Goal: Information Seeking & Learning: Learn about a topic

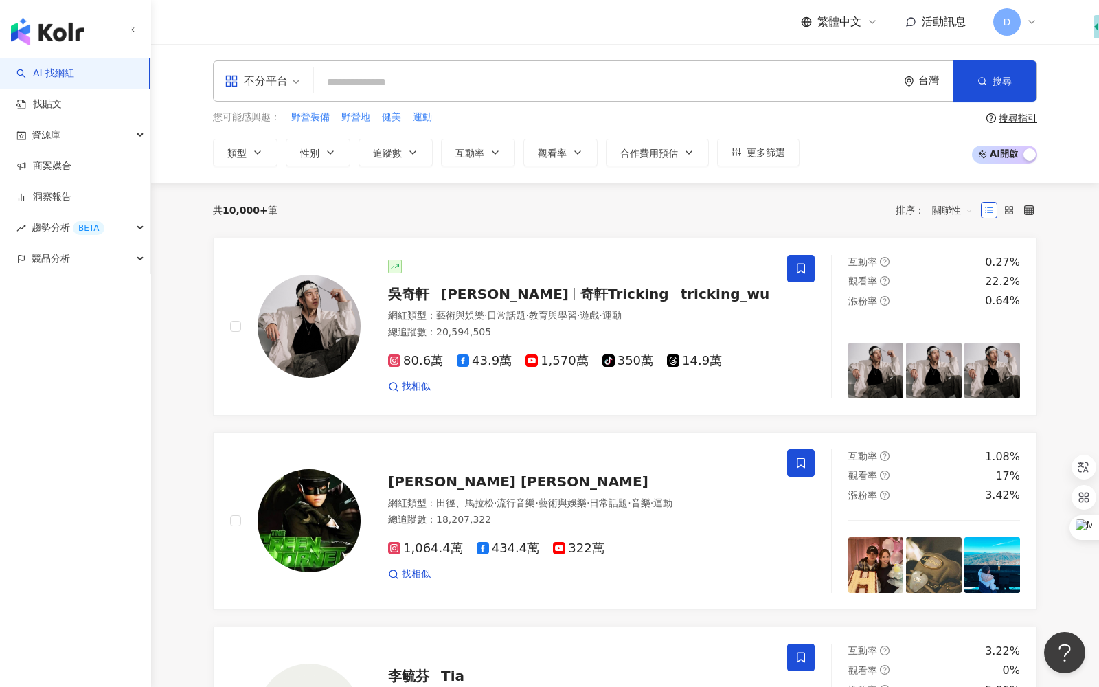
click at [1015, 18] on span "D" at bounding box center [1006, 21] width 27 height 27
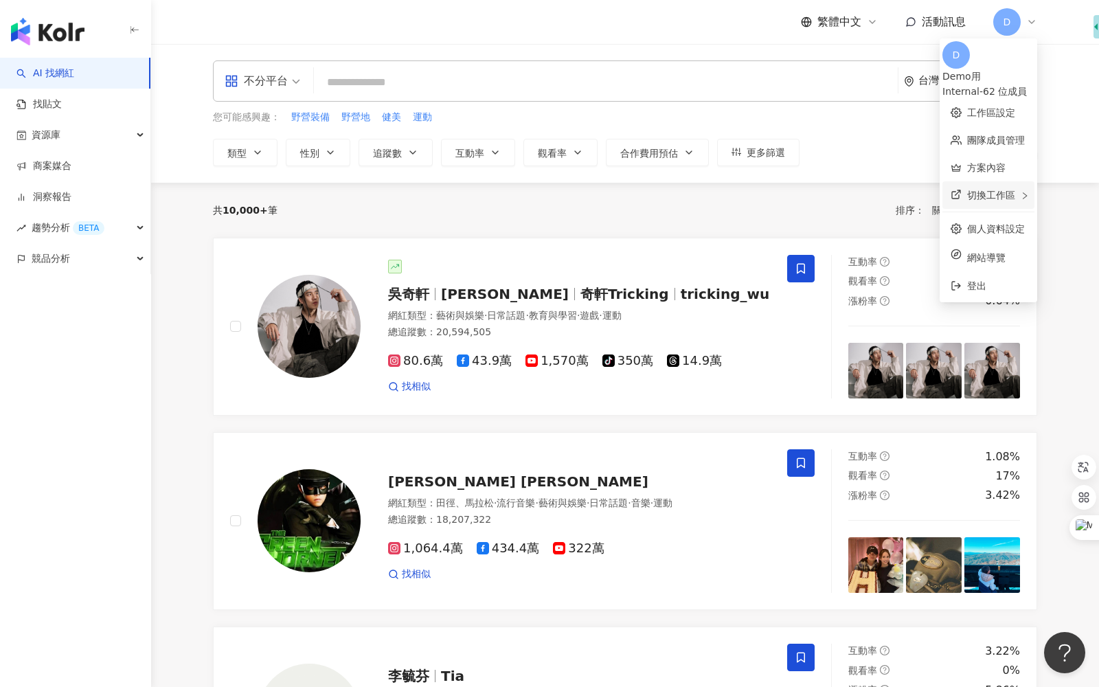
click at [991, 188] on div "切換工作區" at bounding box center [989, 194] width 92 height 27
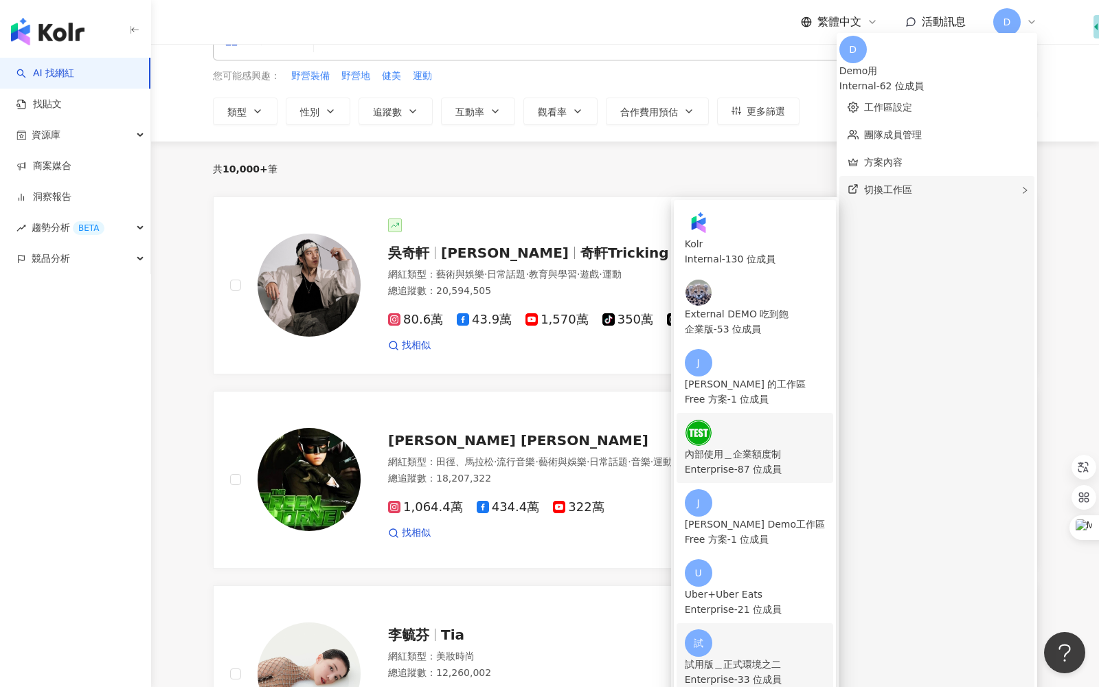
scroll to position [120, 0]
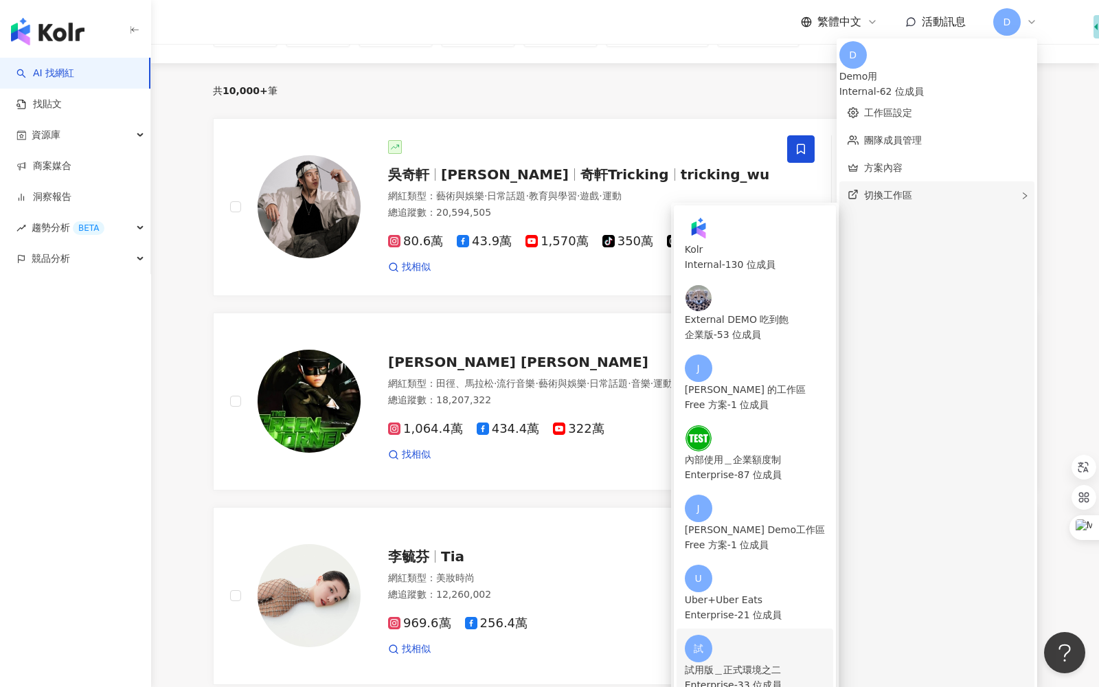
click at [798, 662] on div "試用版＿正式環境之二" at bounding box center [755, 669] width 140 height 15
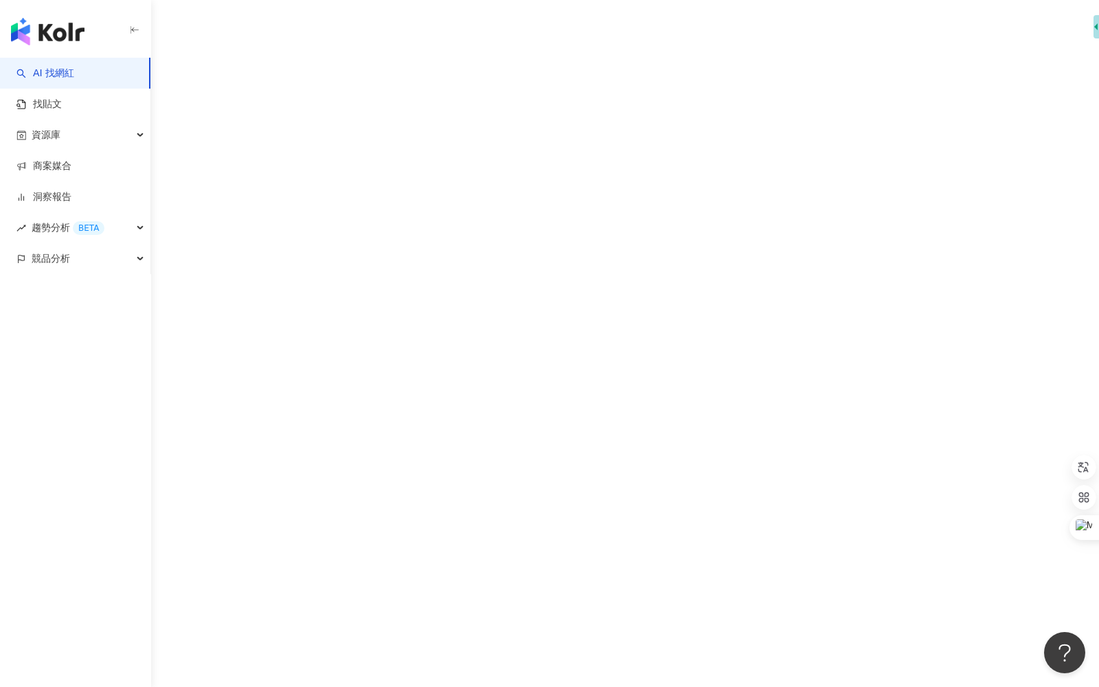
scroll to position [63, 0]
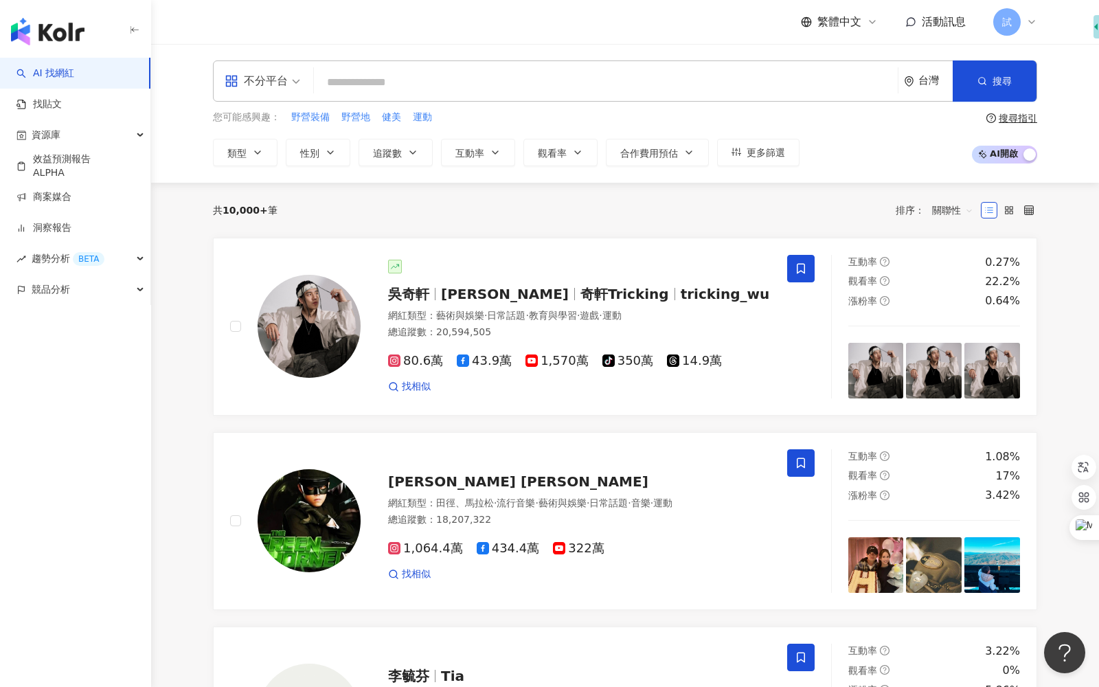
click at [289, 81] on span "不分平台" at bounding box center [263, 81] width 76 height 22
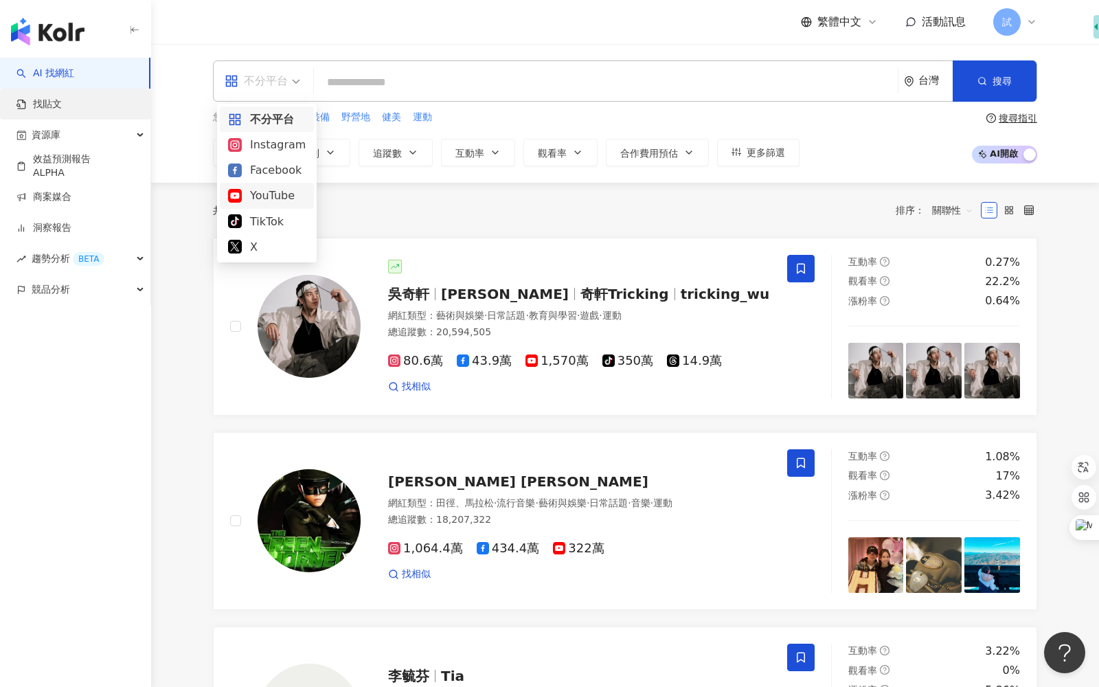
click at [62, 107] on link "找貼文" at bounding box center [38, 105] width 45 height 14
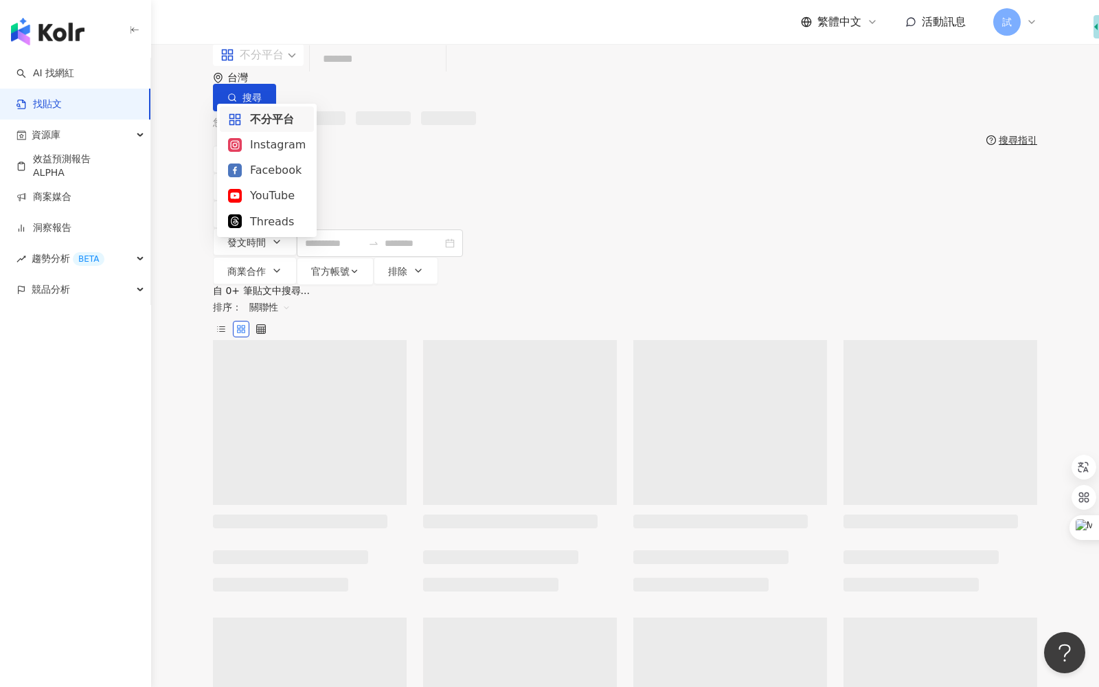
click at [276, 66] on span at bounding box center [259, 55] width 76 height 22
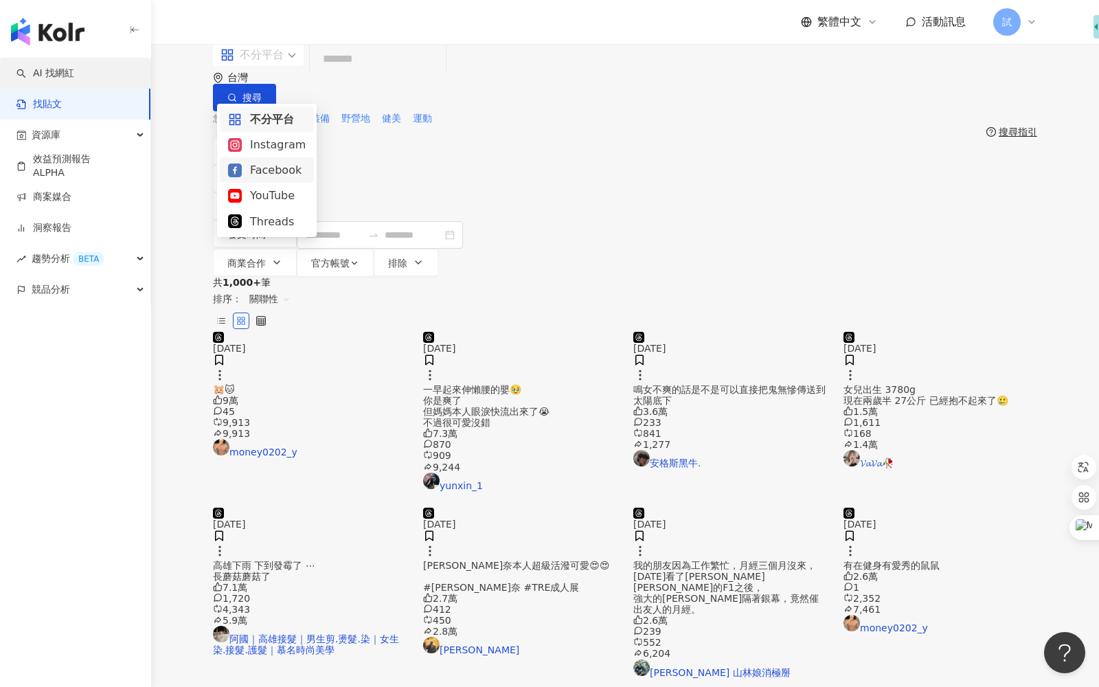
click at [74, 79] on link "AI 找網紅" at bounding box center [45, 74] width 58 height 14
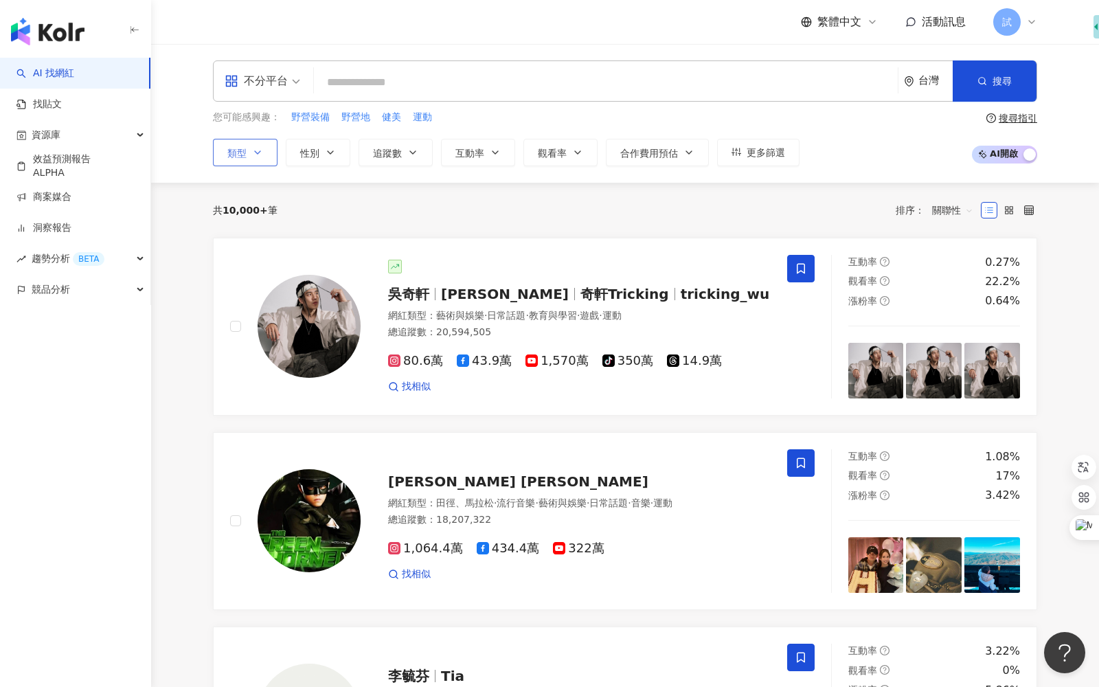
click at [256, 153] on icon "button" at bounding box center [257, 152] width 11 height 11
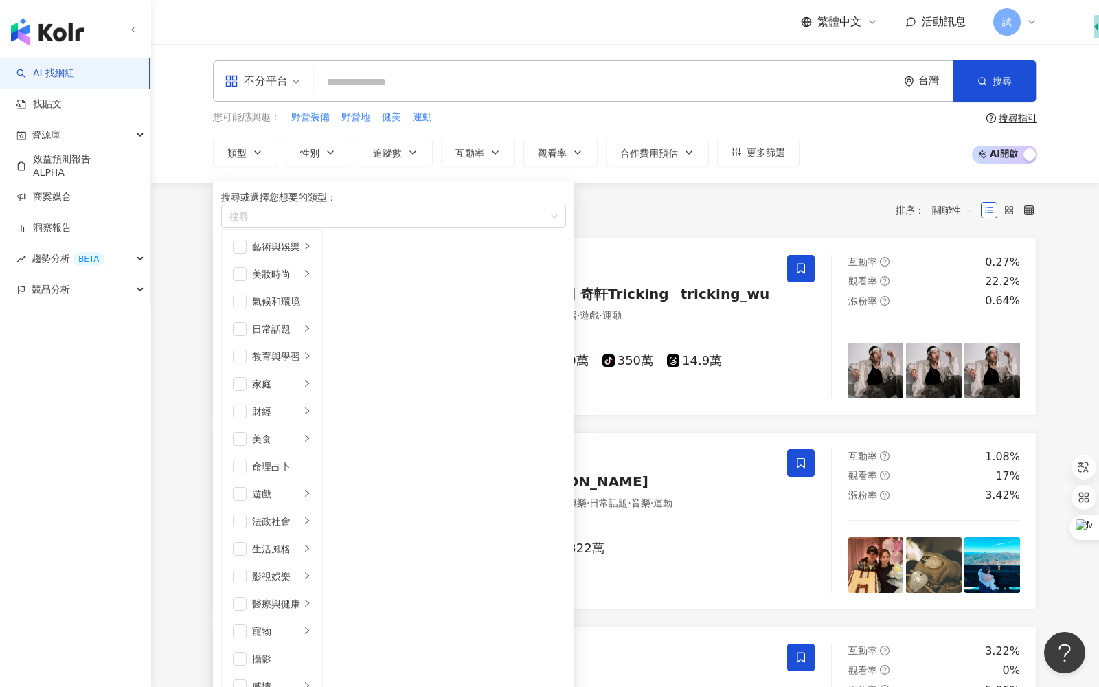
click at [912, 173] on div "不分平台 台灣 搜尋 您可能感興趣： 野營裝備 野營地 健美 運動 類型 搜尋或選擇您想要的類型： 搜尋 藝術與娛樂 美妝時尚 氣候和環境 日常話題 教育與學…" at bounding box center [625, 113] width 948 height 139
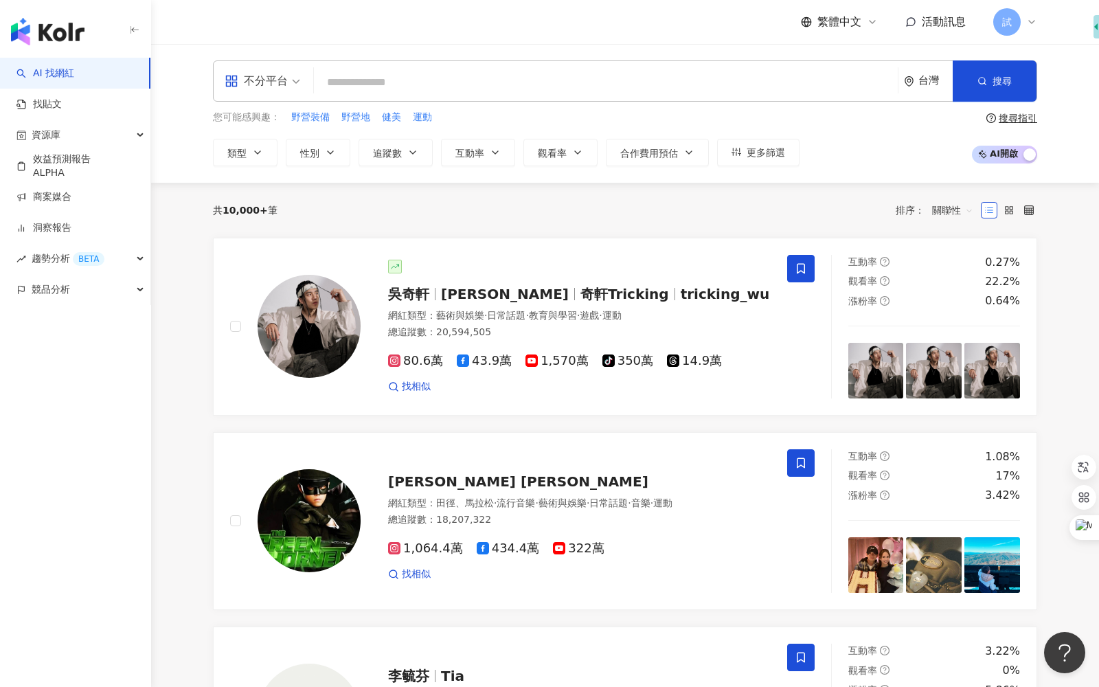
click at [670, 78] on input "search" at bounding box center [605, 82] width 573 height 26
type input "*"
type input "**"
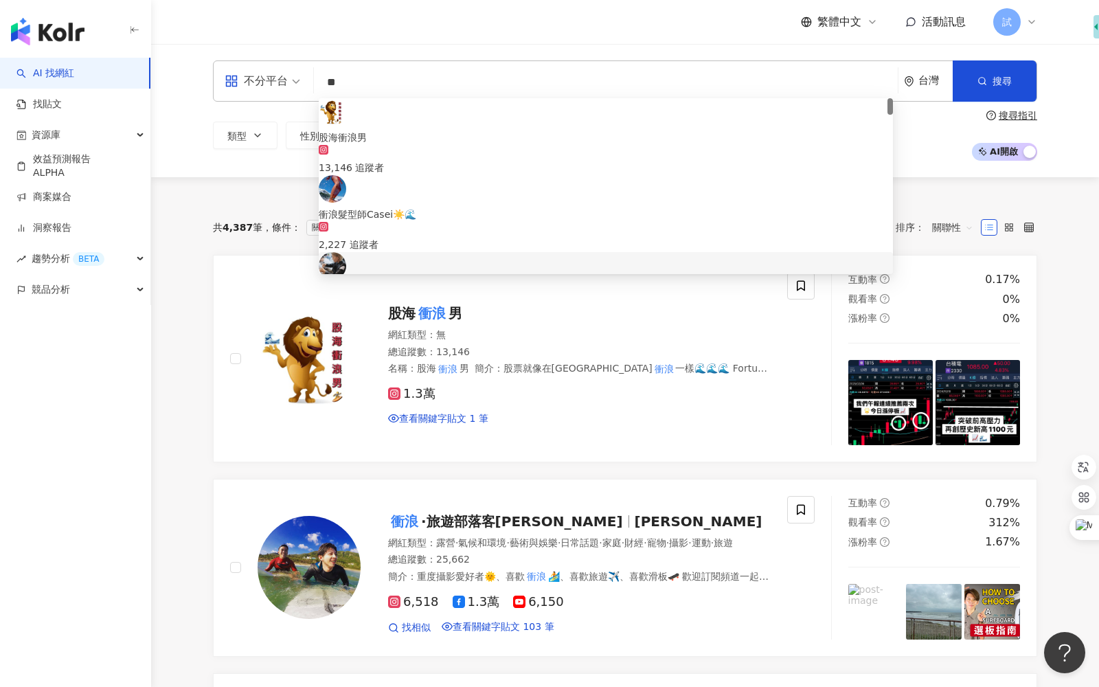
click at [940, 157] on div "類型 性別 追蹤數 互動率 觀看率 合作費用預估 更多篩選 搜尋指引 AI 開啟 AI 關閉" at bounding box center [625, 135] width 824 height 51
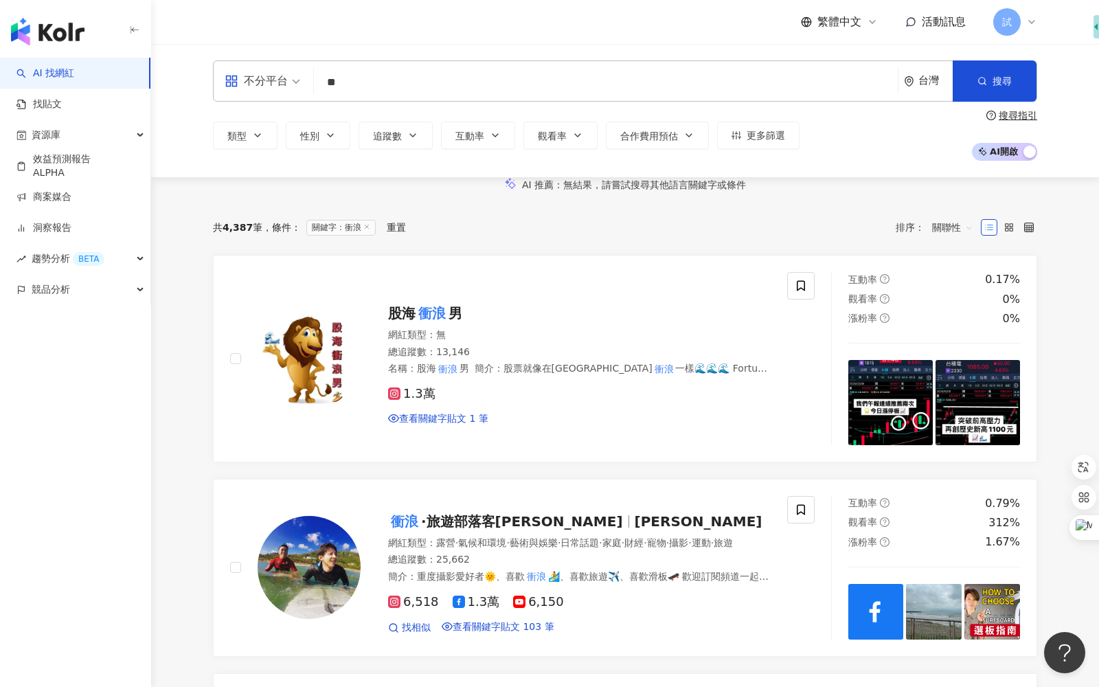
click at [989, 162] on div "不分平台 ** 台灣 搜尋 8f921817-f1d7-48ca-a2a4-ea5db3cd0291 0f028bfd-b9e3-47df-b50b-f2c0…" at bounding box center [625, 110] width 948 height 133
click at [1001, 155] on span "AI 開啟 AI 關閉" at bounding box center [1004, 152] width 65 height 18
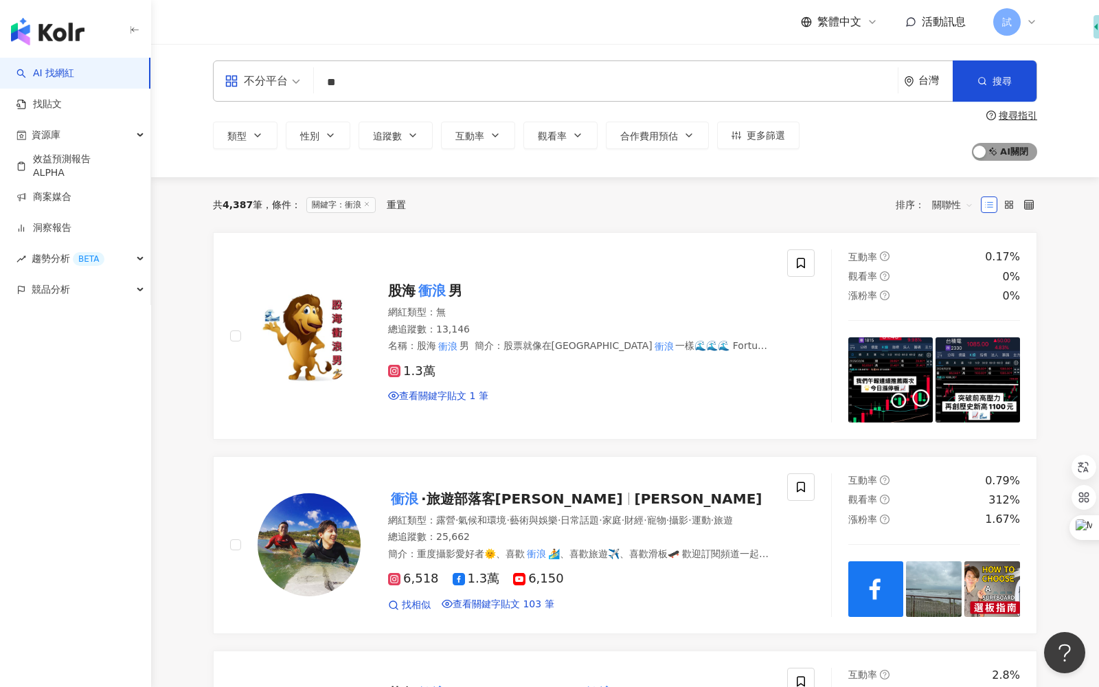
click at [1001, 155] on span "AI 開啟 AI 關閉" at bounding box center [1004, 152] width 65 height 18
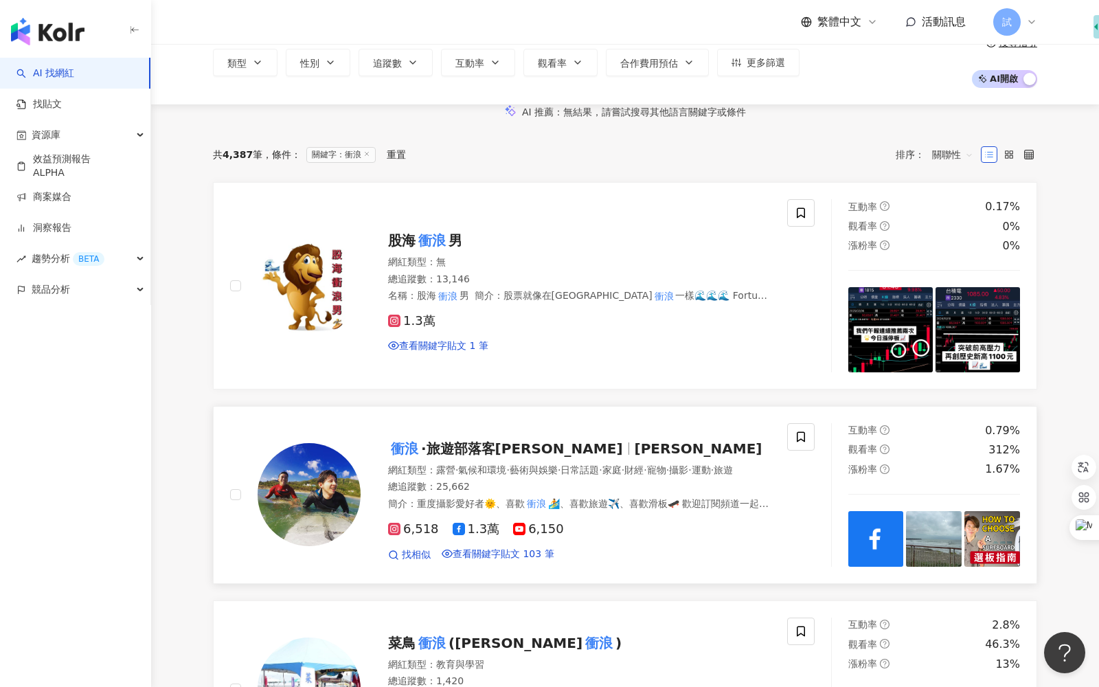
scroll to position [72, 0]
click at [957, 166] on span "關聯性" at bounding box center [952, 155] width 41 height 22
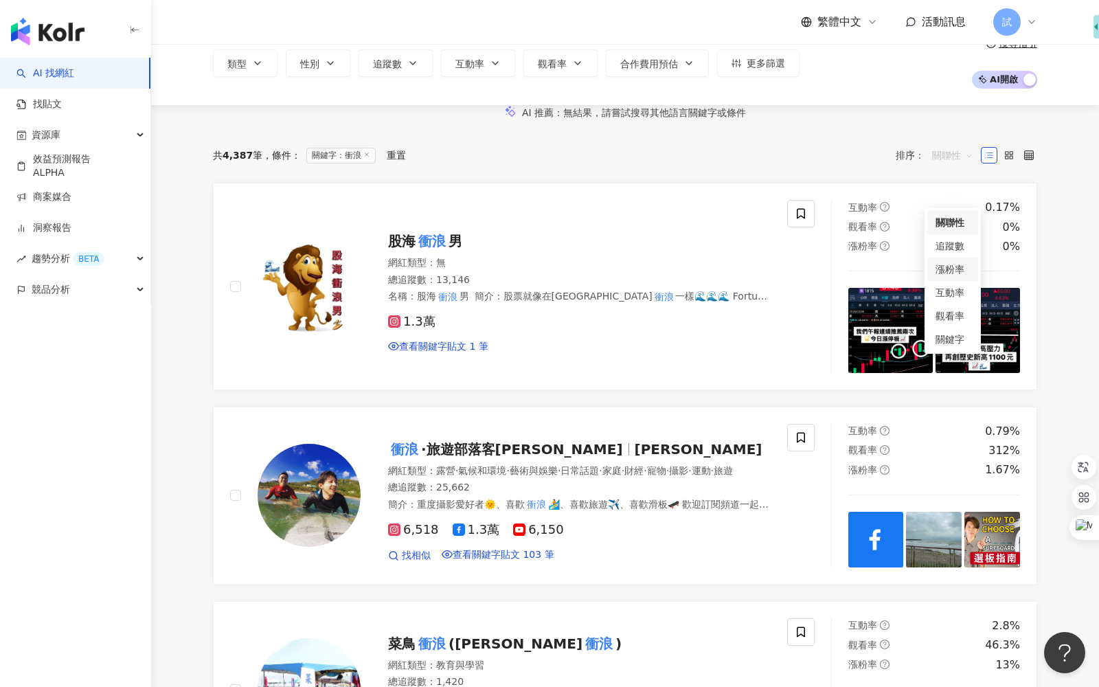
click at [826, 166] on div "共 4,387 筆 條件 ： 關鍵字：衝浪 重置 排序： 關聯性" at bounding box center [625, 155] width 824 height 22
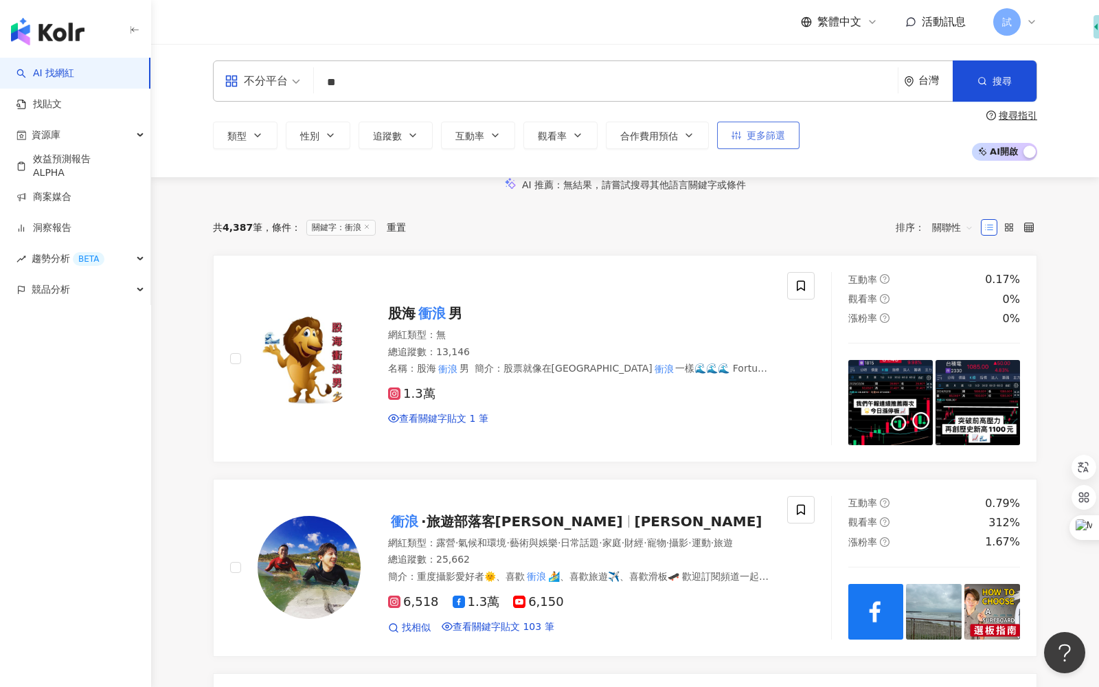
click at [771, 137] on span "更多篩選" at bounding box center [766, 135] width 38 height 11
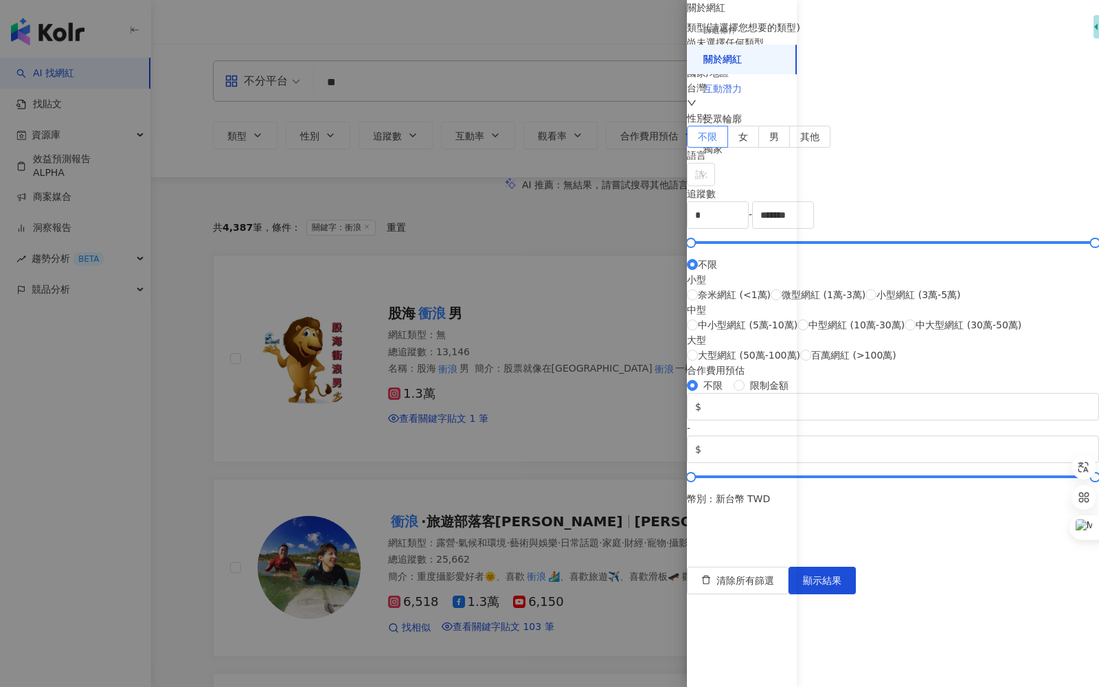
click at [752, 94] on div "互動潛力" at bounding box center [742, 89] width 110 height 30
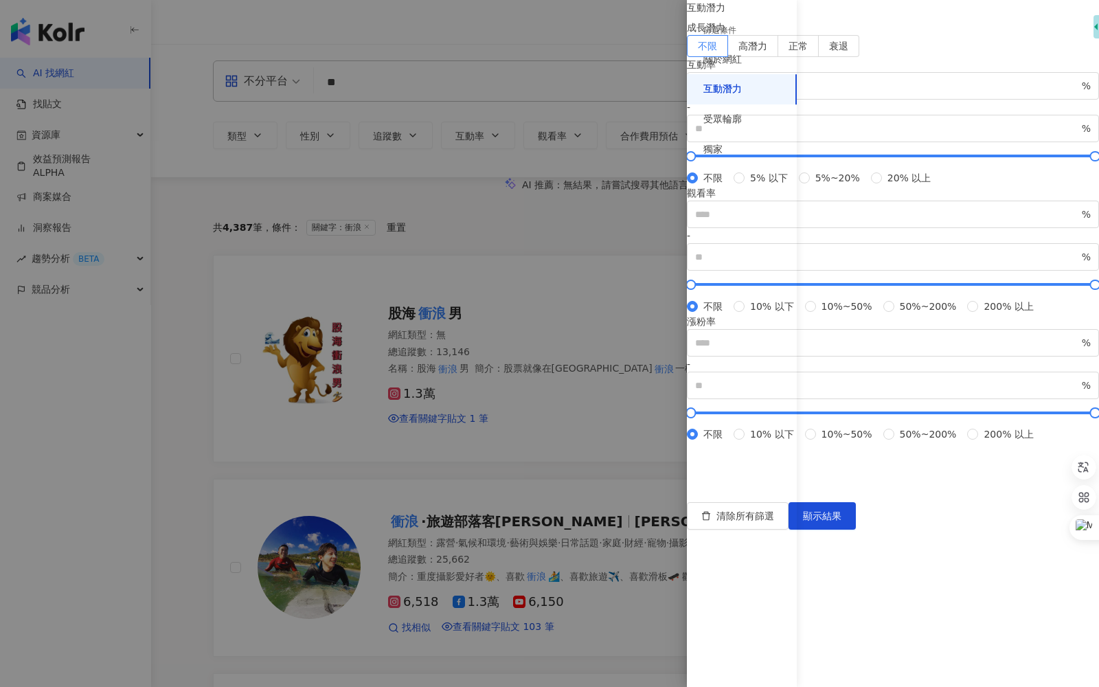
scroll to position [98, 0]
click at [766, 124] on div "受眾輪廓" at bounding box center [742, 119] width 110 height 30
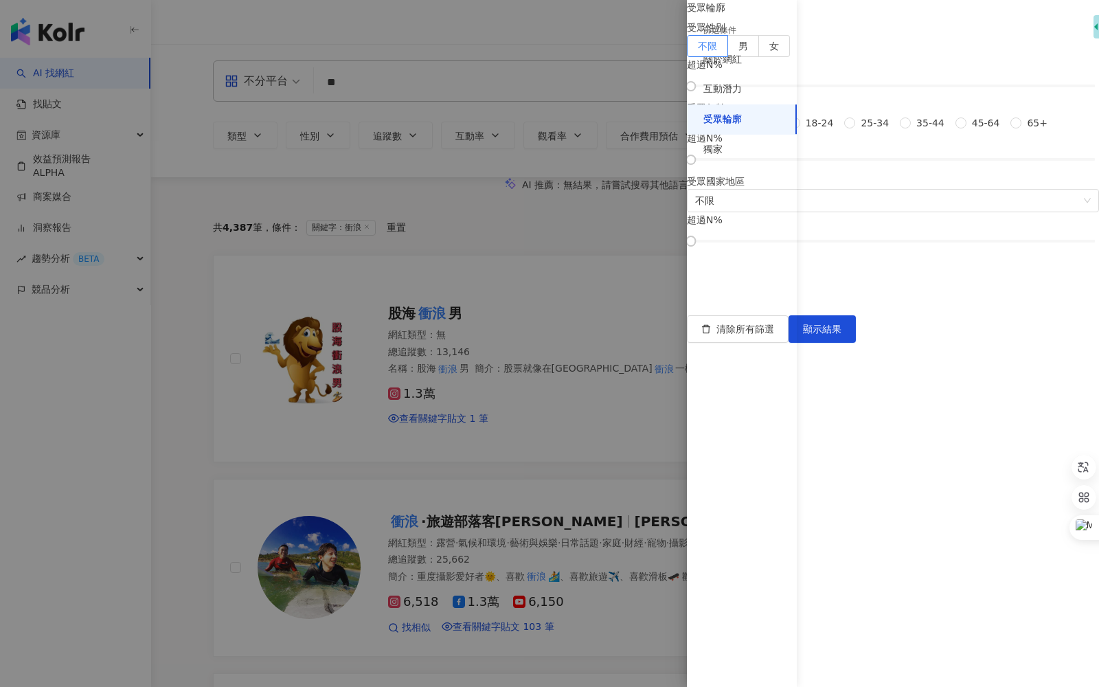
scroll to position [0, 0]
click at [723, 150] on div "獨家" at bounding box center [742, 150] width 110 height 30
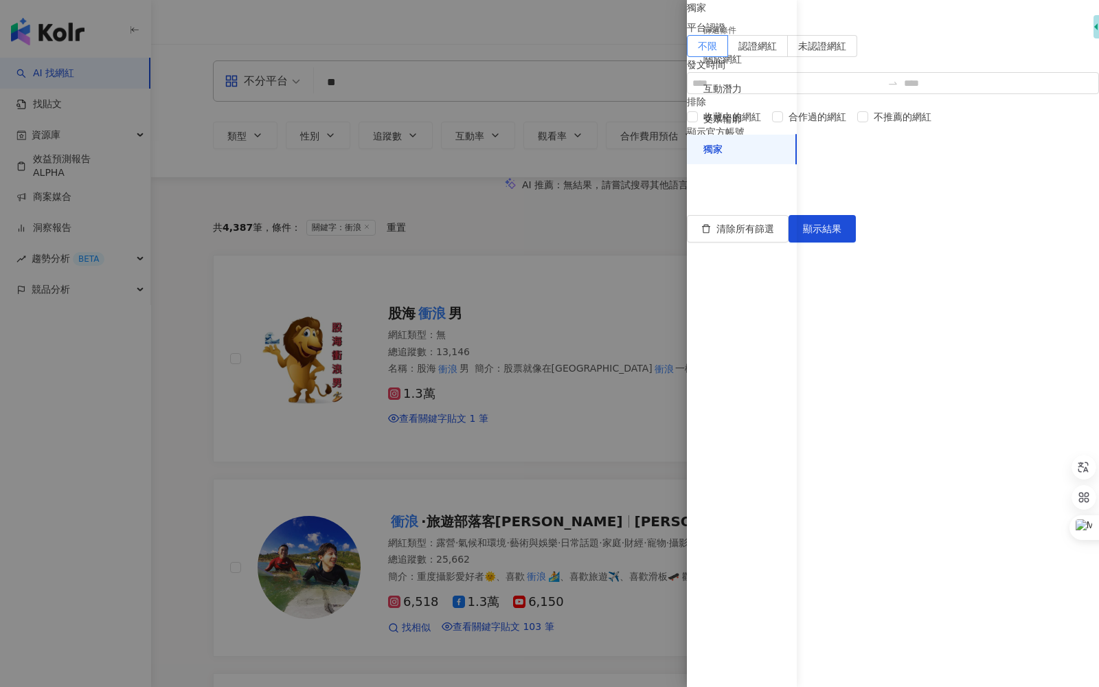
click at [613, 267] on div at bounding box center [549, 343] width 1099 height 687
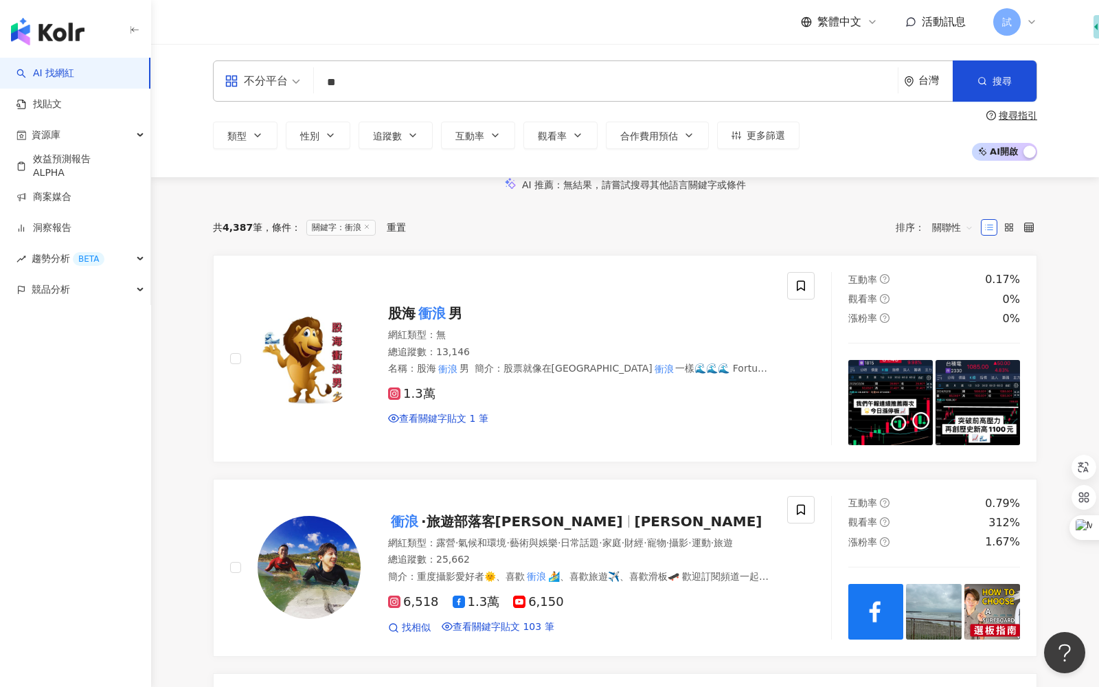
click at [1009, 19] on span "試" at bounding box center [1007, 21] width 10 height 15
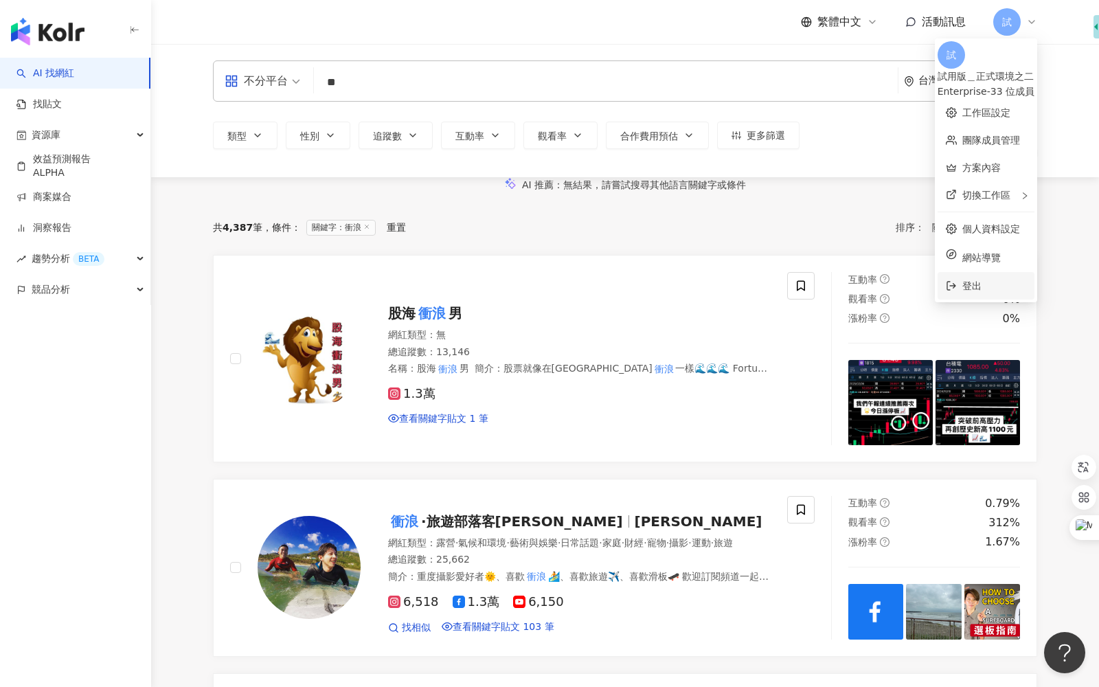
click at [962, 278] on span "登出" at bounding box center [994, 285] width 64 height 15
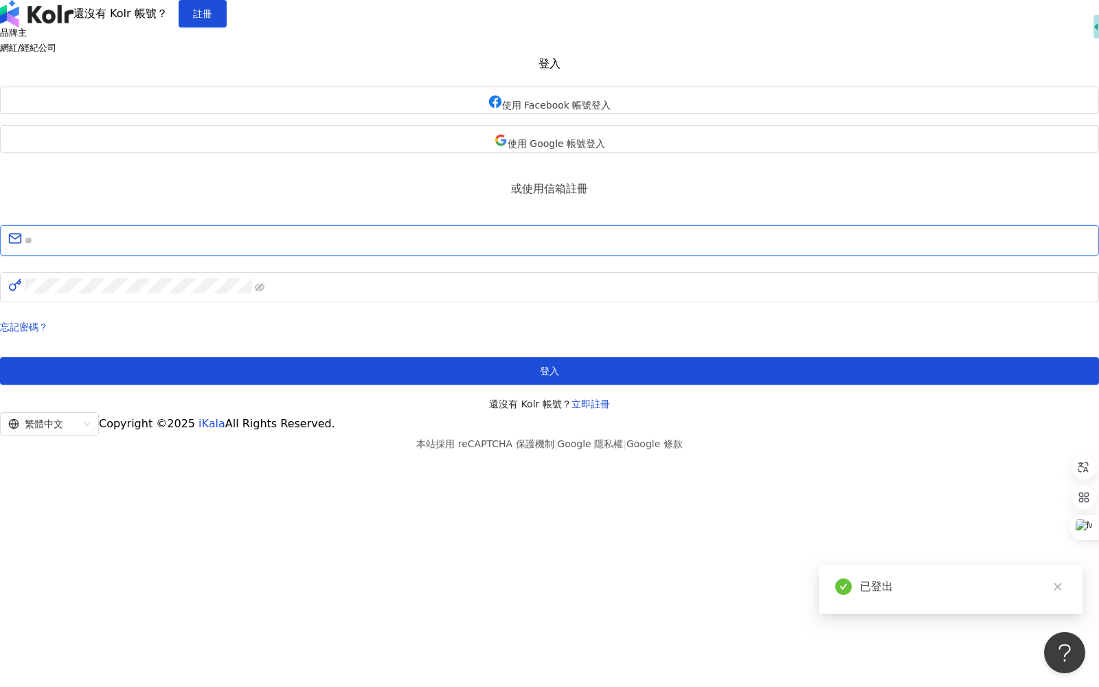
type input "**********"
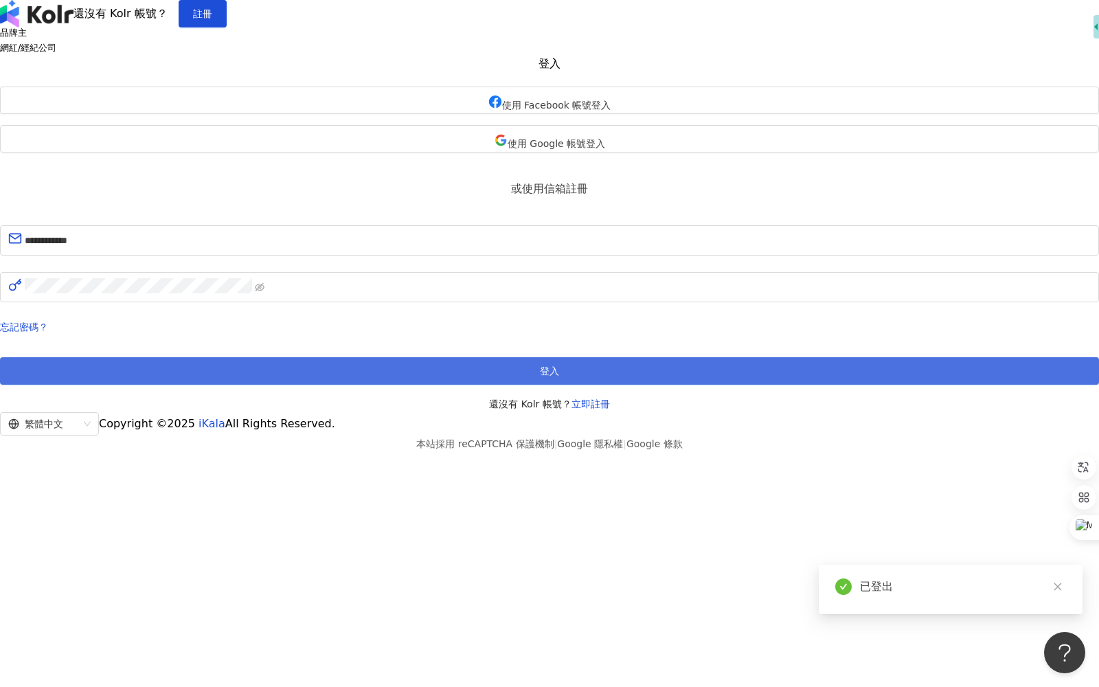
click at [541, 385] on button "登入" at bounding box center [549, 370] width 1099 height 27
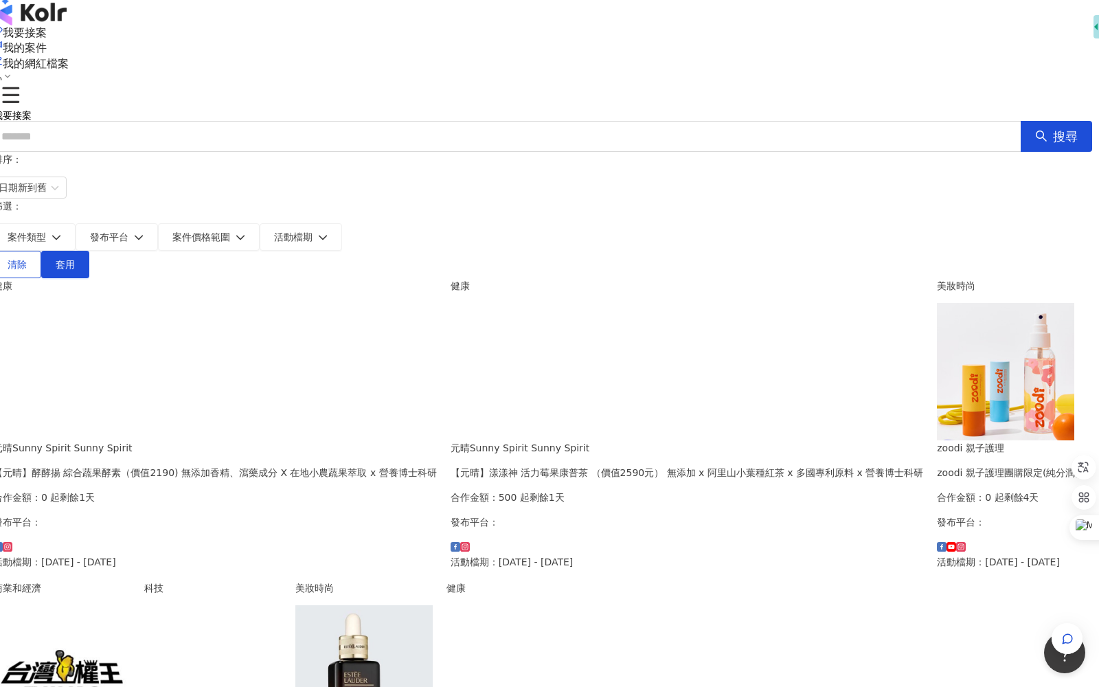
scroll to position [2, 38]
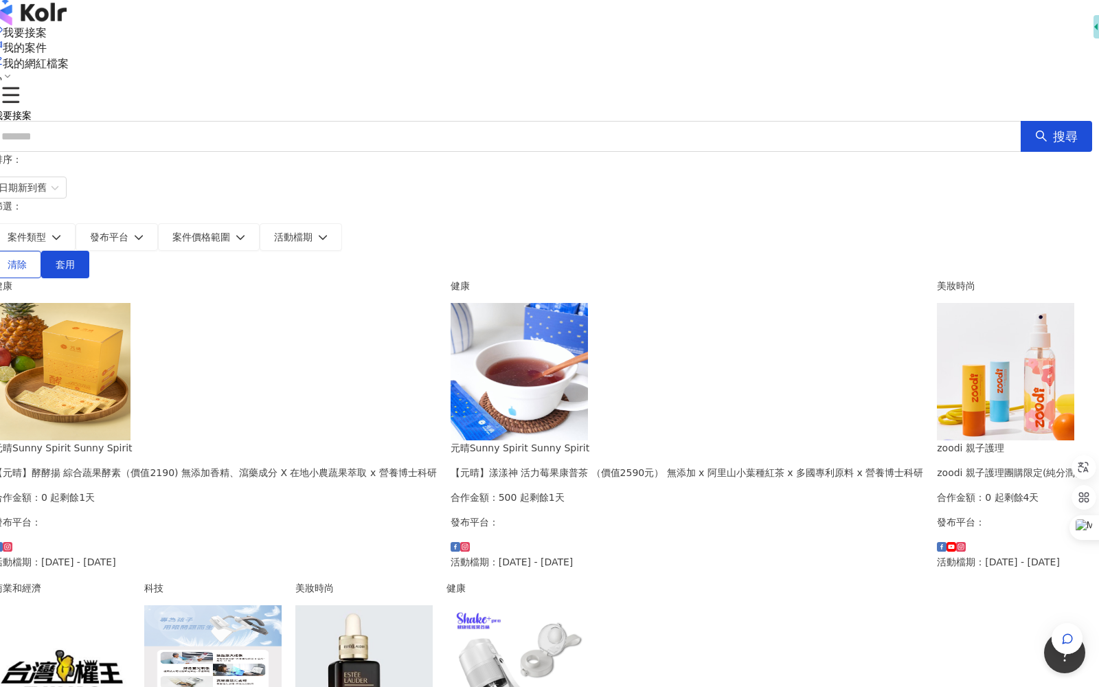
click at [12, 71] on icon at bounding box center [8, 76] width 10 height 10
click at [889, 36] on div "我要接案 我的案件 我的網紅檔案" at bounding box center [542, 53] width 1099 height 57
click at [12, 71] on icon at bounding box center [8, 76] width 10 height 10
click at [918, 113] on icon at bounding box center [923, 109] width 11 height 11
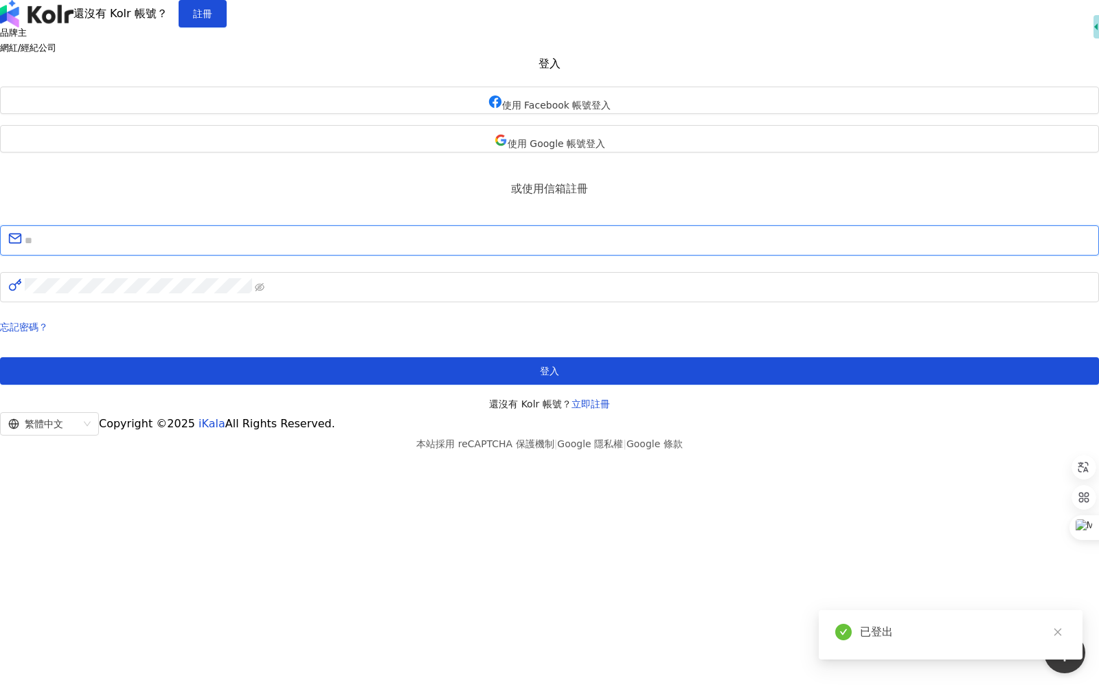
type input "**********"
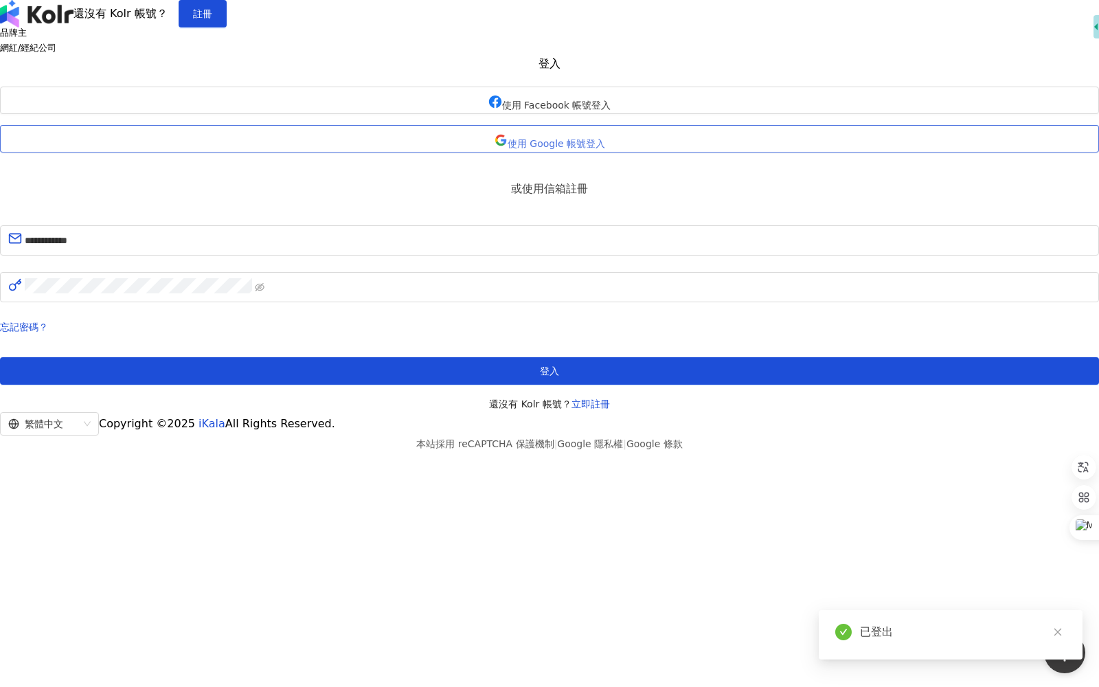
click at [576, 153] on button "使用 Google 帳號登入" at bounding box center [549, 138] width 1099 height 27
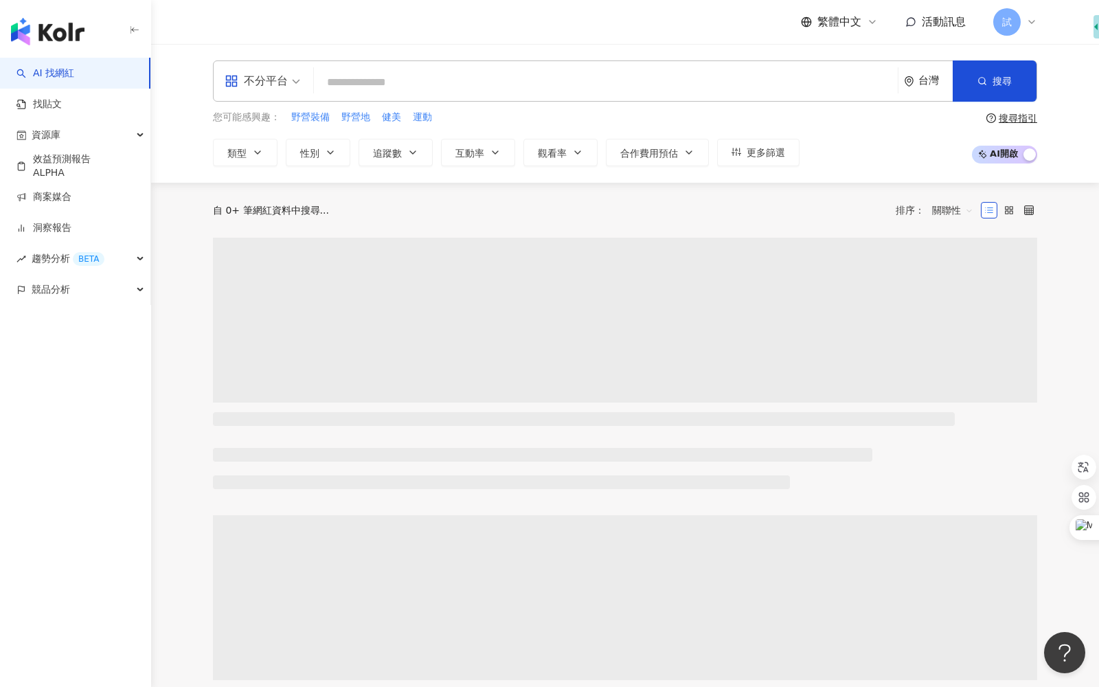
click at [385, 86] on input "search" at bounding box center [605, 82] width 573 height 26
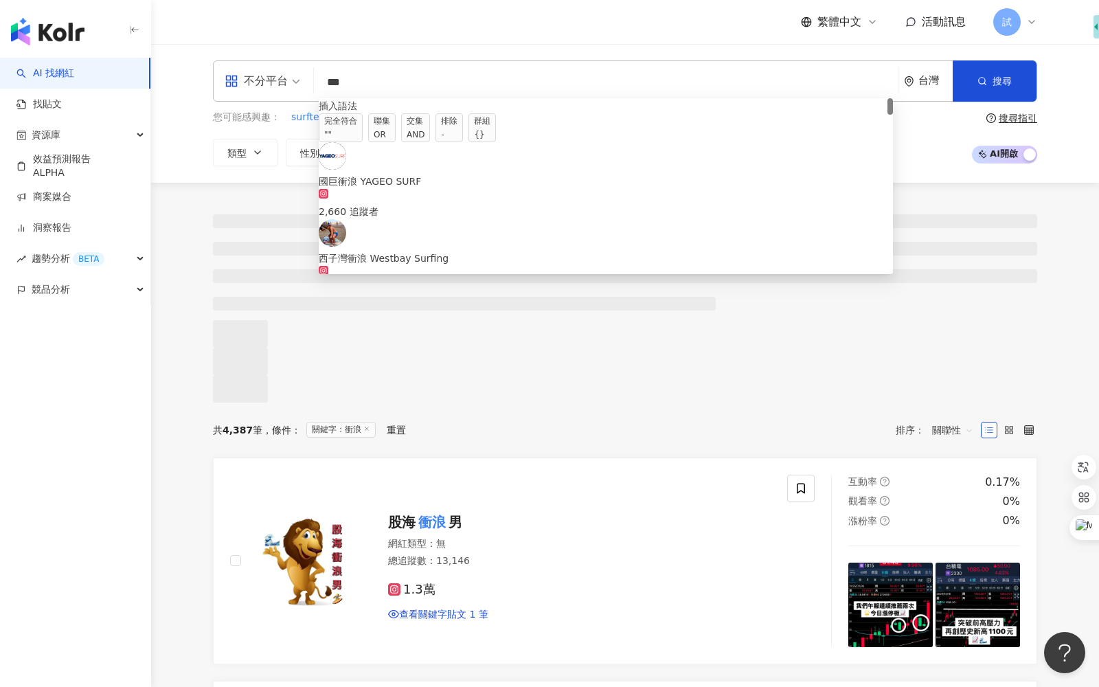
click at [305, 403] on div at bounding box center [625, 293] width 948 height 220
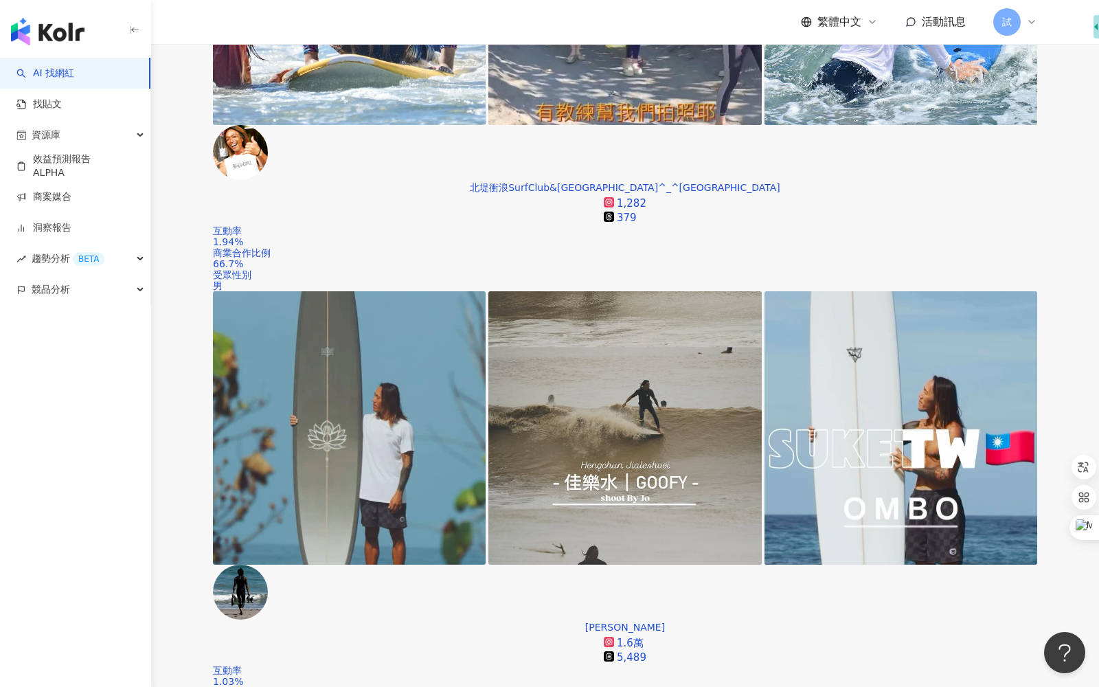
scroll to position [556, 0]
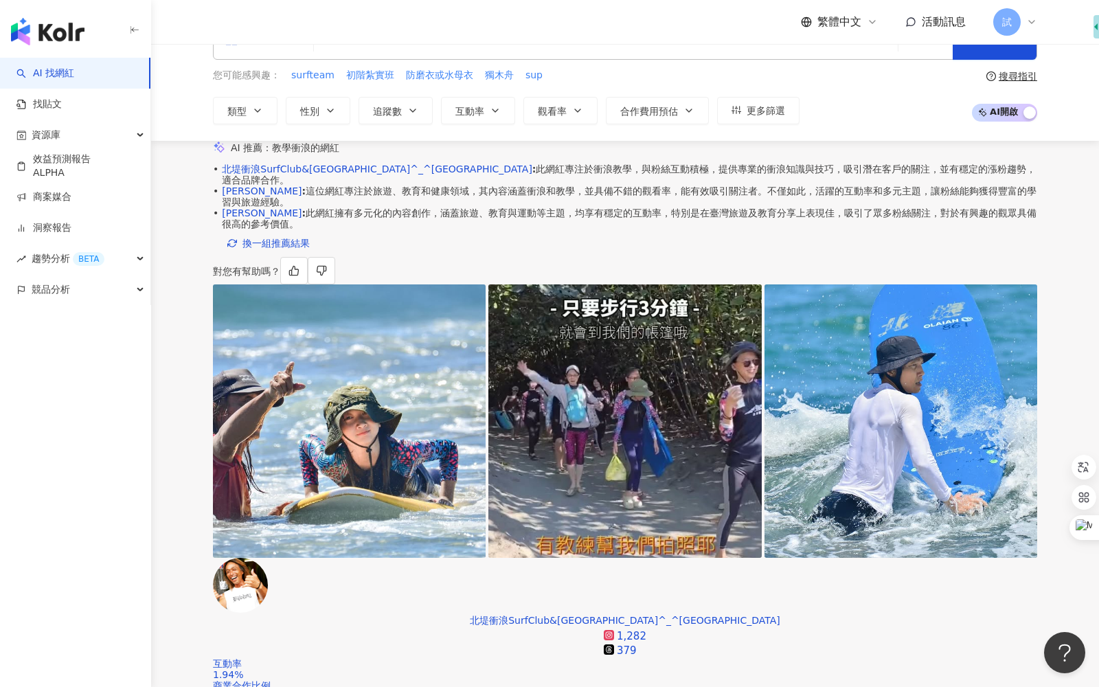
scroll to position [23, 0]
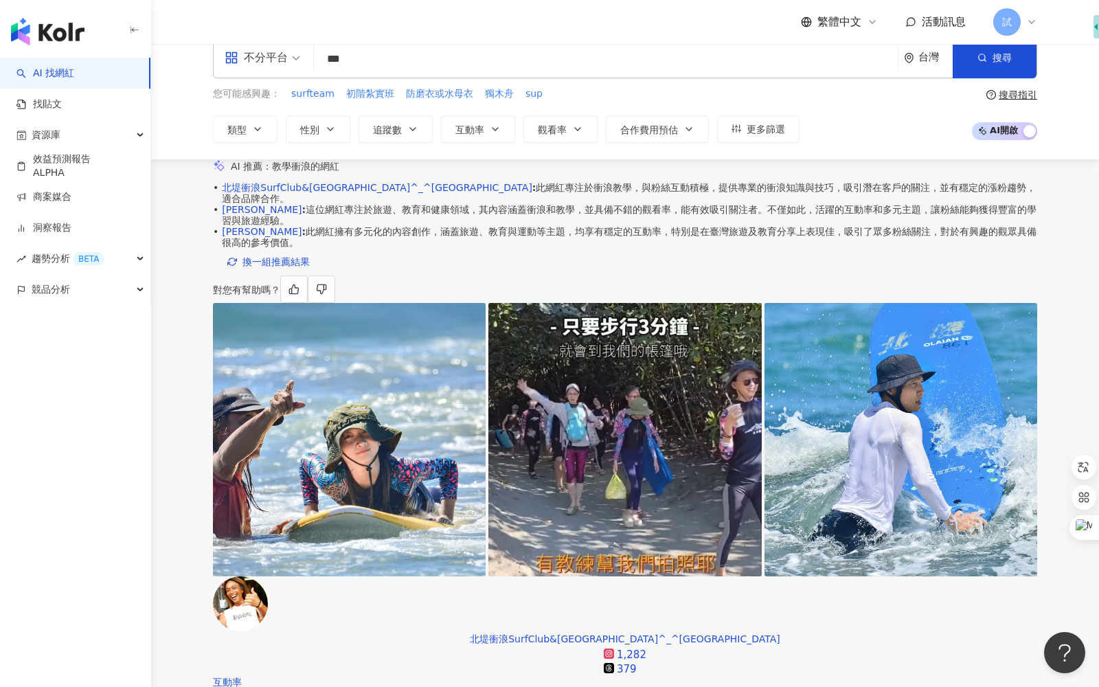
click at [289, 267] on span "換一組推薦結果" at bounding box center [276, 261] width 67 height 11
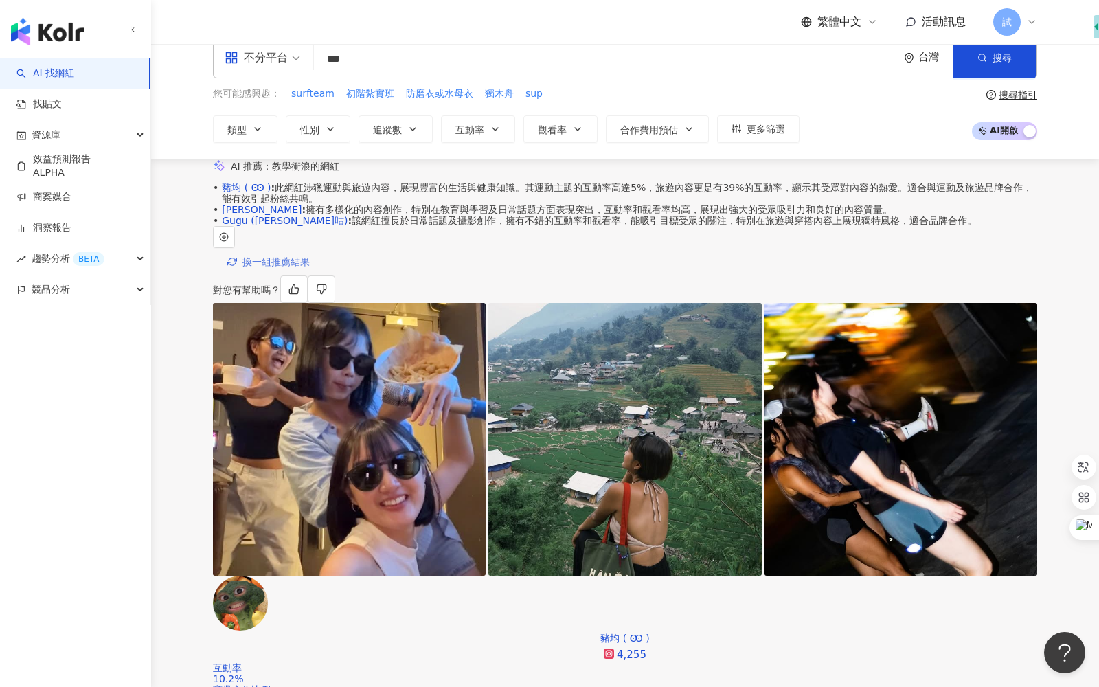
scroll to position [0, 0]
click at [1017, 89] on div "搜尋指引" at bounding box center [1018, 94] width 38 height 11
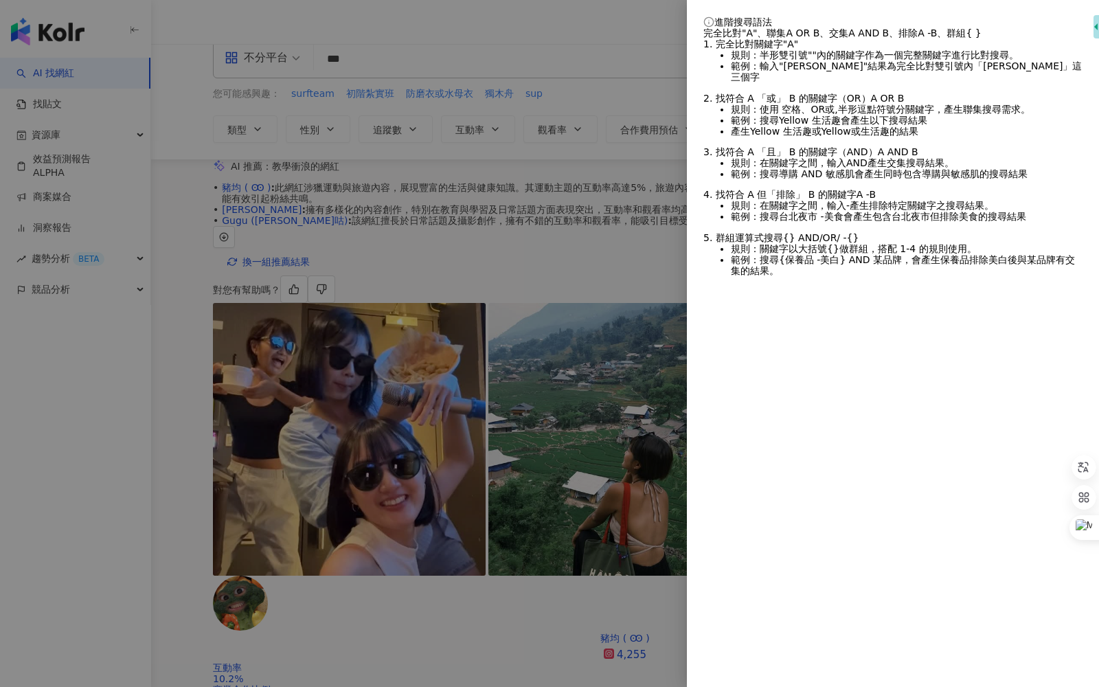
click at [524, 189] on div at bounding box center [549, 343] width 1099 height 687
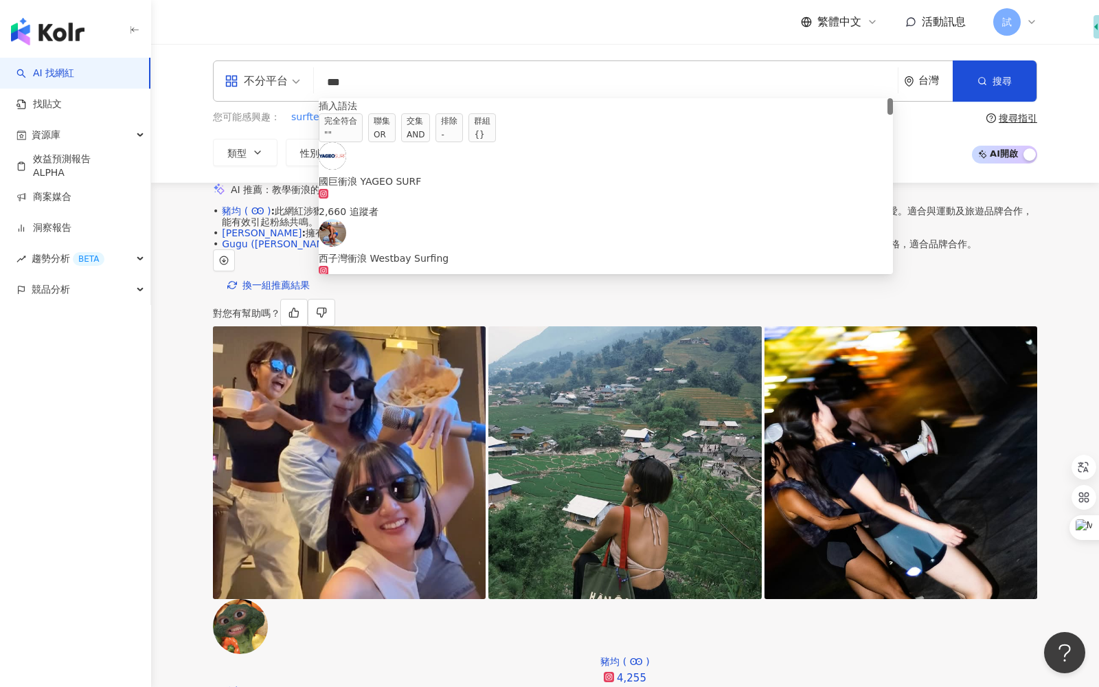
drag, startPoint x: 379, startPoint y: 85, endPoint x: 299, endPoint y: 85, distance: 79.7
click at [307, 85] on div "不分平台 ** 台灣 搜尋 searchOperator 插入語法 完全符合 "" 聯集 OR 交集 AND 排除 - 群組 {} 國巨衝浪 YAGEO SU…" at bounding box center [625, 80] width 824 height 41
type input "*"
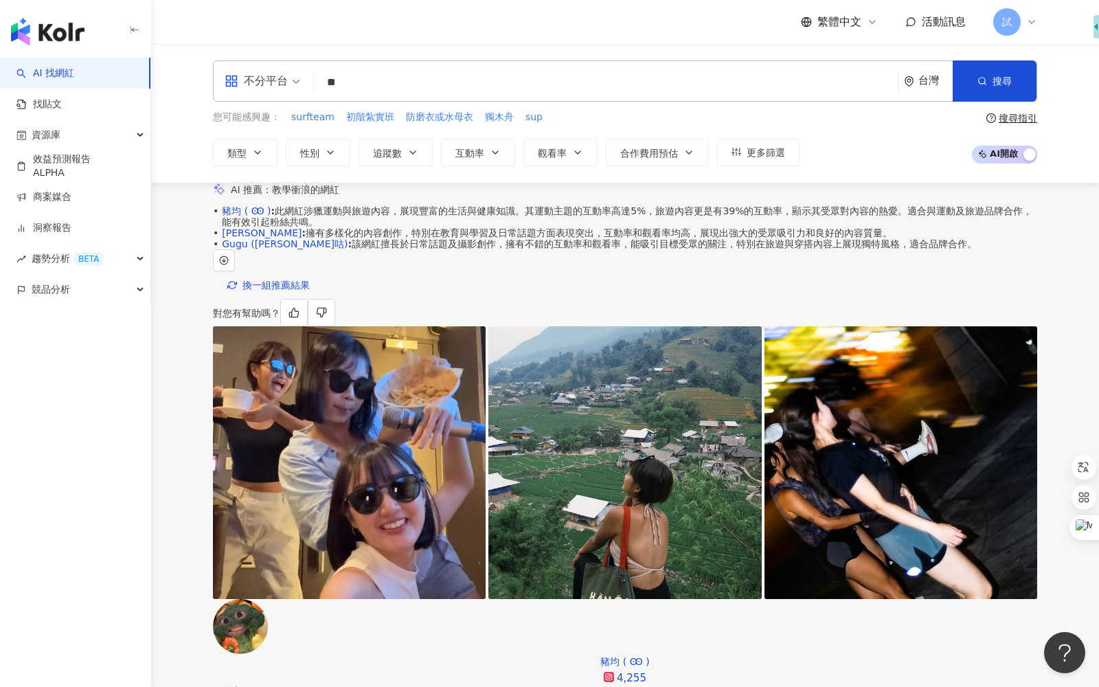
type input "*"
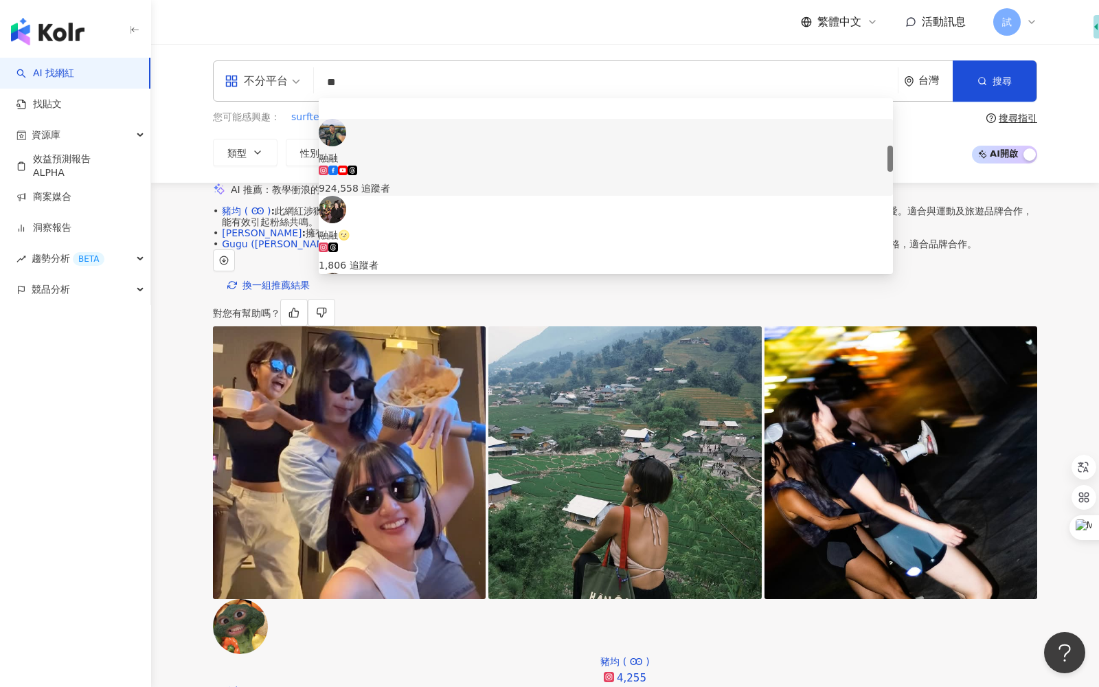
scroll to position [316, 0]
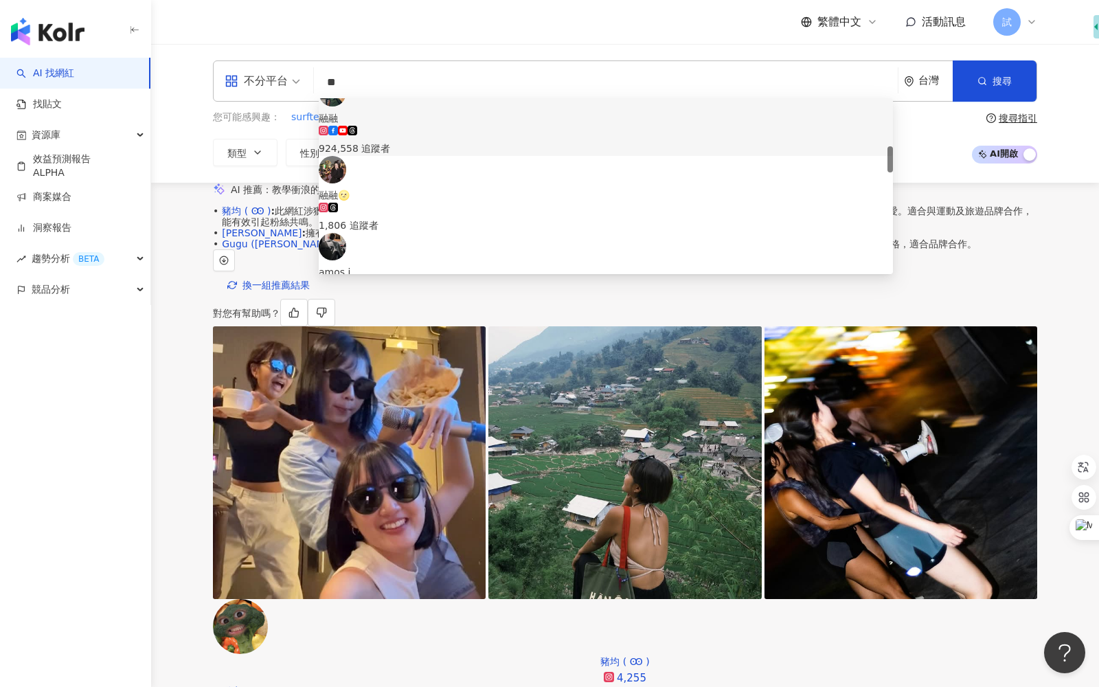
click at [422, 77] on input "**" at bounding box center [605, 82] width 573 height 26
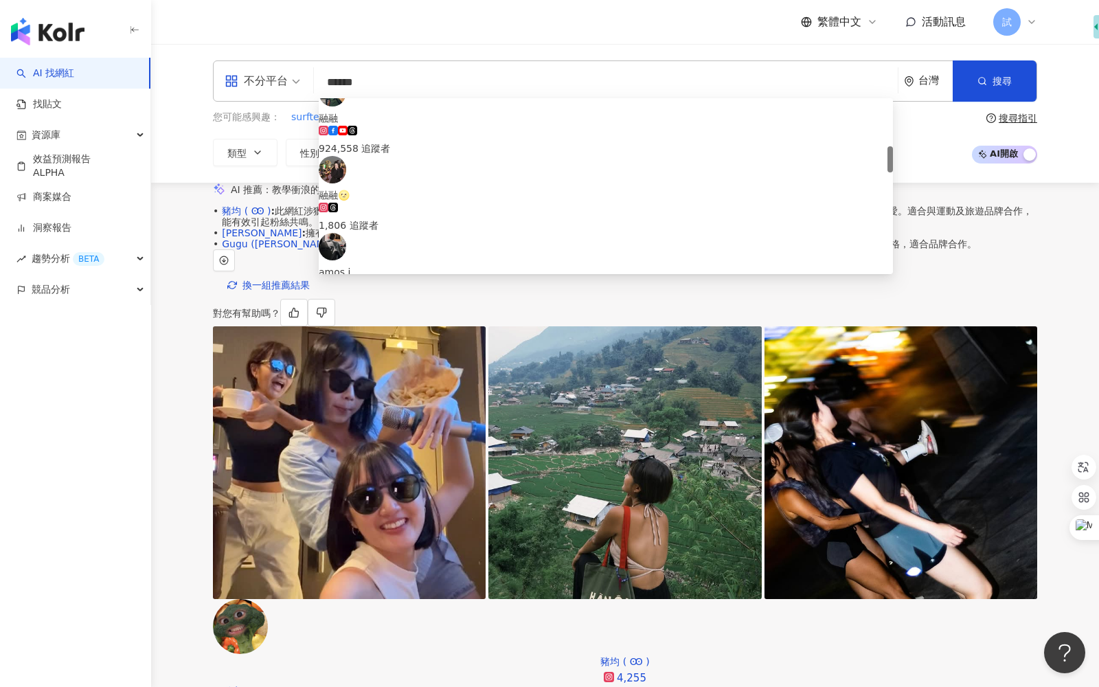
type input "*****"
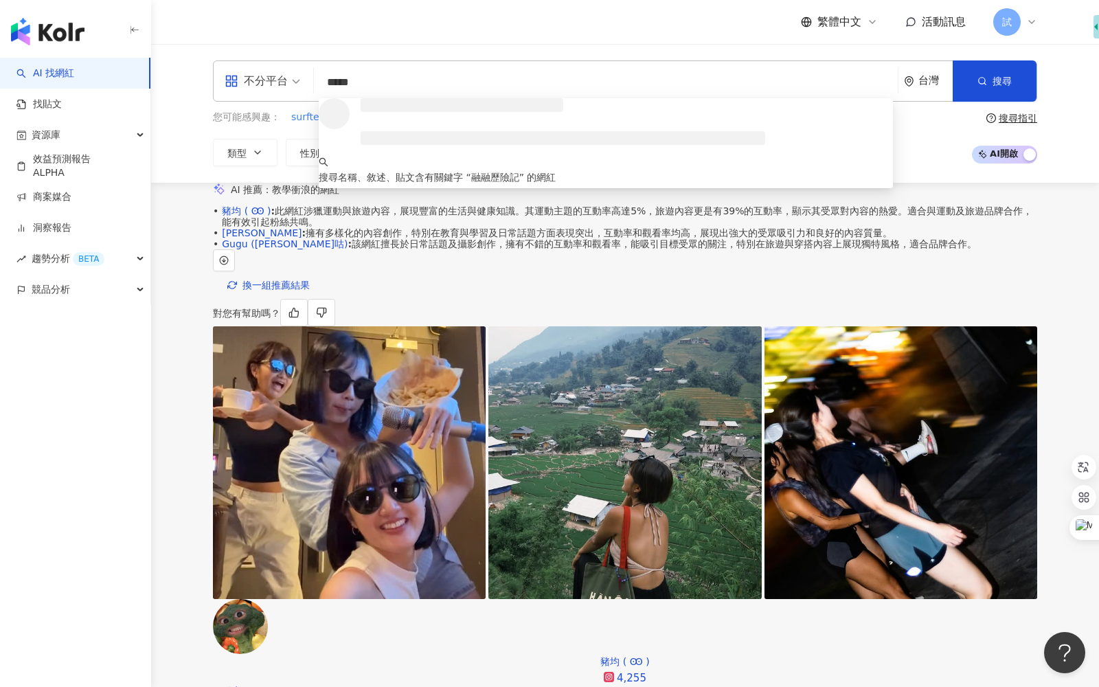
scroll to position [0, 0]
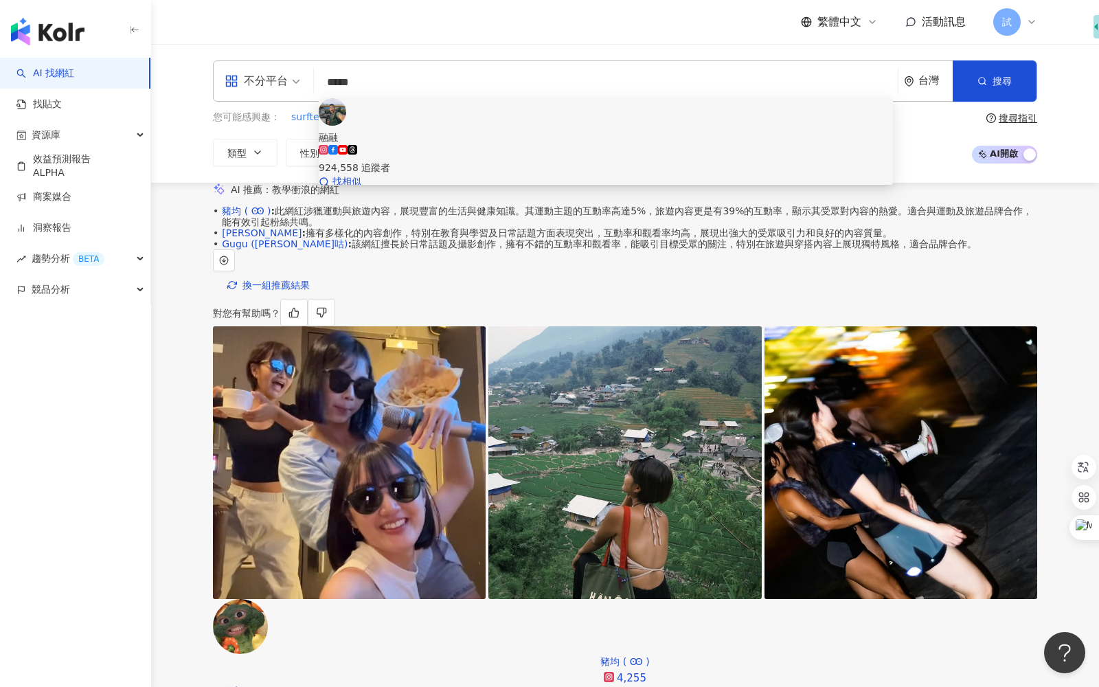
click at [466, 160] on div "924,558 追蹤者" at bounding box center [606, 167] width 574 height 15
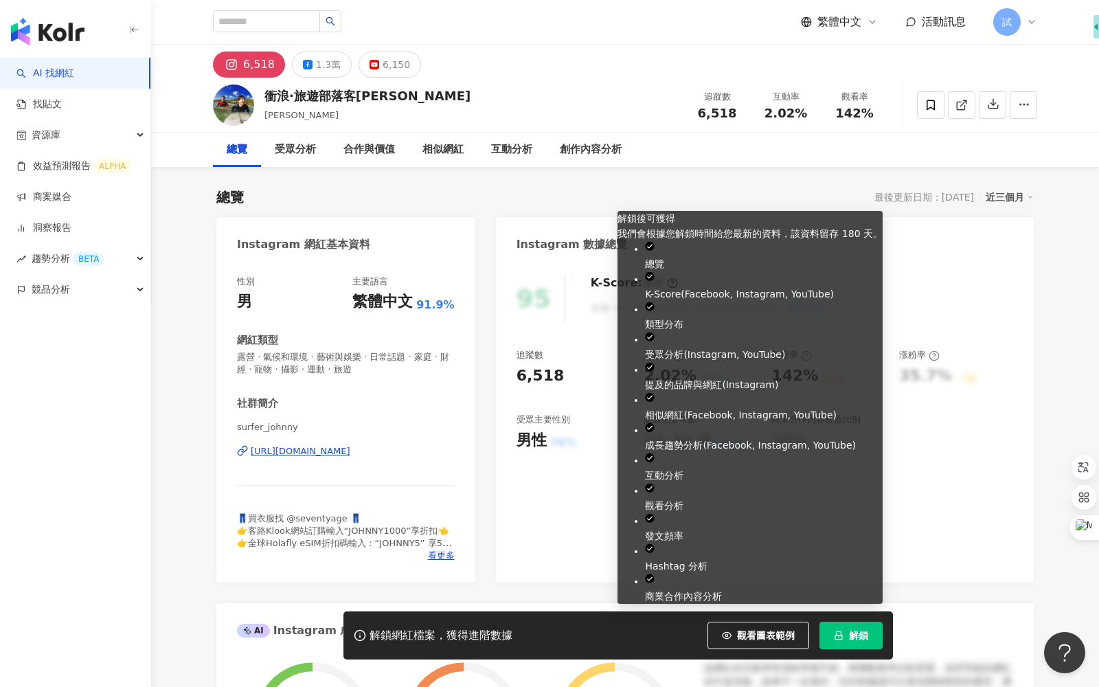
click at [849, 635] on span "解鎖" at bounding box center [858, 635] width 19 height 11
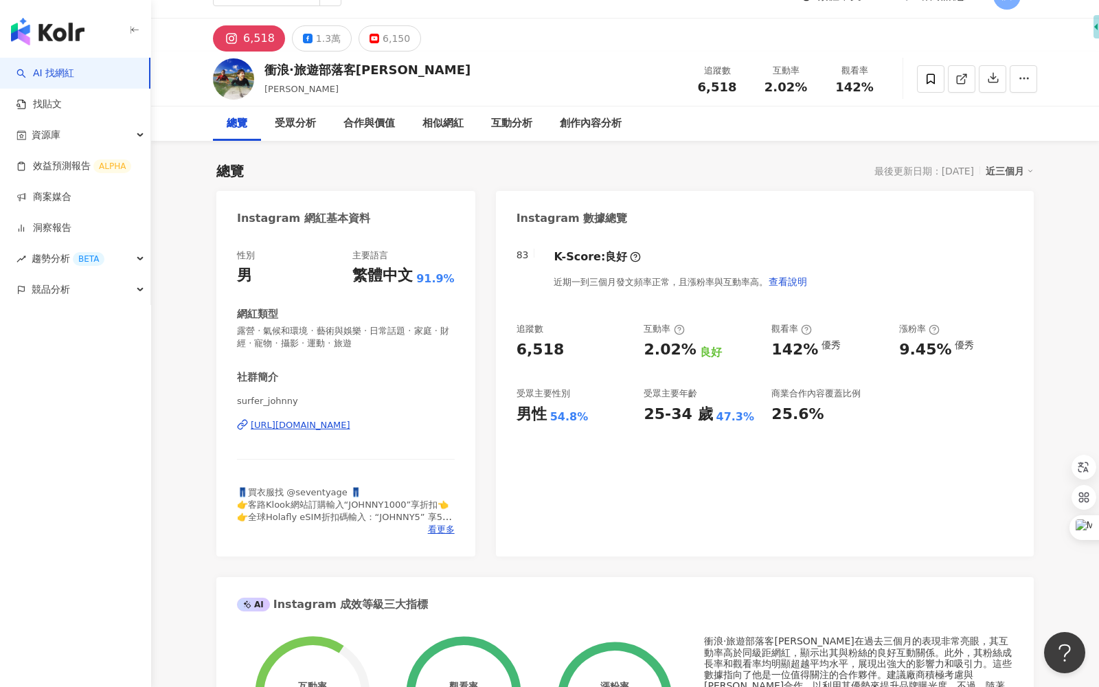
scroll to position [25, 0]
click at [807, 285] on span "查看說明" at bounding box center [788, 282] width 38 height 11
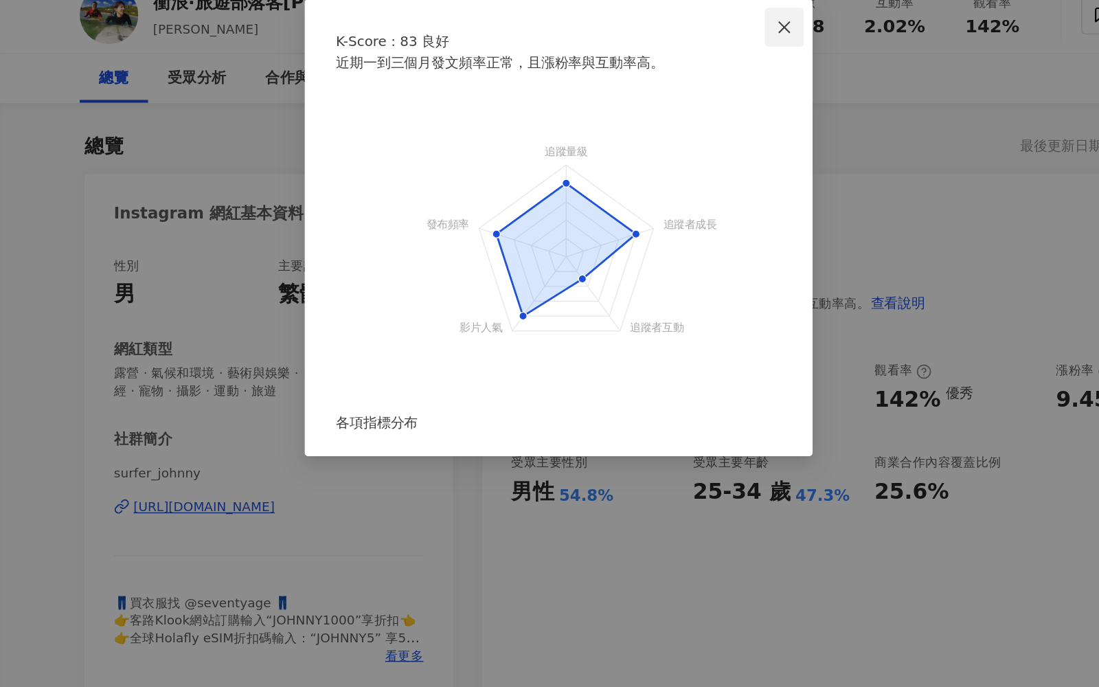
click at [710, 93] on icon "close" at bounding box center [708, 88] width 11 height 11
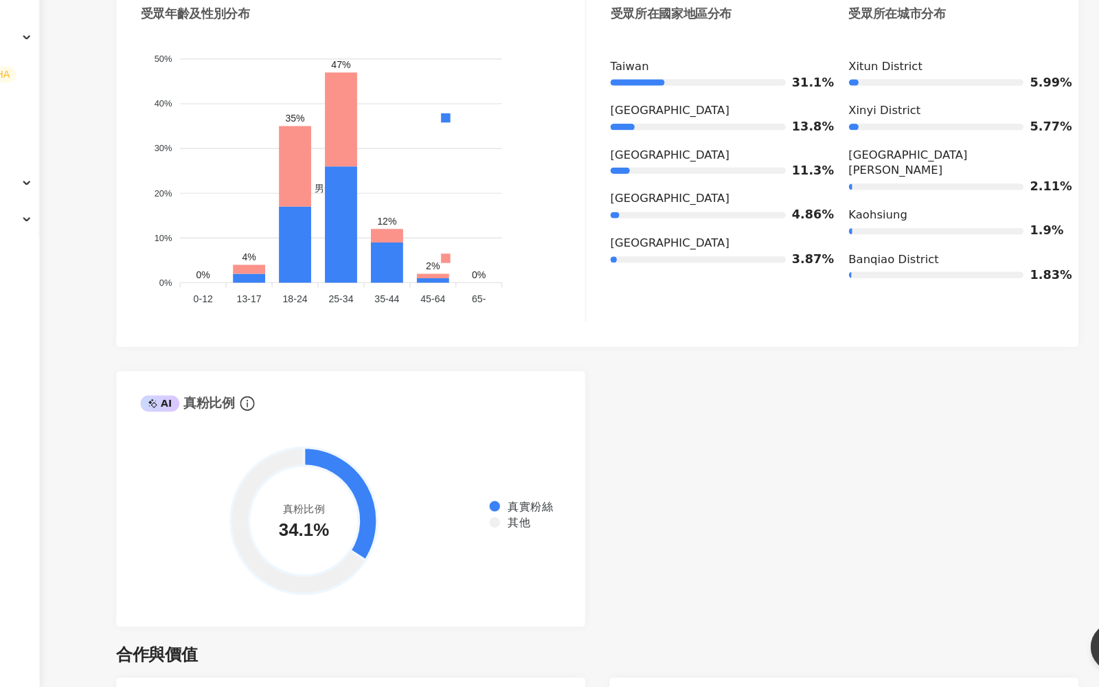
scroll to position [1458, 0]
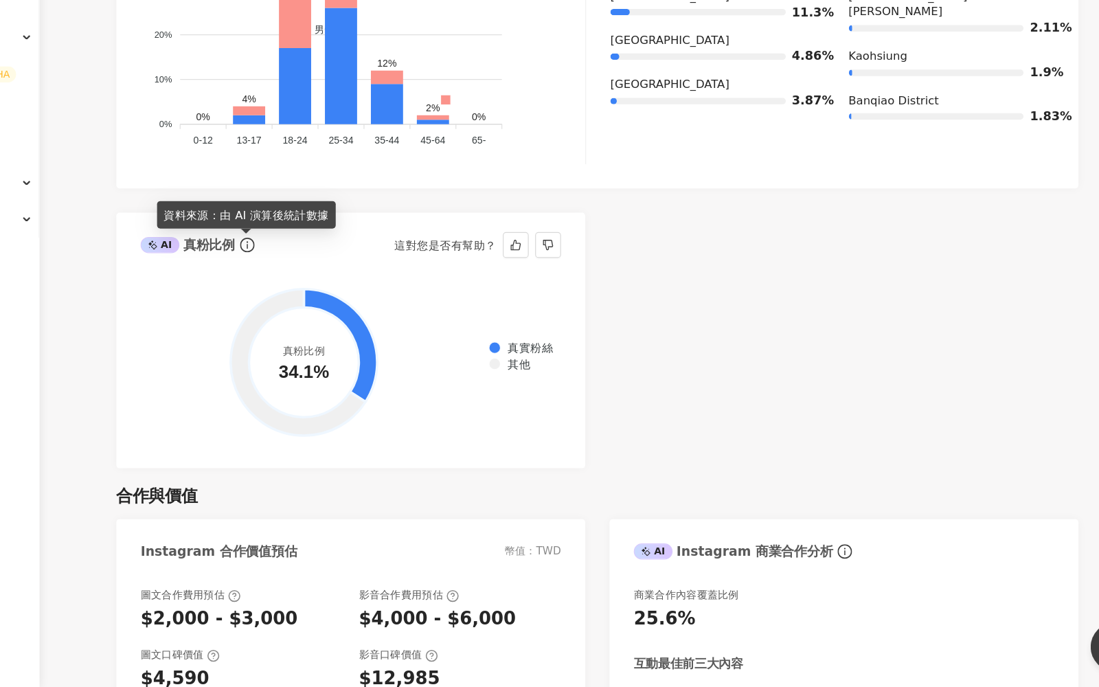
click at [328, 313] on icon "info-circle" at bounding box center [328, 311] width 12 height 12
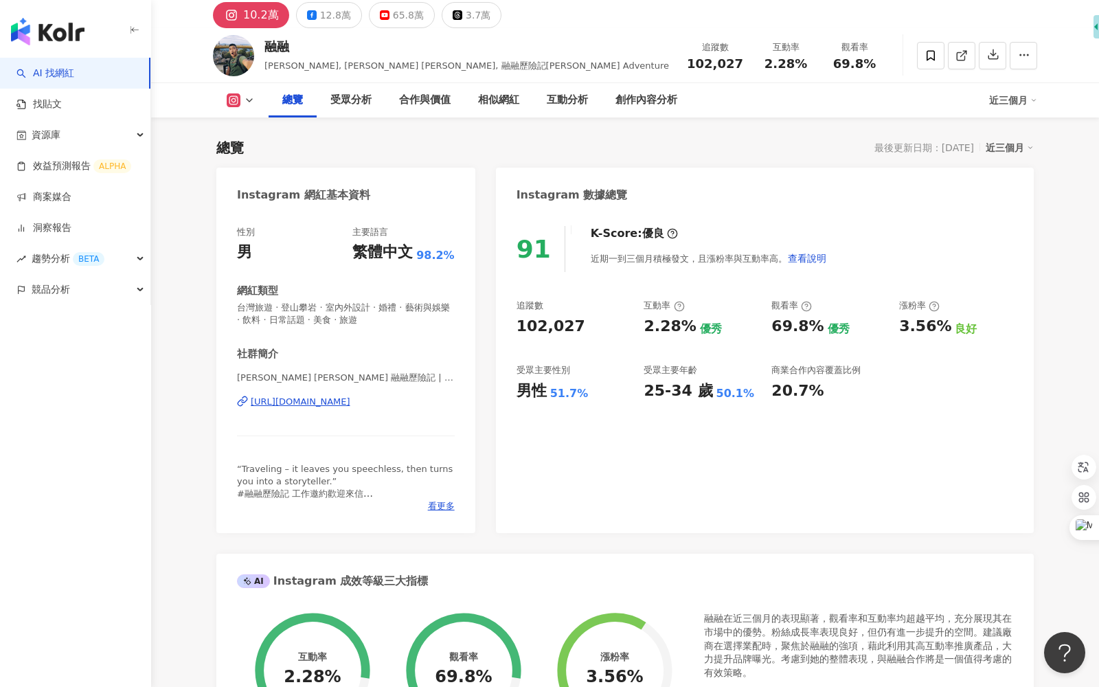
scroll to position [35, 0]
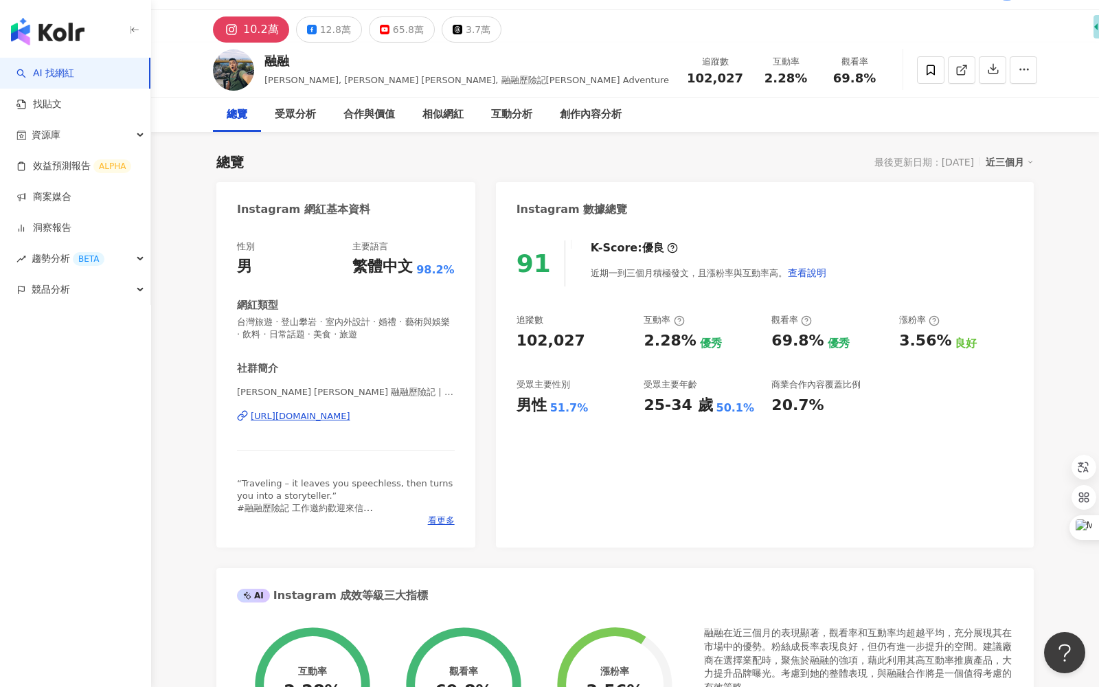
click at [1031, 159] on icon at bounding box center [1030, 162] width 7 height 7
click at [1015, 212] on link "近六個月" at bounding box center [1016, 217] width 38 height 15
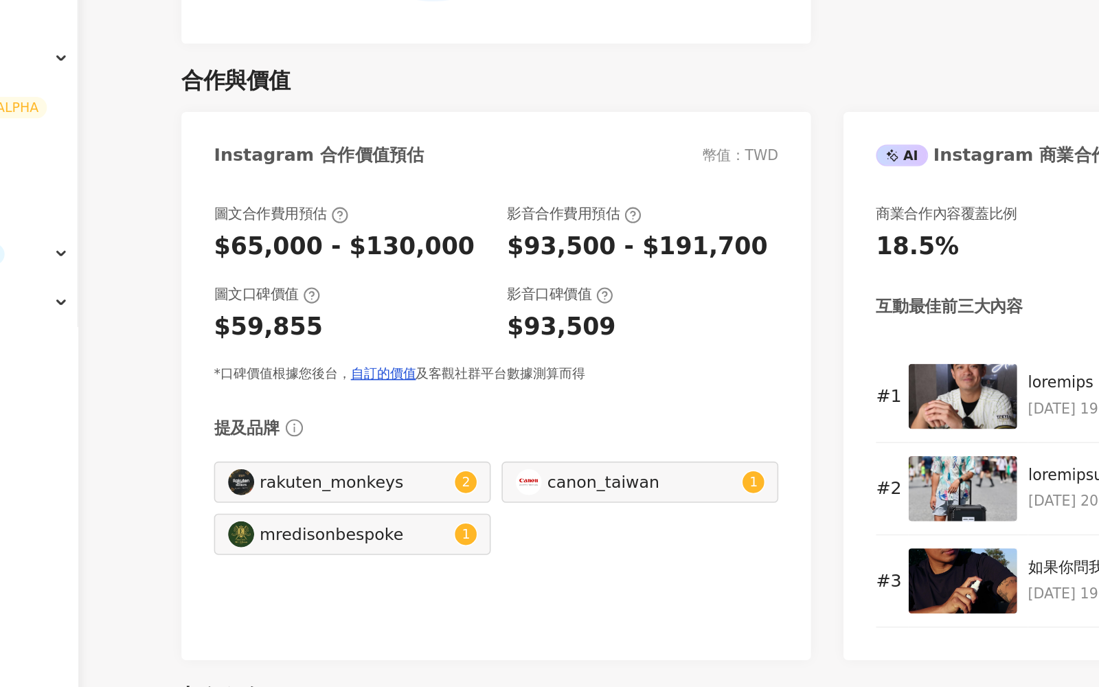
scroll to position [1836, 0]
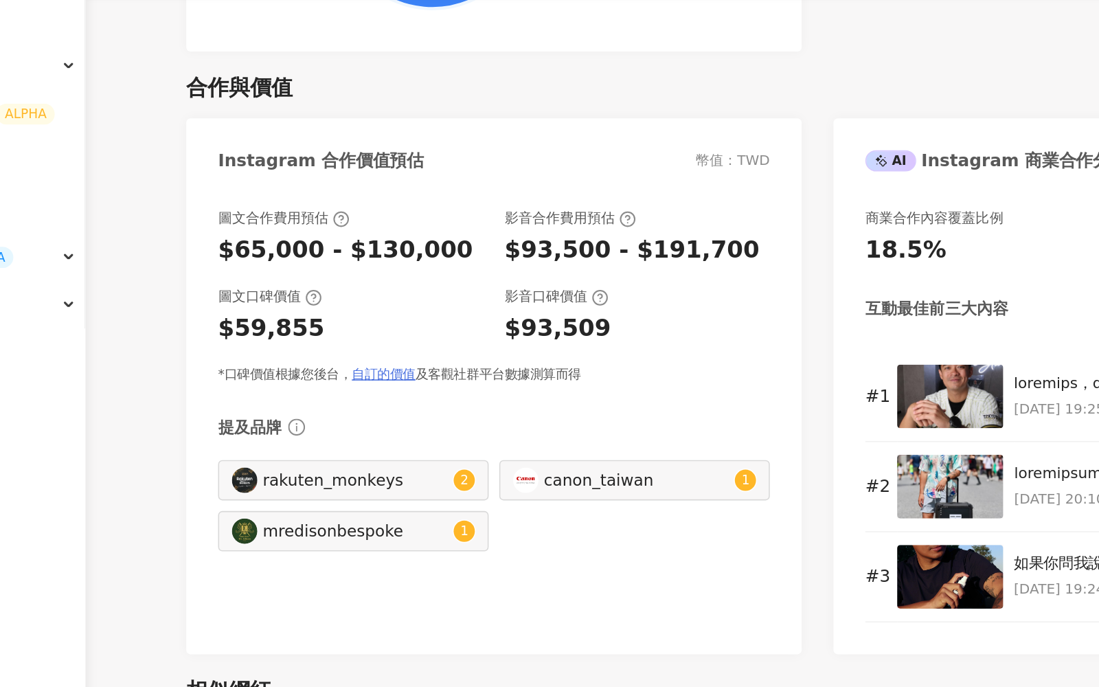
click at [353, 338] on link "自訂的價值" at bounding box center [344, 335] width 41 height 10
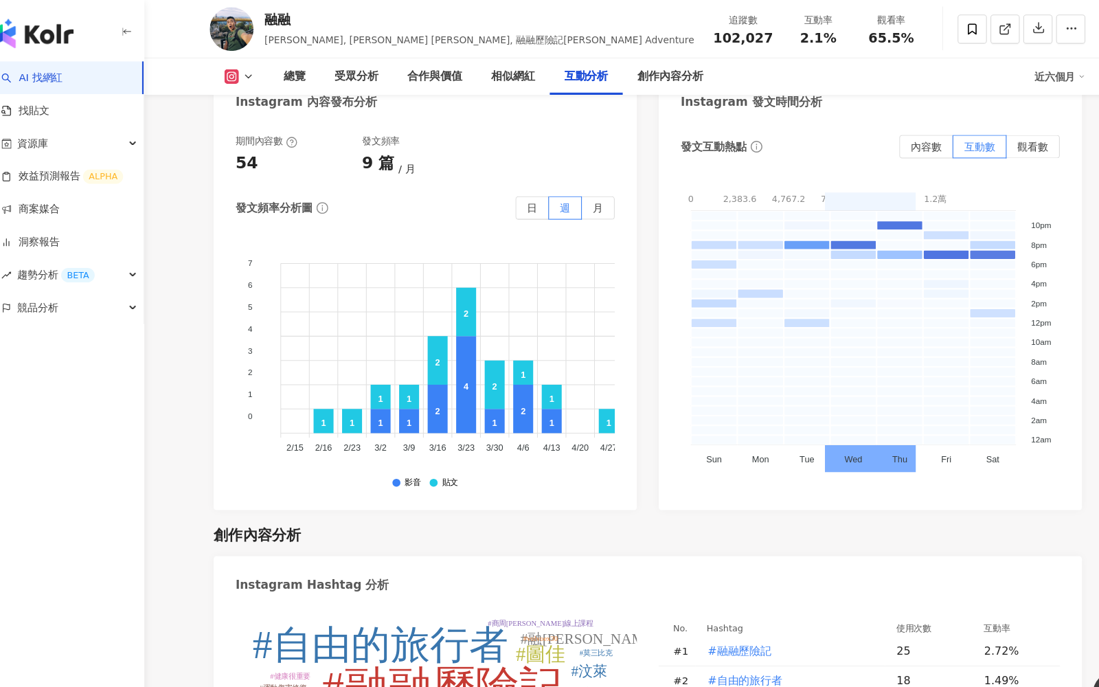
scroll to position [3576, 0]
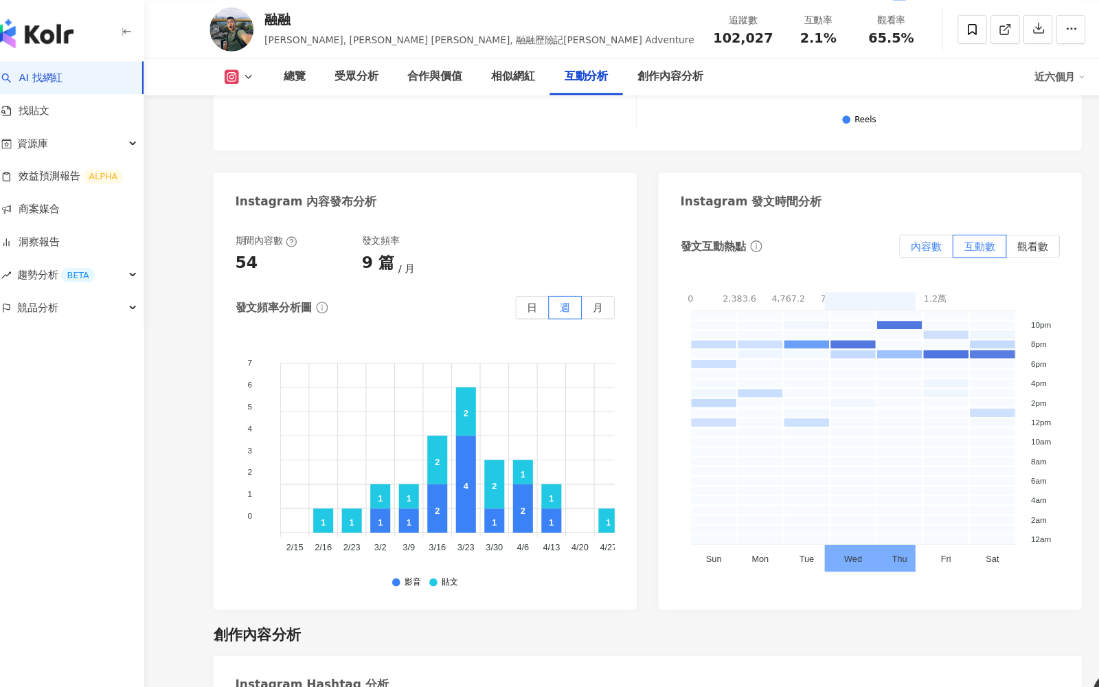
click at [893, 226] on span "內容數" at bounding box center [887, 231] width 29 height 11
click at [942, 221] on label "互動數" at bounding box center [938, 232] width 50 height 22
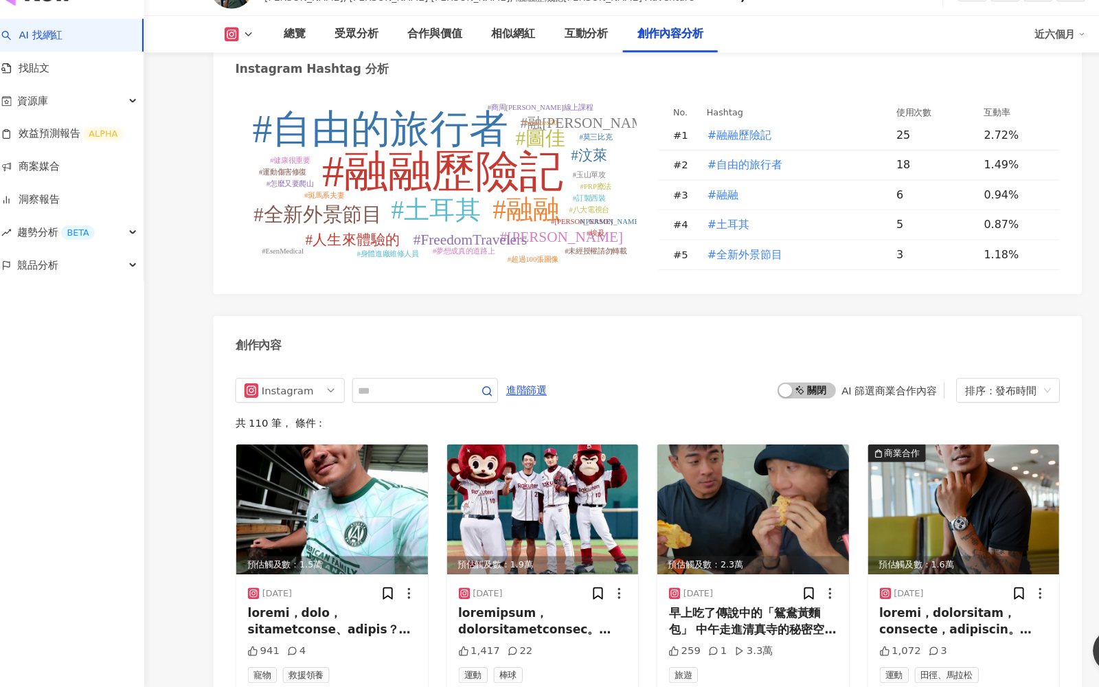
scroll to position [4150, 0]
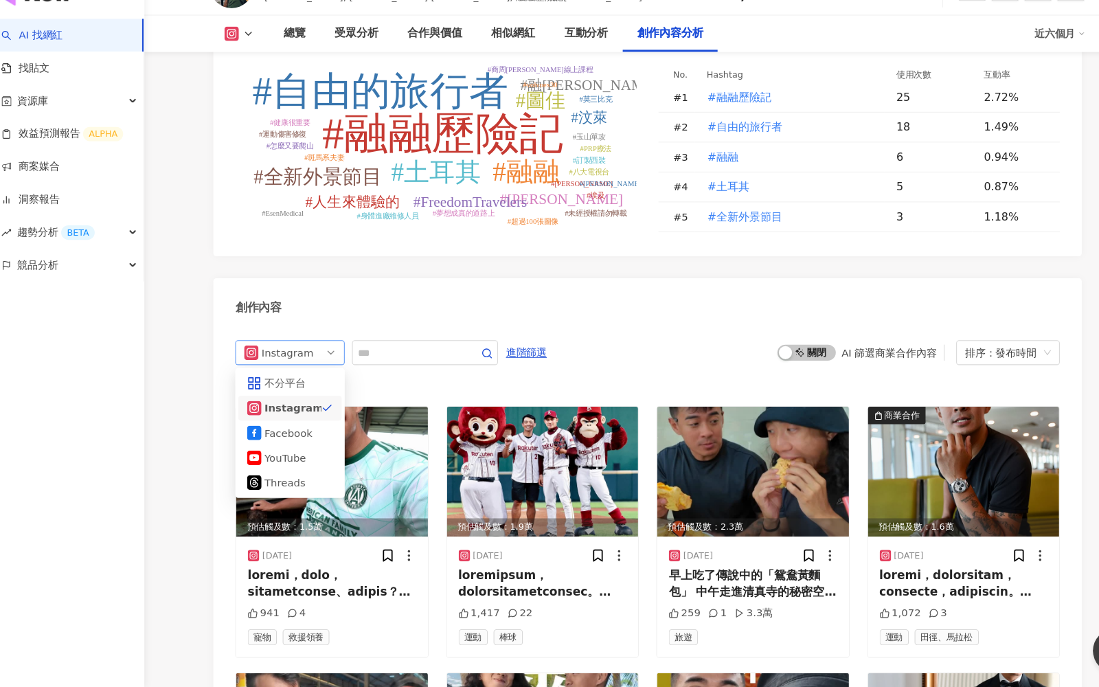
click at [312, 361] on span "Instagram" at bounding box center [288, 372] width 87 height 22
click at [514, 361] on span "進階篩選" at bounding box center [511, 372] width 38 height 22
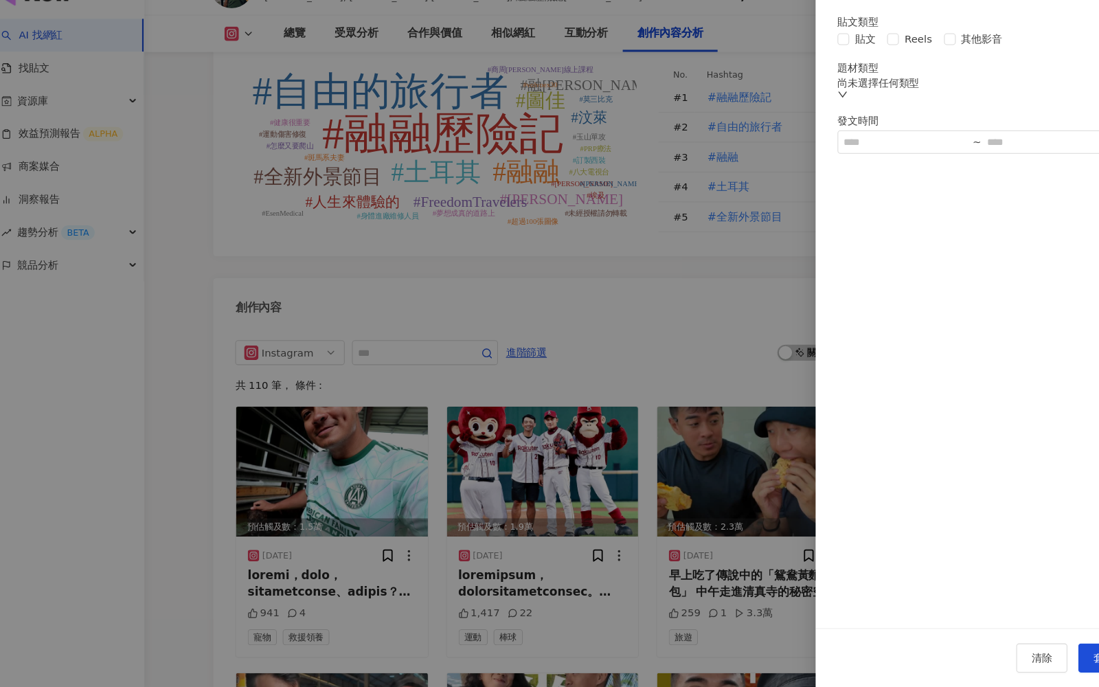
click at [632, 316] on div at bounding box center [549, 343] width 1099 height 687
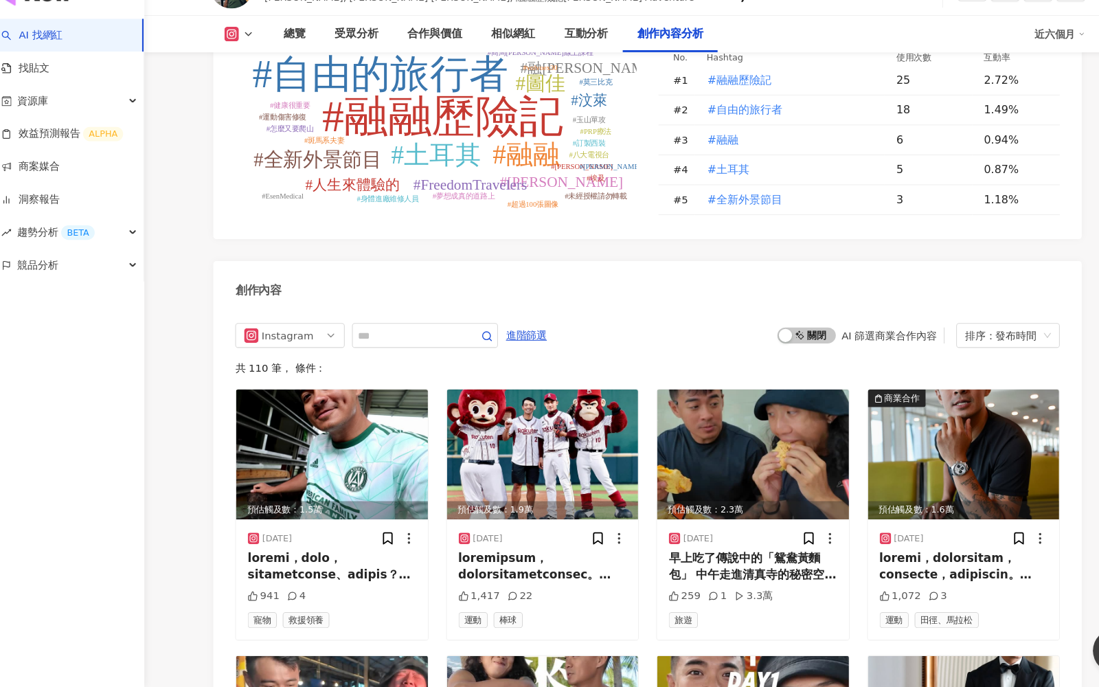
scroll to position [4169, 0]
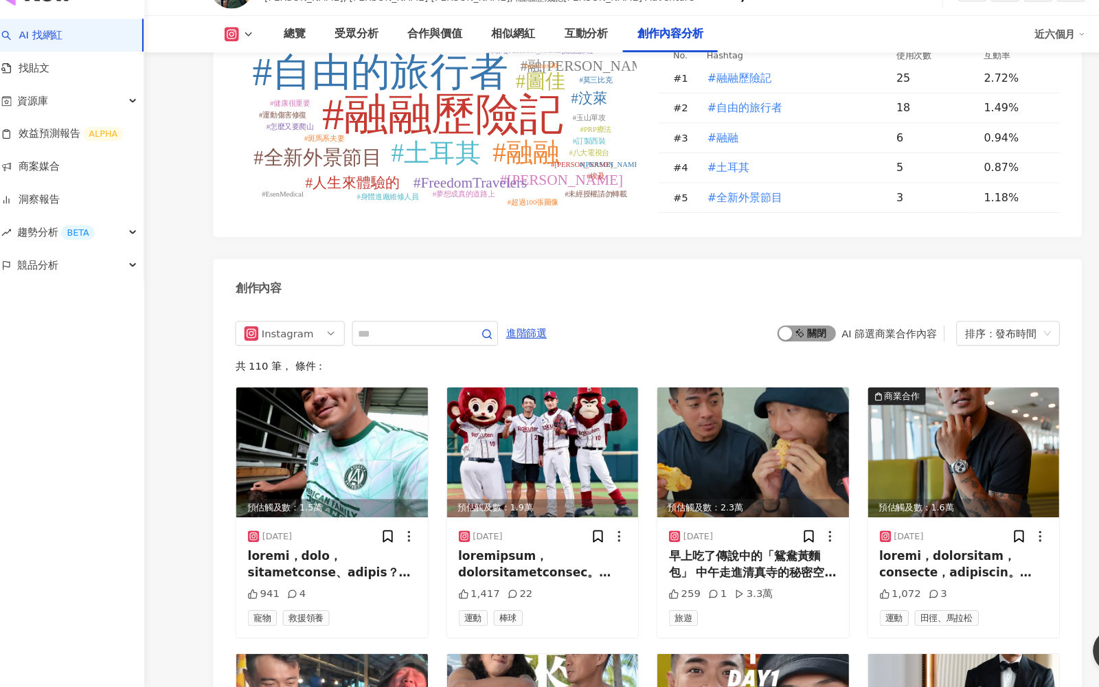
click at [791, 346] on span "啟動 關閉" at bounding box center [774, 353] width 55 height 15
click at [780, 346] on span "啟動 關閉" at bounding box center [774, 353] width 55 height 15
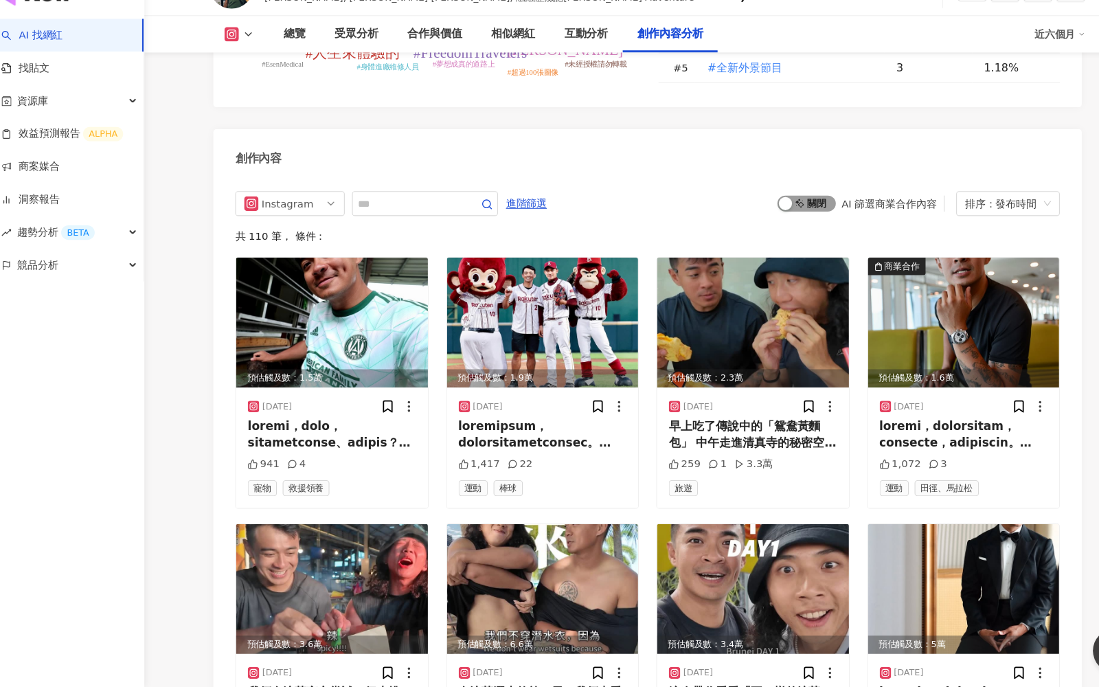
click at [792, 224] on span "啟動 關閉" at bounding box center [774, 231] width 55 height 15
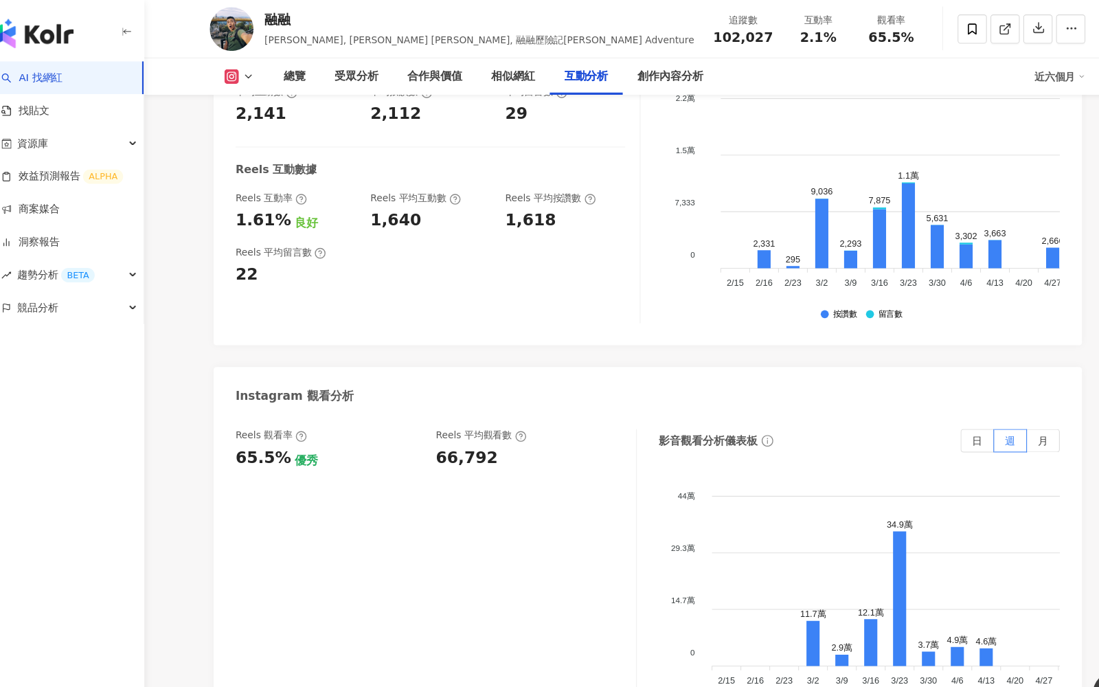
scroll to position [2901, 0]
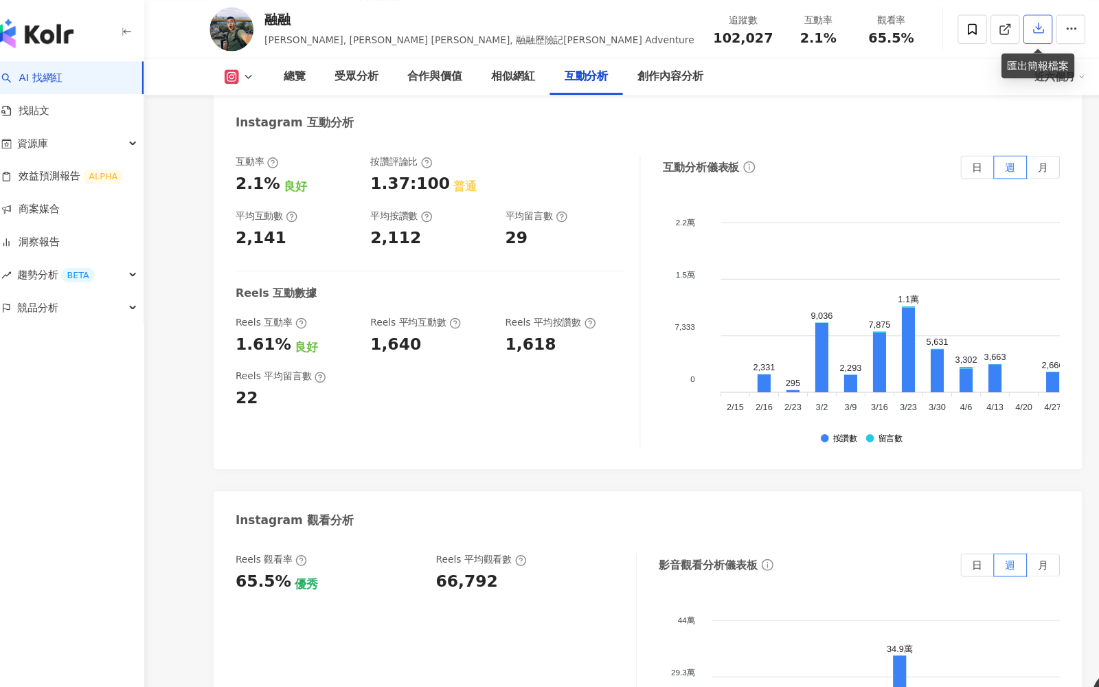
click at [991, 30] on icon "button" at bounding box center [993, 26] width 12 height 12
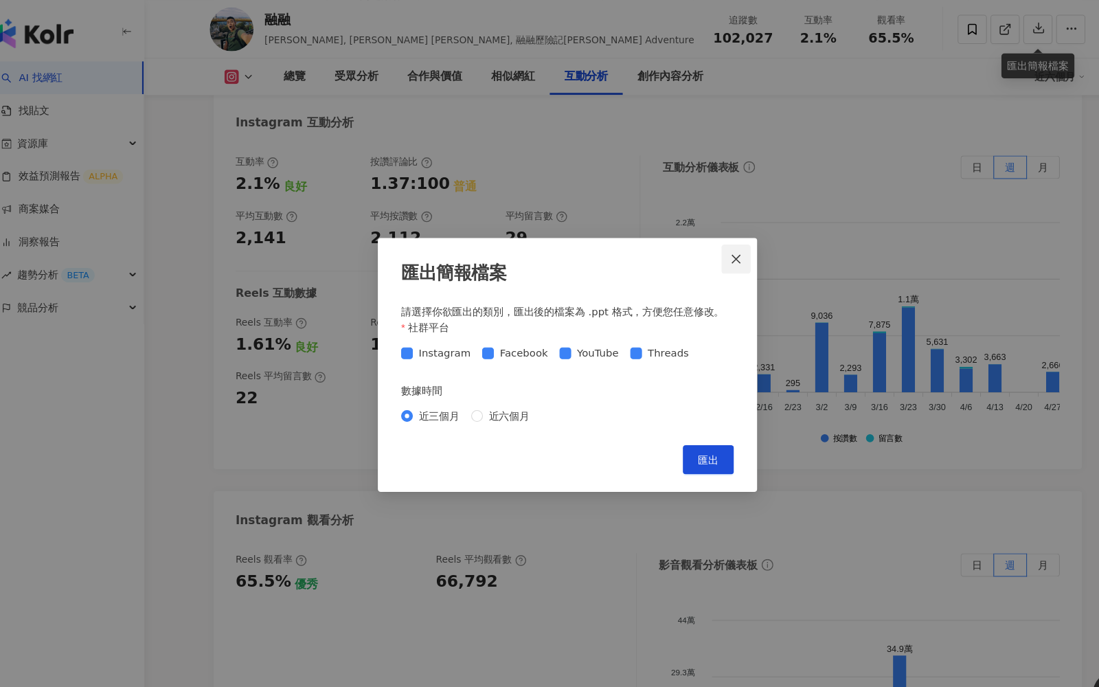
click at [715, 252] on button "Close" at bounding box center [708, 243] width 27 height 27
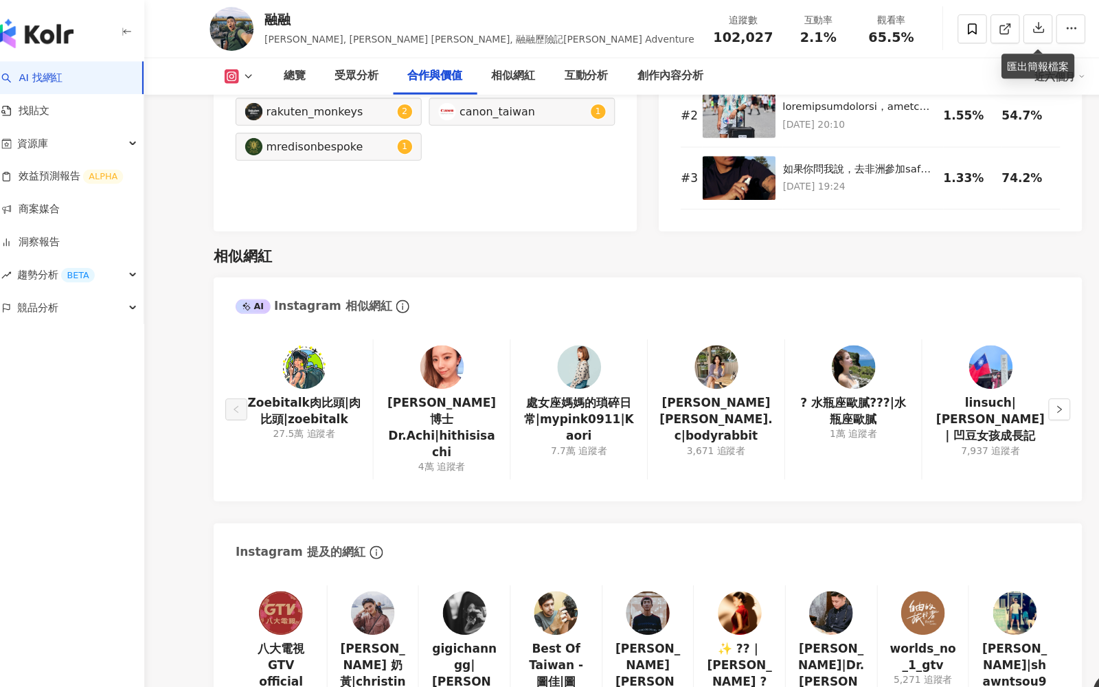
scroll to position [2133, 0]
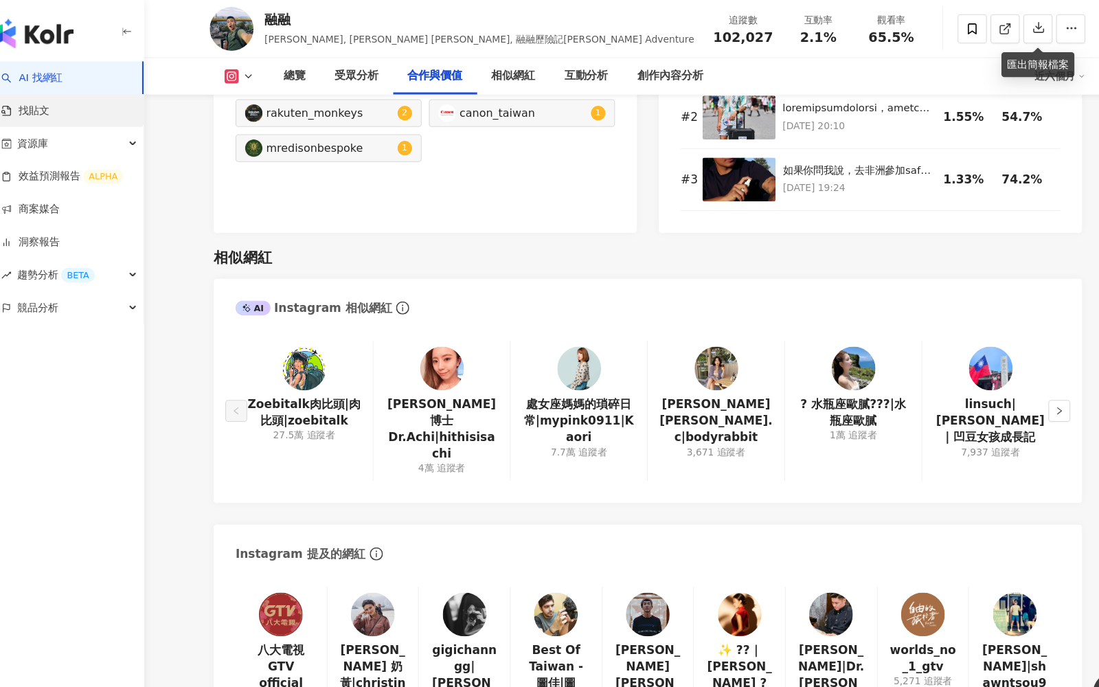
click at [62, 105] on link "找貼文" at bounding box center [38, 105] width 45 height 14
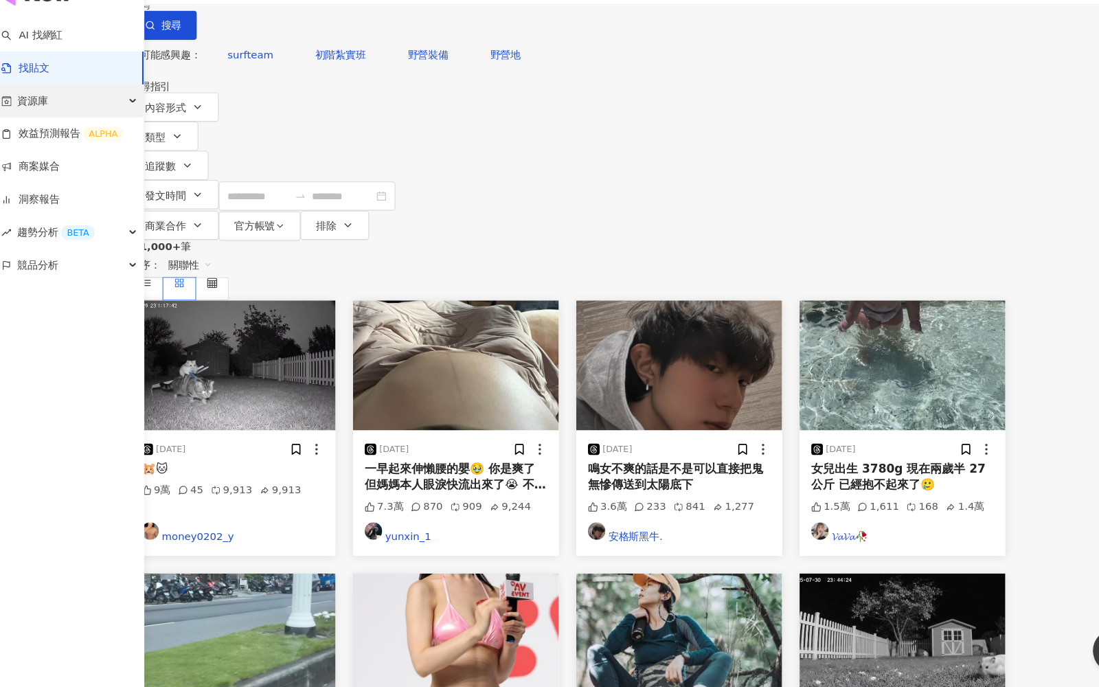
click at [43, 134] on span "資源庫" at bounding box center [46, 135] width 29 height 31
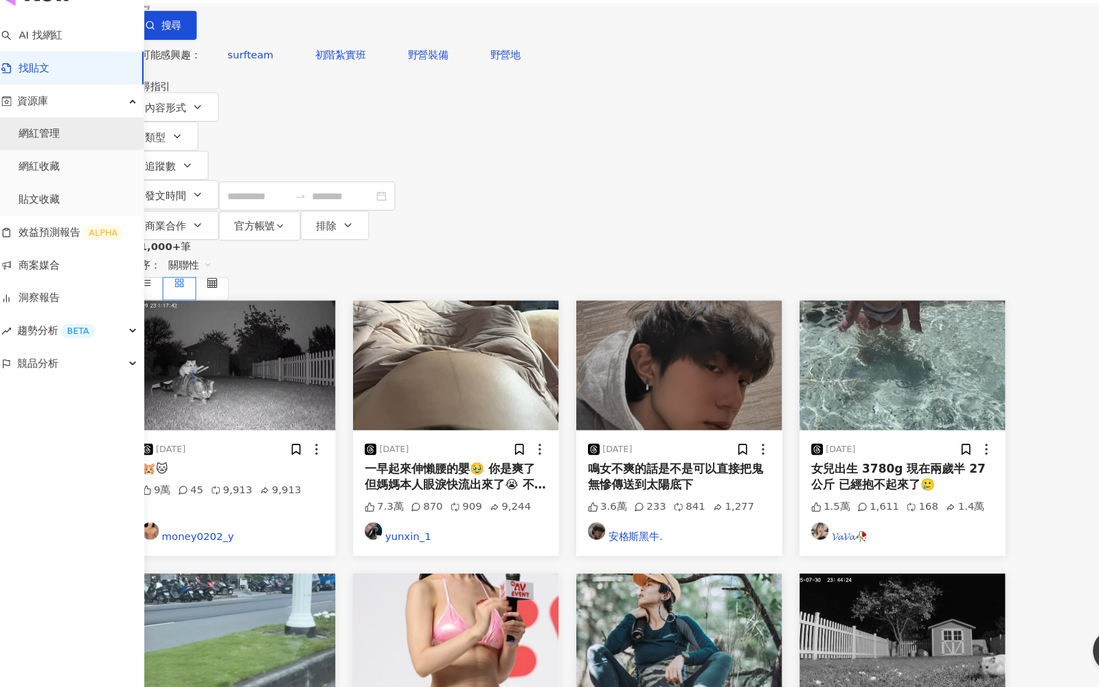
click at [45, 161] on link "網紅管理" at bounding box center [52, 166] width 38 height 14
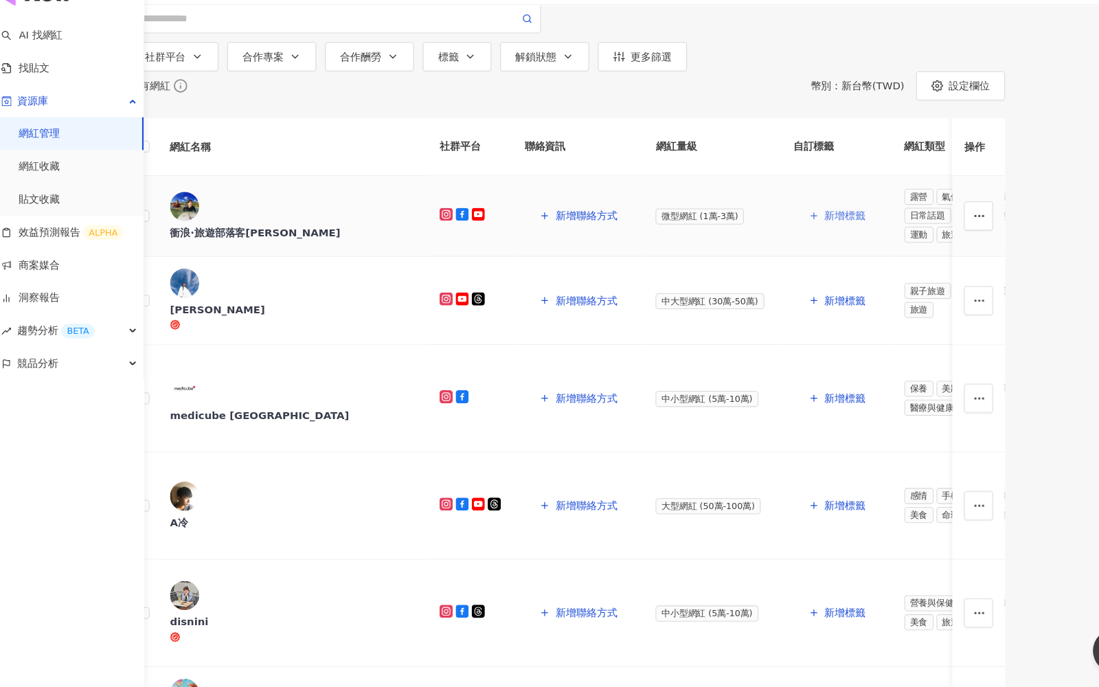
click at [792, 249] on span "新增標籤" at bounding box center [811, 243] width 38 height 11
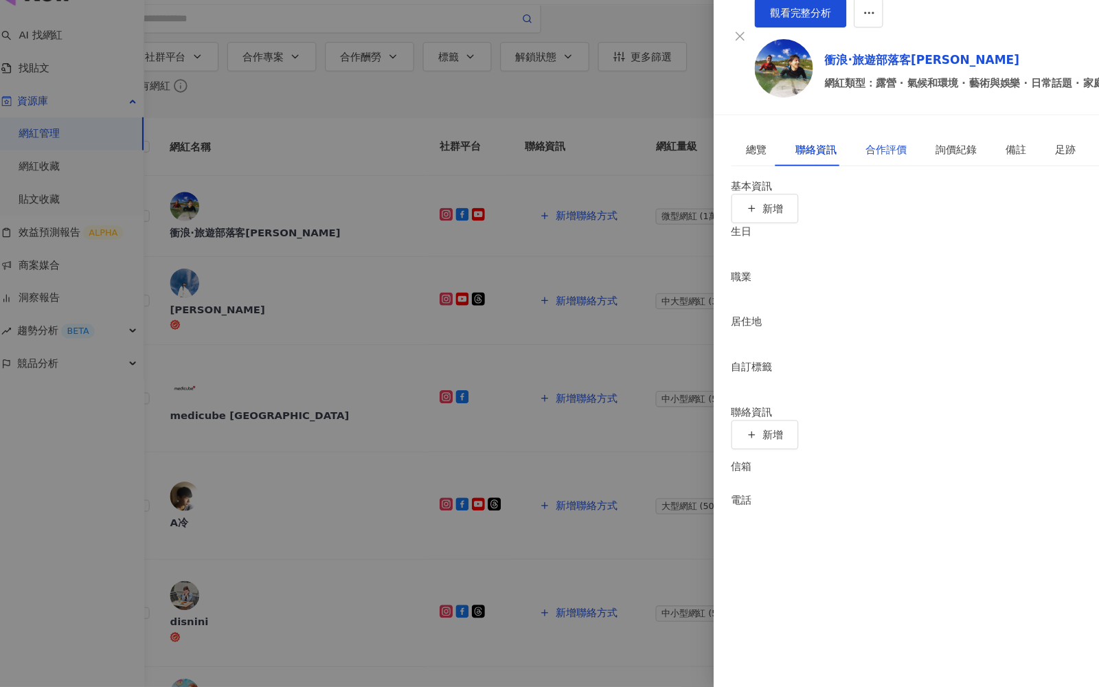
click at [836, 173] on div "合作評價" at bounding box center [849, 180] width 38 height 15
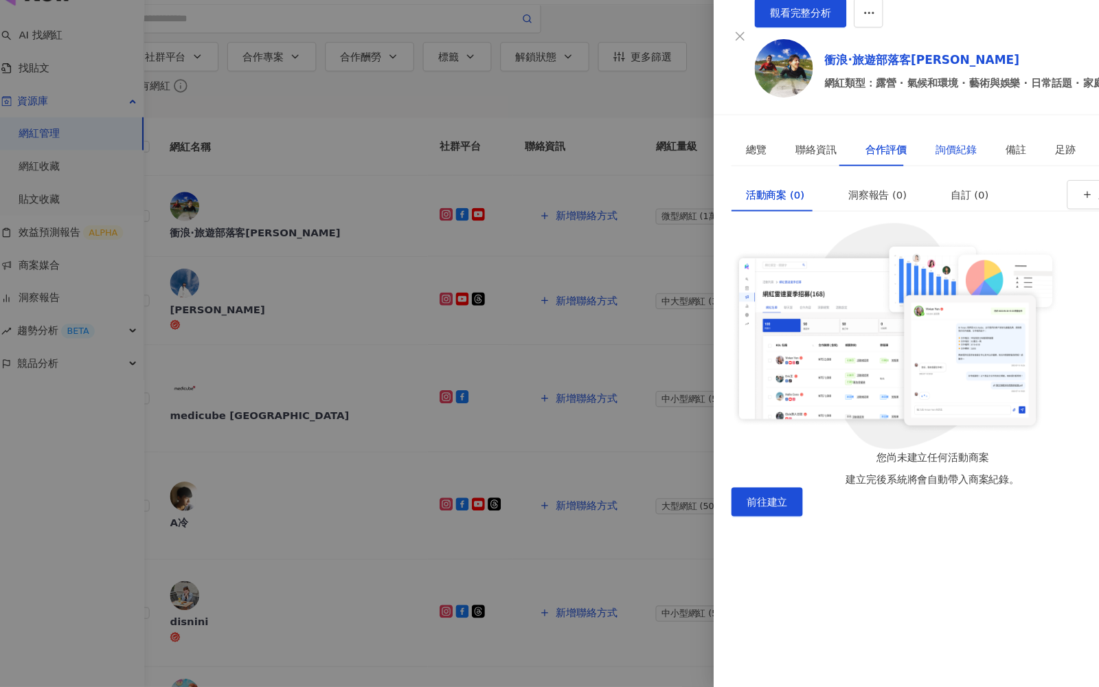
click at [906, 173] on div "詢價紀錄" at bounding box center [915, 180] width 38 height 15
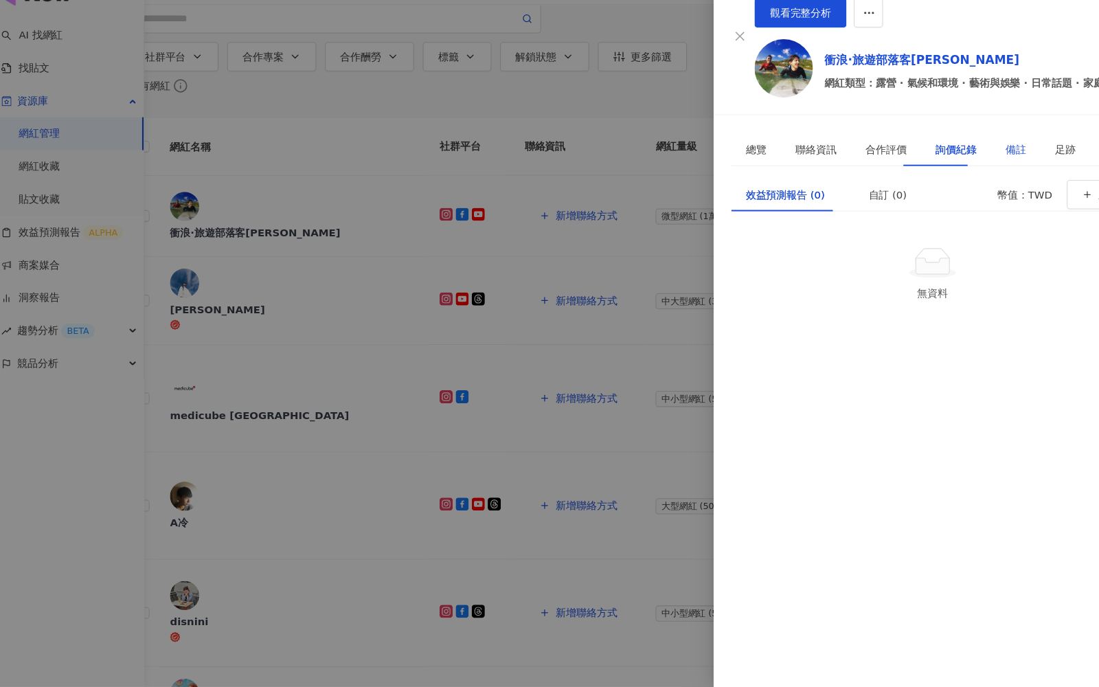
click at [962, 173] on div "備註" at bounding box center [971, 180] width 19 height 15
click at [606, 212] on div at bounding box center [549, 343] width 1099 height 687
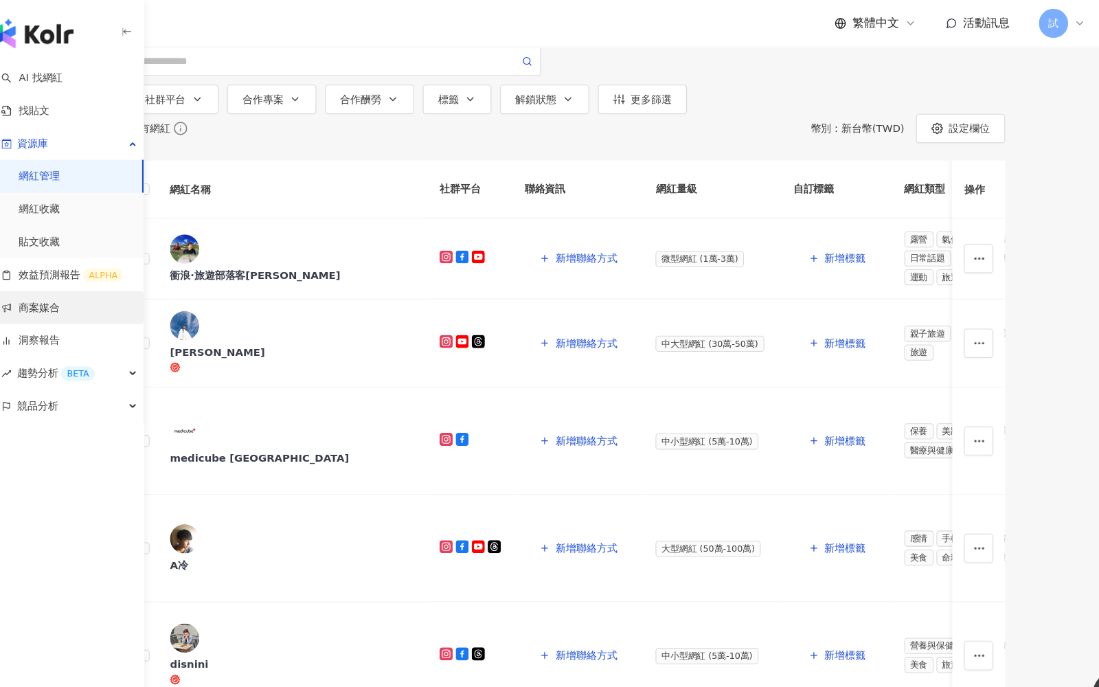
click at [53, 296] on link "商案媒合" at bounding box center [43, 290] width 55 height 14
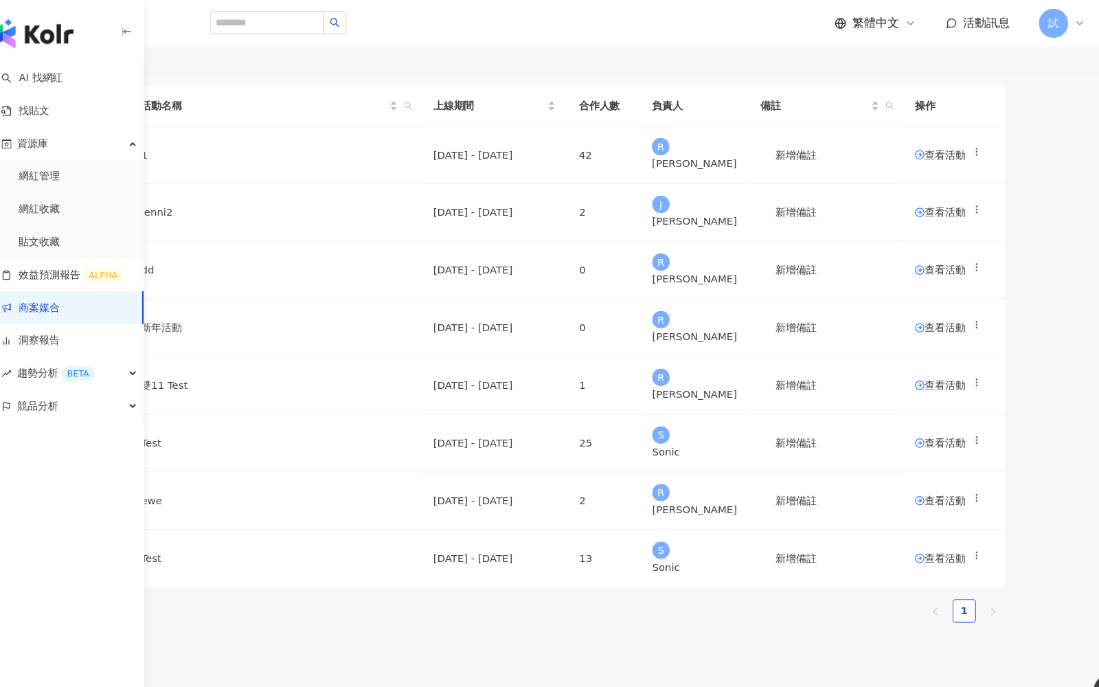
click at [205, 30] on span "建立活動" at bounding box center [186, 24] width 38 height 11
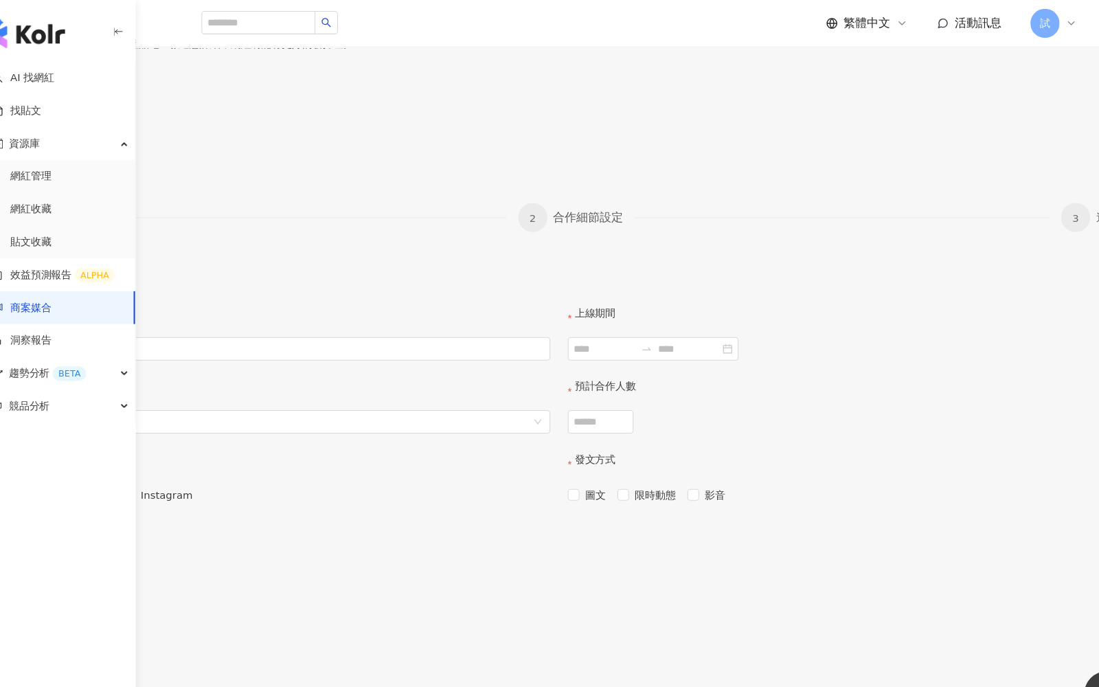
click at [71, 297] on link "商案媒合" at bounding box center [43, 290] width 55 height 14
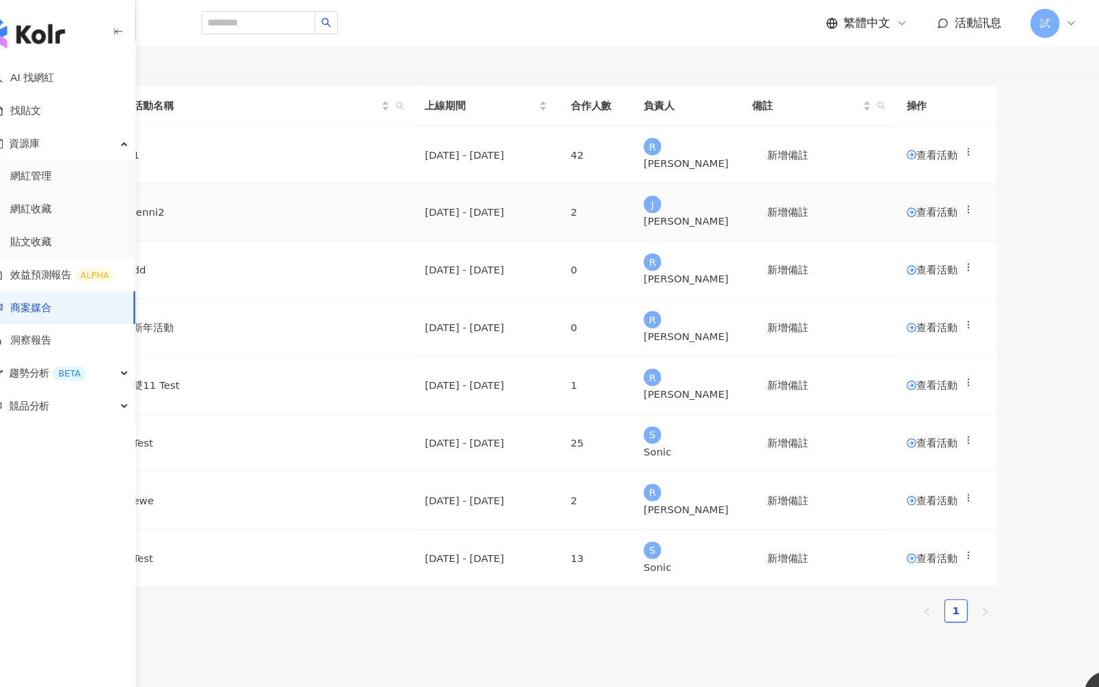
click at [925, 205] on span "查看活動" at bounding box center [901, 200] width 48 height 10
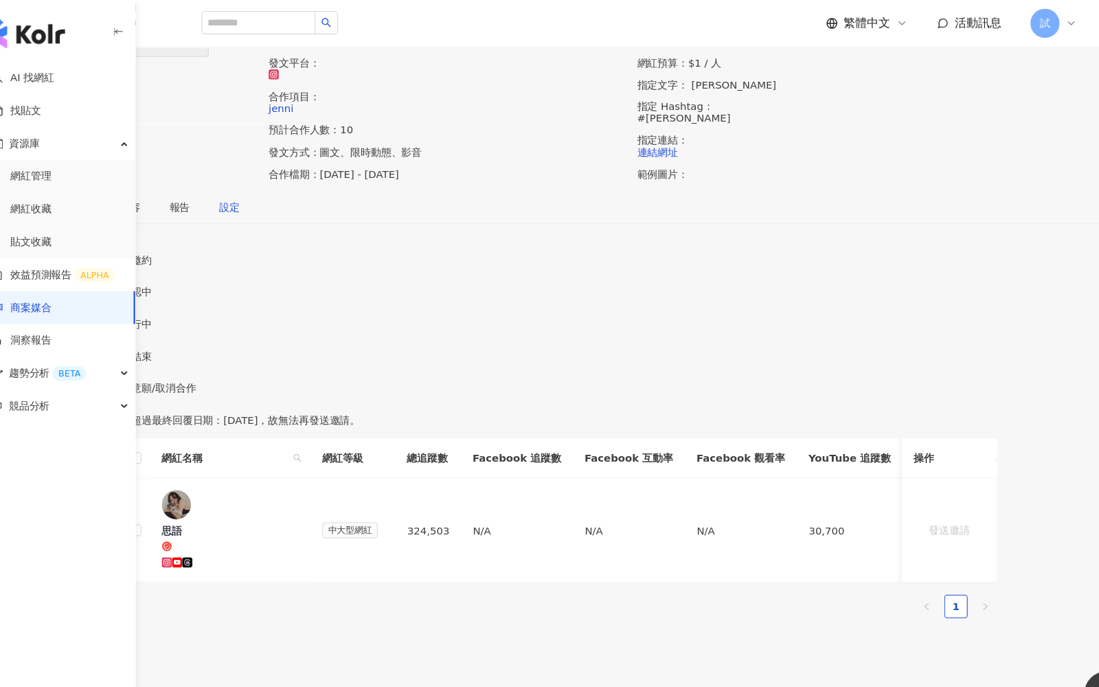
click at [249, 203] on div "設定" at bounding box center [238, 195] width 19 height 15
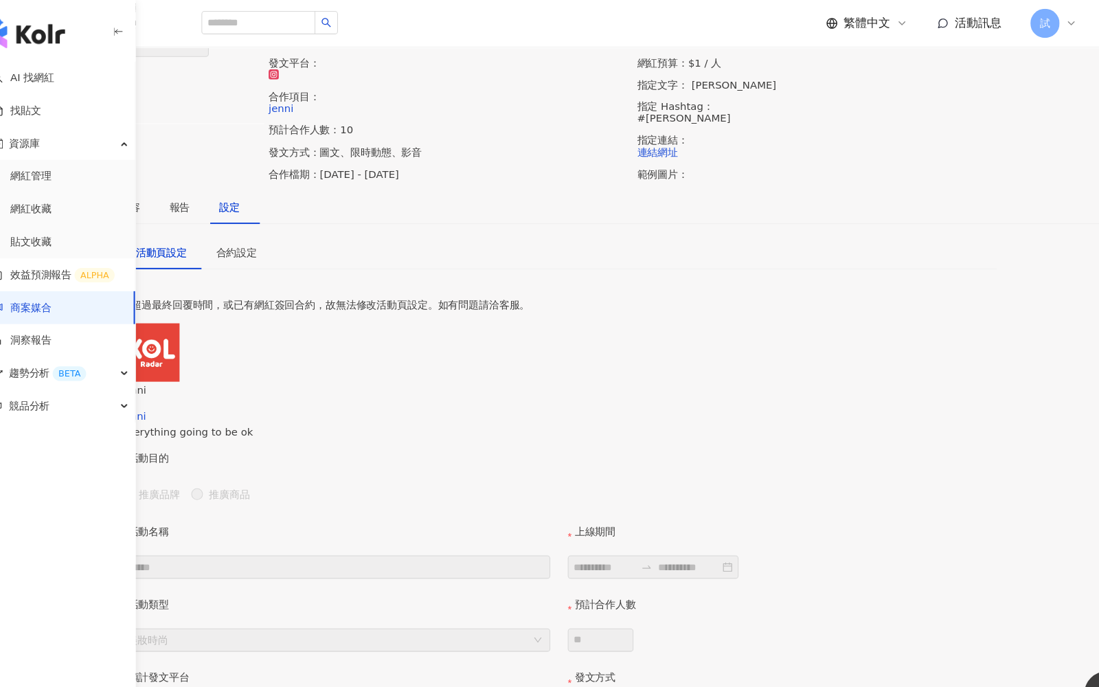
click at [52, 203] on div "網紅名單" at bounding box center [33, 195] width 38 height 15
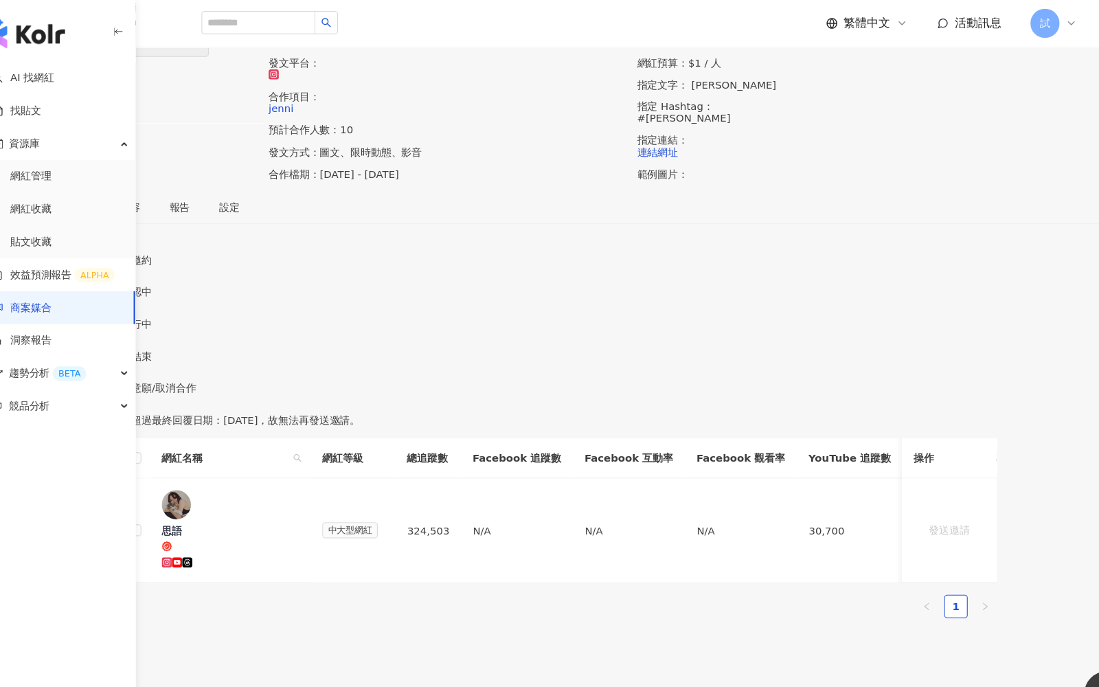
click at [71, 297] on link "商案媒合" at bounding box center [43, 290] width 55 height 14
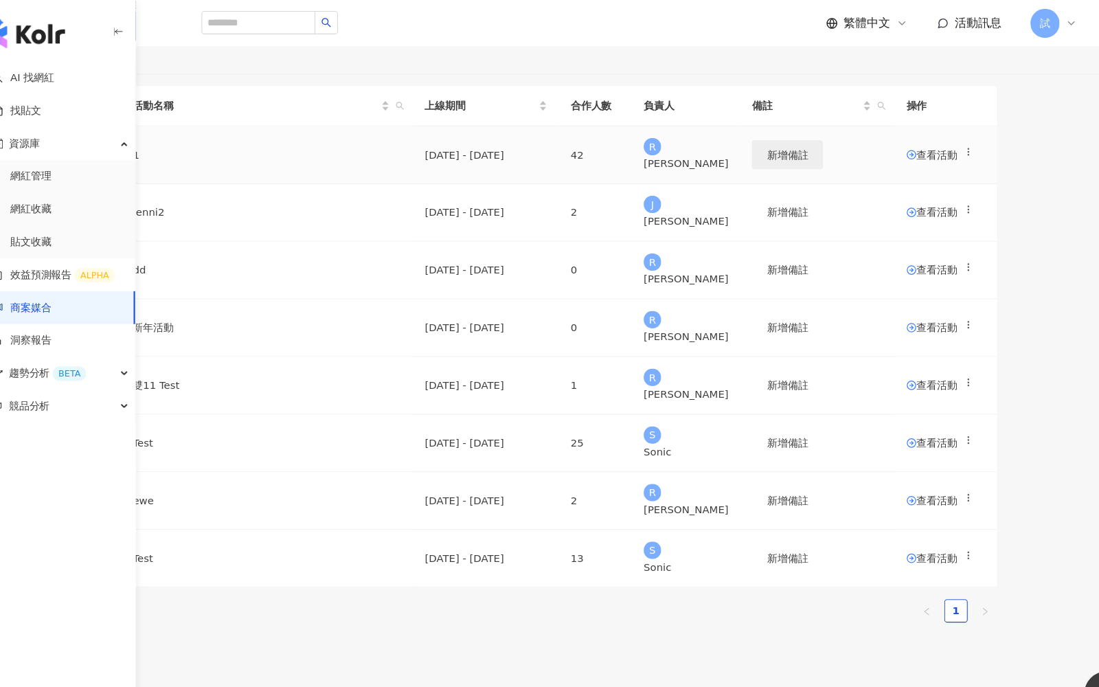
click at [798, 159] on button "新增備註" at bounding box center [764, 145] width 67 height 27
click at [925, 150] on span "查看活動" at bounding box center [901, 146] width 48 height 10
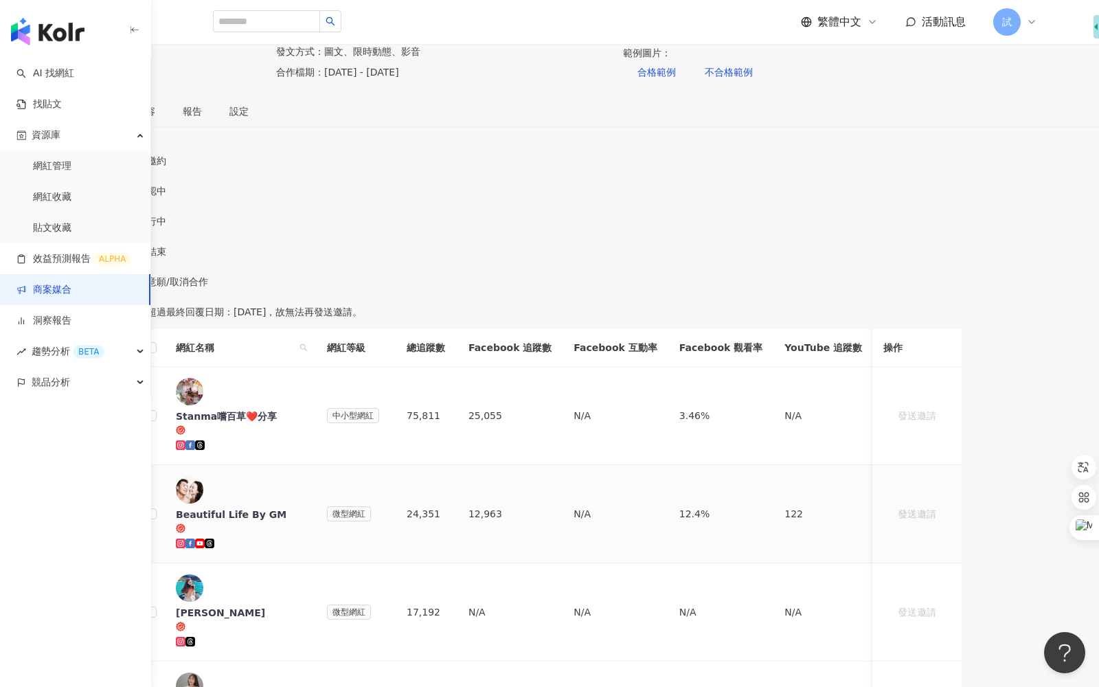
scroll to position [102, 0]
click at [109, 115] on span "聊天室" at bounding box center [94, 110] width 29 height 10
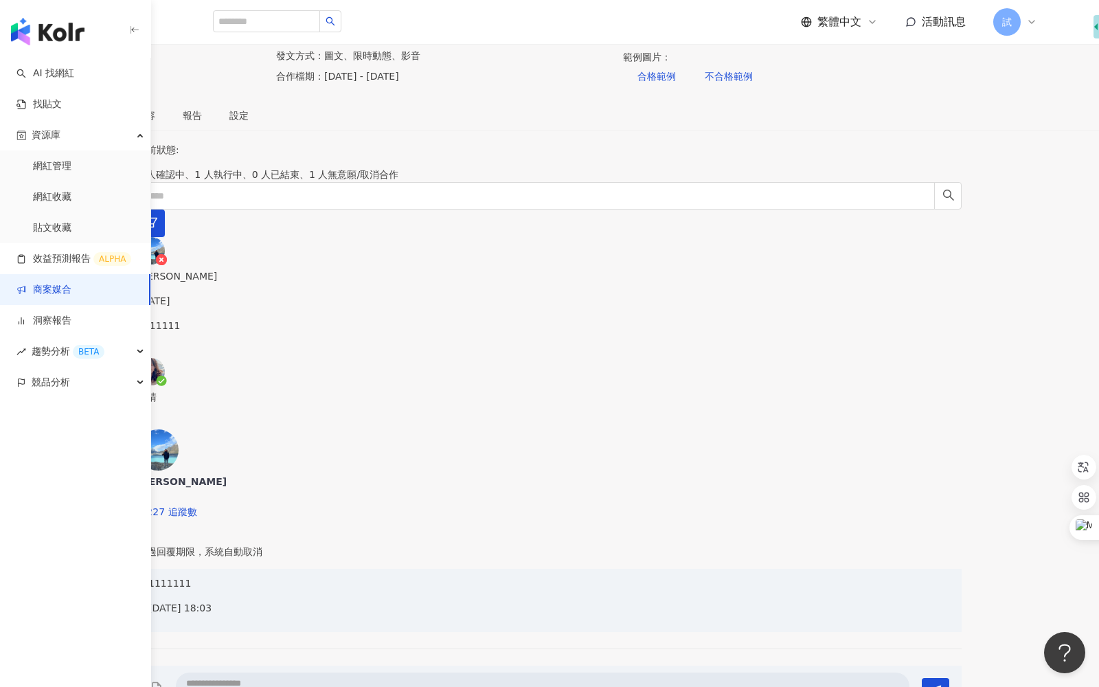
scroll to position [87, 0]
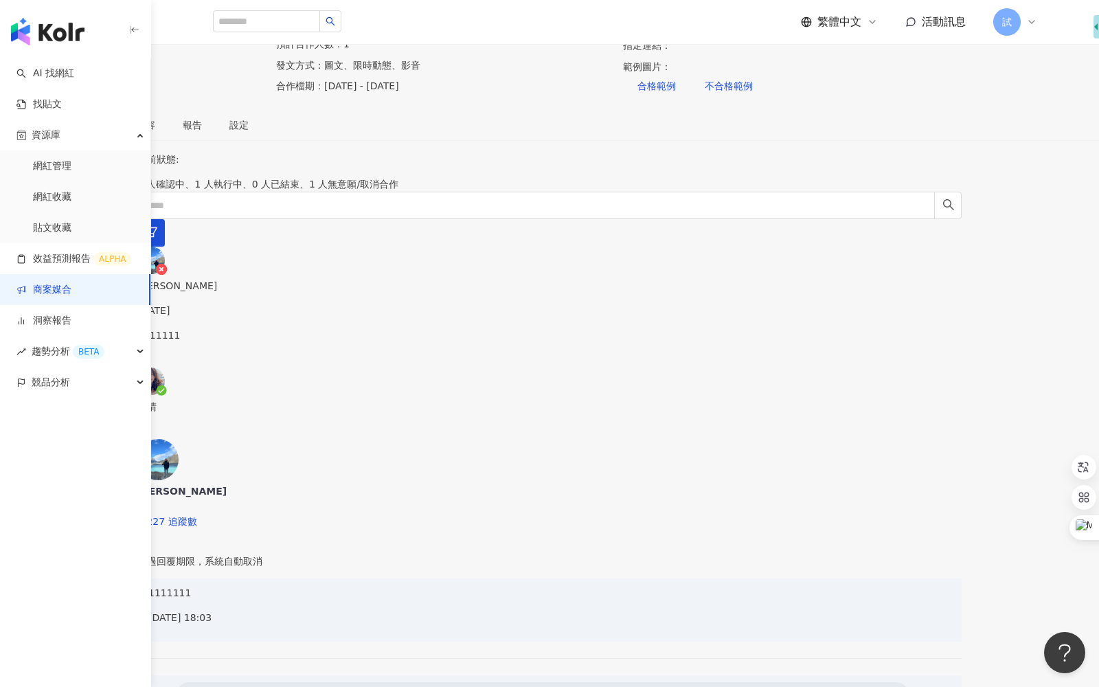
click at [52, 133] on div "網紅名單" at bounding box center [33, 124] width 38 height 15
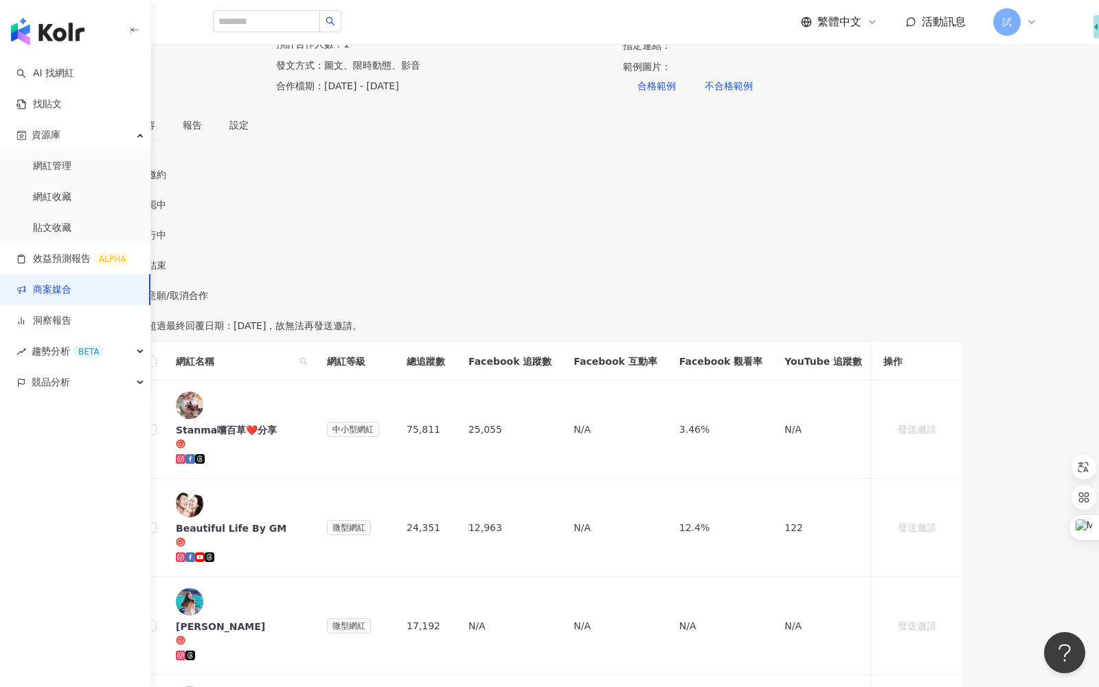
click at [473, 212] on div "確認中" at bounding box center [549, 204] width 824 height 15
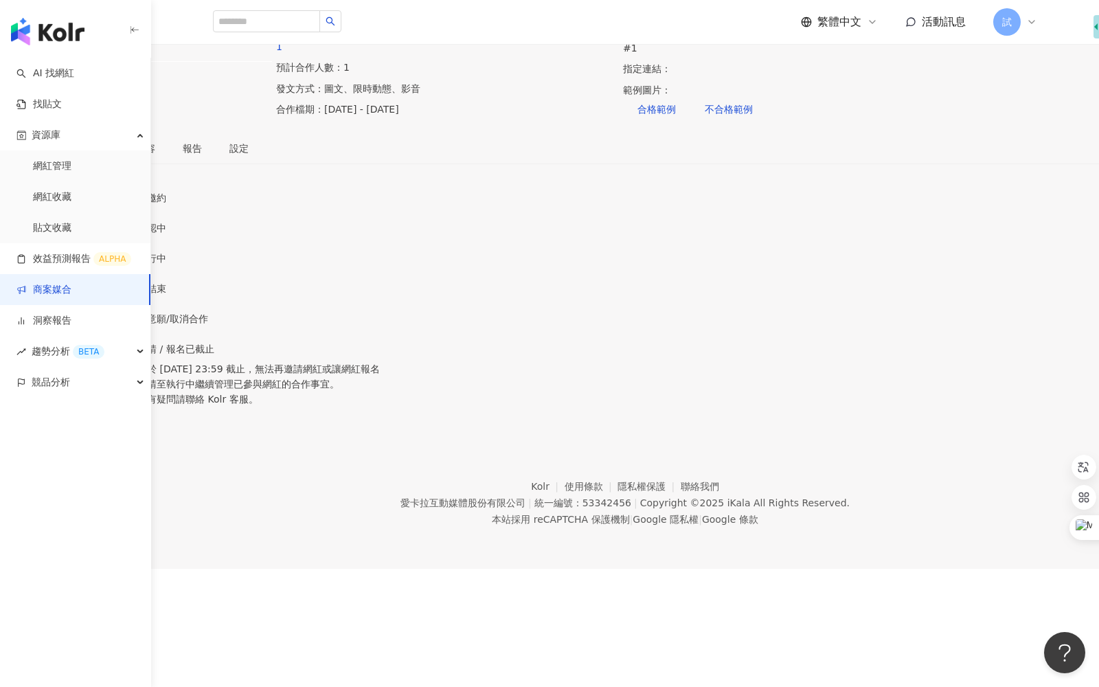
click at [641, 251] on div "1" at bounding box center [549, 243] width 824 height 15
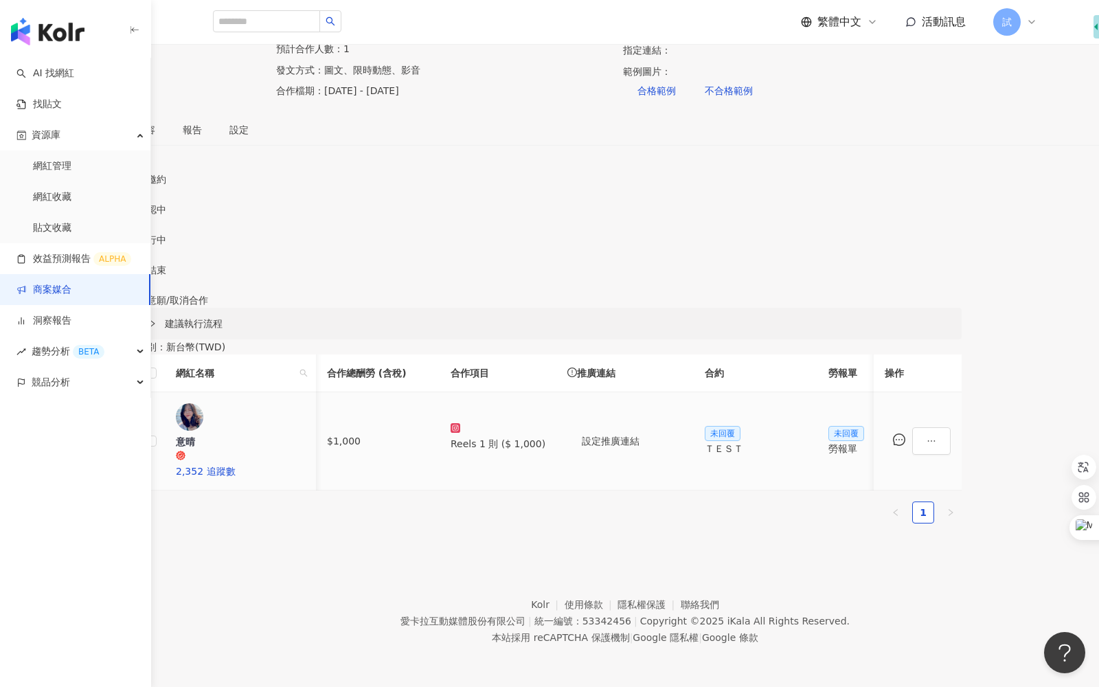
scroll to position [0, 25]
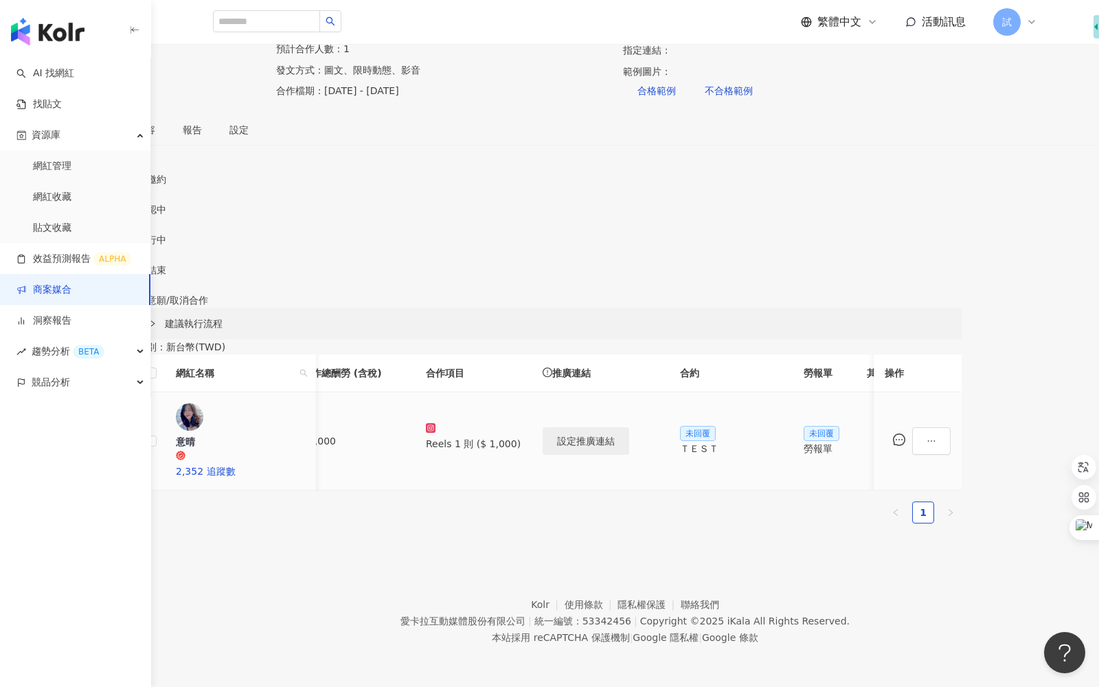
click at [615, 447] on span "設定推廣連結" at bounding box center [586, 441] width 58 height 11
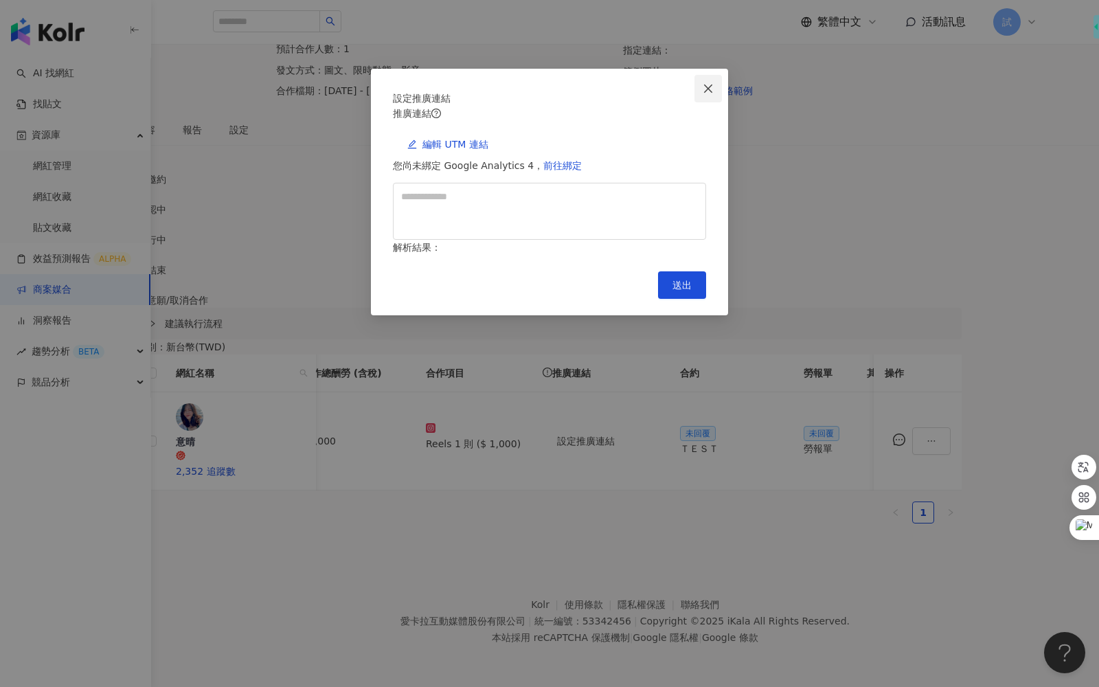
click at [710, 94] on button "Close" at bounding box center [708, 88] width 27 height 27
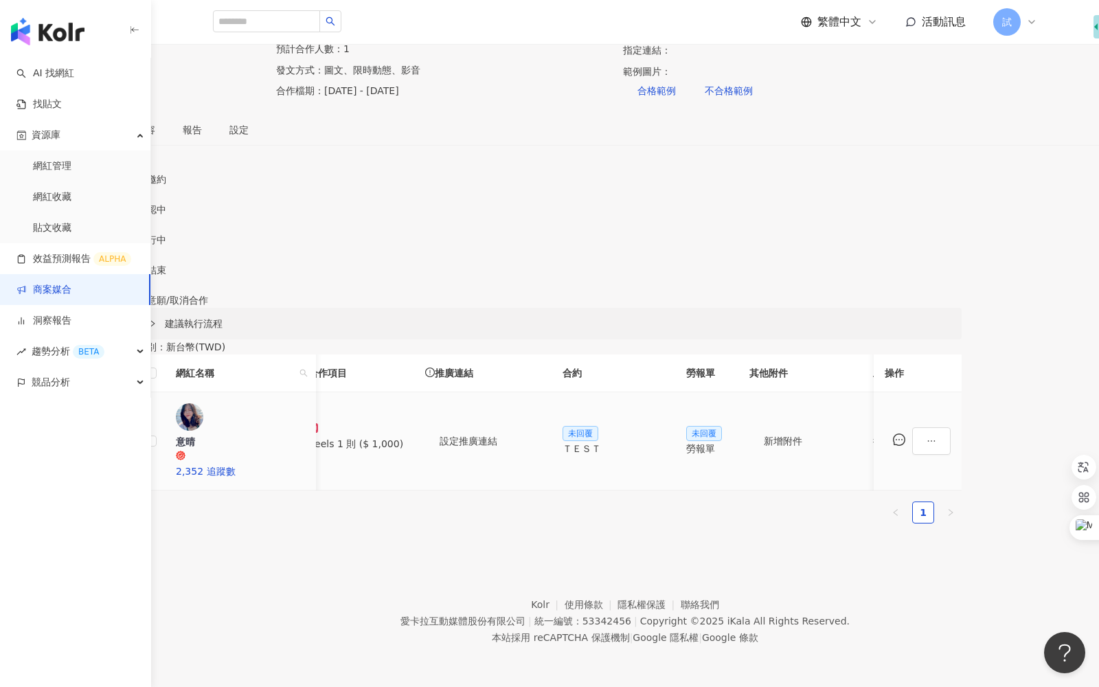
scroll to position [0, 188]
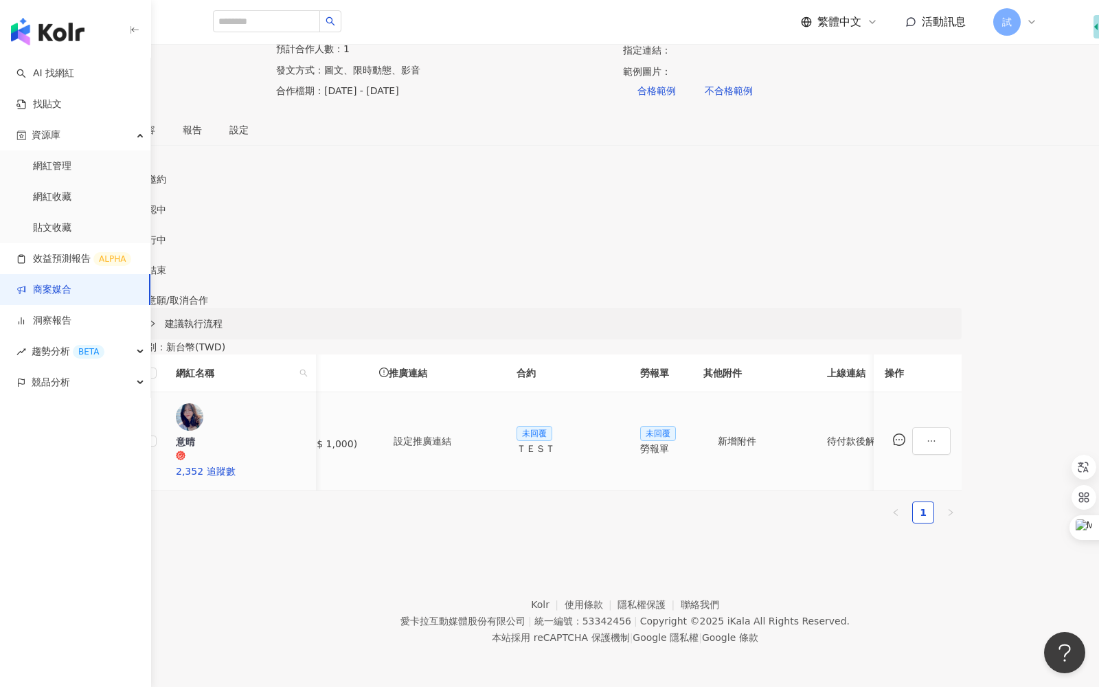
click at [618, 456] on div "ＴＥＳＴ" at bounding box center [568, 448] width 102 height 15
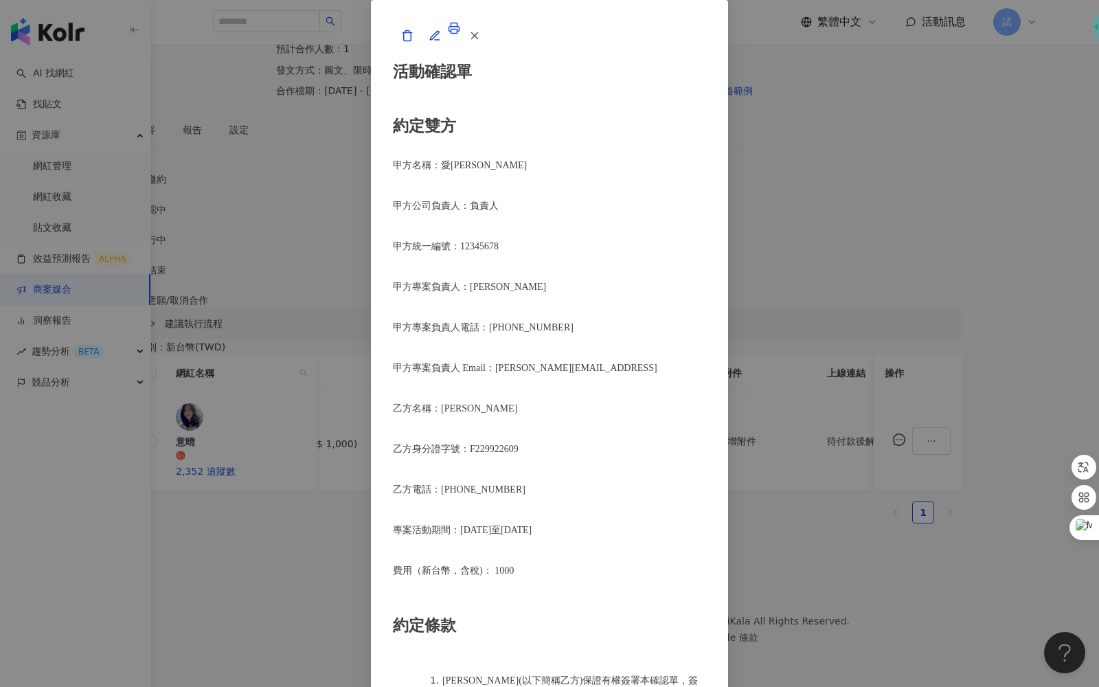
scroll to position [0, 0]
click at [488, 49] on button "button" at bounding box center [473, 35] width 27 height 27
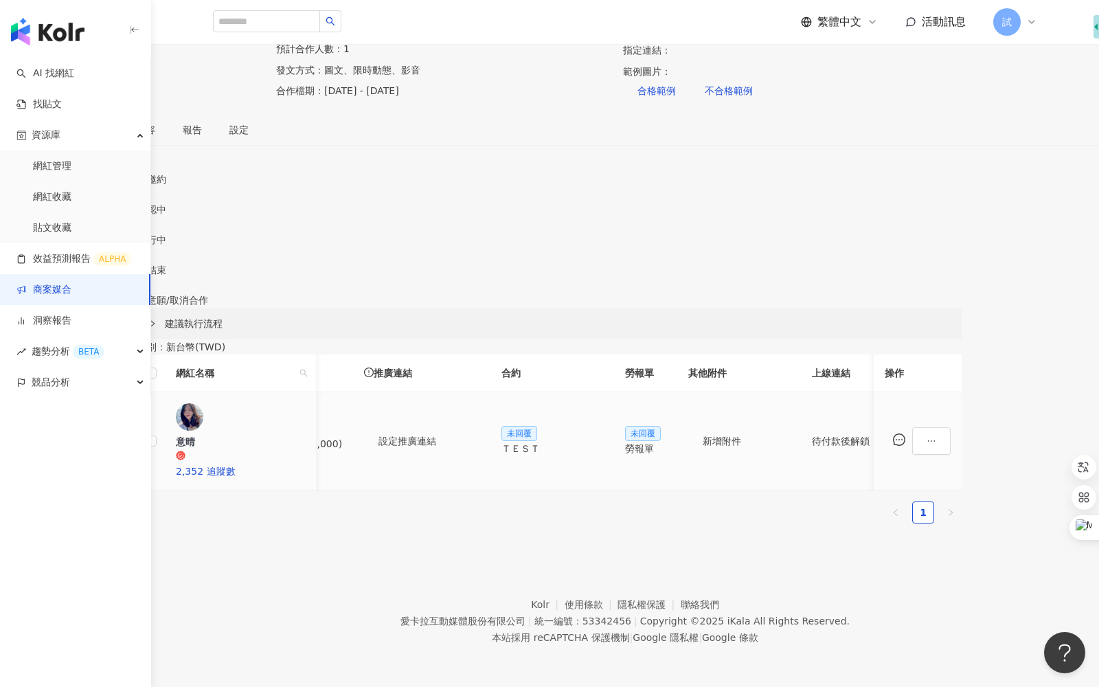
scroll to position [0, 210]
click at [660, 456] on div "勞報單" at bounding box center [639, 448] width 41 height 15
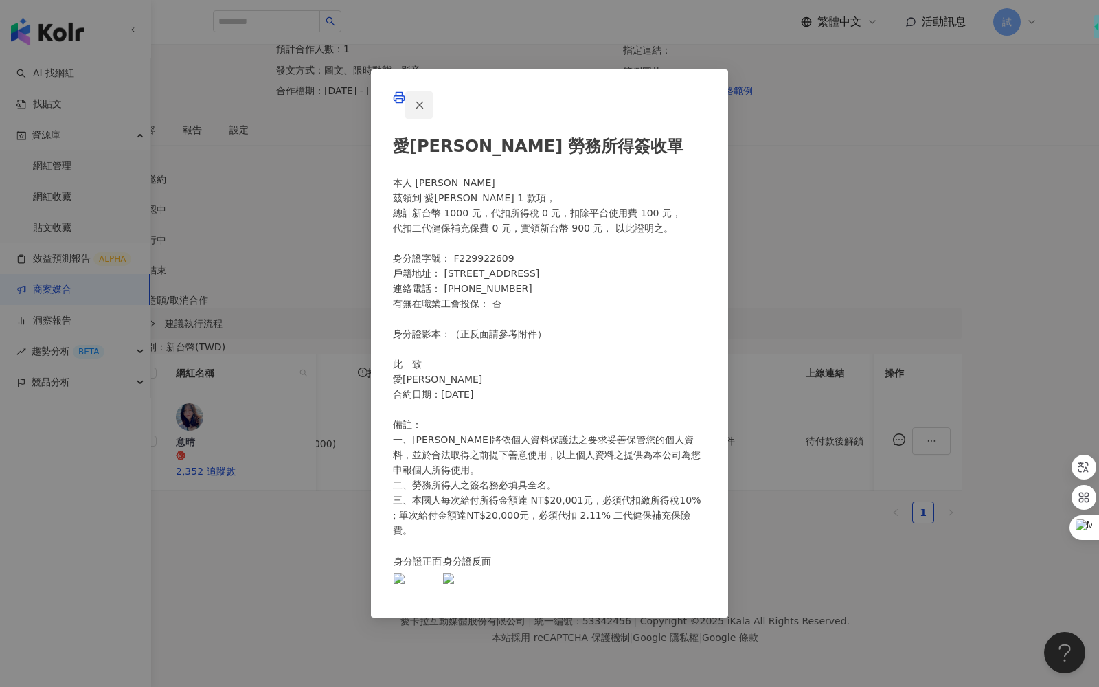
click at [433, 93] on button "button" at bounding box center [418, 104] width 27 height 27
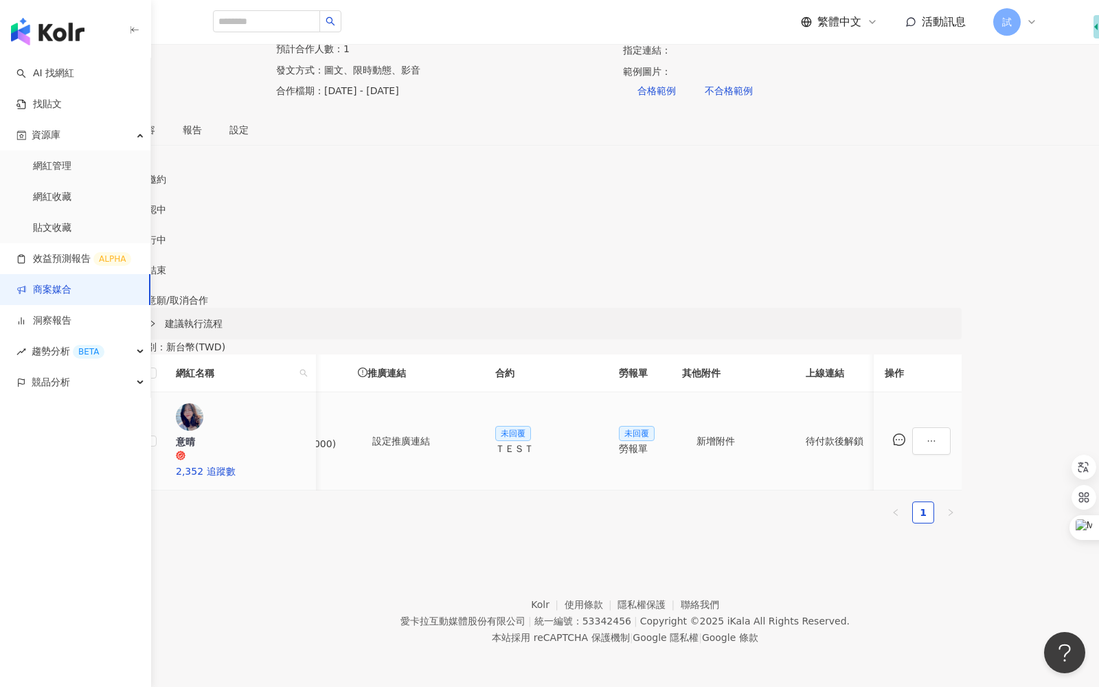
click at [660, 456] on div "勞報單" at bounding box center [639, 448] width 41 height 15
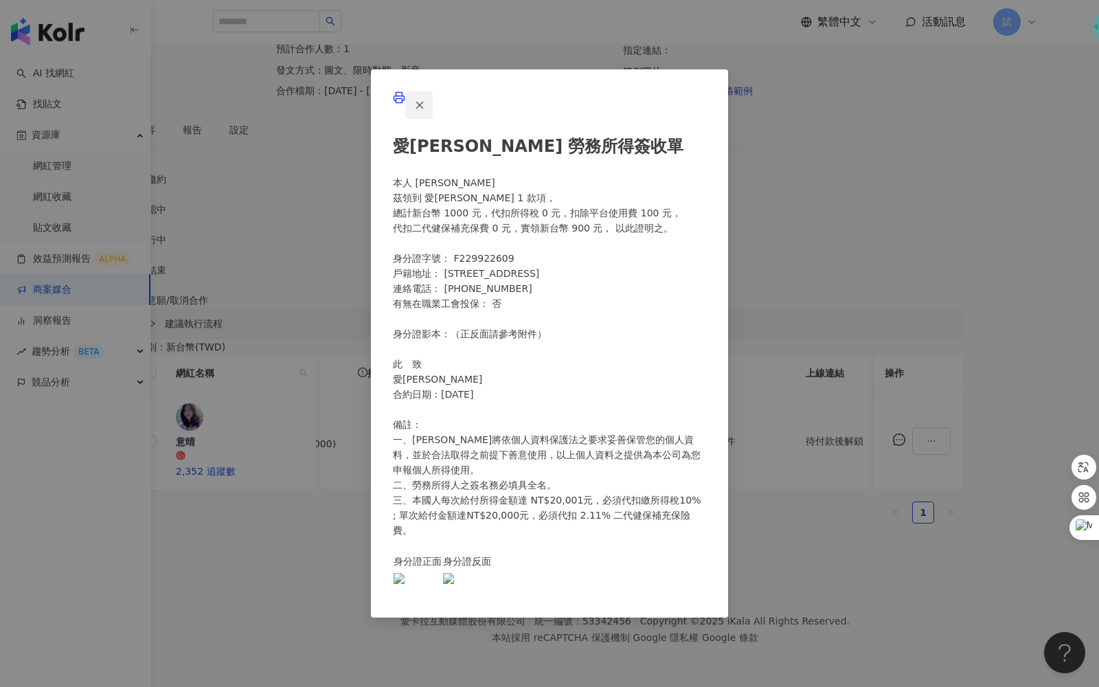
click at [433, 97] on button "button" at bounding box center [418, 104] width 27 height 27
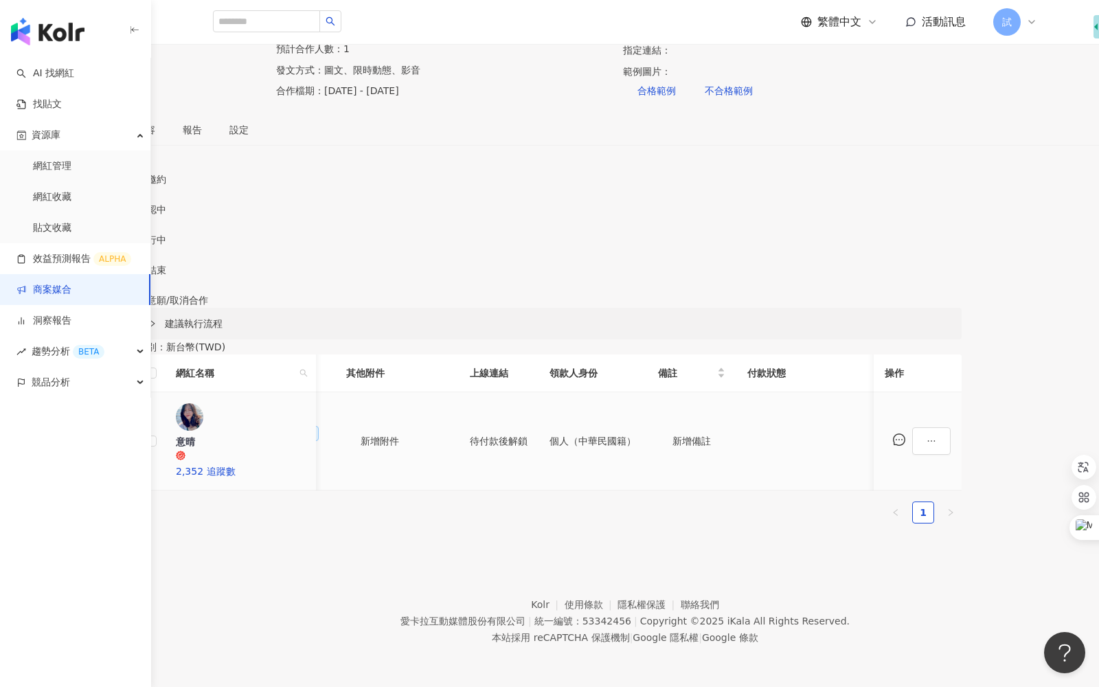
scroll to position [0, 581]
click at [951, 455] on button "button" at bounding box center [931, 440] width 38 height 27
click at [870, 354] on div "幣別 ： 新台幣 ( TWD )" at bounding box center [549, 346] width 824 height 15
click at [419, 447] on span "新增附件" at bounding box center [400, 441] width 38 height 11
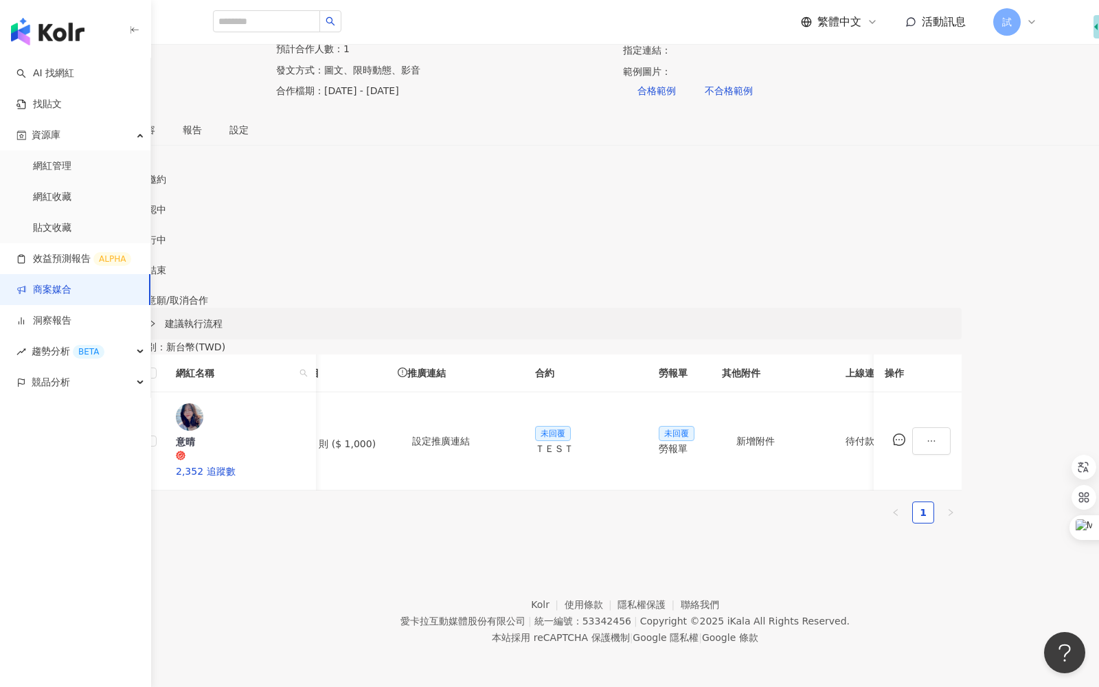
scroll to position [0, 0]
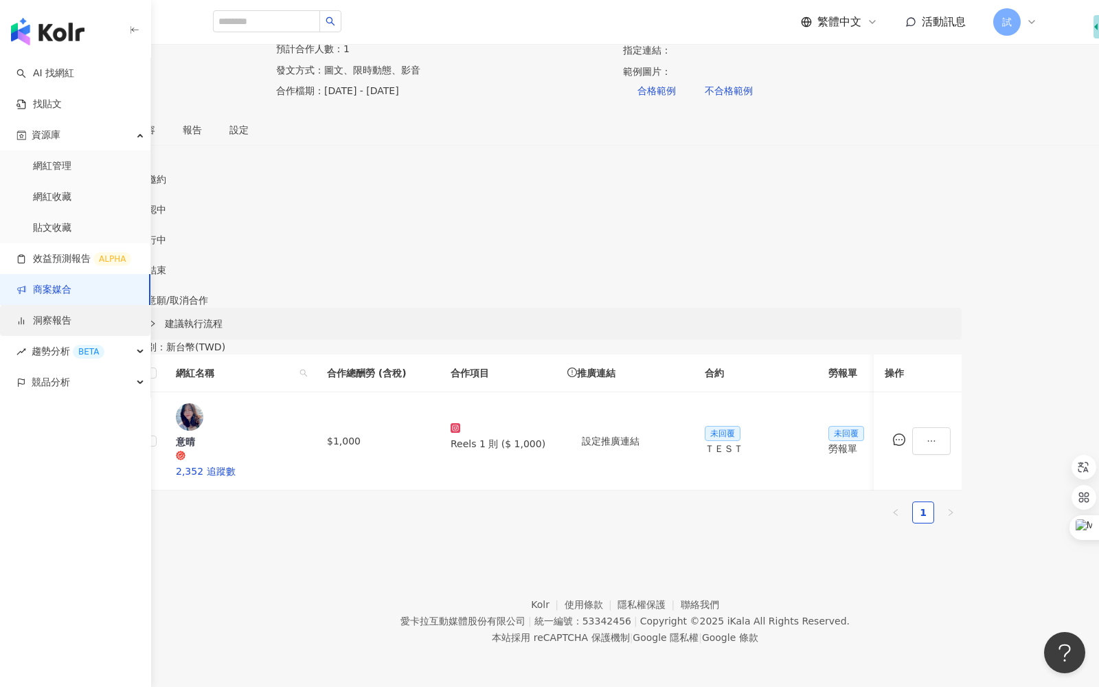
click at [71, 322] on link "洞察報告" at bounding box center [43, 321] width 55 height 14
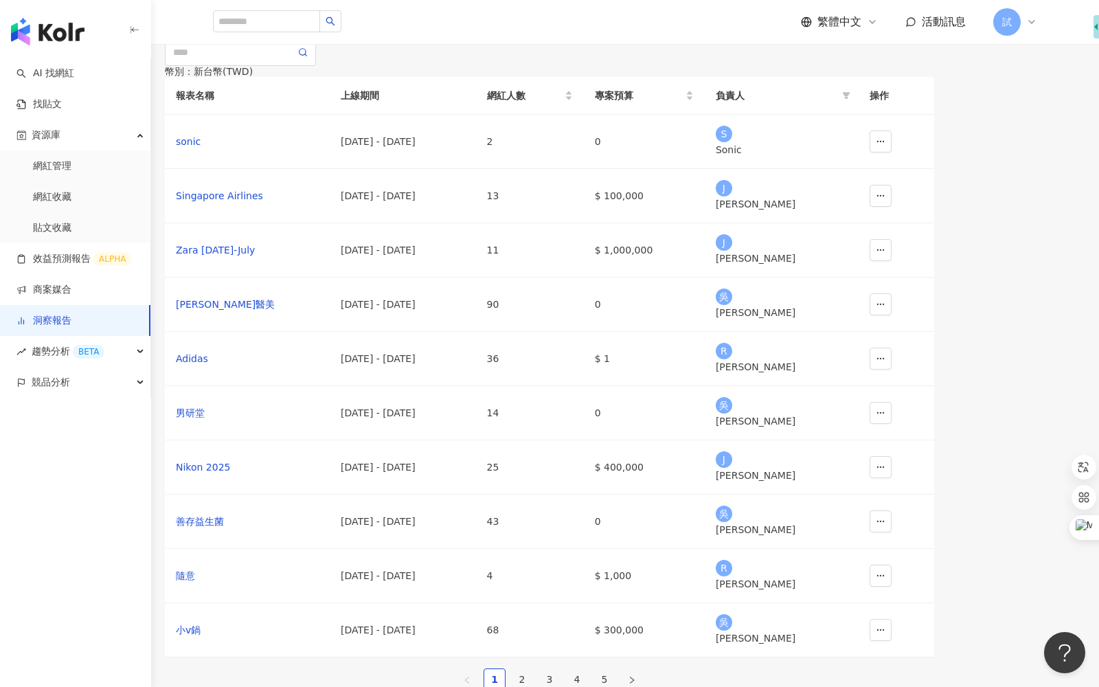
click at [215, 30] on span "建立新報告" at bounding box center [191, 24] width 48 height 11
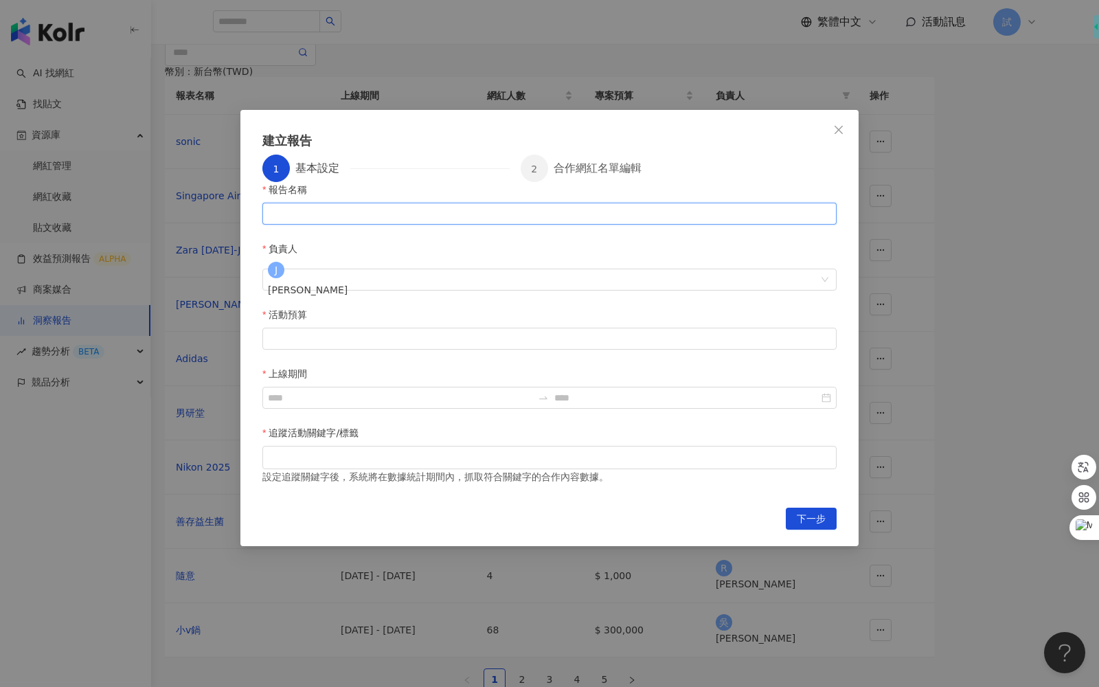
click at [382, 225] on input "報告名稱" at bounding box center [549, 214] width 574 height 22
type input "****"
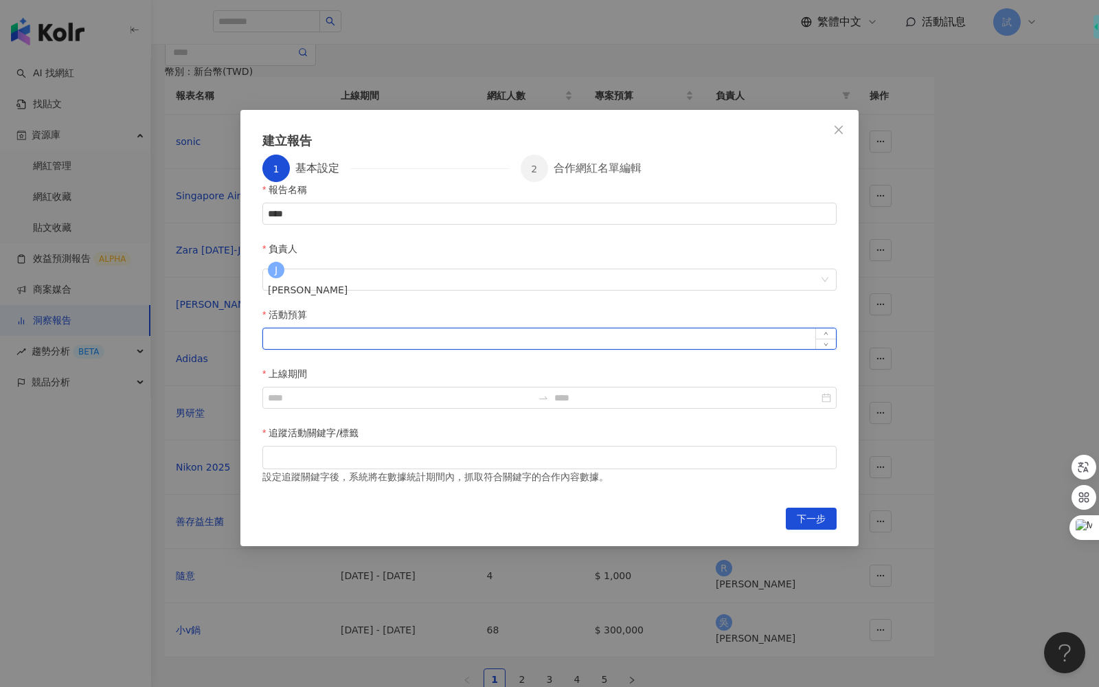
click at [377, 328] on input "活動預算" at bounding box center [549, 338] width 573 height 21
type input "*"
type input "******"
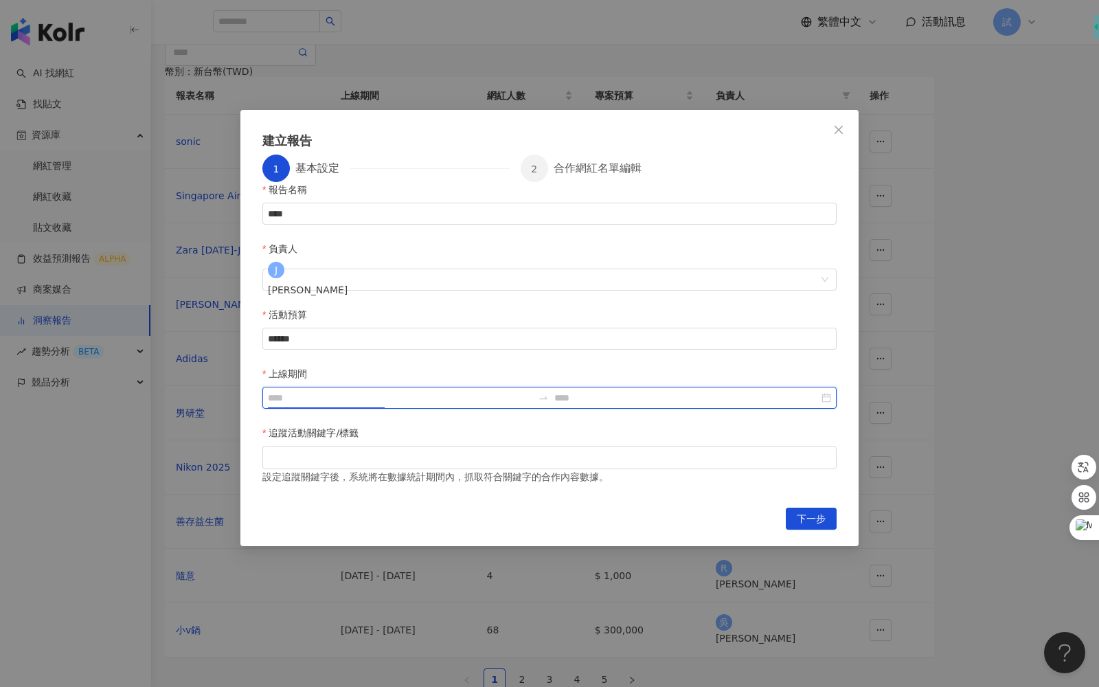
click at [532, 390] on input "上線期間" at bounding box center [400, 397] width 264 height 15
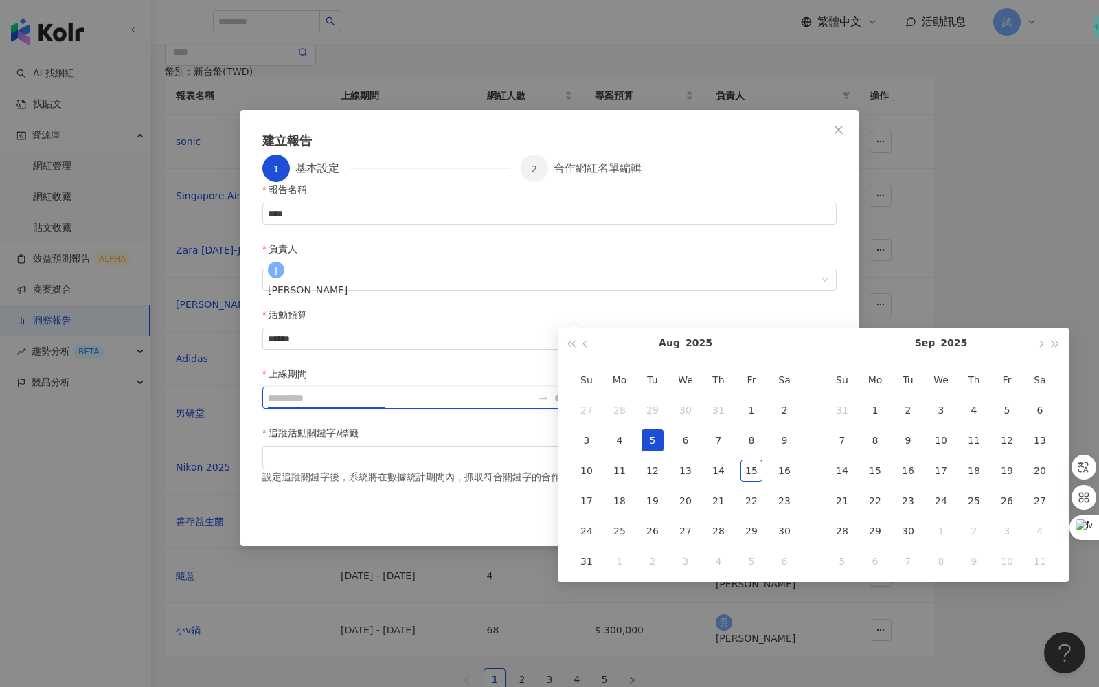
type input "**********"
click at [593, 353] on button "button" at bounding box center [585, 343] width 15 height 31
type input "**********"
click at [651, 414] on div "1" at bounding box center [653, 410] width 22 height 22
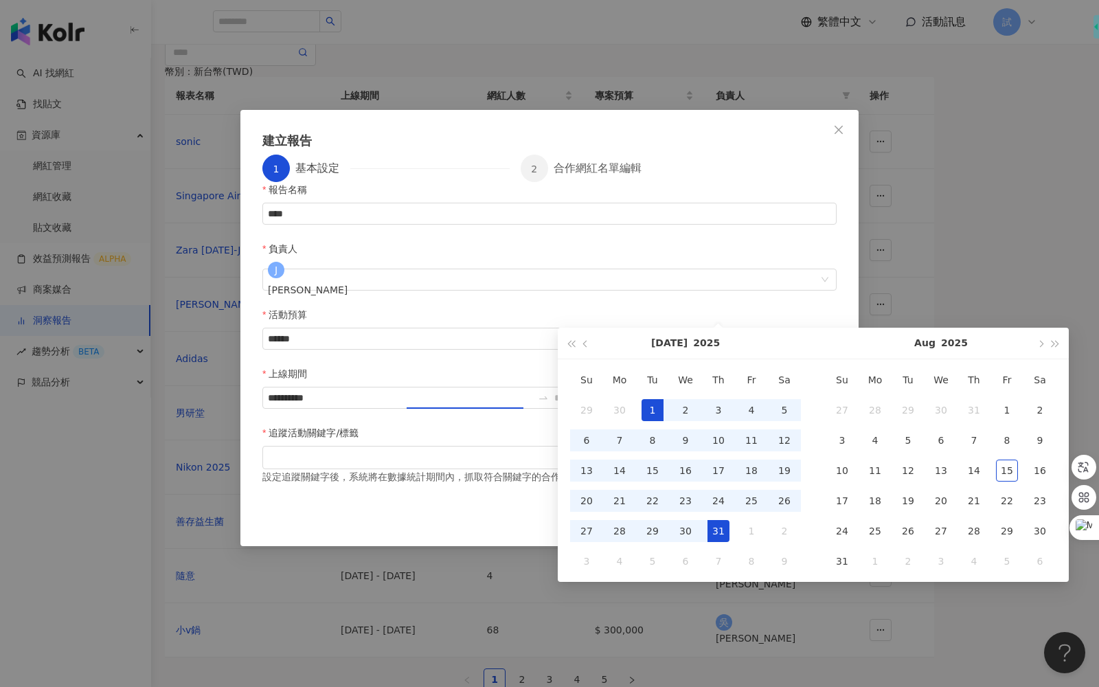
click at [714, 534] on div "31" at bounding box center [719, 531] width 22 height 22
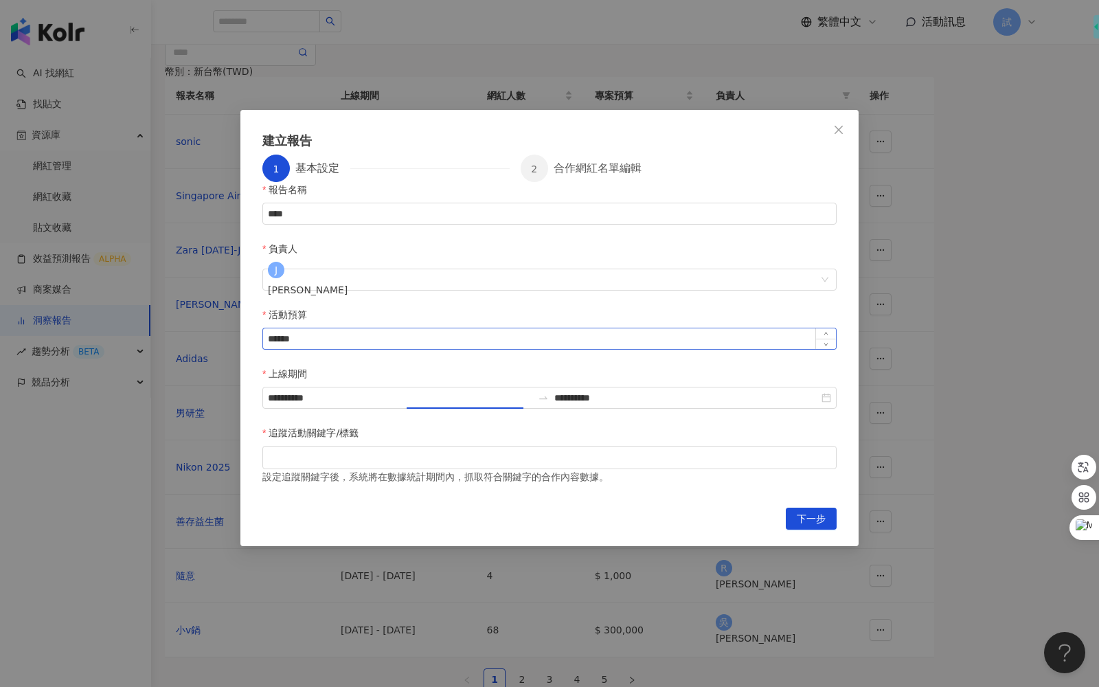
type input "**********"
click at [372, 446] on div at bounding box center [549, 457] width 574 height 23
type input "****"
type input "*"
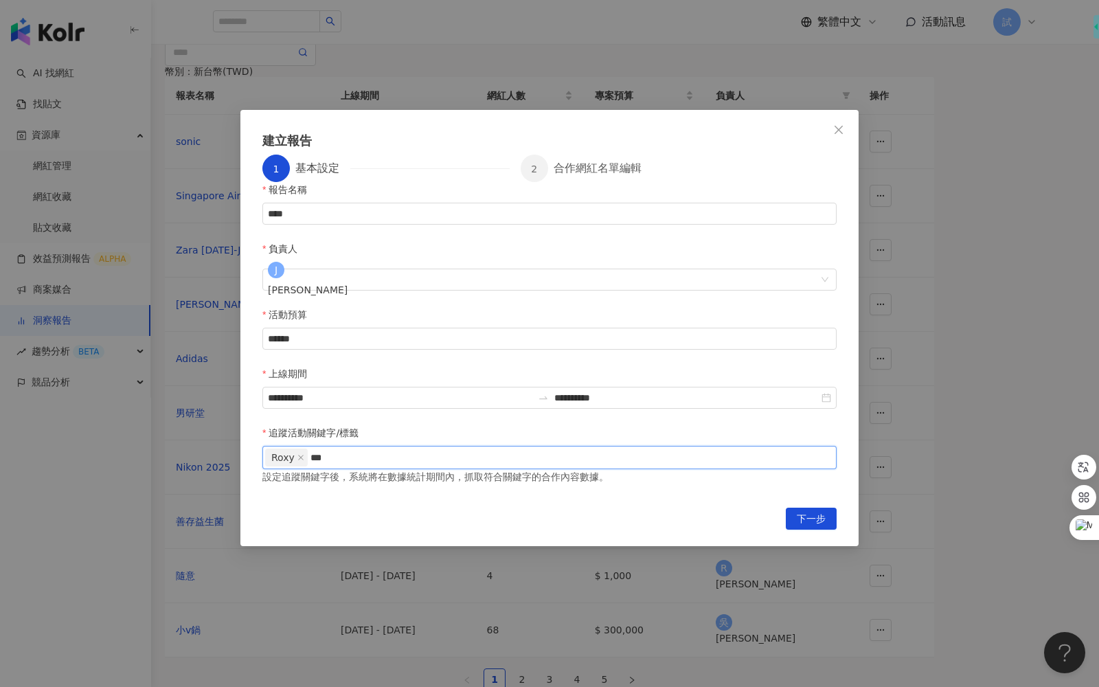
type input "**"
click at [339, 455] on icon "close" at bounding box center [341, 457] width 5 height 5
type input "**"
type input "*"
click at [802, 508] on span "下一步" at bounding box center [811, 519] width 29 height 22
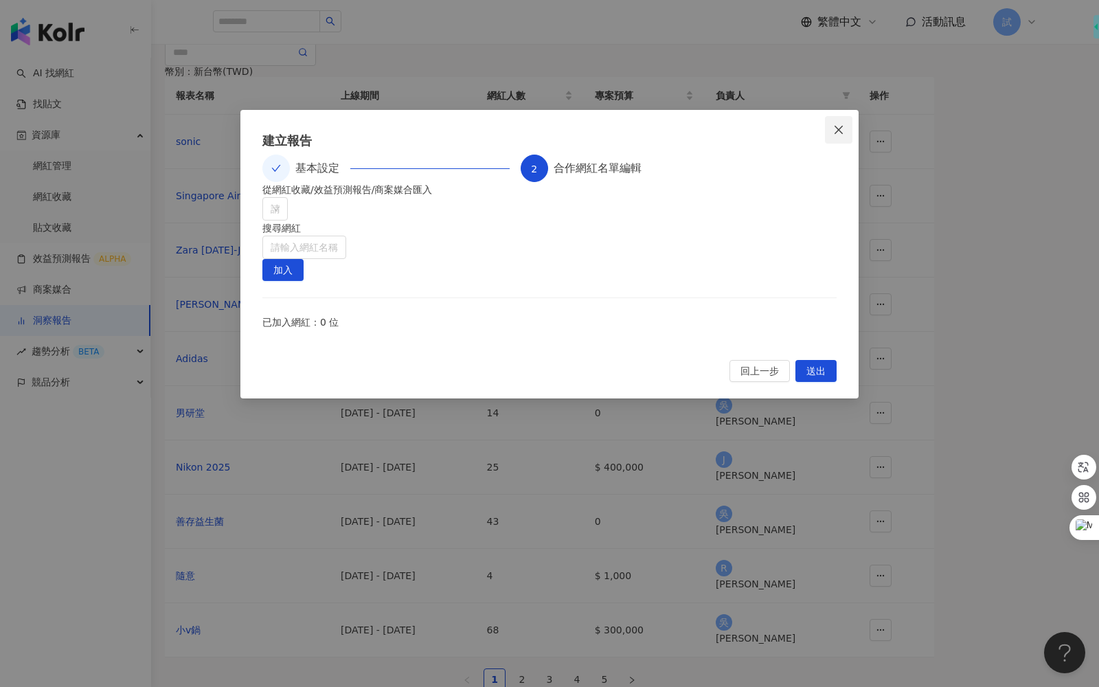
click at [837, 133] on icon "close" at bounding box center [838, 129] width 11 height 11
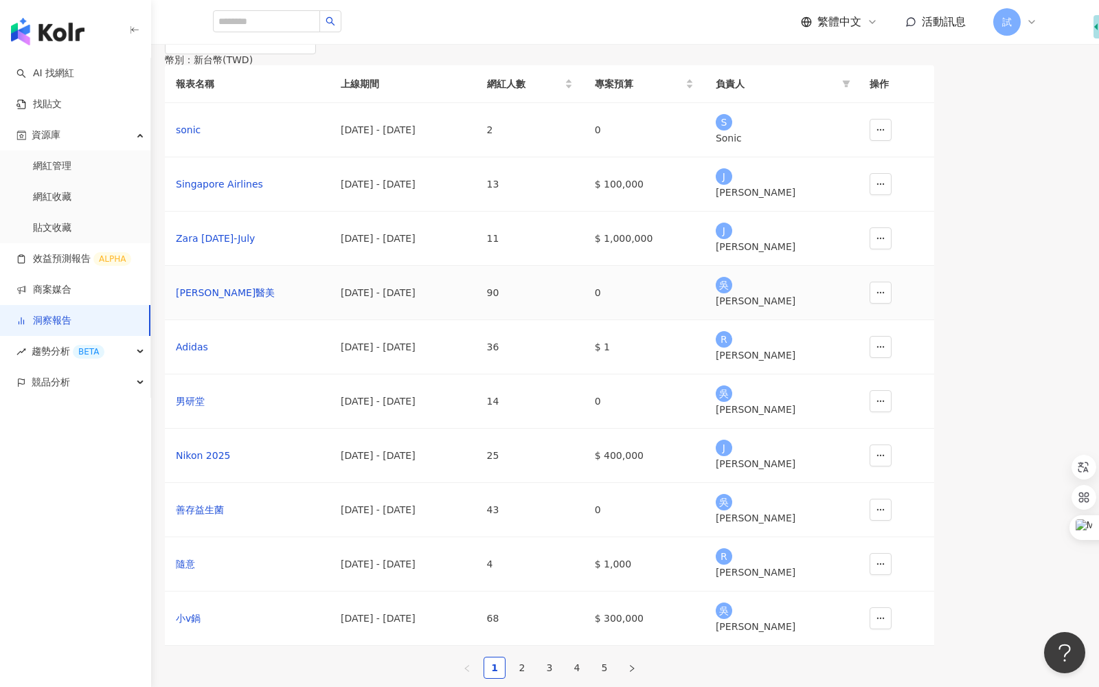
scroll to position [15, 0]
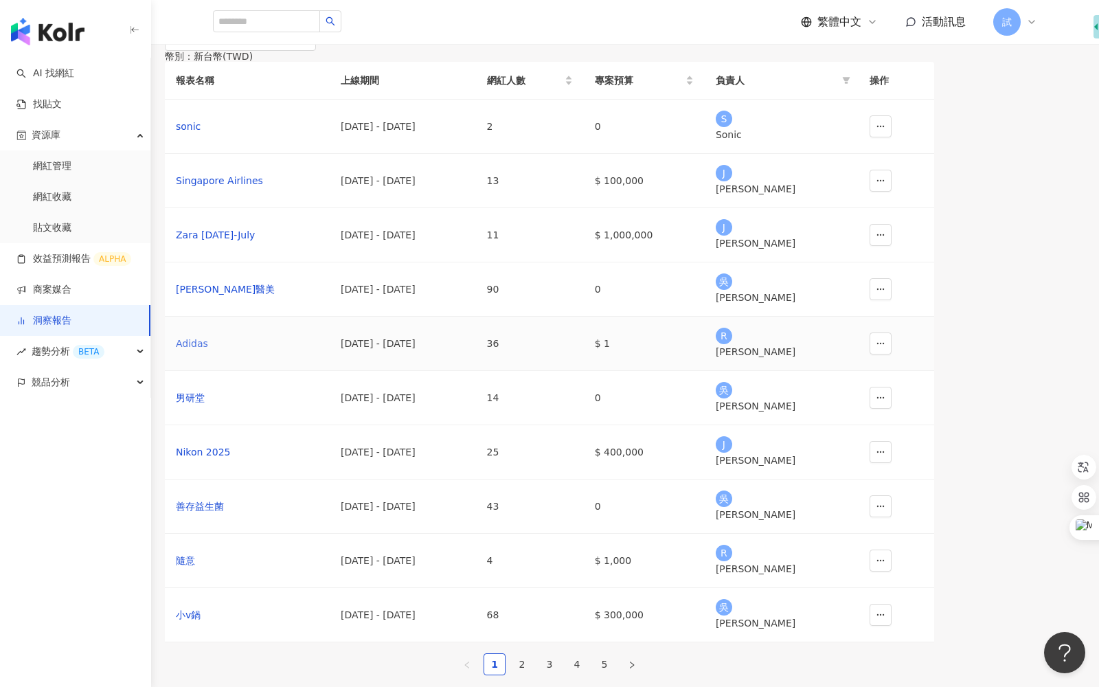
click at [257, 351] on div "Adidas" at bounding box center [247, 343] width 143 height 15
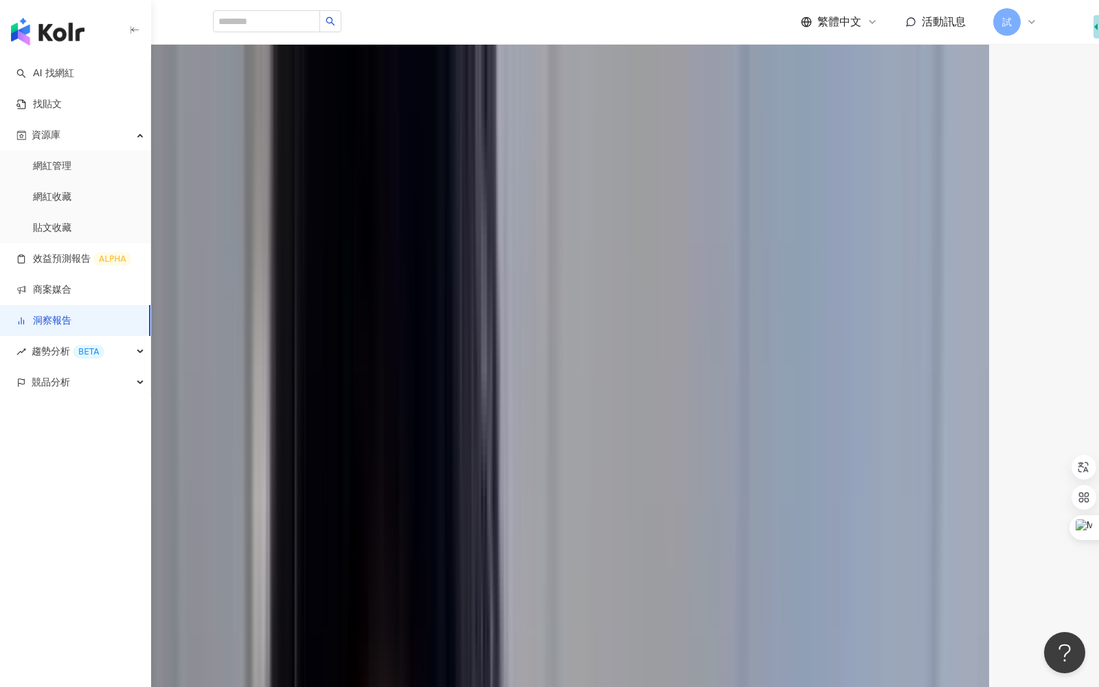
scroll to position [66, 0]
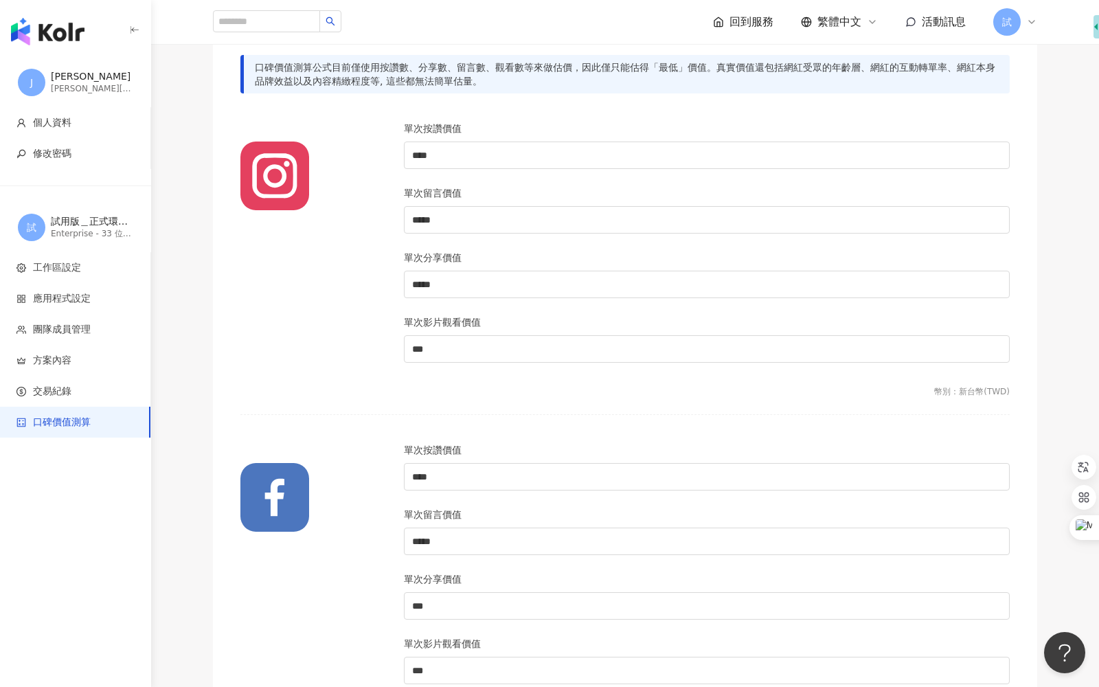
scroll to position [52, 0]
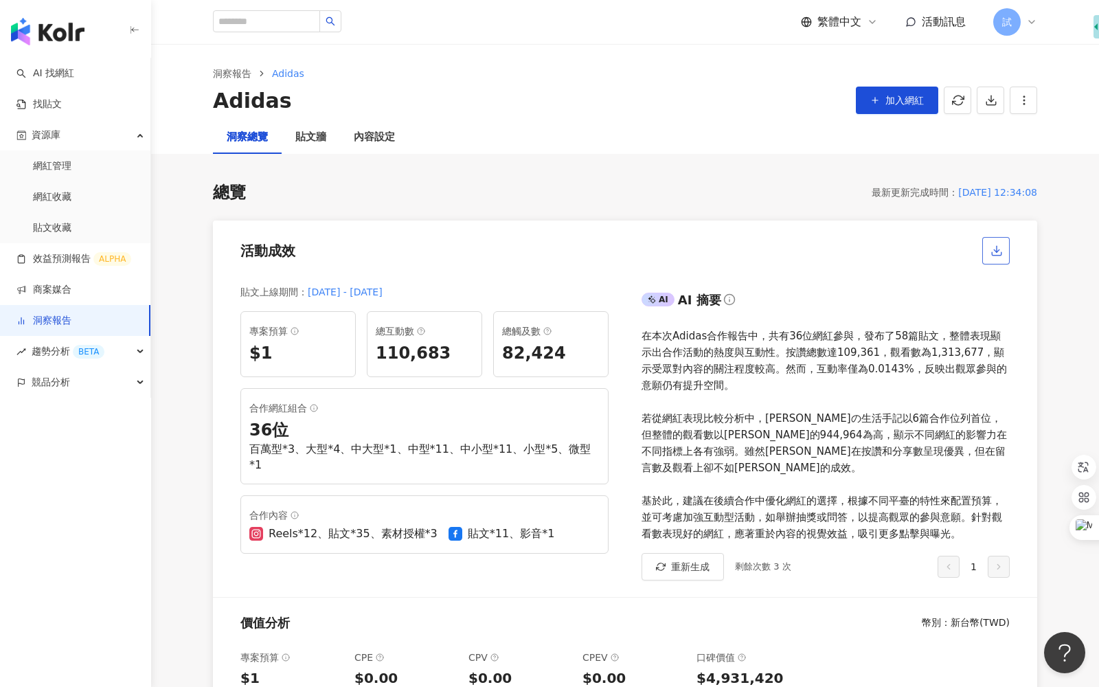
click at [1008, 247] on button "button" at bounding box center [995, 250] width 27 height 27
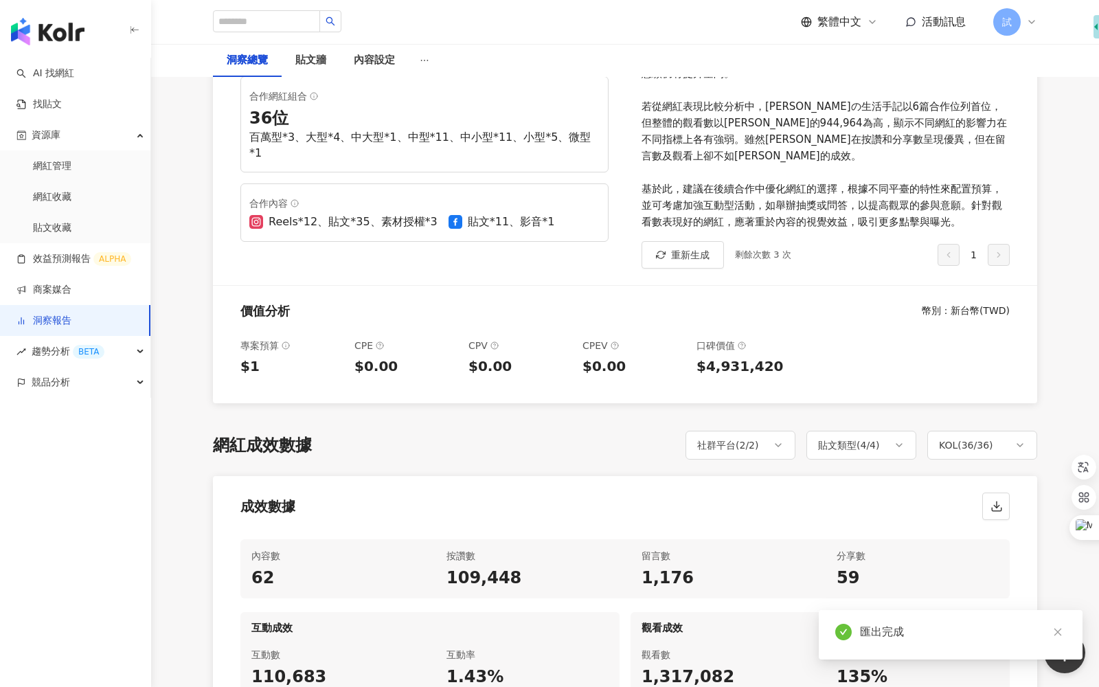
scroll to position [344, 0]
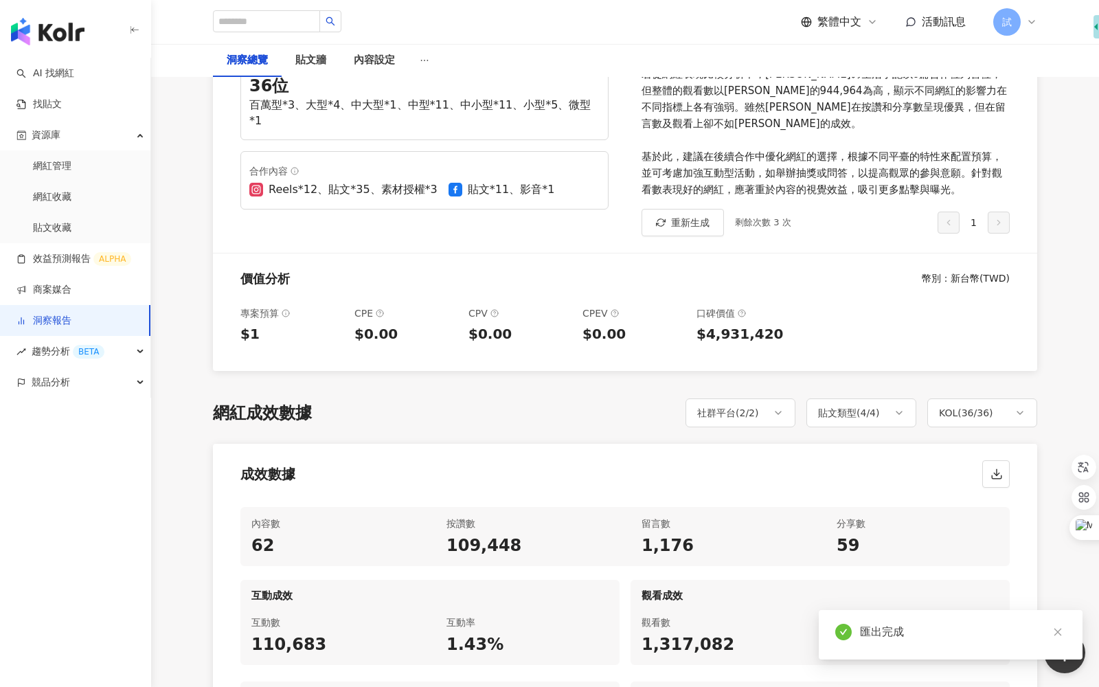
click at [468, 423] on div "網紅成效數據 社群平台 ( 2 / 2 ) 貼文類型 ( 4 / 4 ) KOL ( 36 / 36 ) 成效數據 內容數 62 按讚數 109,448 留言…" at bounding box center [625, 595] width 824 height 395
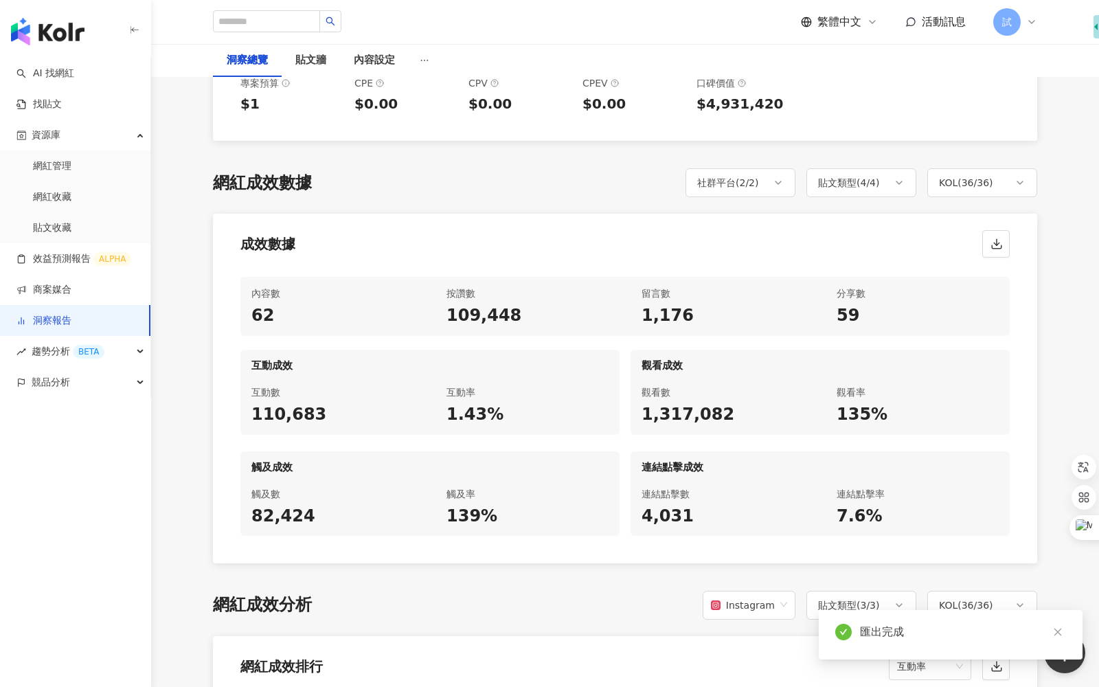
scroll to position [686, 0]
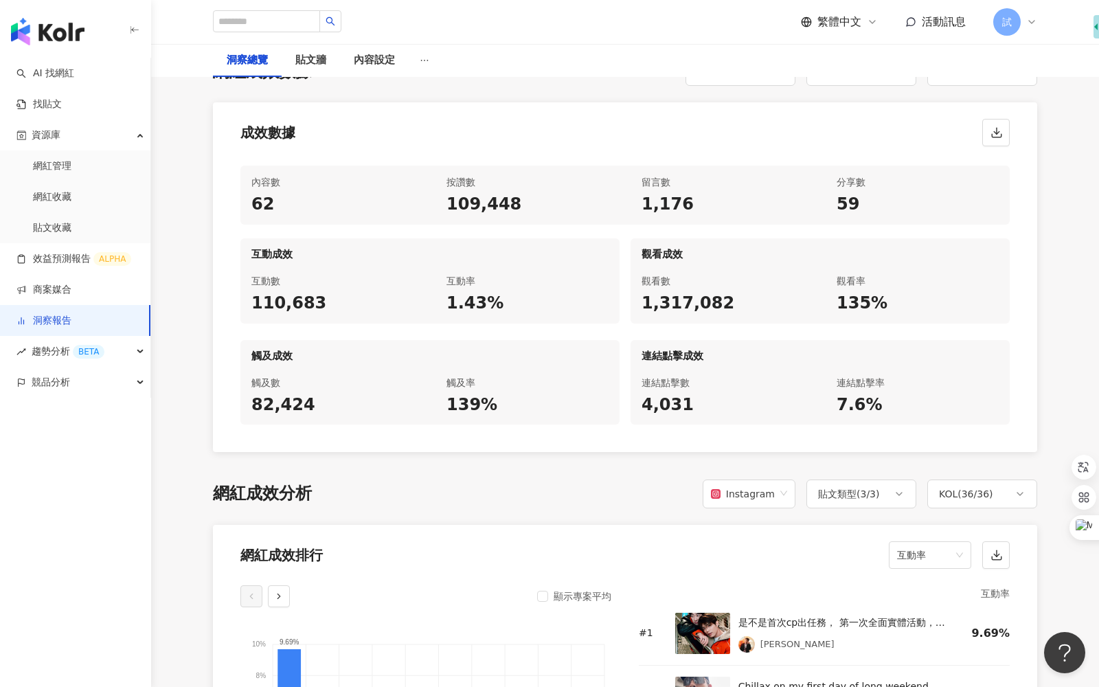
click at [620, 482] on div "網紅成效分析 Instagram 貼文類型 ( 3 / 3 ) KOL ( 36 / 36 )" at bounding box center [625, 494] width 824 height 29
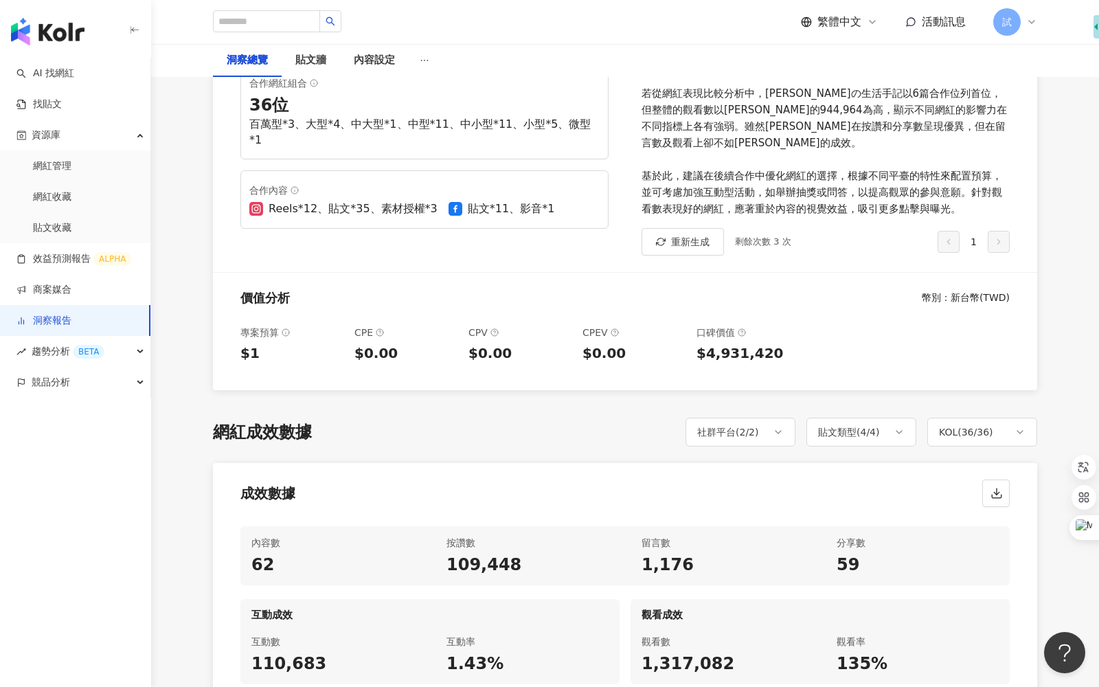
scroll to position [311, 0]
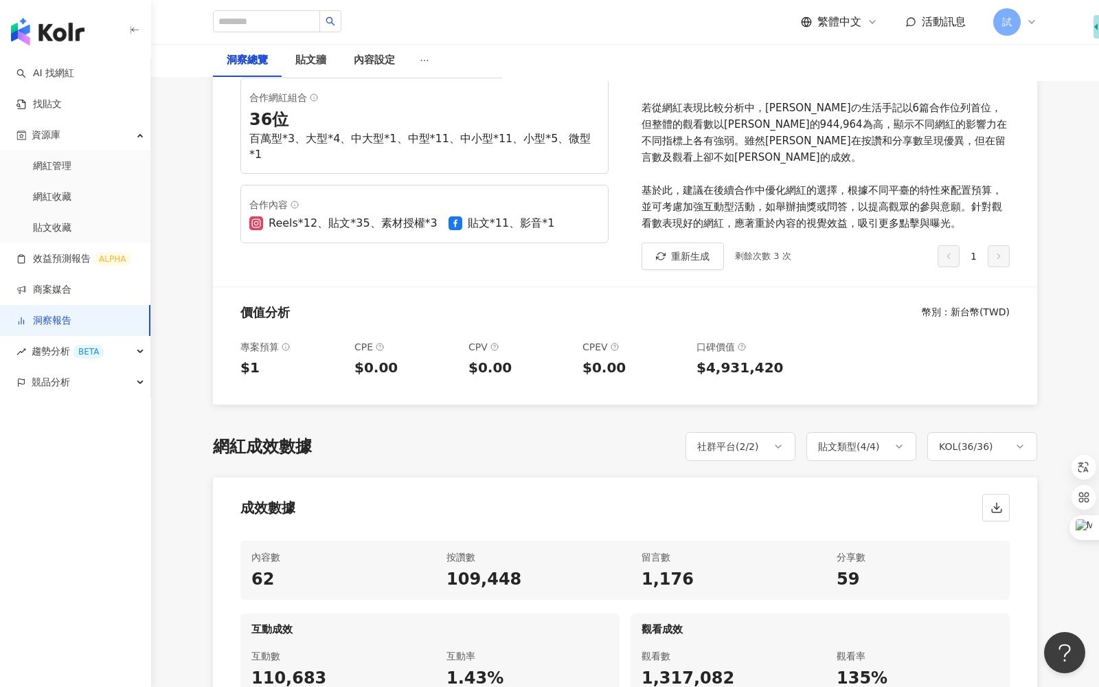
click at [1013, 14] on span "試" at bounding box center [1006, 21] width 27 height 27
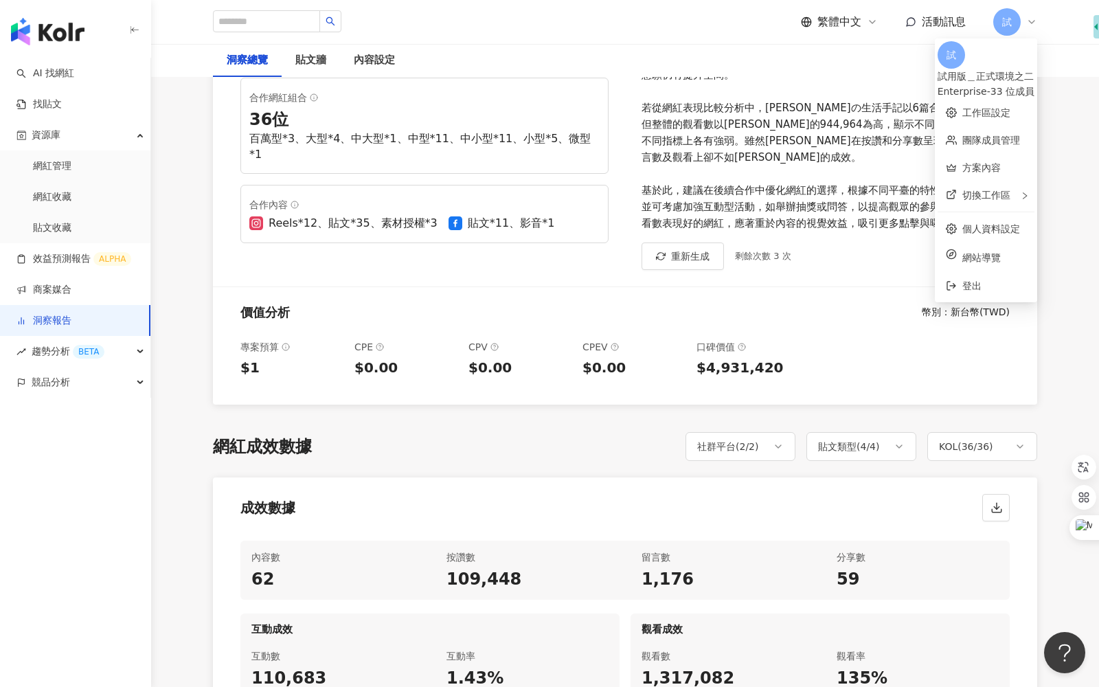
click at [416, 459] on div "網紅成效數據 社群平台 ( 2 / 2 ) 貼文類型 ( 4 / 4 ) KOL ( 36 / 36 ) 成效數據 內容數 62 按讚數 109,448 留言…" at bounding box center [625, 629] width 824 height 395
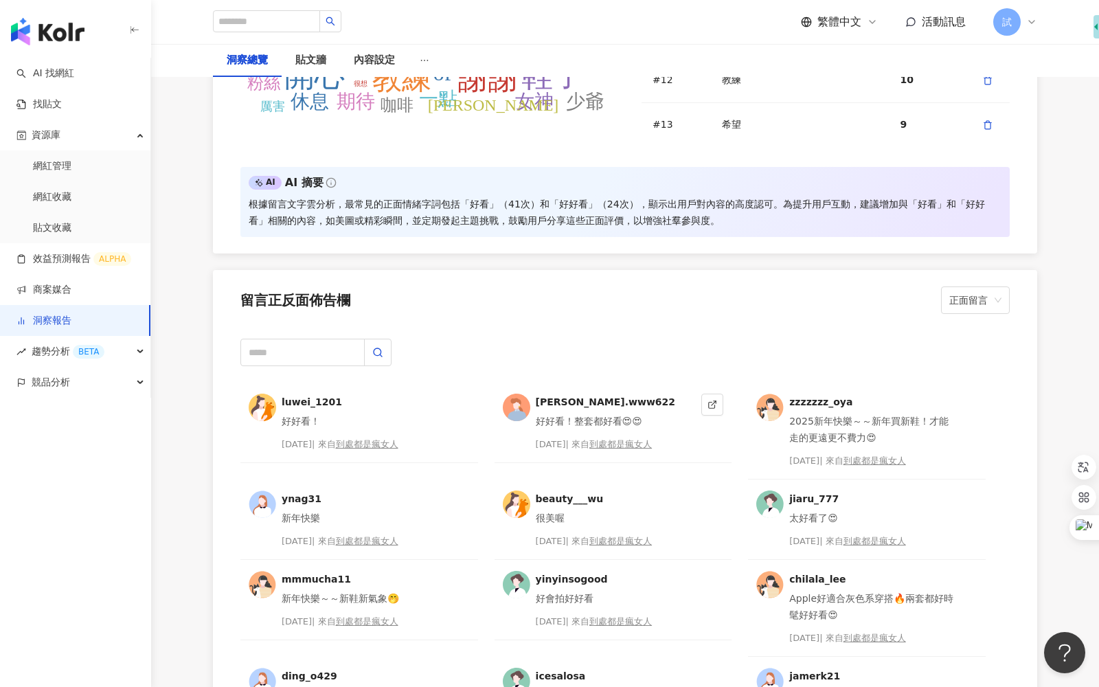
scroll to position [3456, 0]
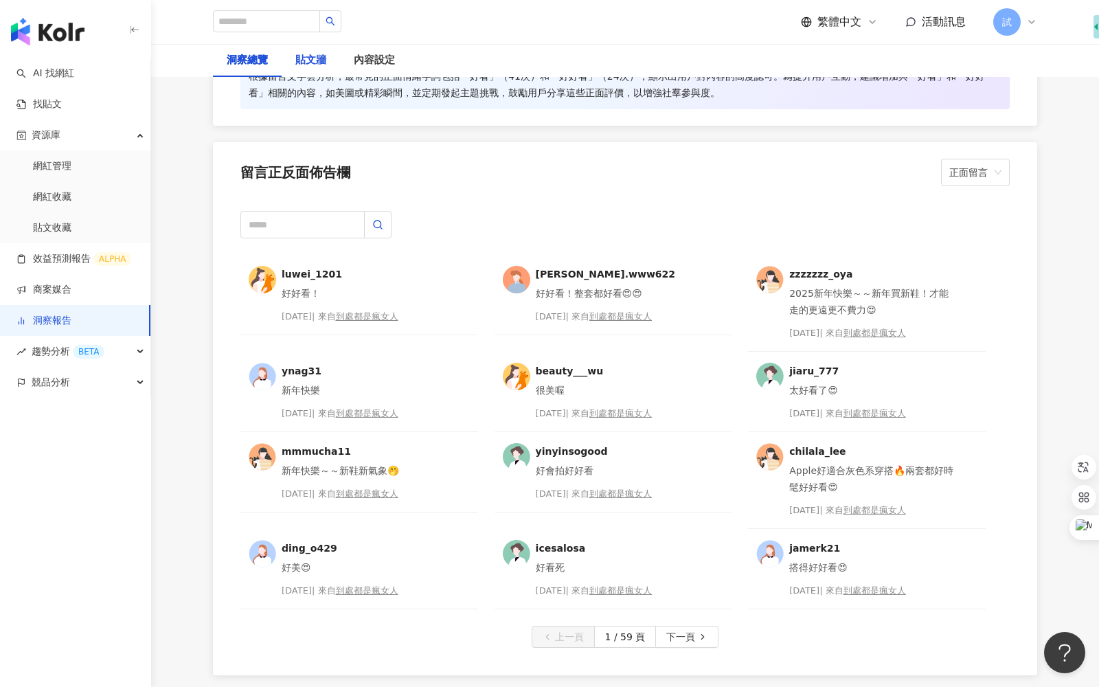
click at [311, 65] on div "貼文牆" at bounding box center [310, 60] width 31 height 16
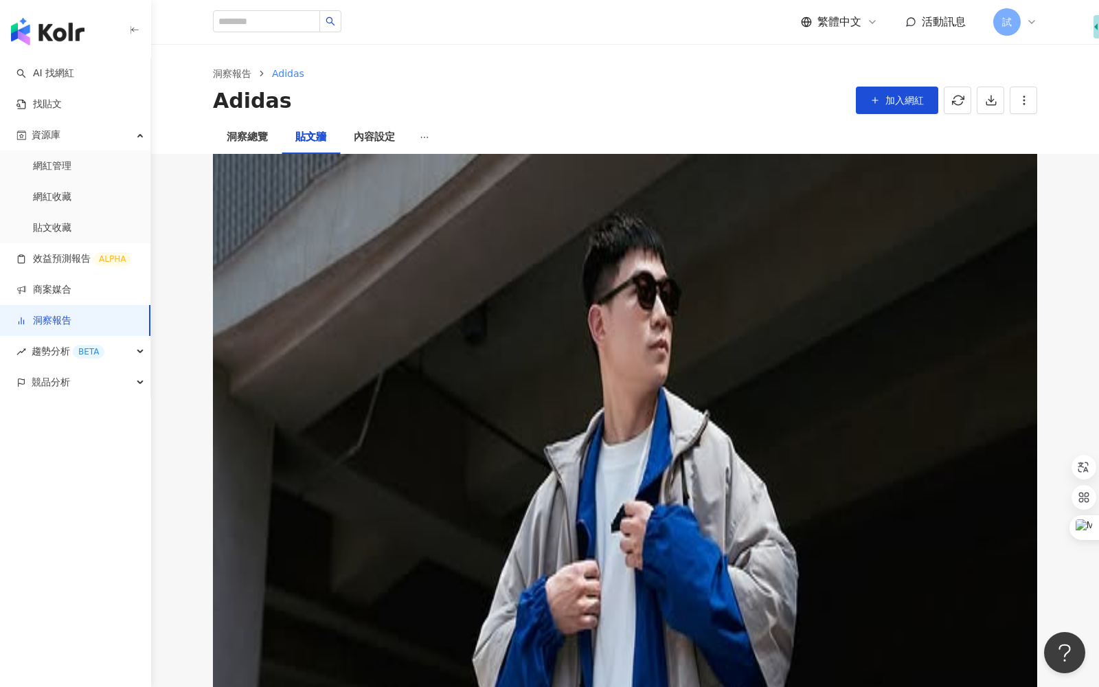
click at [1002, 242] on span "排序：發文時間" at bounding box center [954, 255] width 93 height 26
click at [487, 189] on div "合作內容 （62） 社群平台 ( 2 / 2 ) 貼文類型 ( 4 / 4 ) KOL ( 36 / 36 ) 排序：發文時間" at bounding box center [624, 211] width 769 height 115
click at [63, 350] on span "趨勢分析 BETA" at bounding box center [68, 351] width 73 height 31
click at [67, 381] on link "Hashtag 排行" at bounding box center [64, 383] width 63 height 14
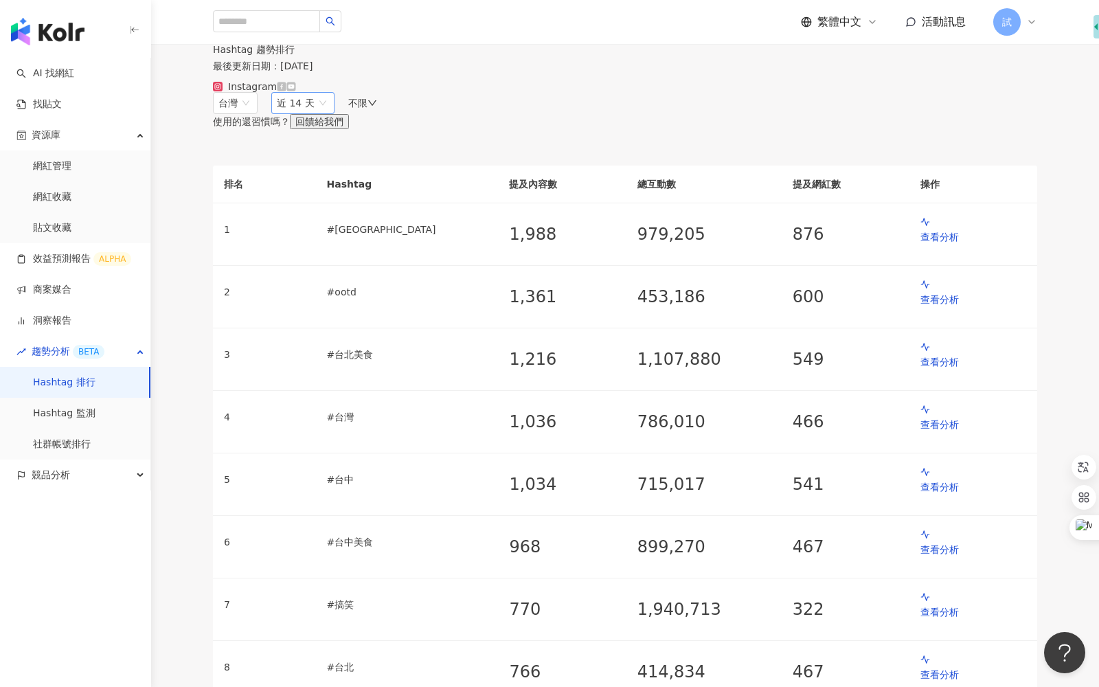
click at [329, 113] on span "近 14 天" at bounding box center [303, 103] width 52 height 21
click at [321, 160] on span "近一個月" at bounding box center [301, 154] width 38 height 11
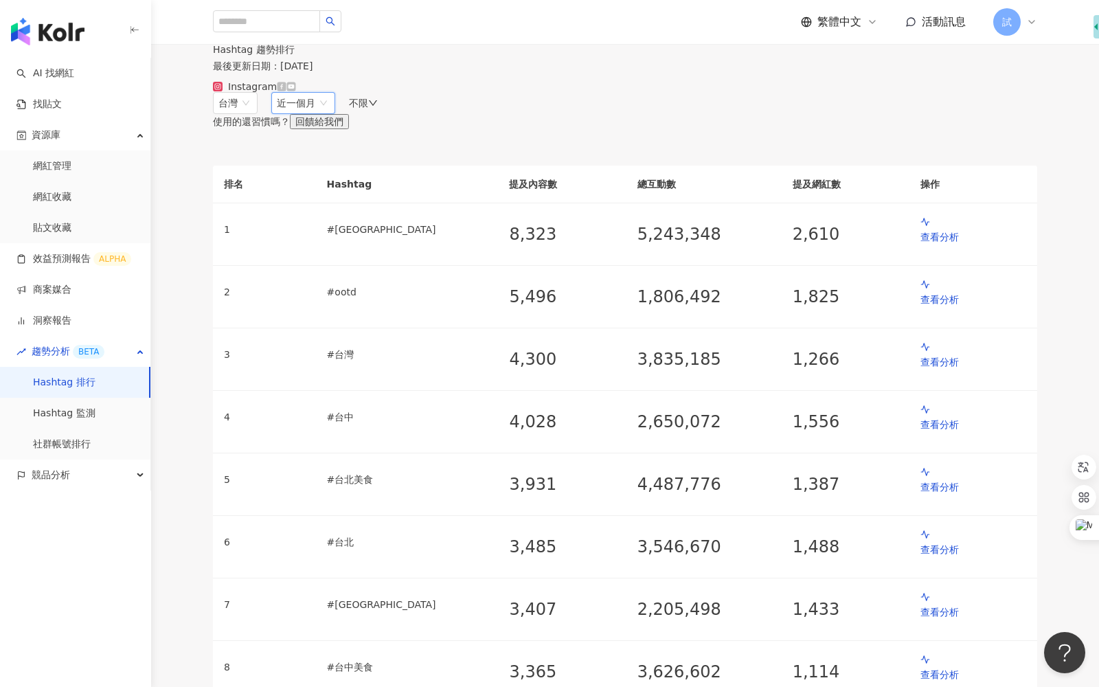
click at [378, 109] on div "不限" at bounding box center [363, 103] width 29 height 11
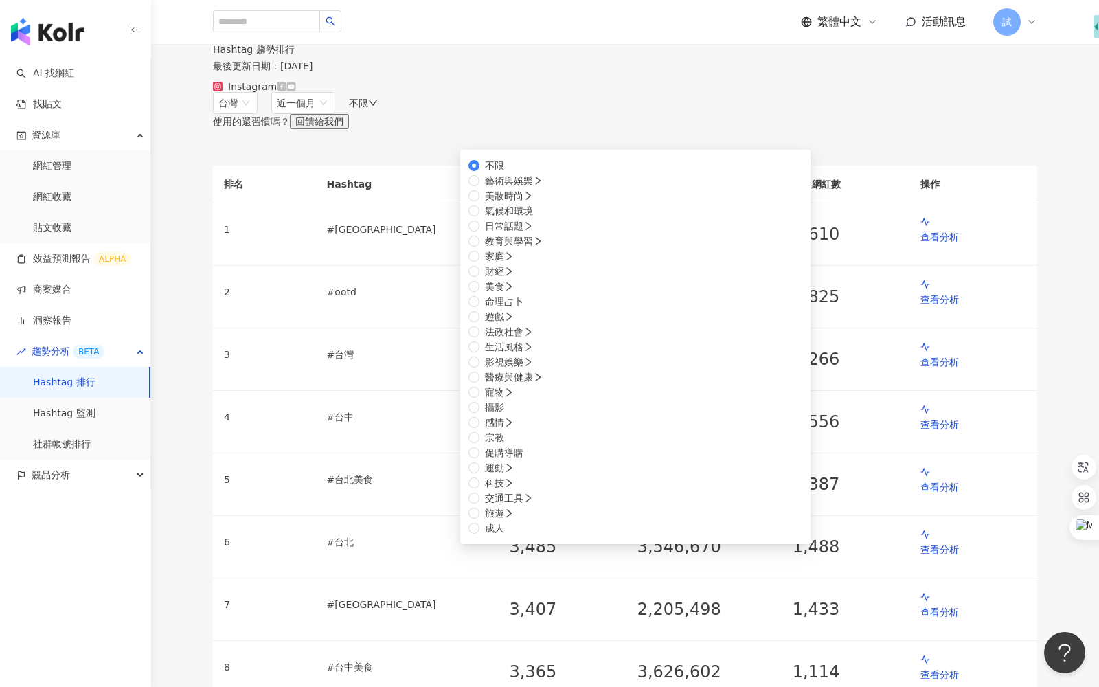
click at [718, 92] on div "Hashtag 趨勢排行 最後更新日期 ： 2025/8/15 Instagram" at bounding box center [625, 68] width 948 height 48
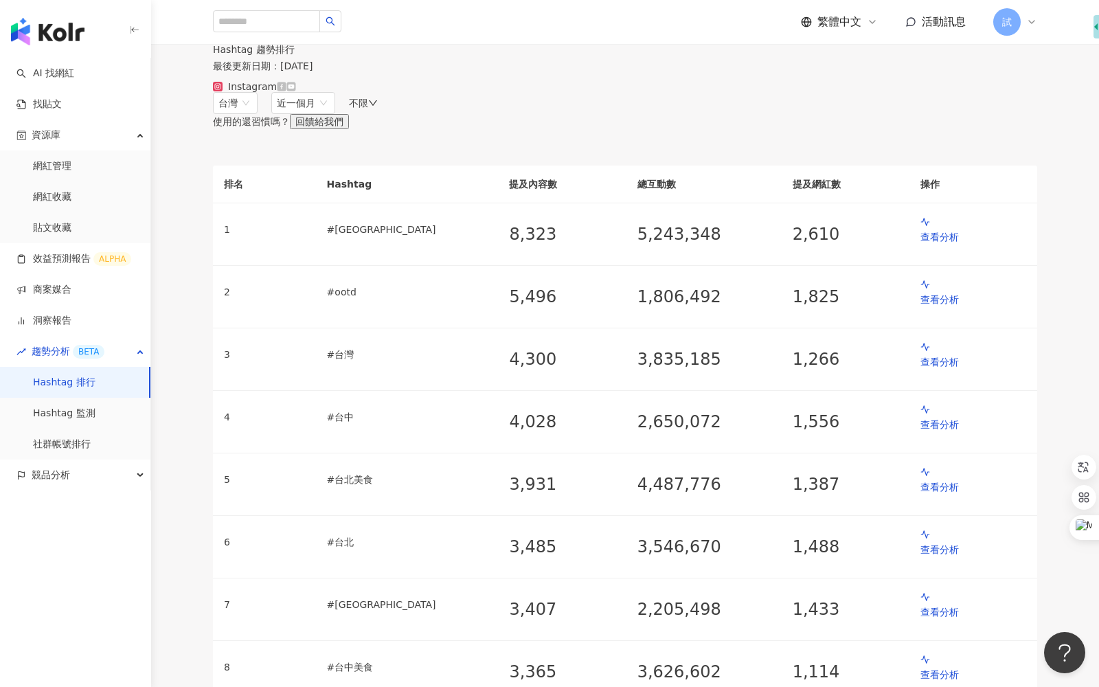
click at [378, 109] on div "不限" at bounding box center [363, 103] width 29 height 11
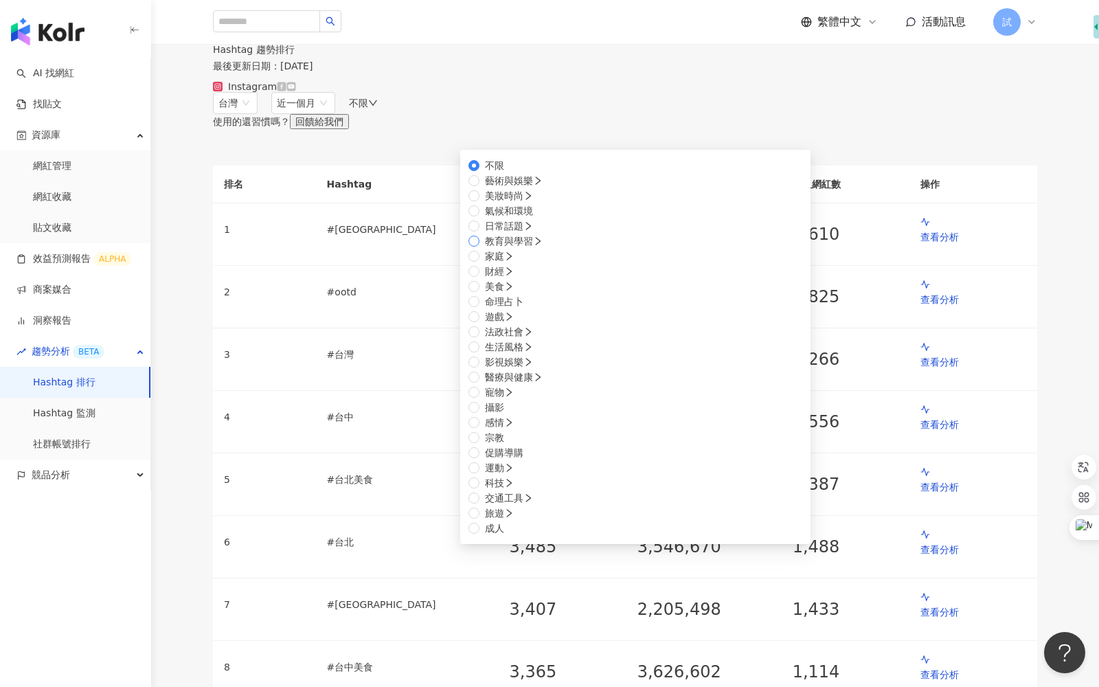
scroll to position [217, 0]
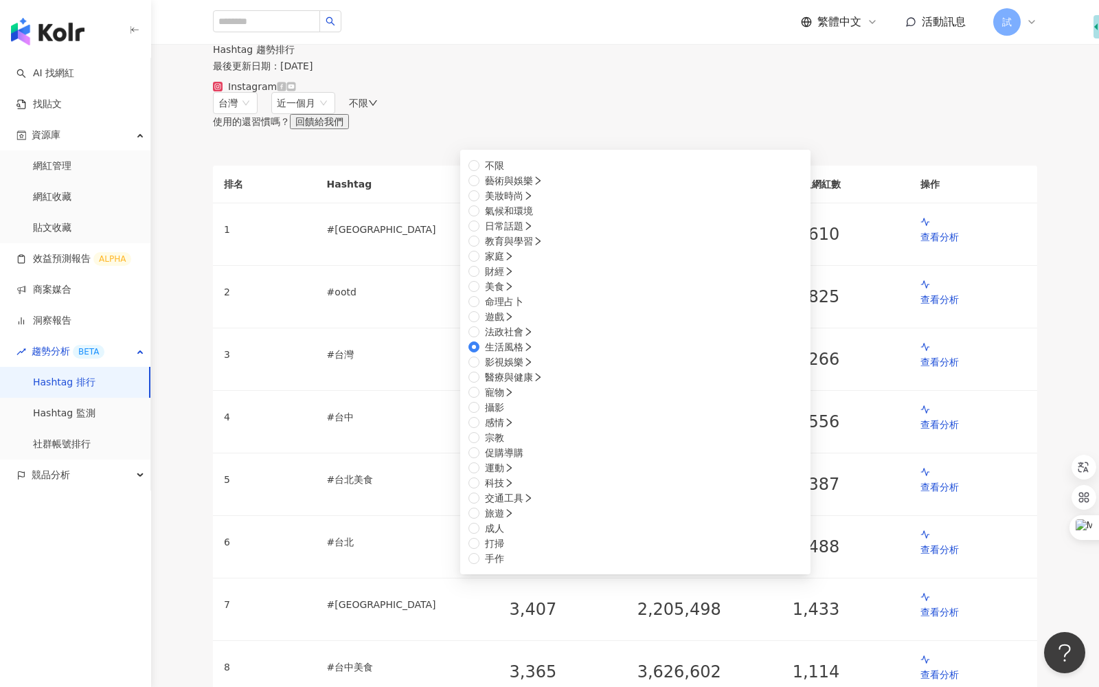
click at [695, 129] on div "台灣 近一個月 14d 1m 3m 近 14 天 近一個月 近三個月 近六個月 不限 不限 藝術與娛樂 美妝時尚 氣候和環境 日常話題 教育與學習 家庭 財經…" at bounding box center [625, 110] width 824 height 37
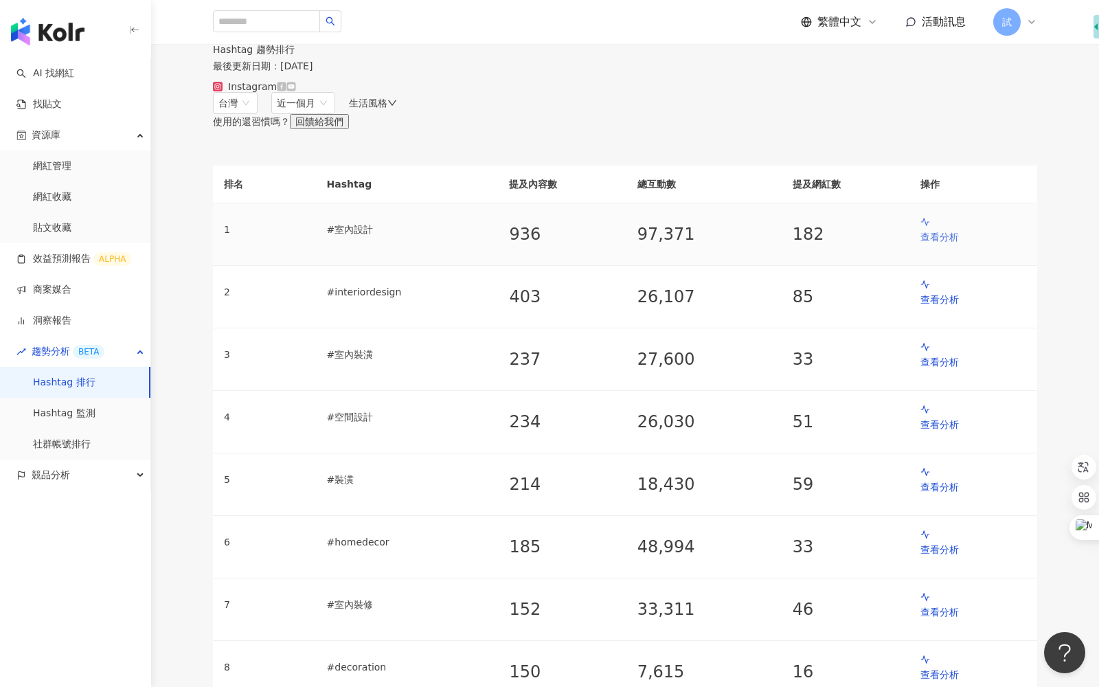
click at [921, 245] on p "查看分析" at bounding box center [974, 236] width 106 height 15
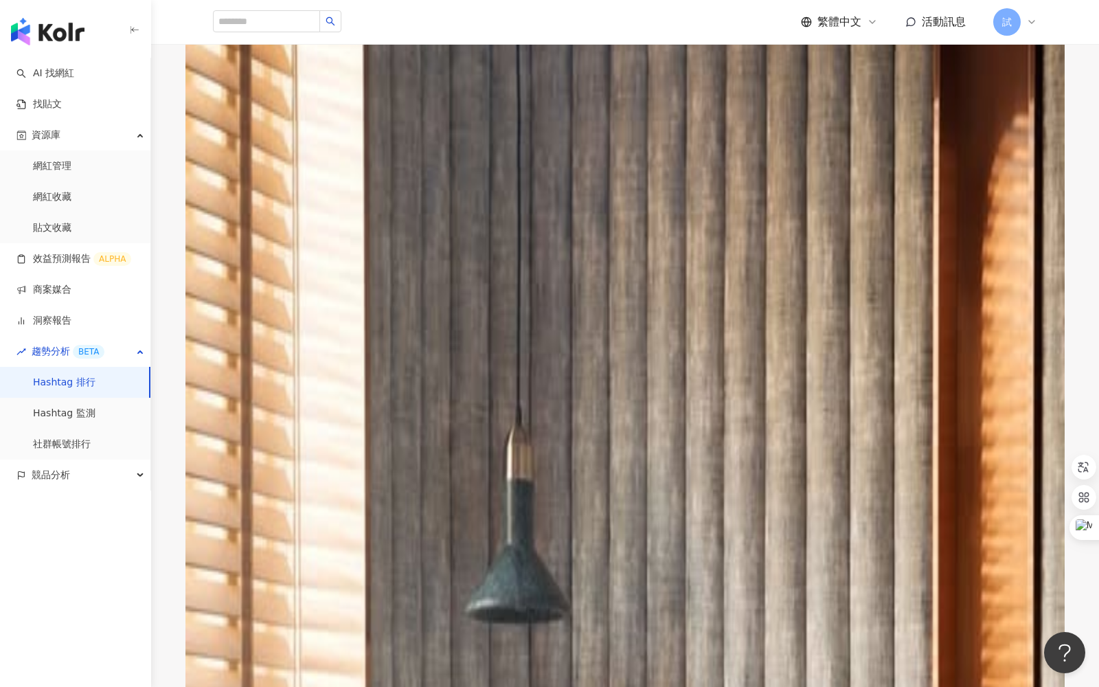
scroll to position [262, 0]
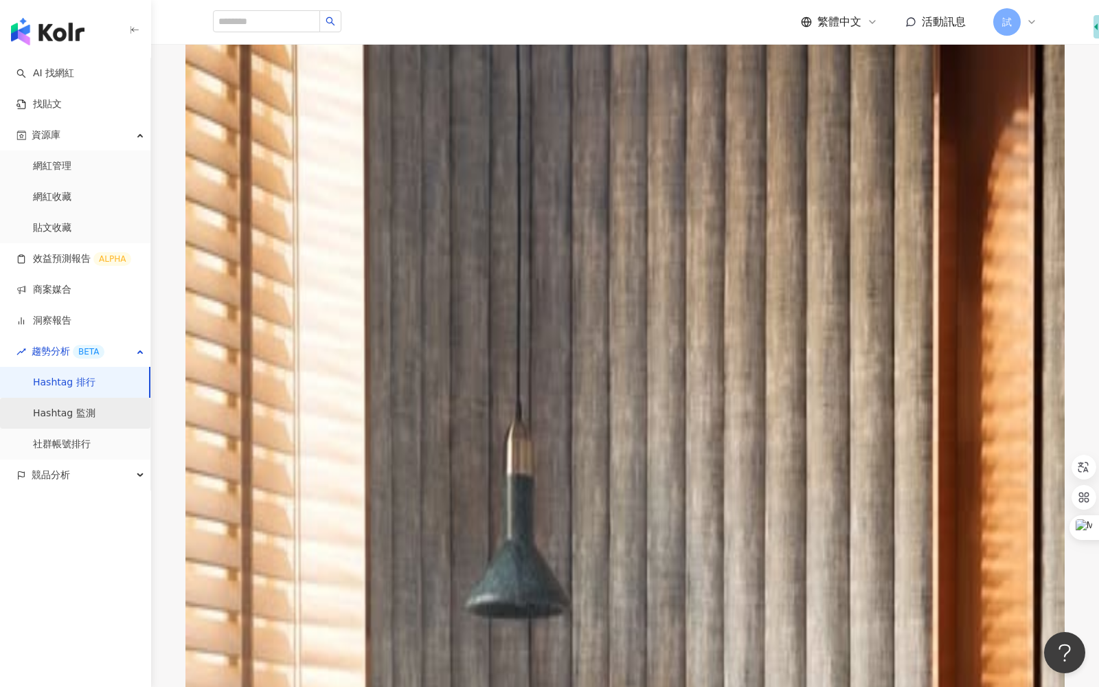
click at [74, 413] on link "Hashtag 監測" at bounding box center [64, 414] width 63 height 14
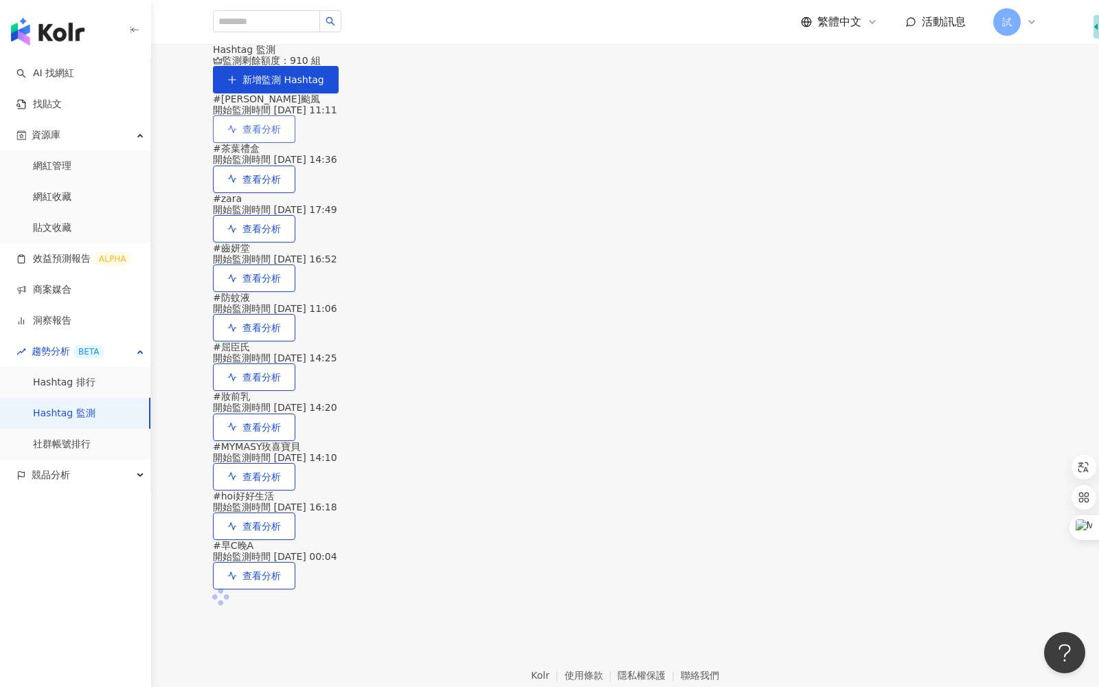
click at [295, 143] on button "查看分析" at bounding box center [254, 128] width 82 height 27
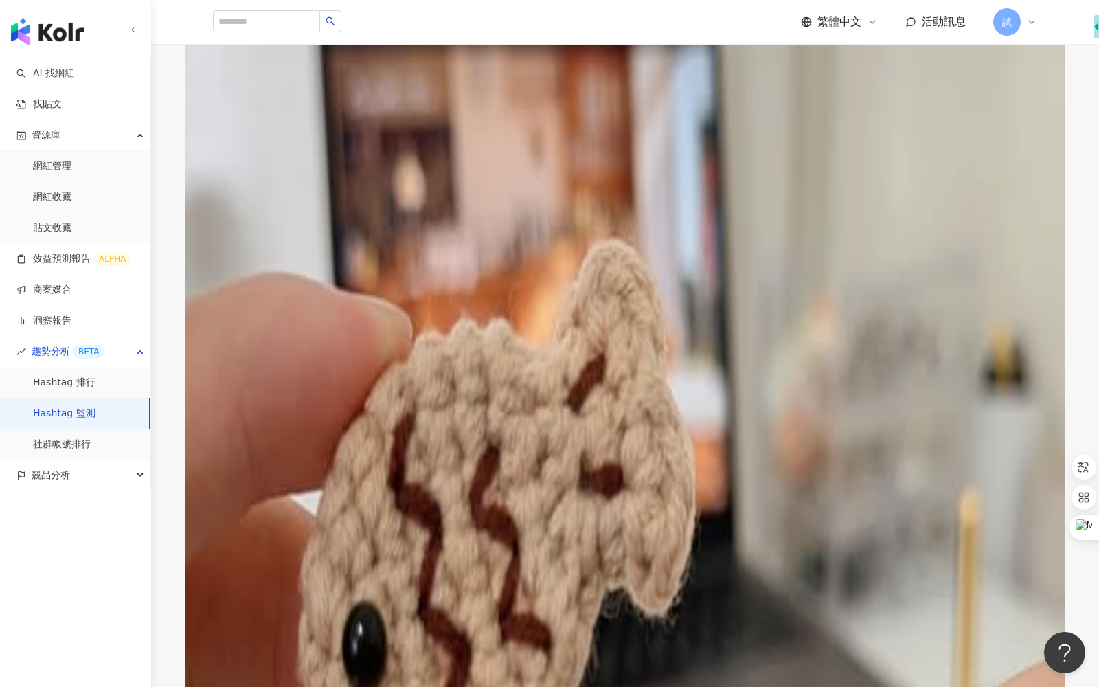
scroll to position [447, 0]
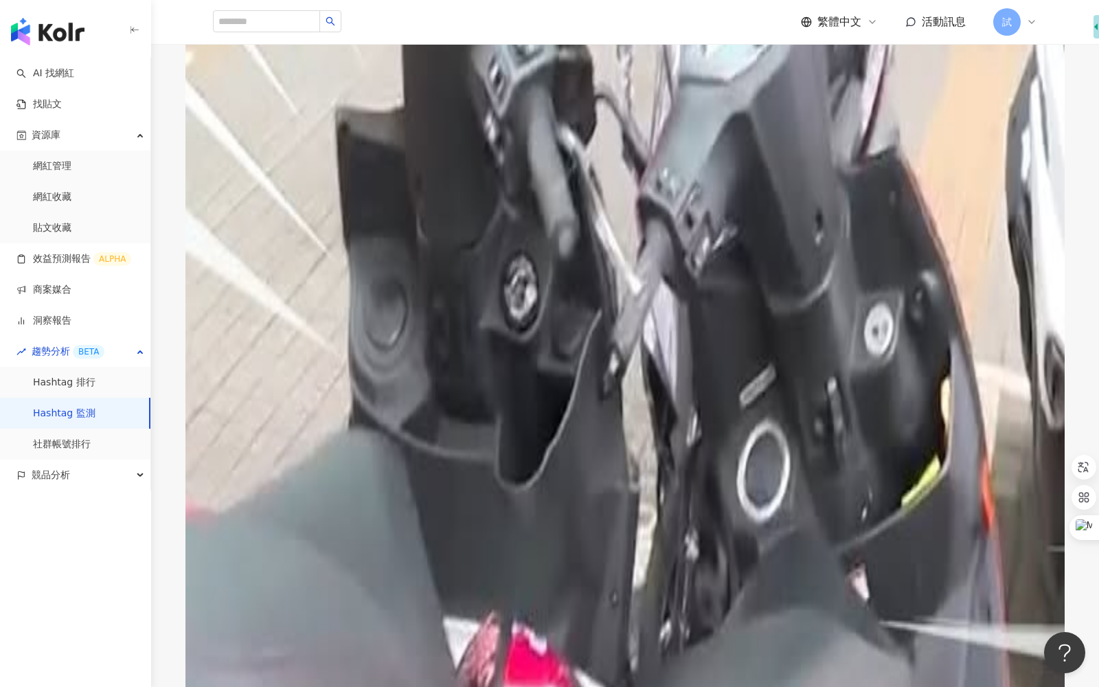
click at [280, 597] on button "查看更多" at bounding box center [246, 610] width 67 height 27
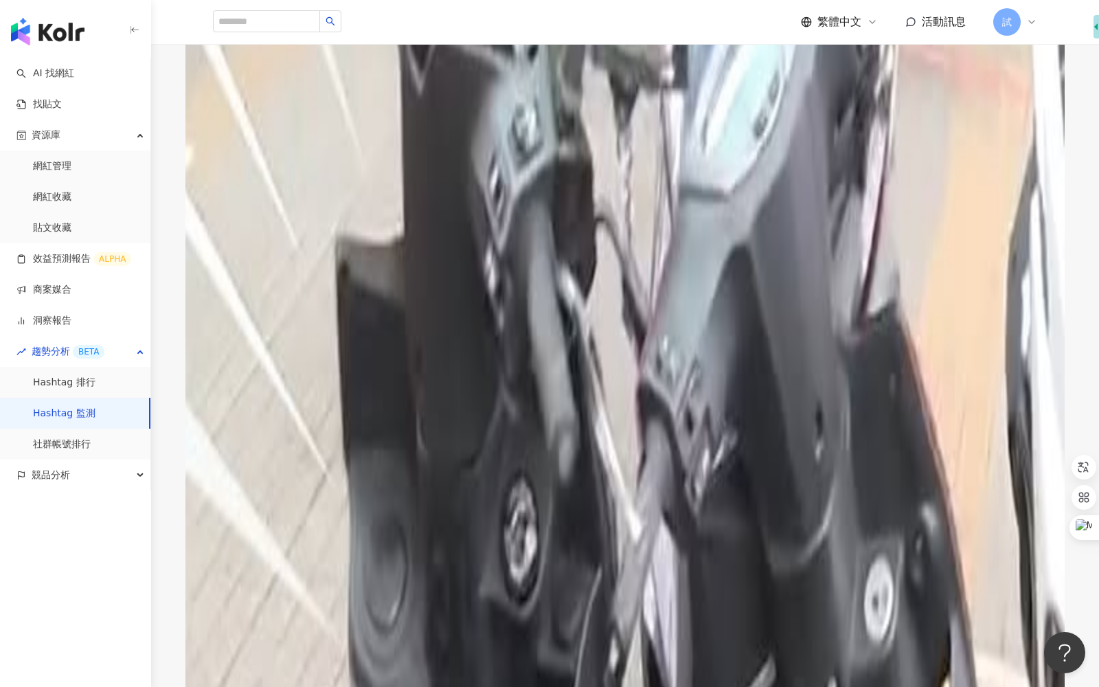
scroll to position [672, 0]
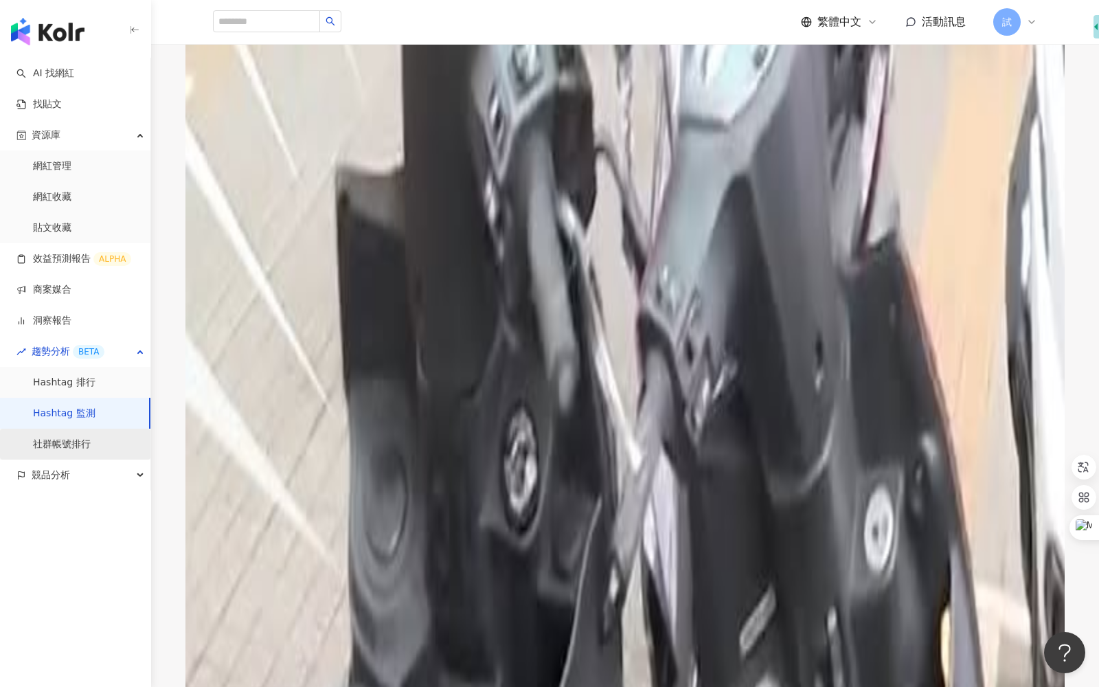
click at [58, 438] on link "社群帳號排行" at bounding box center [62, 445] width 58 height 14
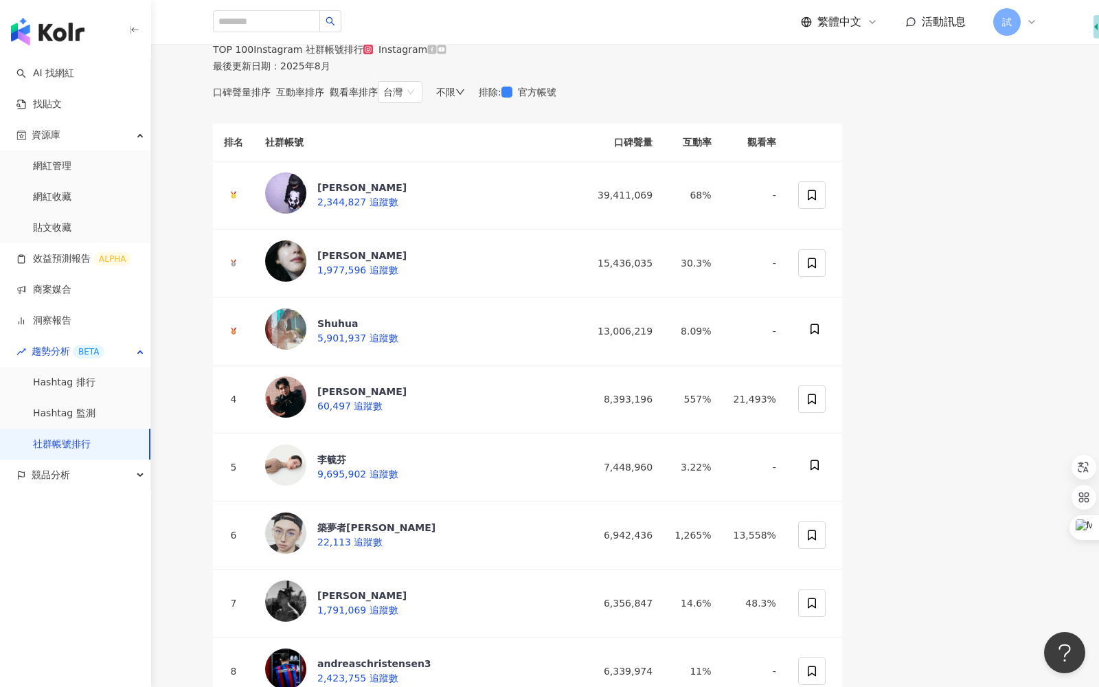
click at [378, 98] on span "觀看率排序" at bounding box center [354, 92] width 48 height 11
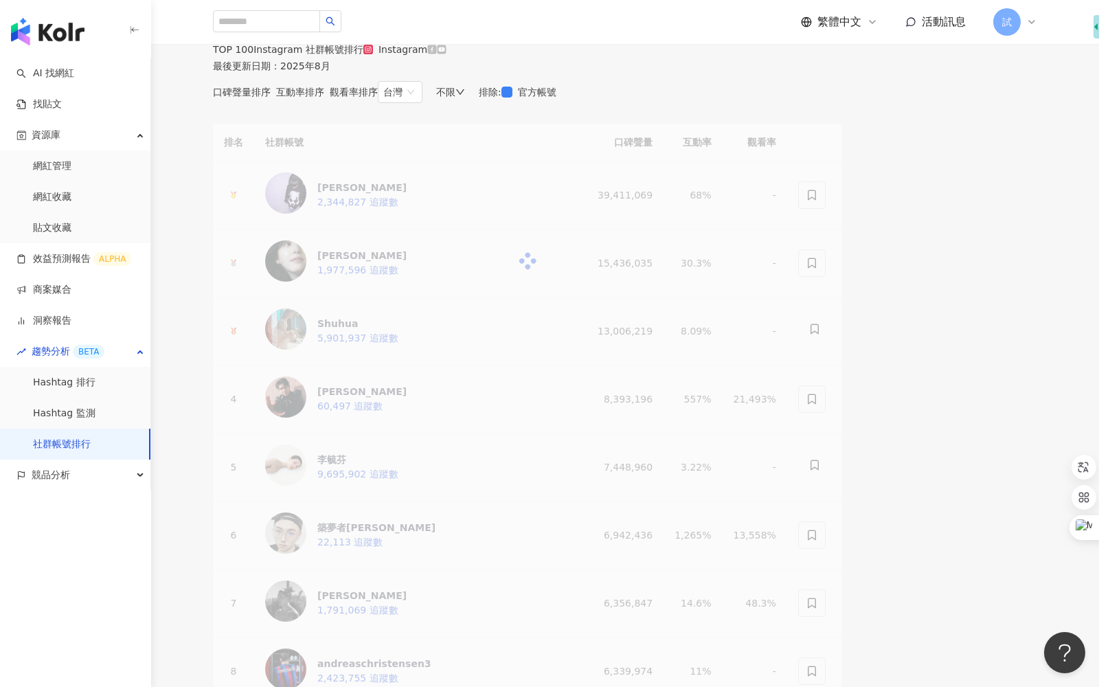
click at [324, 98] on span "互動率排序" at bounding box center [300, 92] width 48 height 11
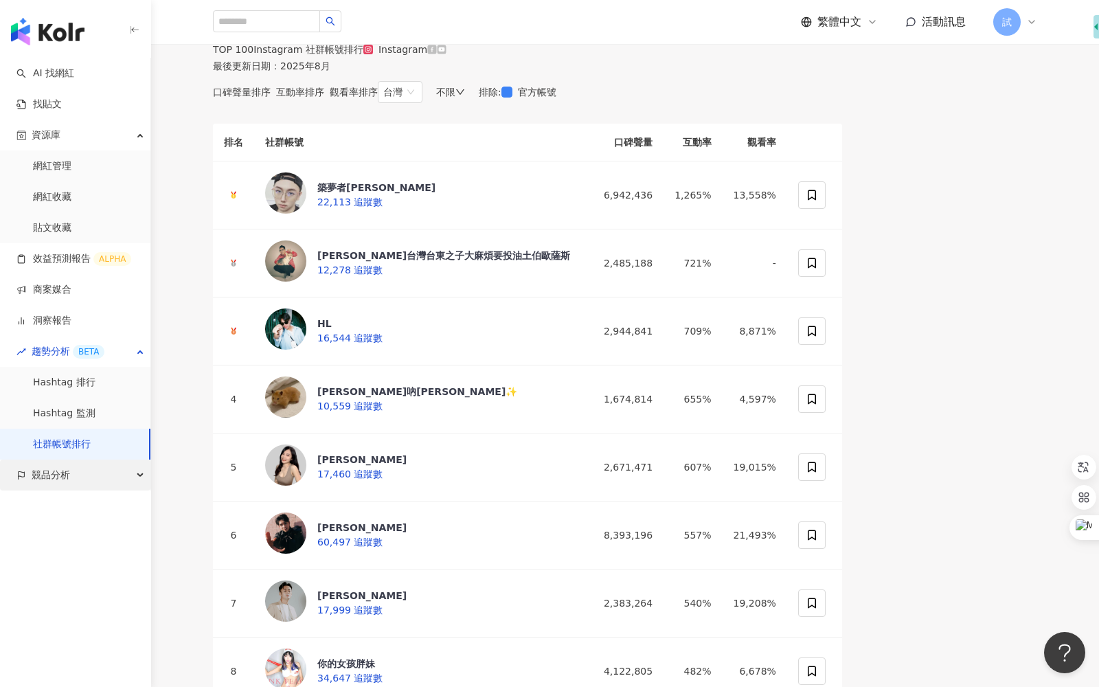
click at [42, 486] on span "競品分析" at bounding box center [51, 475] width 38 height 31
click at [66, 510] on link "品牌帳號分析" at bounding box center [62, 506] width 58 height 14
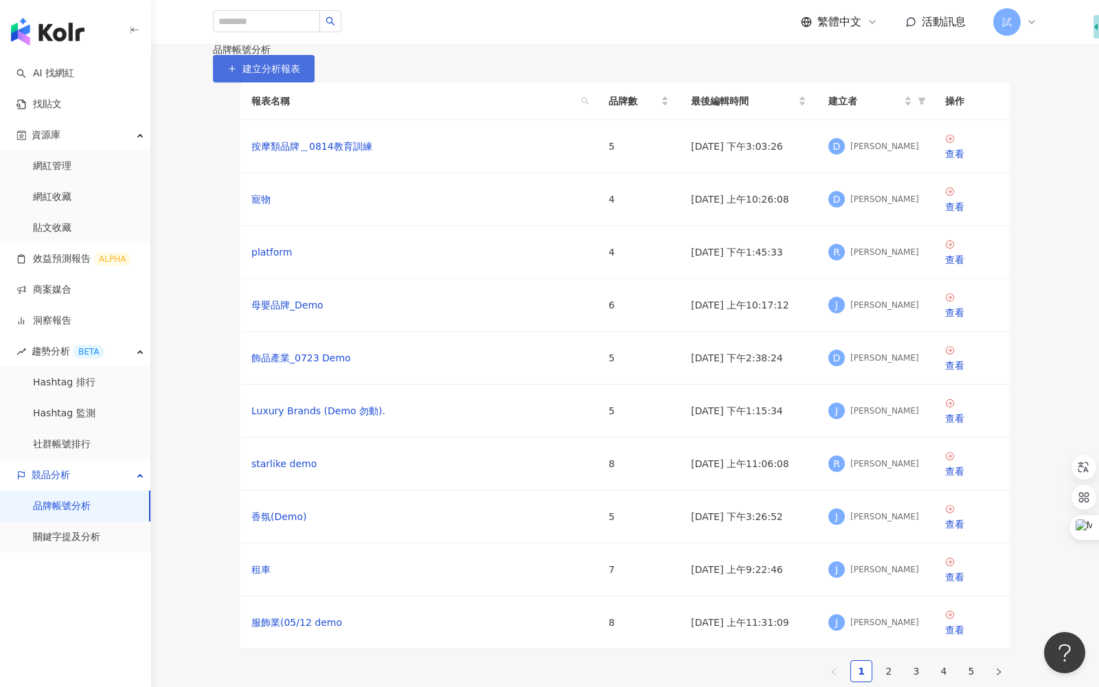
click at [300, 74] on span "建立分析報表" at bounding box center [272, 68] width 58 height 11
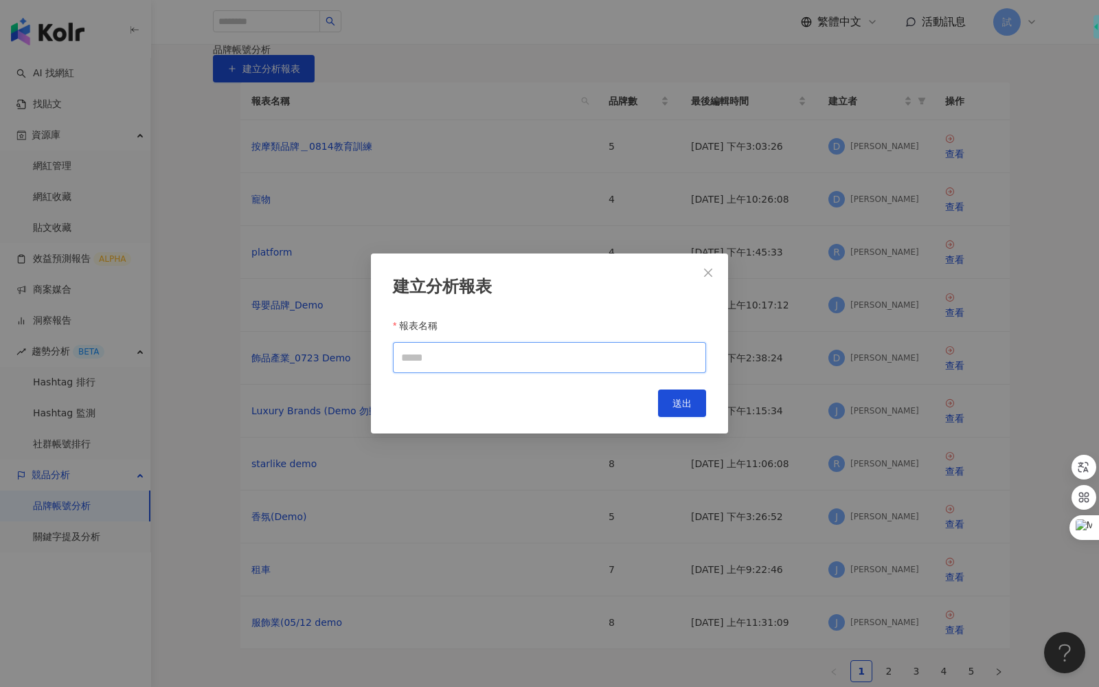
click at [679, 365] on input "報表名稱" at bounding box center [549, 357] width 313 height 31
type input "**"
click at [692, 409] on button "送出" at bounding box center [682, 403] width 48 height 27
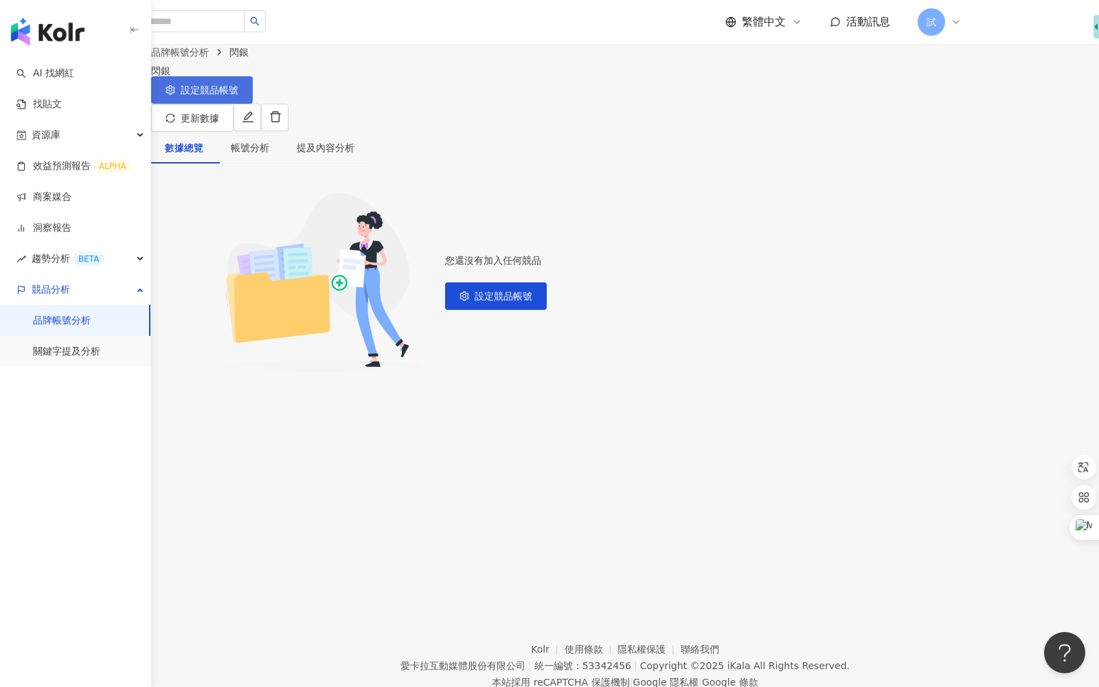
click at [253, 104] on button "設定競品帳號" at bounding box center [202, 89] width 102 height 27
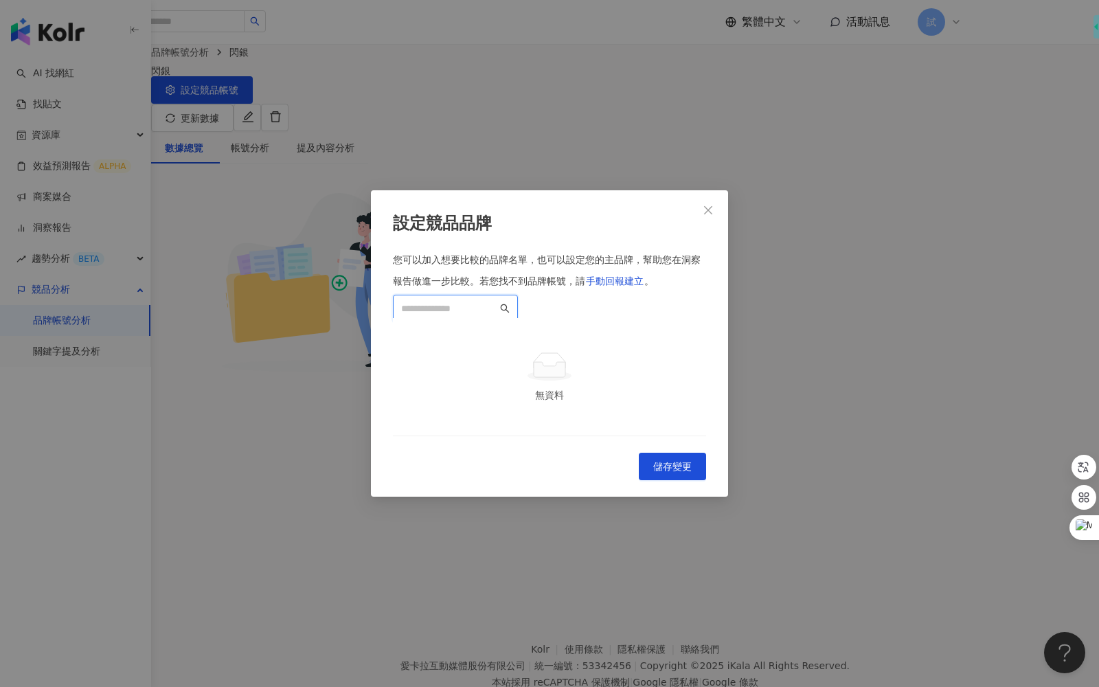
click at [497, 301] on input "search" at bounding box center [449, 308] width 96 height 15
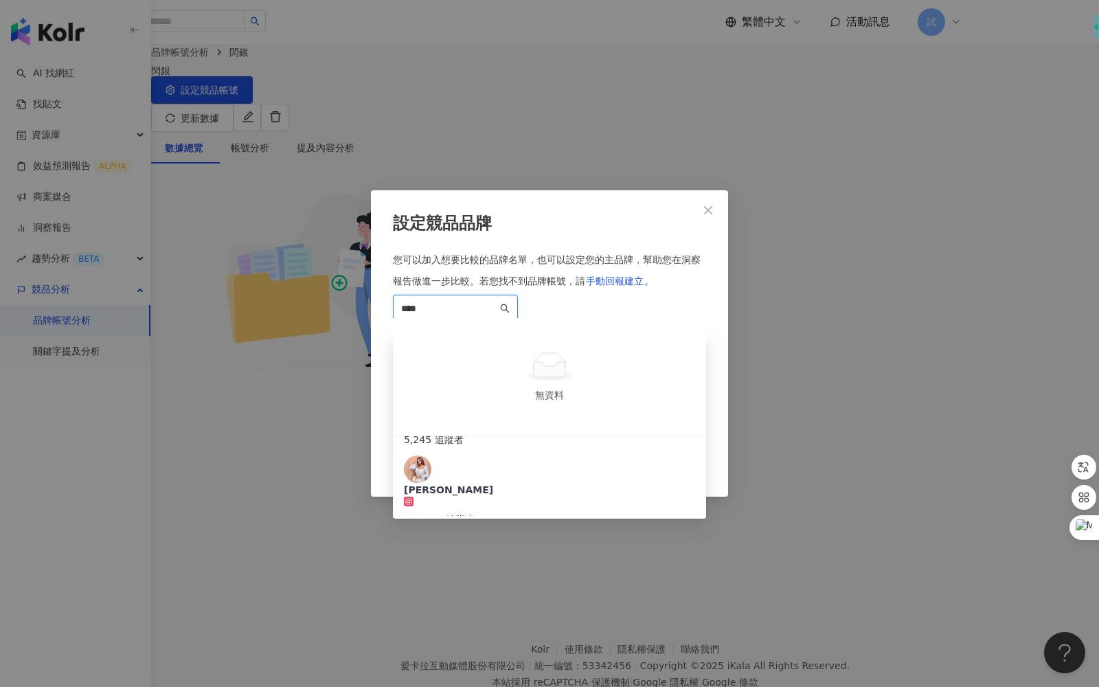
scroll to position [46, 0]
type input "****"
click at [715, 205] on span "Close" at bounding box center [708, 210] width 27 height 11
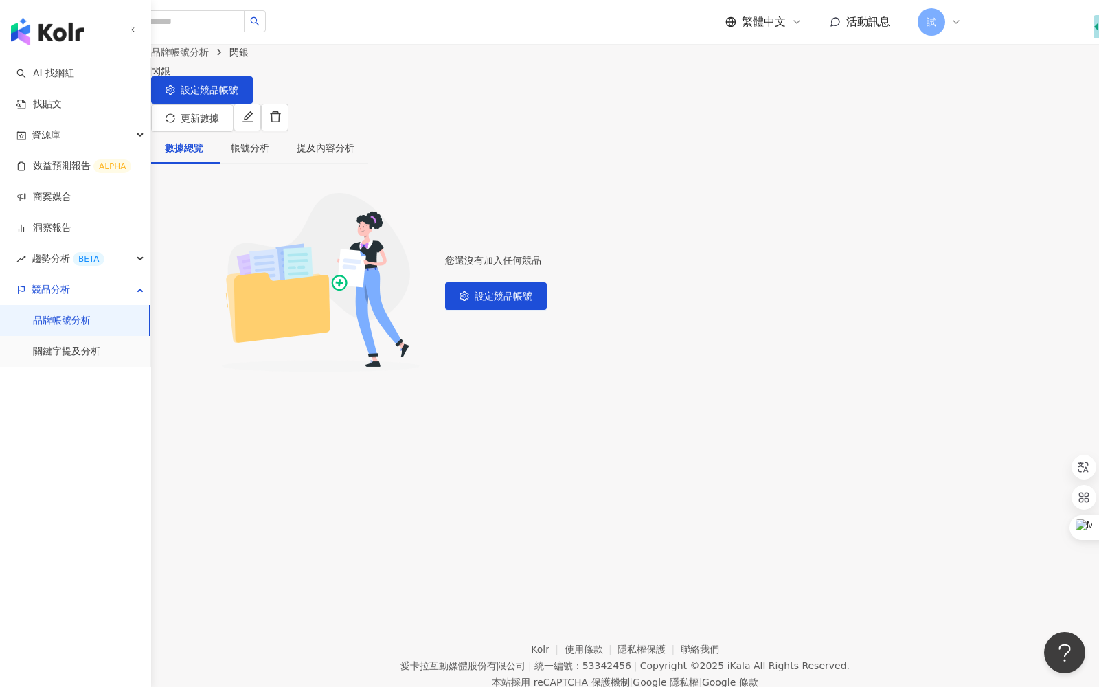
click at [91, 319] on link "品牌帳號分析" at bounding box center [62, 321] width 58 height 14
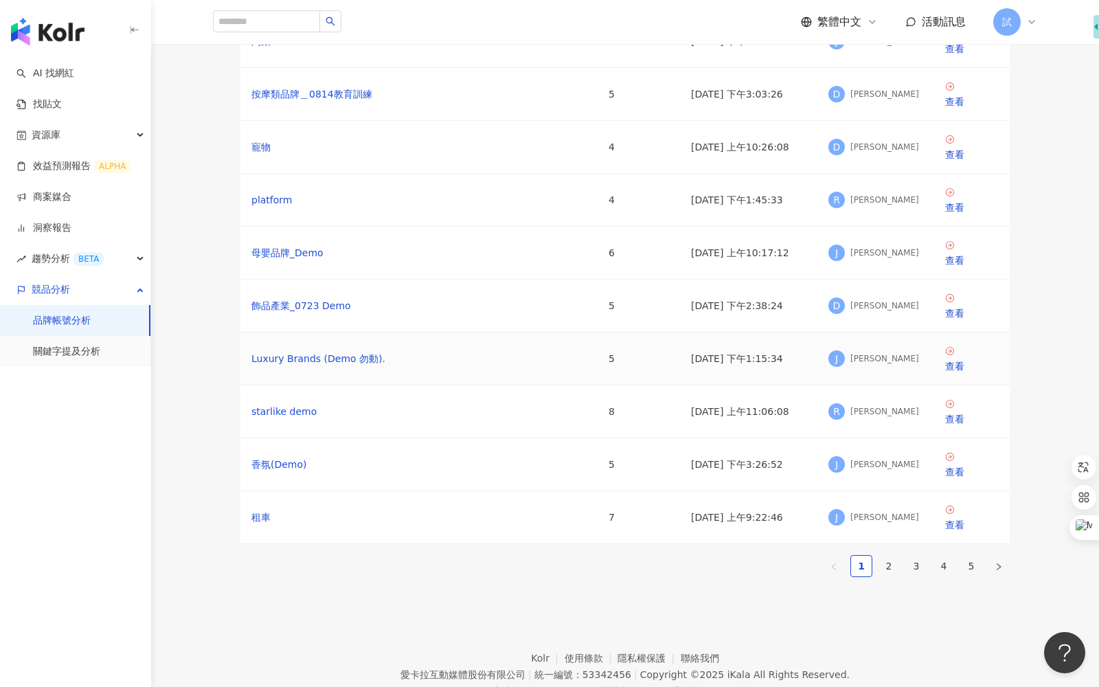
scroll to position [126, 0]
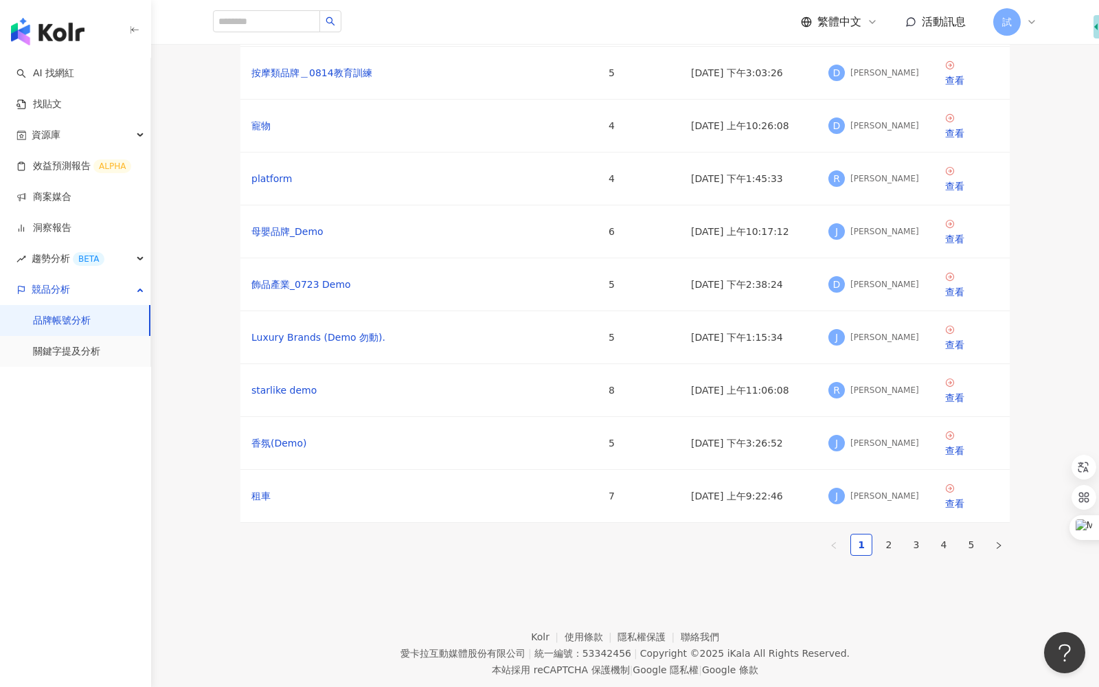
click at [891, 556] on div "報表名稱 品牌數 最後編輯時間 建立者 操作 閃銀 0 2025/8/15 下午3:40:35 J Joyce Chung 查看 按摩類品牌＿0814教育訓練…" at bounding box center [624, 261] width 769 height 611
click at [892, 550] on link "2" at bounding box center [889, 544] width 21 height 21
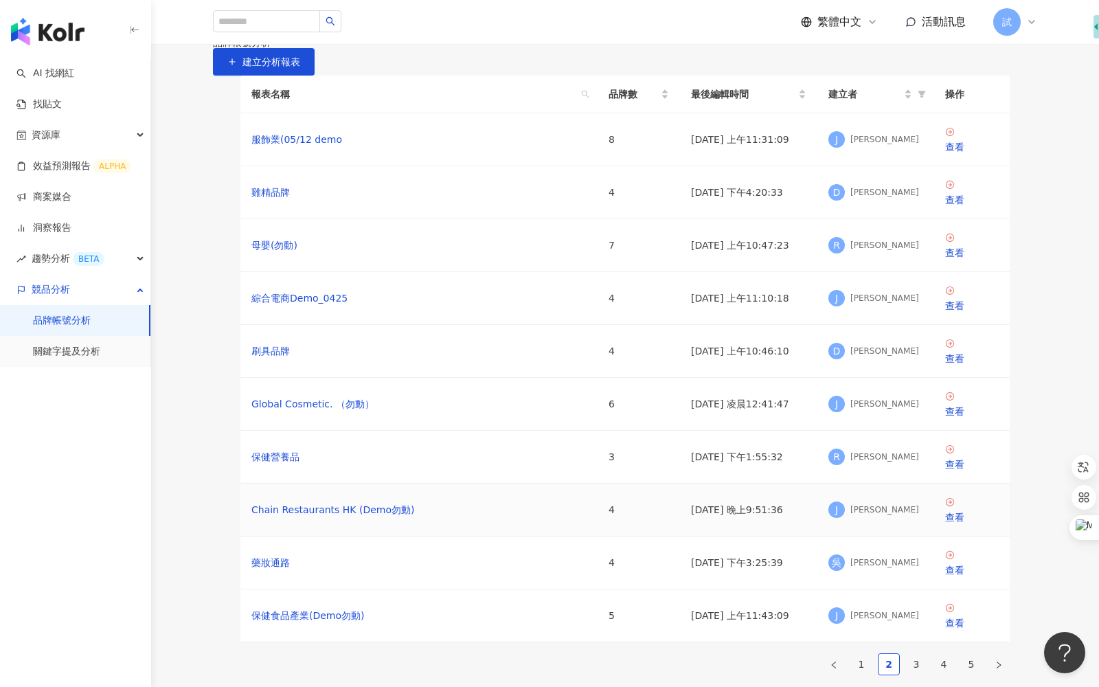
scroll to position [0, 0]
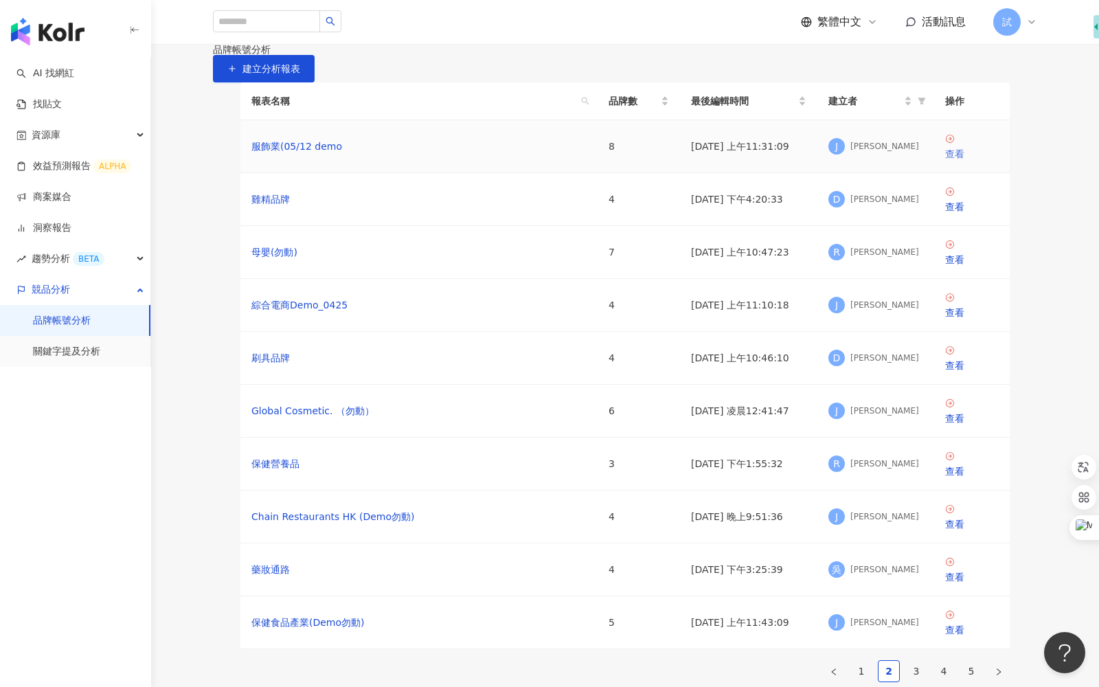
click at [952, 143] on icon at bounding box center [950, 139] width 8 height 8
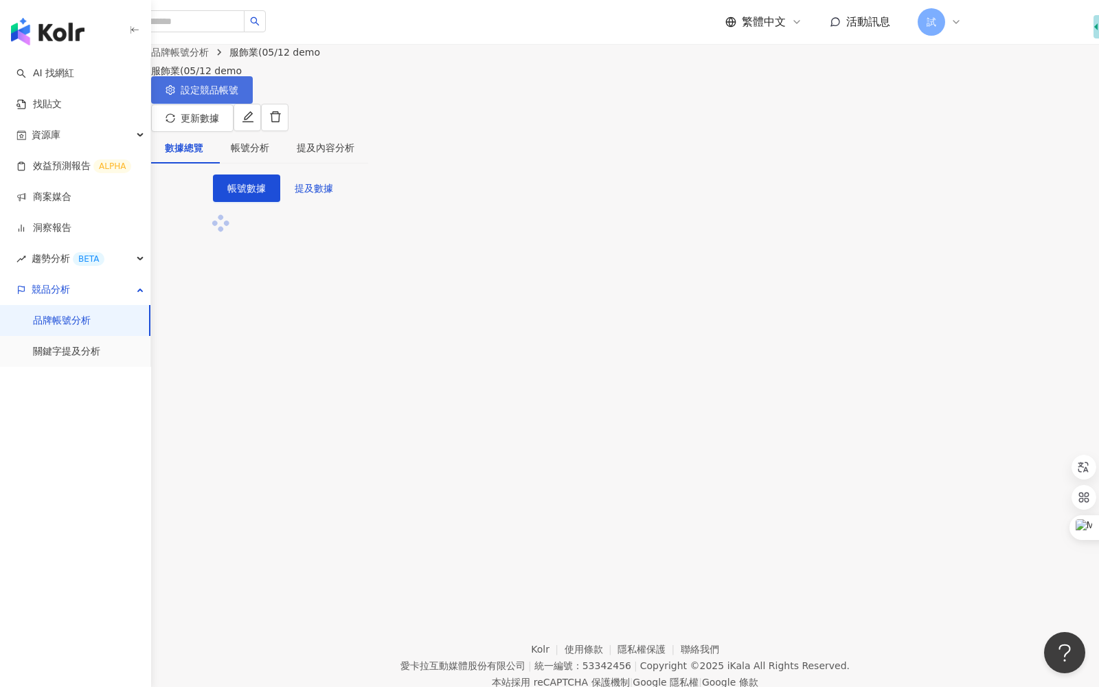
click at [253, 98] on button "設定競品帳號" at bounding box center [202, 89] width 102 height 27
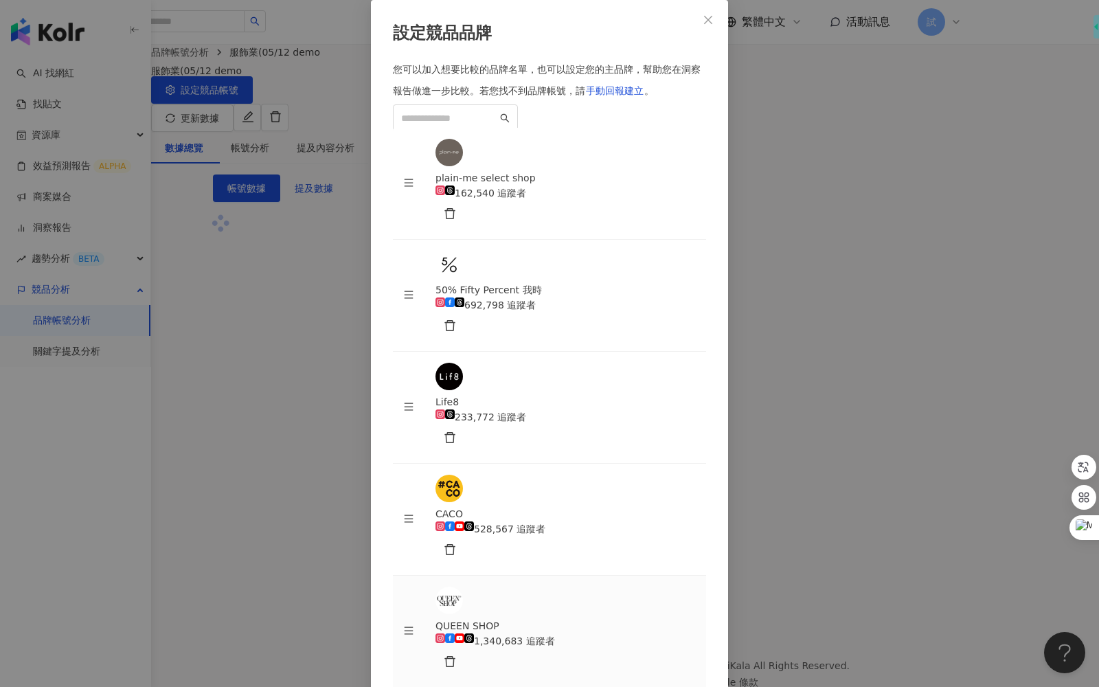
scroll to position [248, 0]
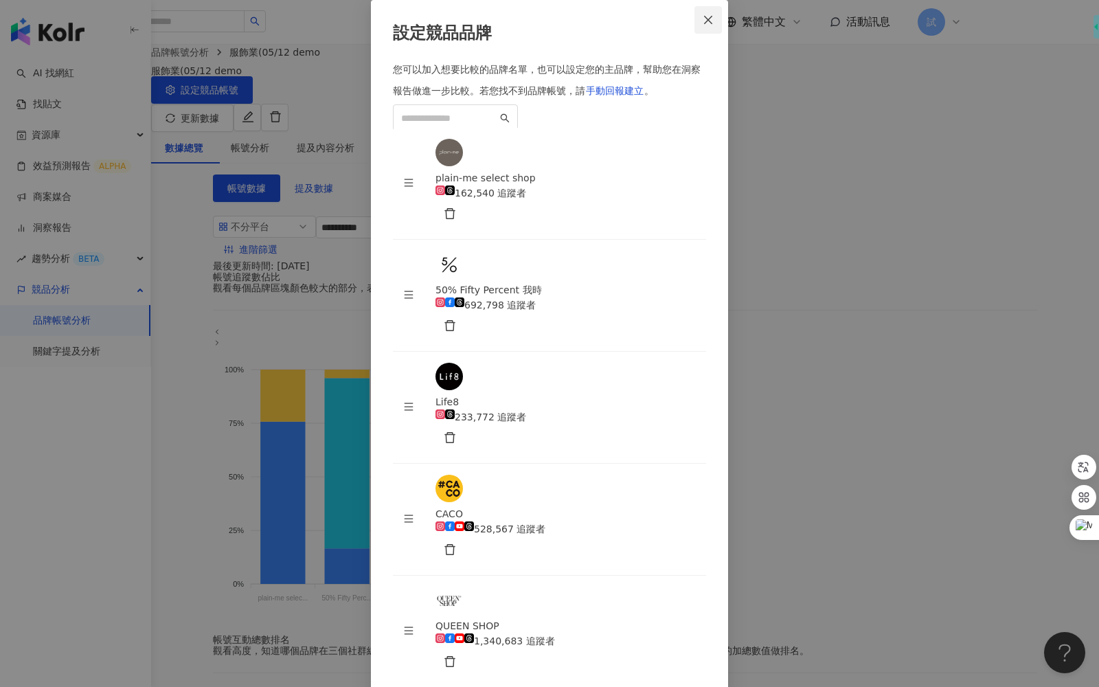
click at [703, 25] on icon "close" at bounding box center [708, 19] width 11 height 11
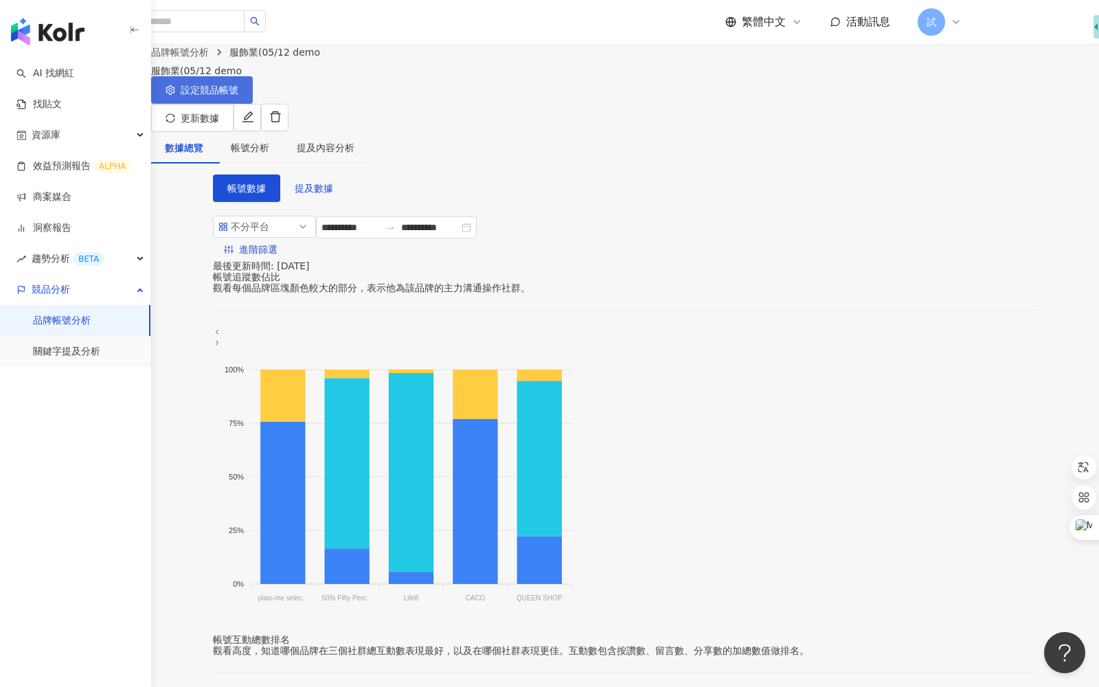
click at [238, 95] on span "設定競品帳號" at bounding box center [210, 90] width 58 height 11
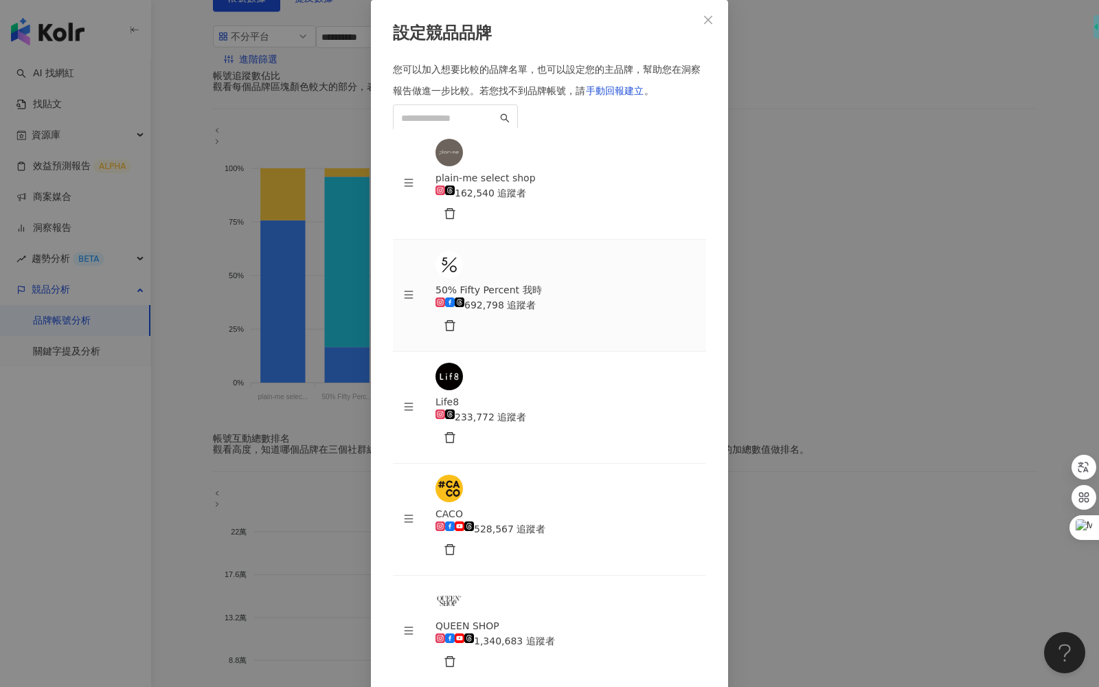
scroll to position [0, 0]
click at [709, 25] on icon "close" at bounding box center [708, 19] width 11 height 11
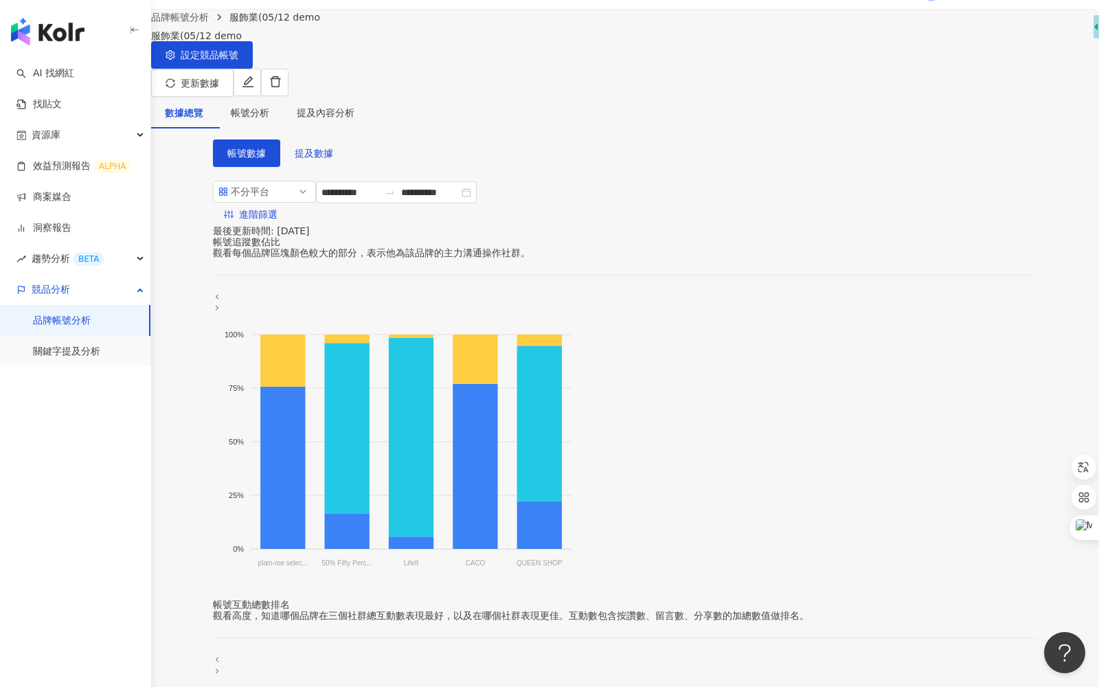
scroll to position [18, 0]
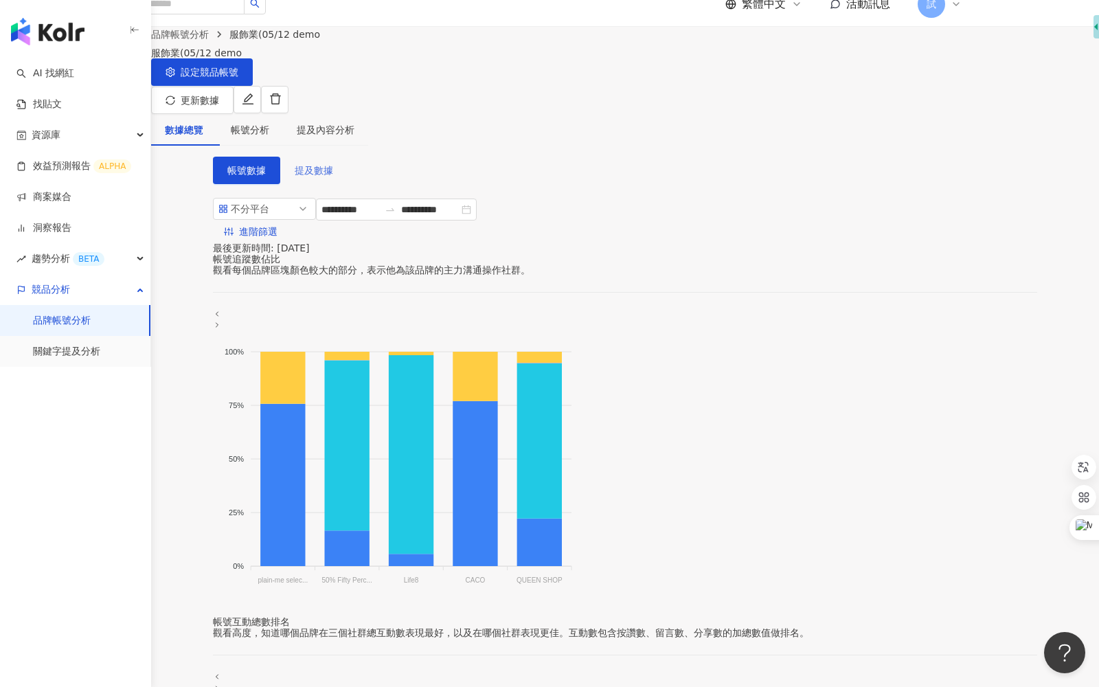
click at [321, 165] on span "提及數據" at bounding box center [314, 170] width 38 height 11
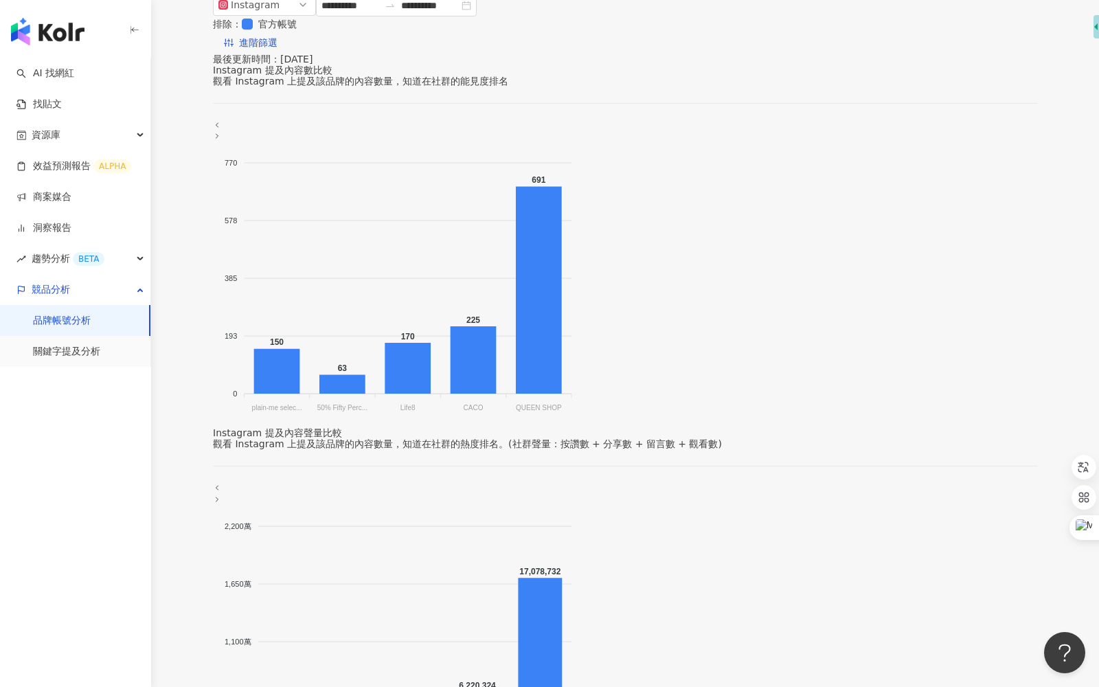
scroll to position [14, 0]
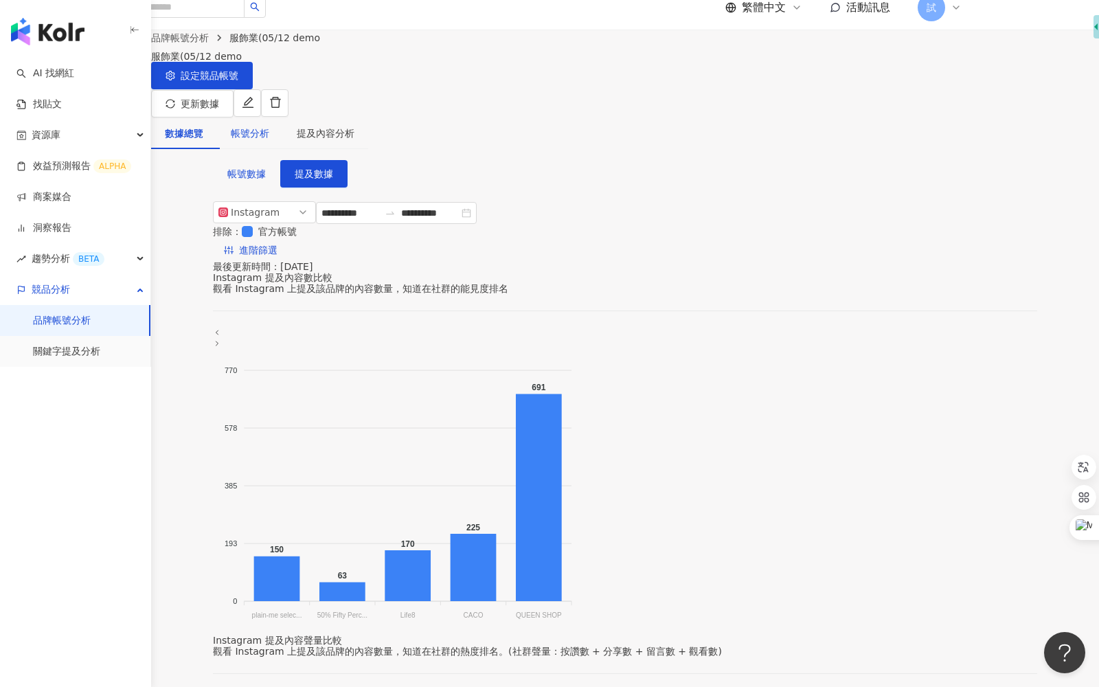
click at [269, 126] on div "帳號分析" at bounding box center [250, 133] width 38 height 15
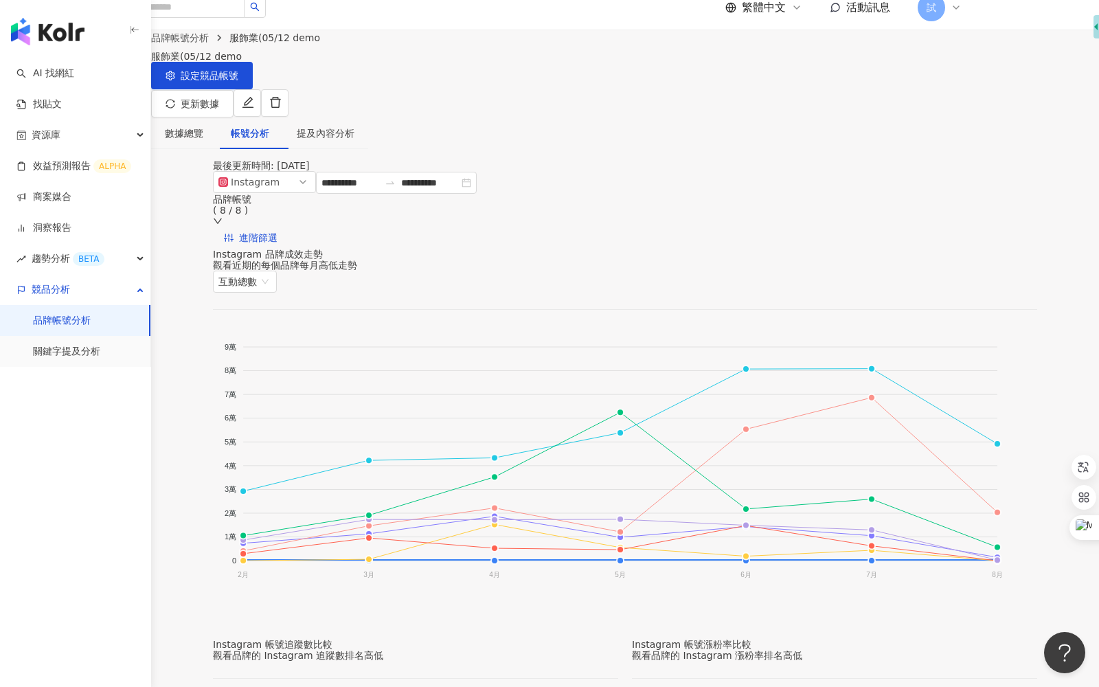
scroll to position [15, 0]
click at [271, 289] on span "互動總數" at bounding box center [244, 281] width 53 height 21
click at [947, 366] on div "互動率" at bounding box center [968, 361] width 60 height 15
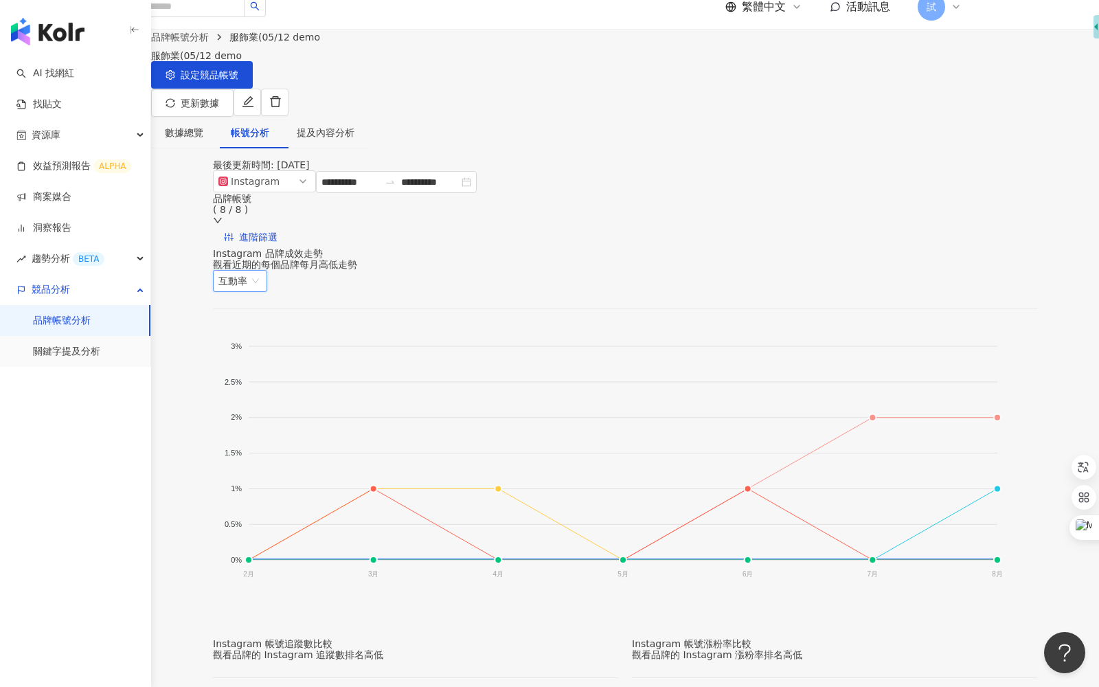
click at [262, 283] on span "互動率" at bounding box center [239, 281] width 43 height 21
click at [948, 384] on div "觀看率" at bounding box center [968, 384] width 60 height 15
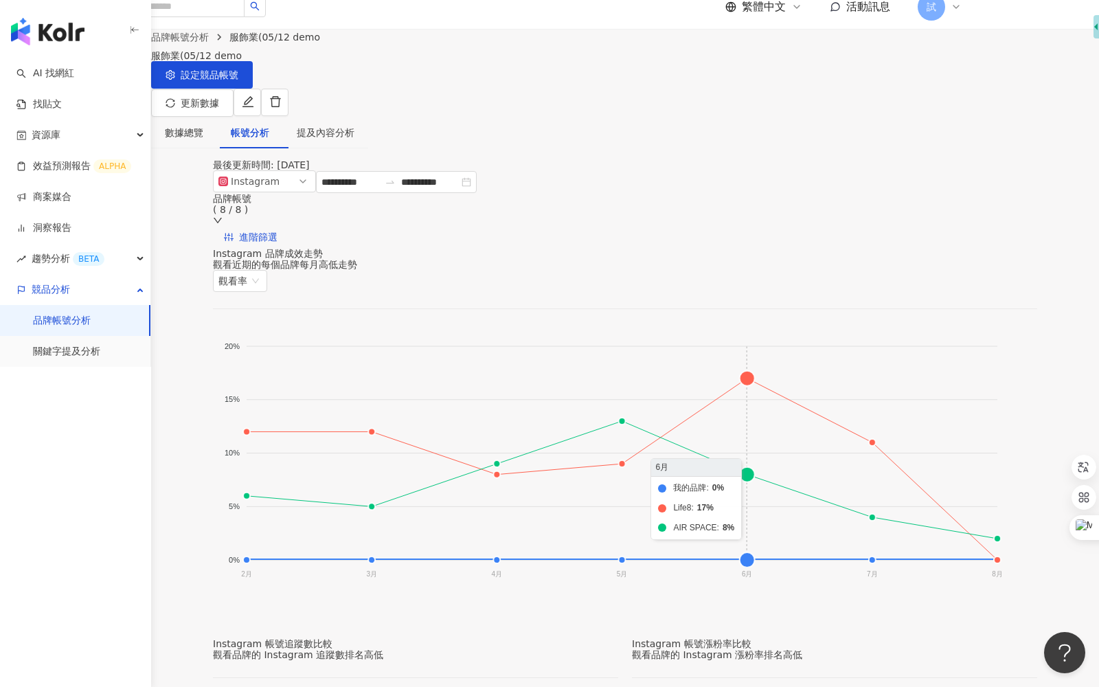
click at [776, 391] on foreignobject "我的品牌 UNIQLO TAIWAN QUEEN SHOP 50% Fifty Percent 我時 CACO Life8 plain-me select s…" at bounding box center [608, 463] width 791 height 275
click at [770, 391] on foreignobject "我的品牌 UNIQLO TAIWAN QUEEN SHOP 50% Fifty Percent 我時 CACO Life8 plain-me select s…" at bounding box center [608, 463] width 791 height 275
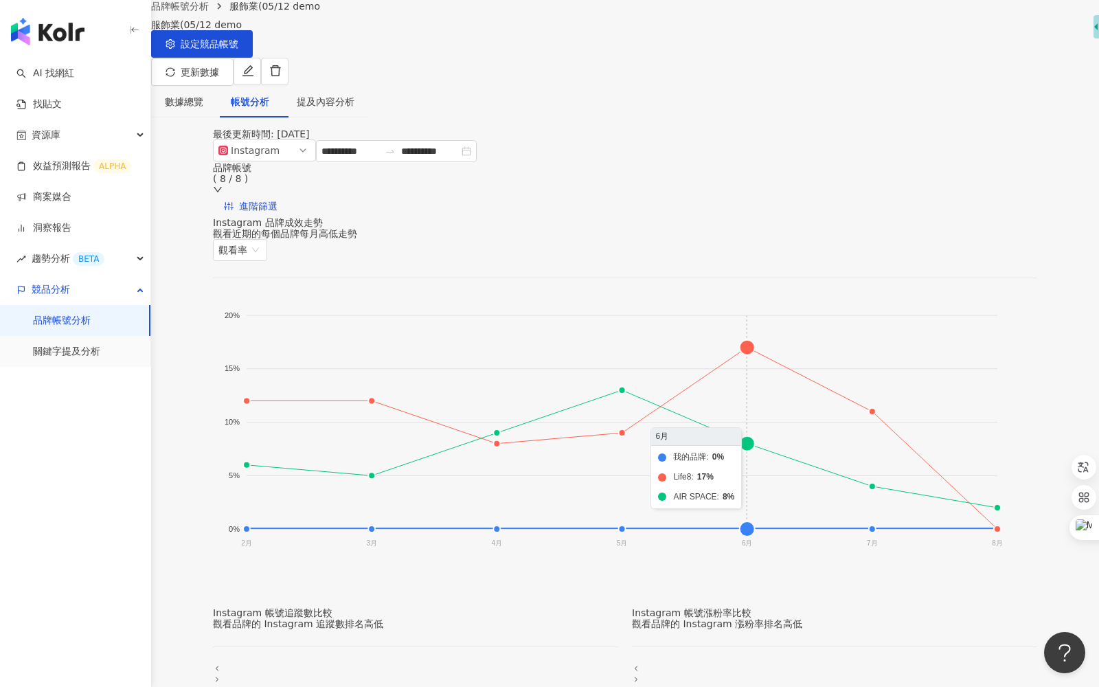
scroll to position [45, 0]
click at [262, 256] on span "觀看率" at bounding box center [239, 250] width 43 height 21
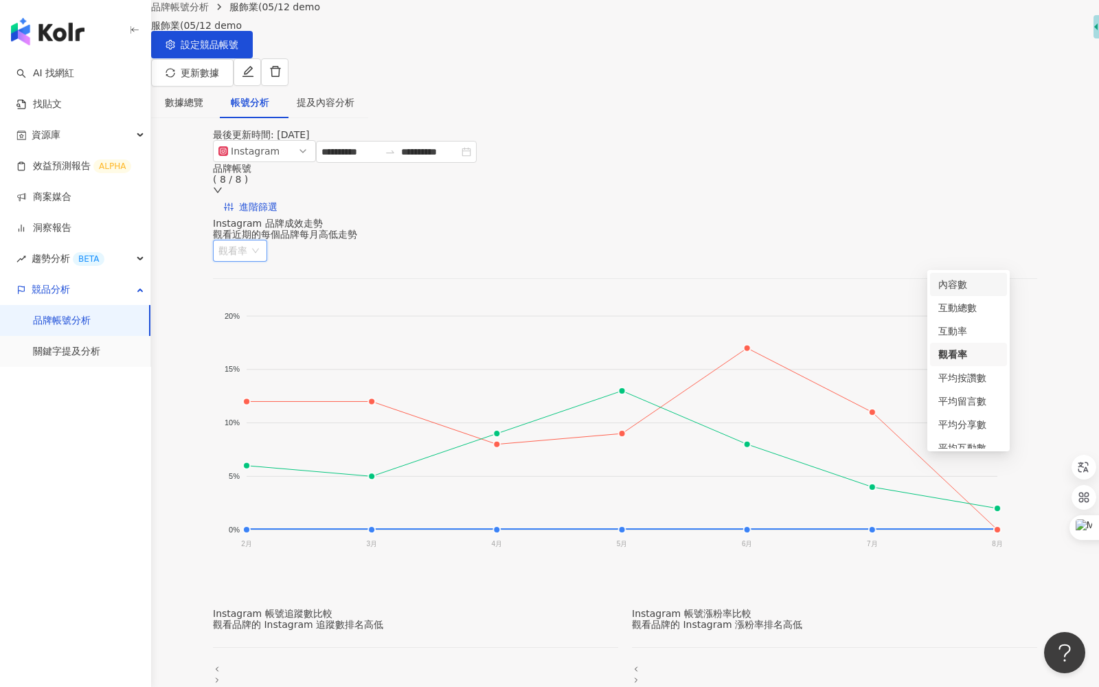
click at [971, 284] on div "內容數" at bounding box center [968, 284] width 60 height 15
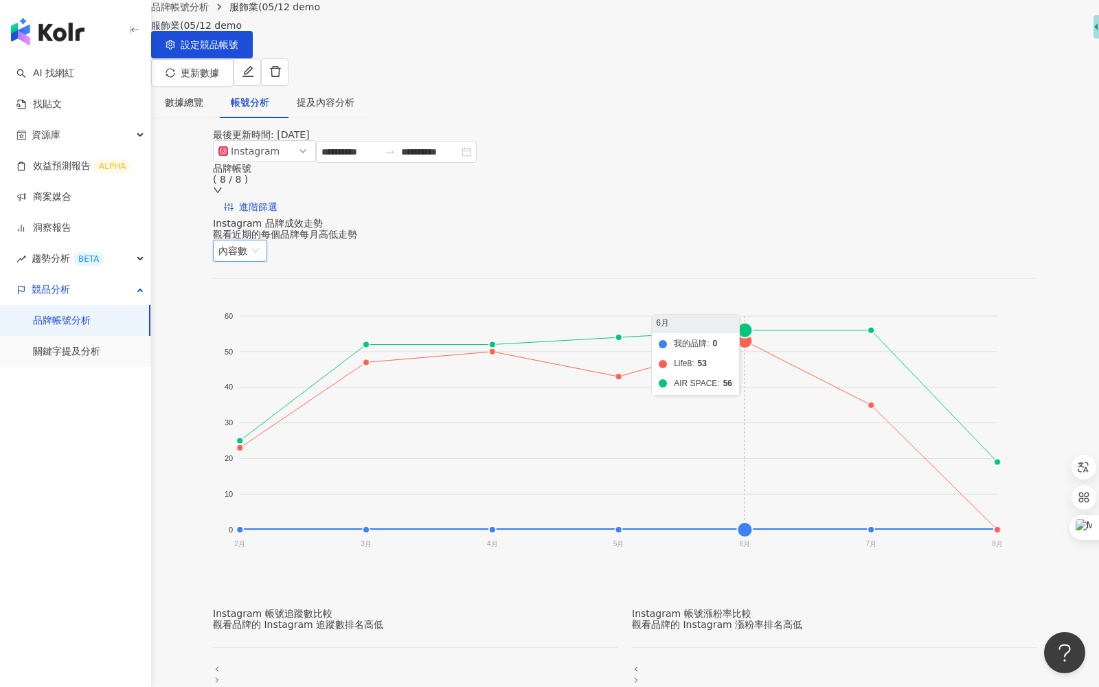
click at [758, 346] on foreignobject "我的品牌 UNIQLO TAIWAN QUEEN SHOP 50% Fifty Percent 我時 CACO Life8 plain-me select s…" at bounding box center [608, 432] width 791 height 275
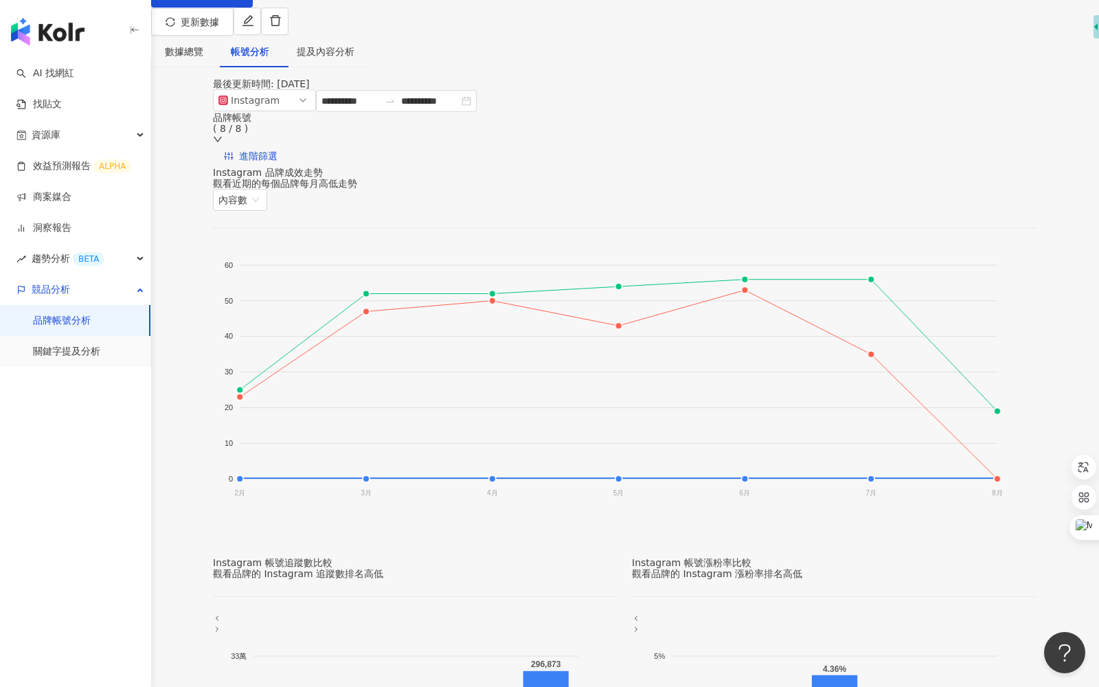
scroll to position [0, 0]
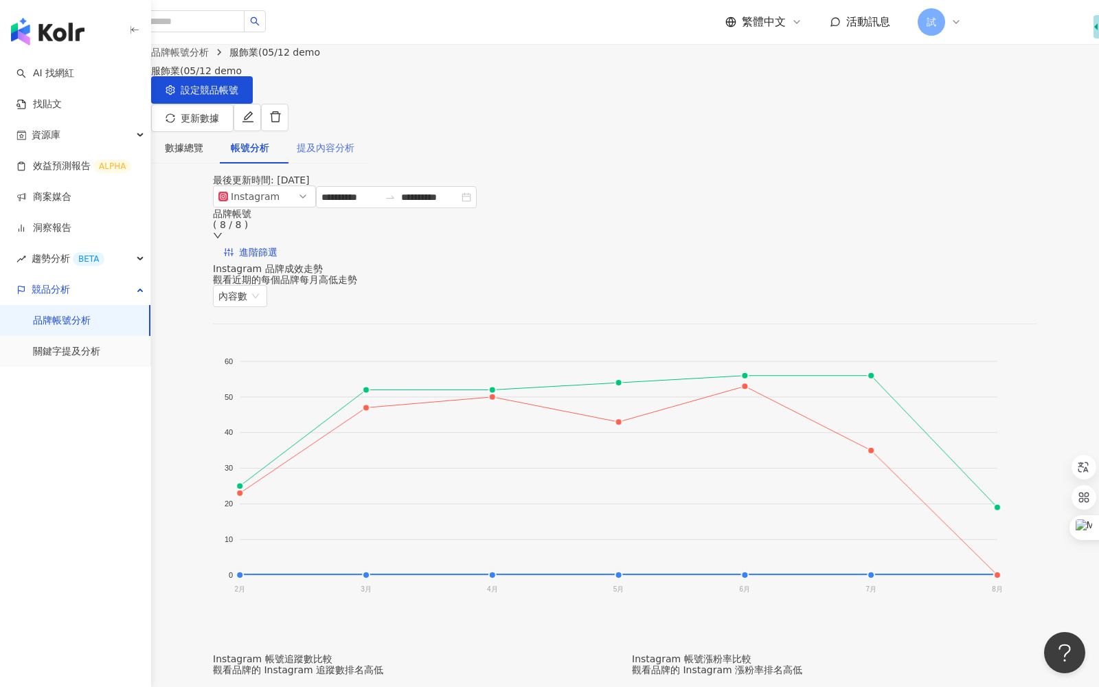
click at [368, 132] on div "提及內容分析" at bounding box center [325, 148] width 85 height 32
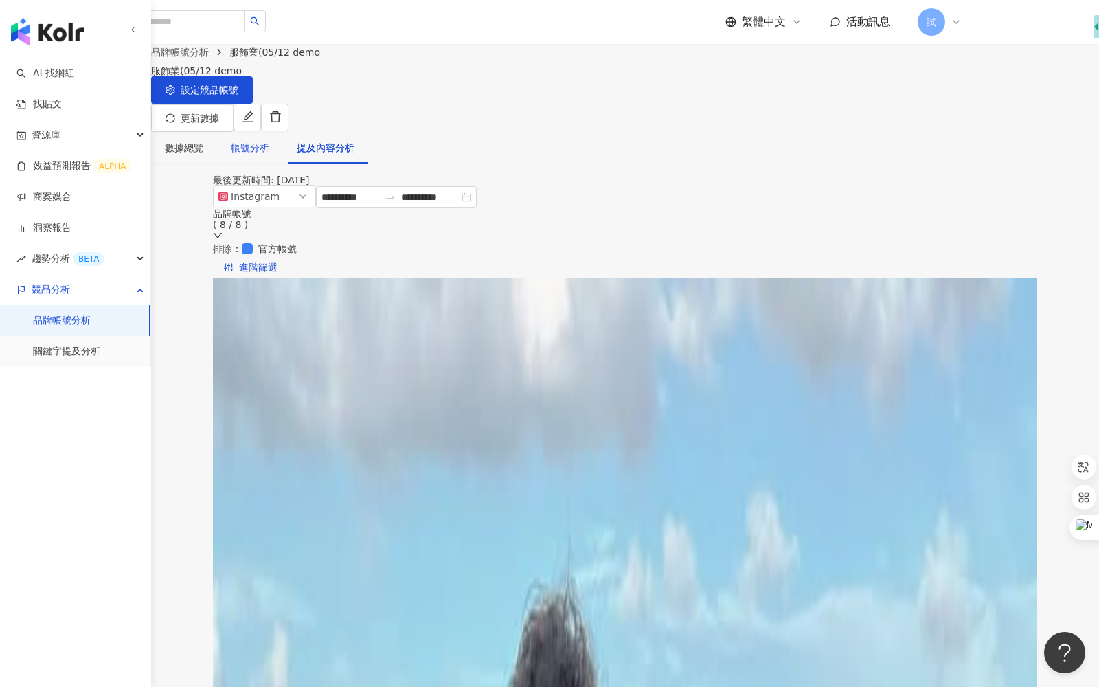
click at [269, 140] on div "帳號分析" at bounding box center [250, 147] width 38 height 15
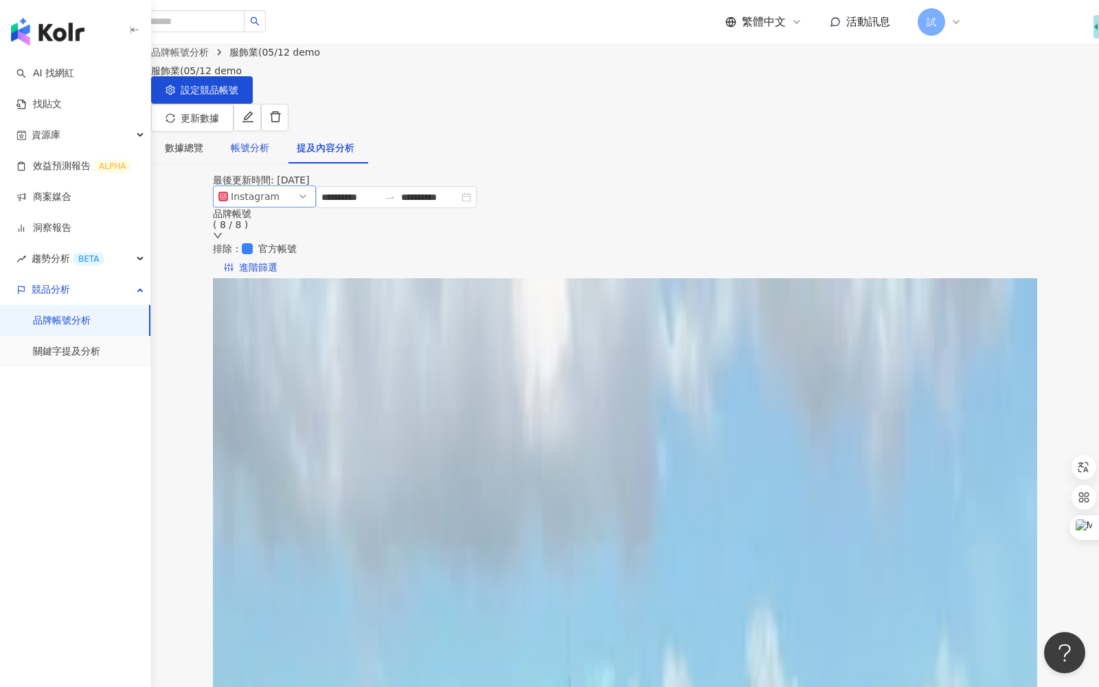
click at [267, 207] on div "Instagram" at bounding box center [253, 196] width 45 height 21
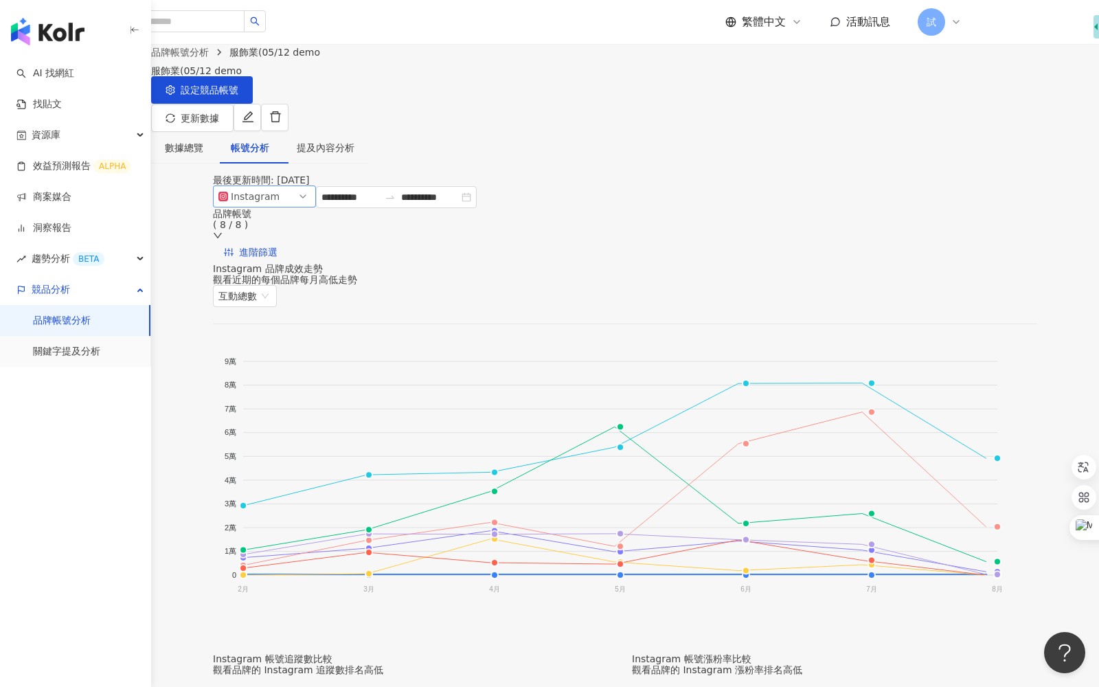
click at [275, 207] on div "Instagram" at bounding box center [253, 196] width 45 height 21
click at [273, 306] on div "Threads" at bounding box center [258, 298] width 45 height 15
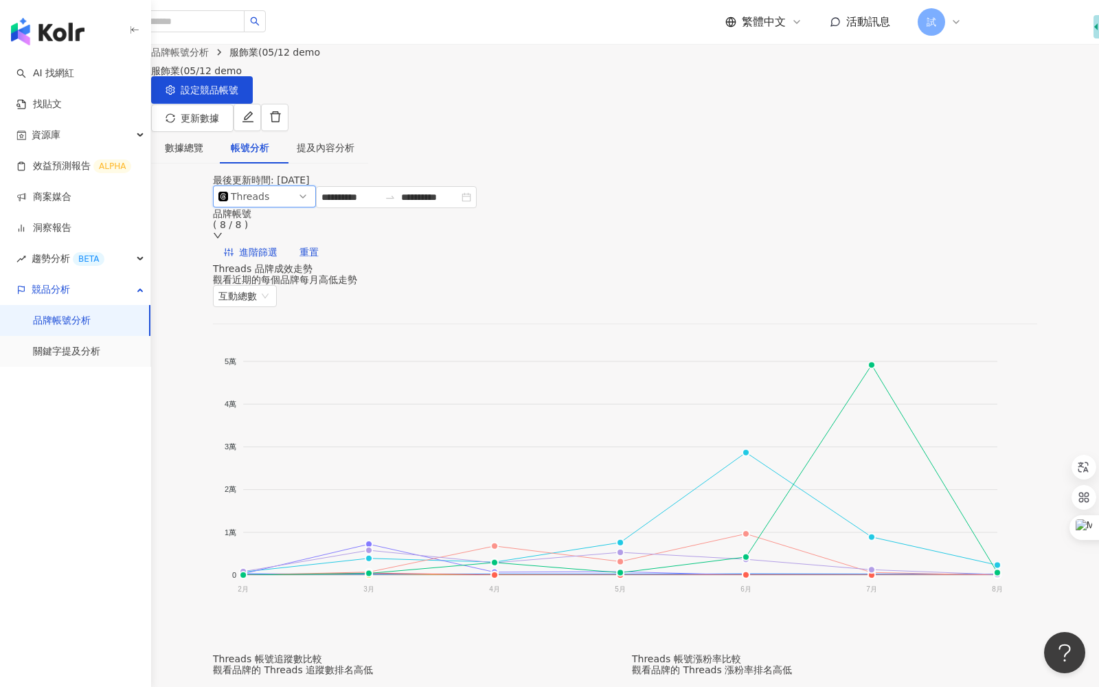
click at [354, 140] on div "提及內容分析" at bounding box center [326, 147] width 58 height 15
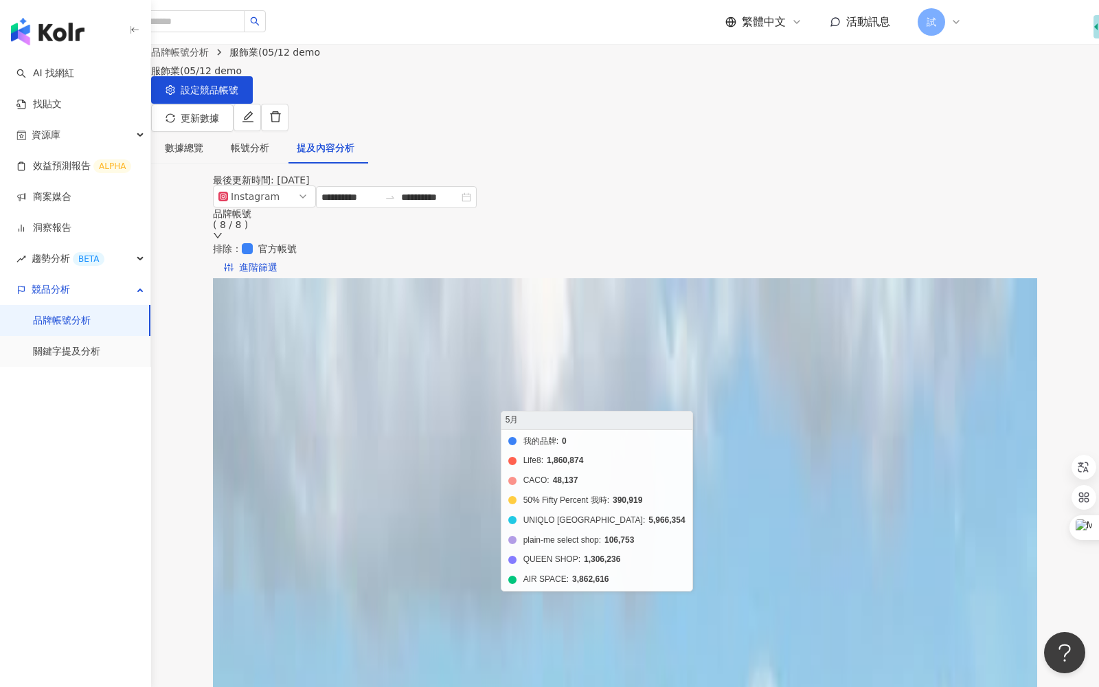
scroll to position [36, 0]
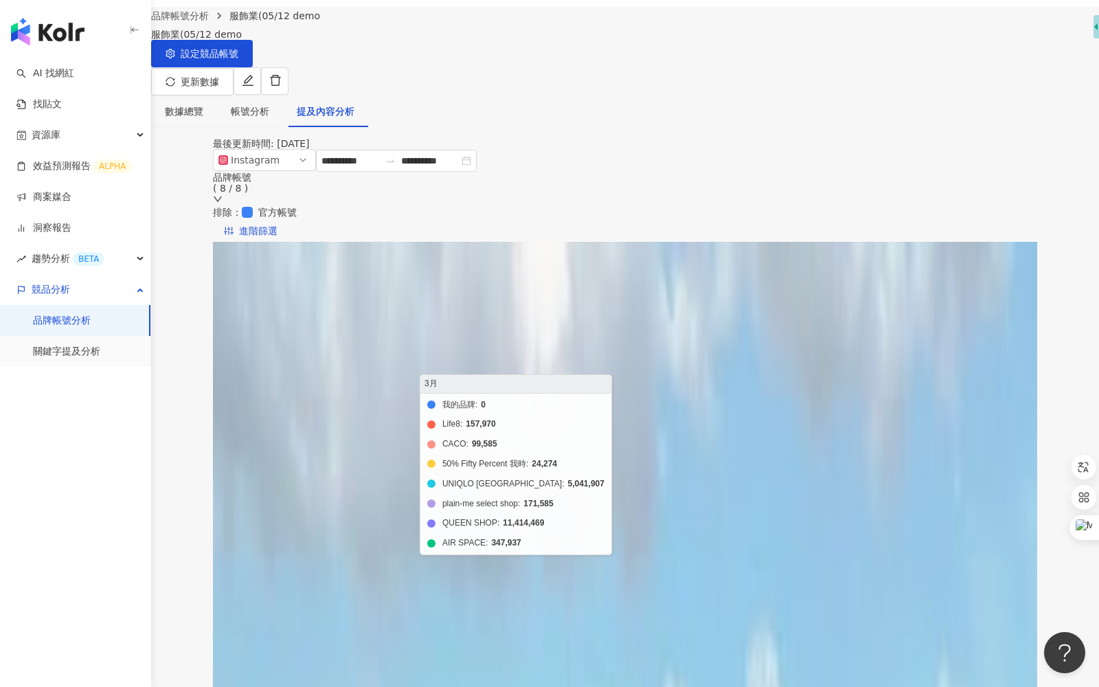
click at [402, 436] on foreignobject "我的品牌 Life8 CACO 50% Fifty Percent 我時 UNIQLO TAIWAN plain-me select shop QUEEN S…" at bounding box center [635, 456] width 791 height 275
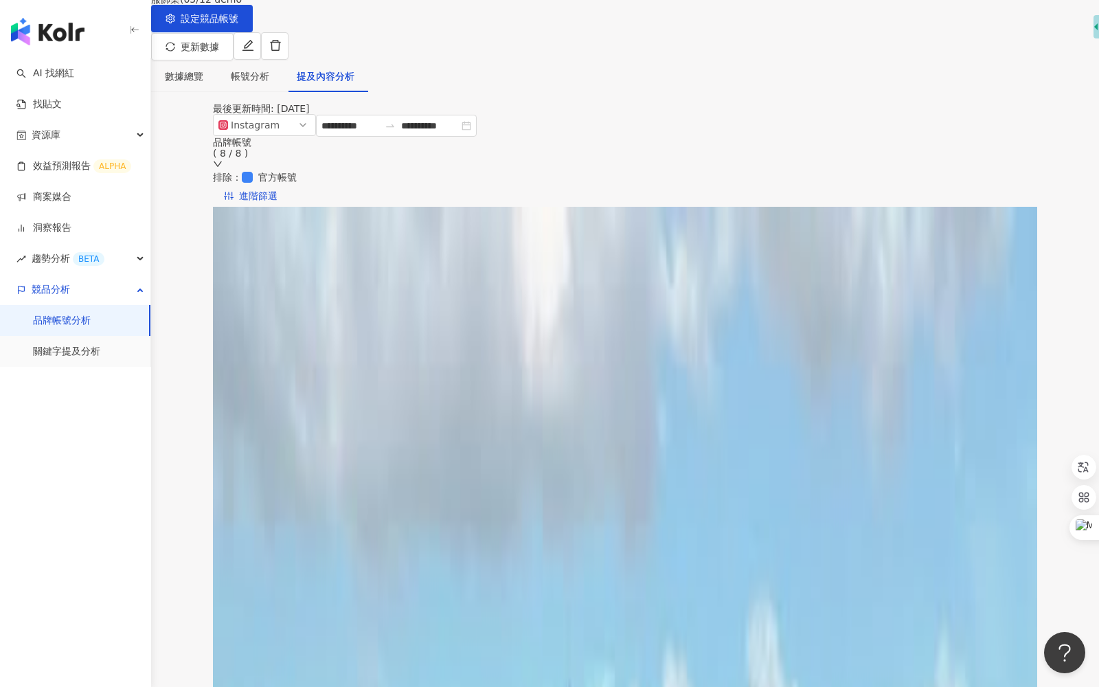
scroll to position [143, 0]
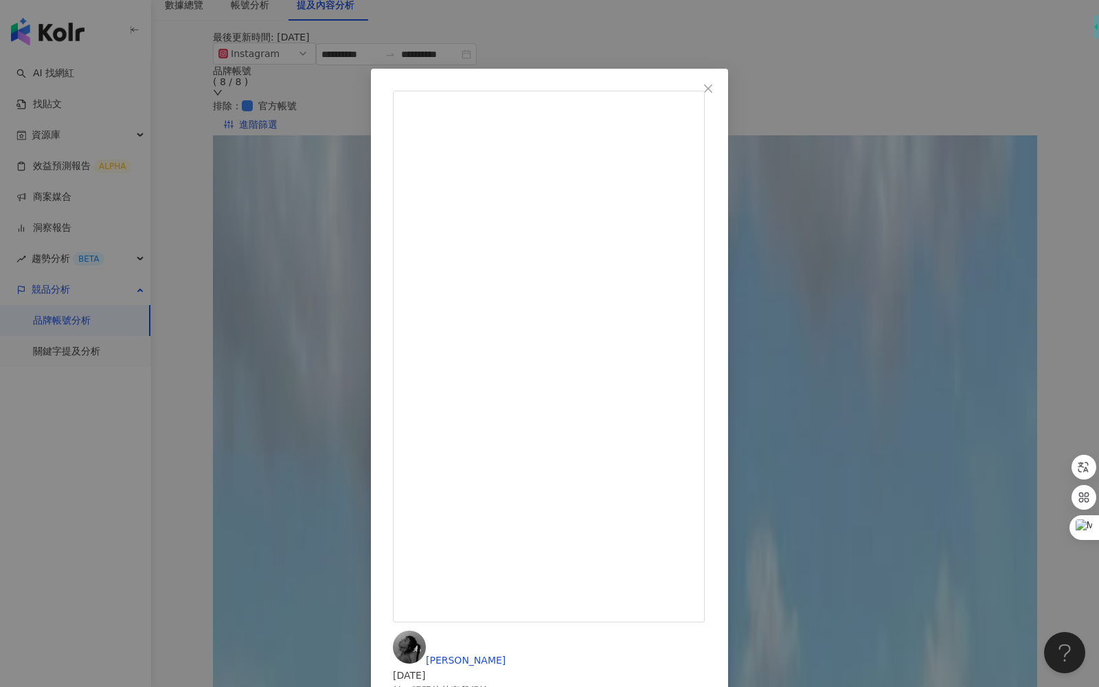
click at [722, 93] on span "Close" at bounding box center [708, 88] width 27 height 11
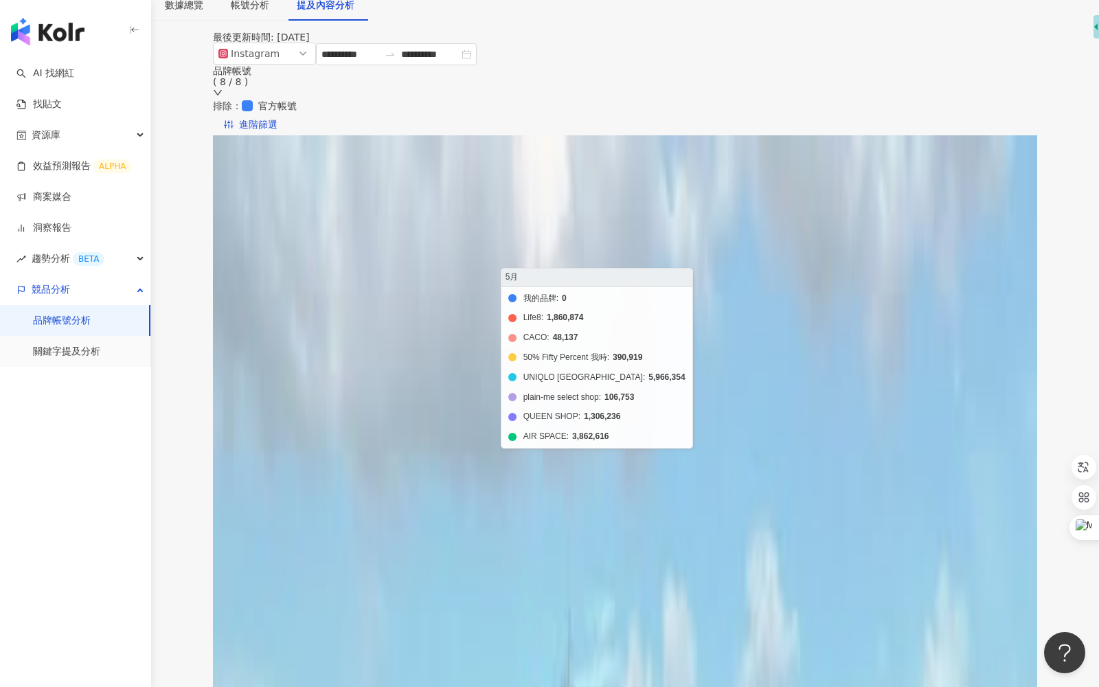
click at [645, 403] on foreignobject "我的品牌 Life8 CACO 50% Fifty Percent 我時 UNIQLO TAIWAN plain-me select shop QUEEN S…" at bounding box center [635, 350] width 791 height 275
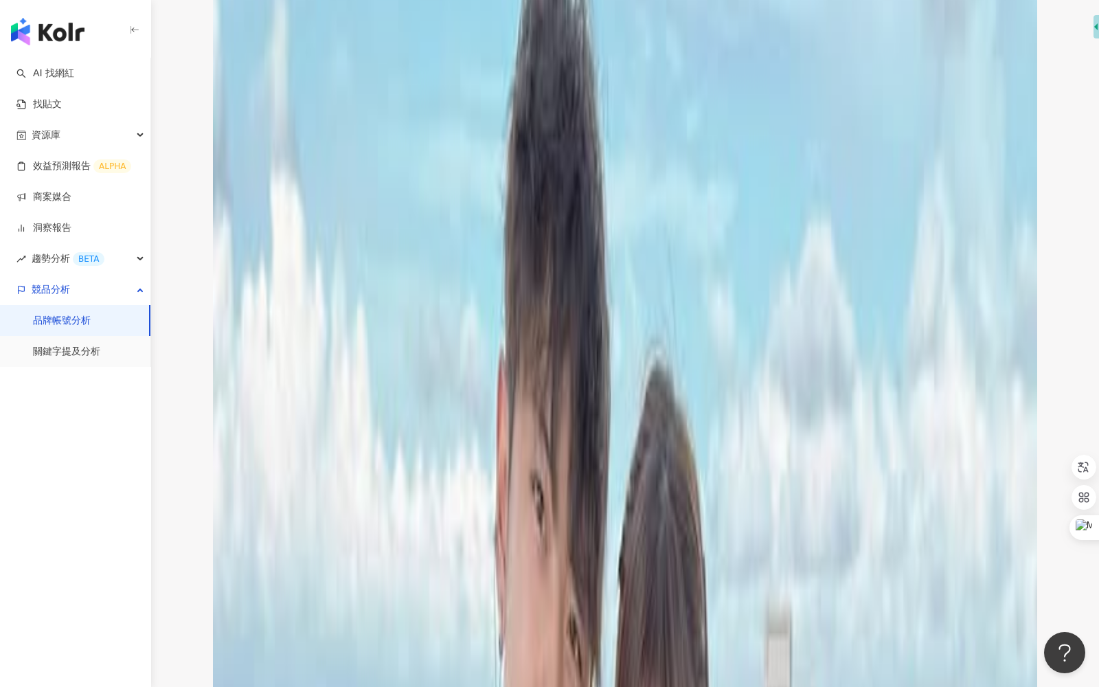
scroll to position [984, 0]
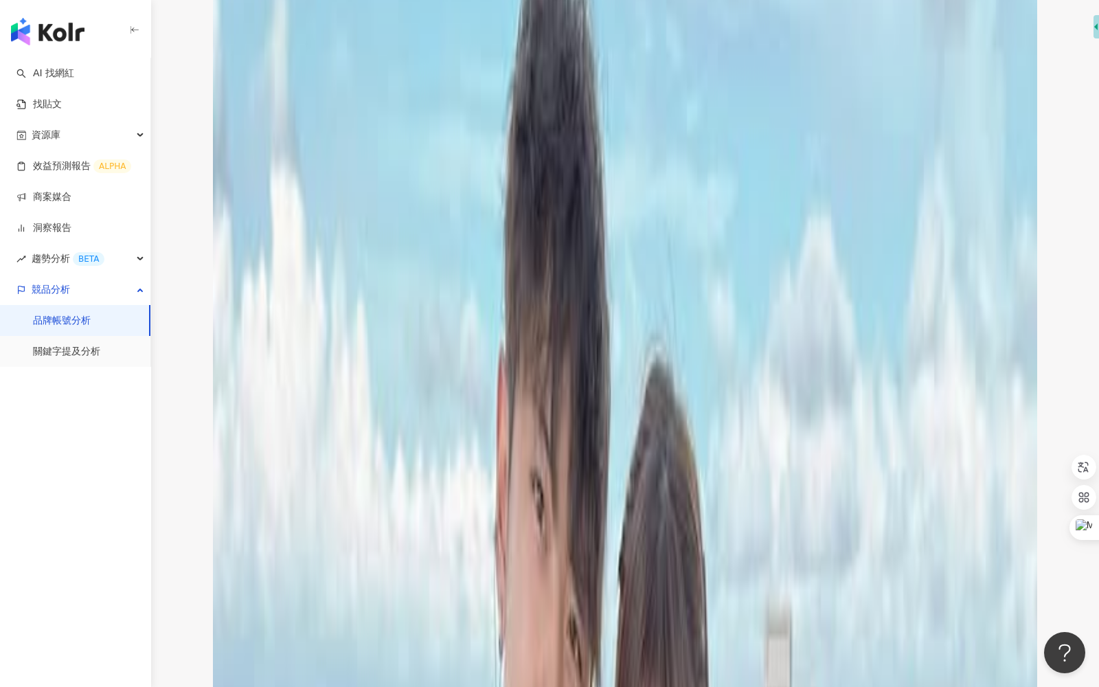
scroll to position [1063, 0]
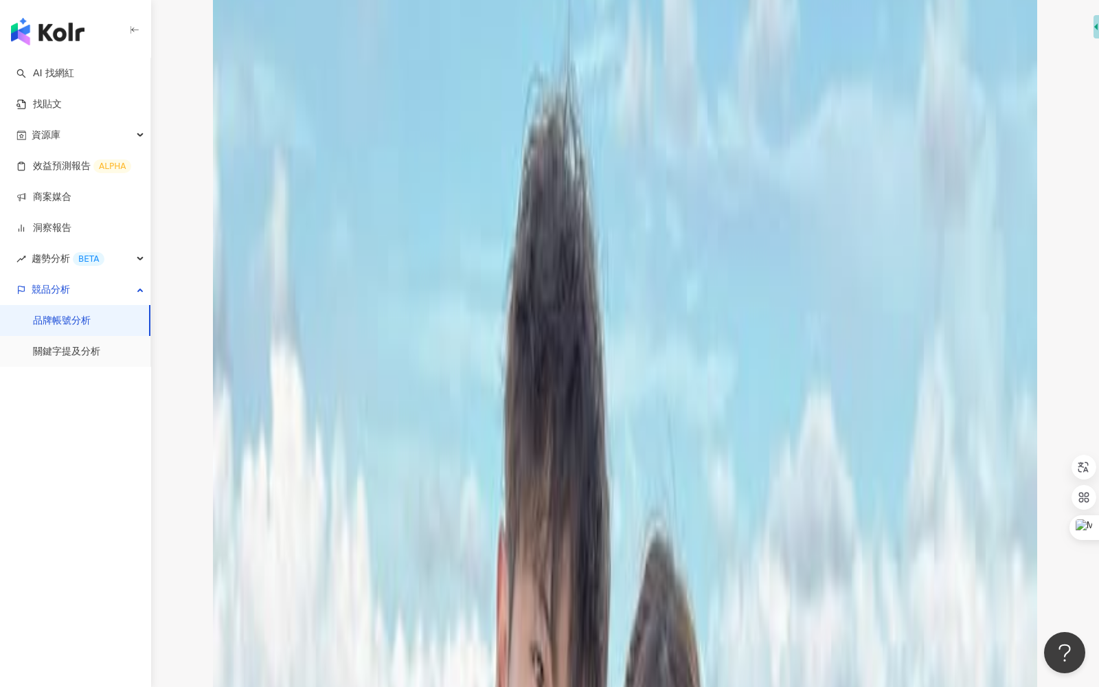
scroll to position [791, 0]
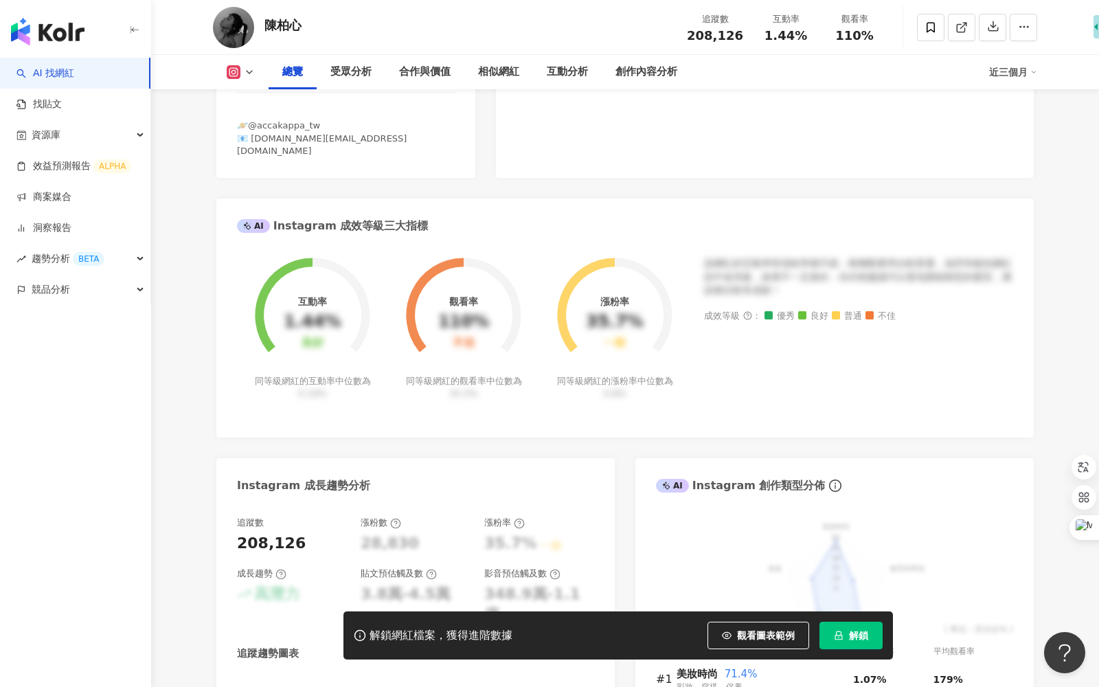
scroll to position [431, 0]
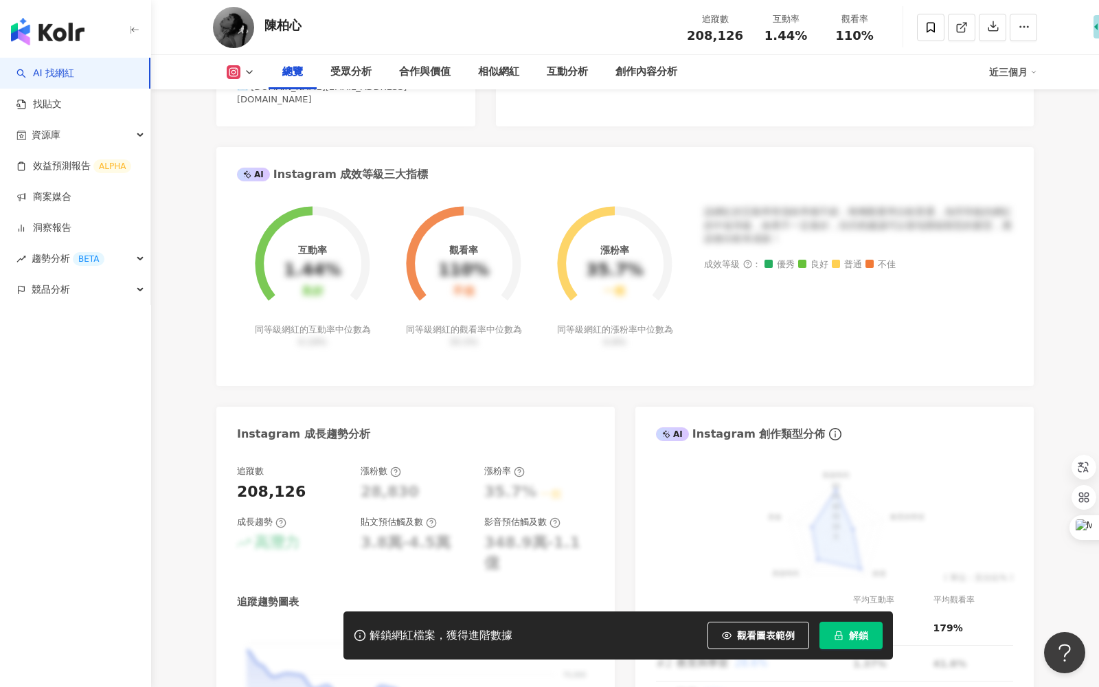
click at [846, 640] on button "解鎖" at bounding box center [851, 635] width 63 height 27
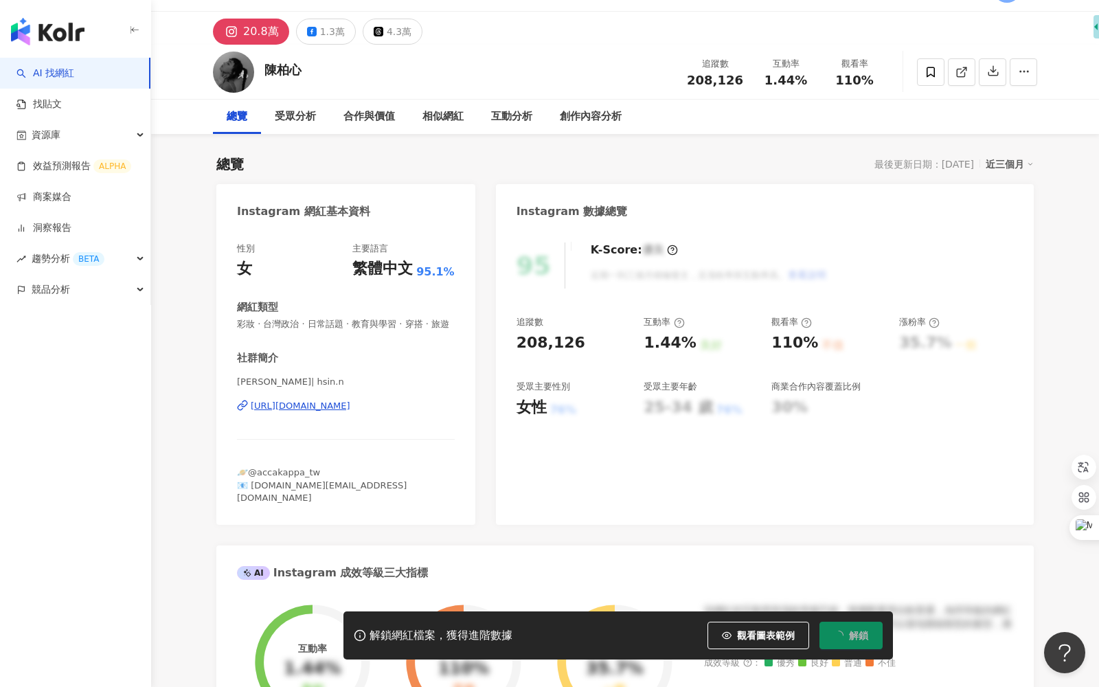
scroll to position [25, 0]
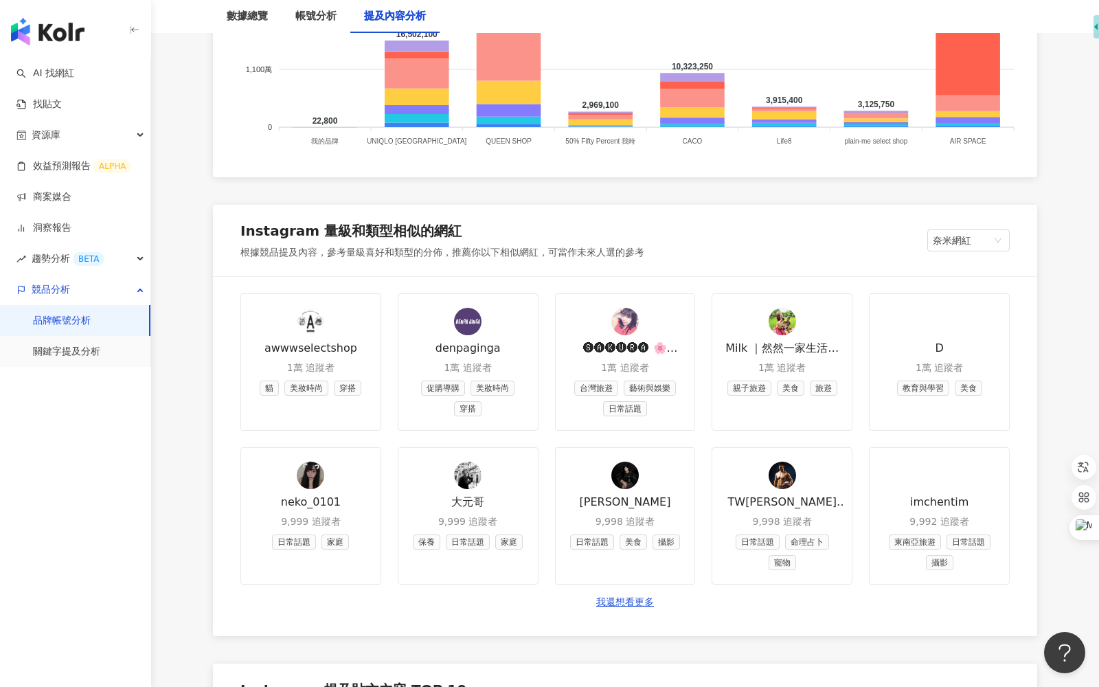
scroll to position [1467, 0]
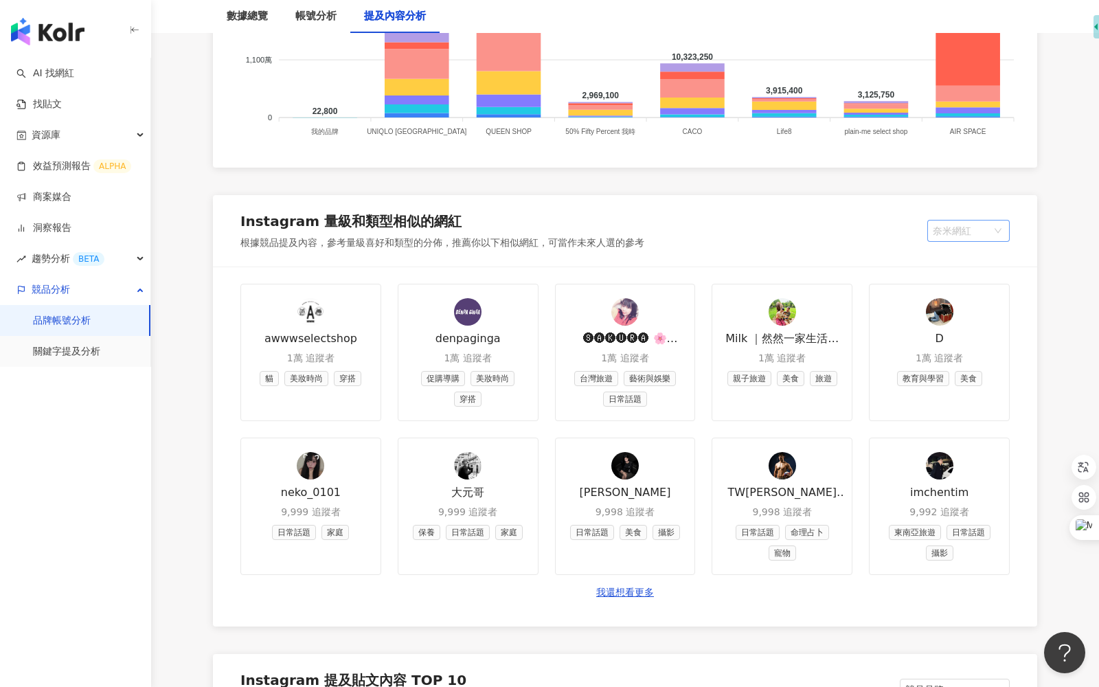
click at [970, 232] on span "奈米網紅" at bounding box center [968, 231] width 71 height 21
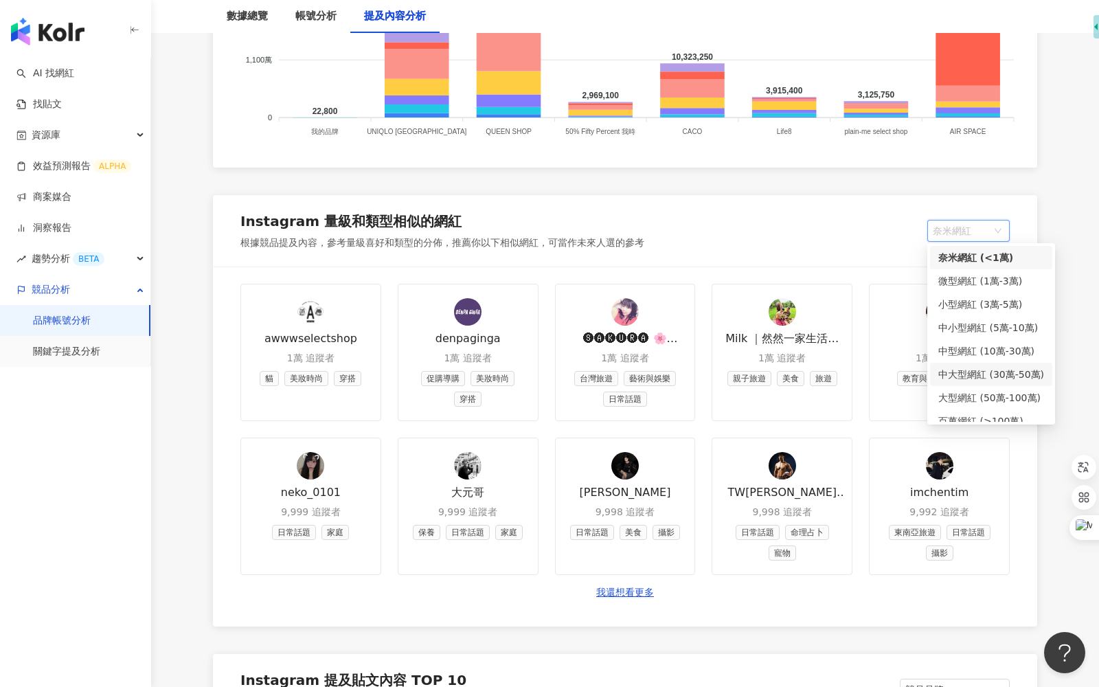
scroll to position [11, 0]
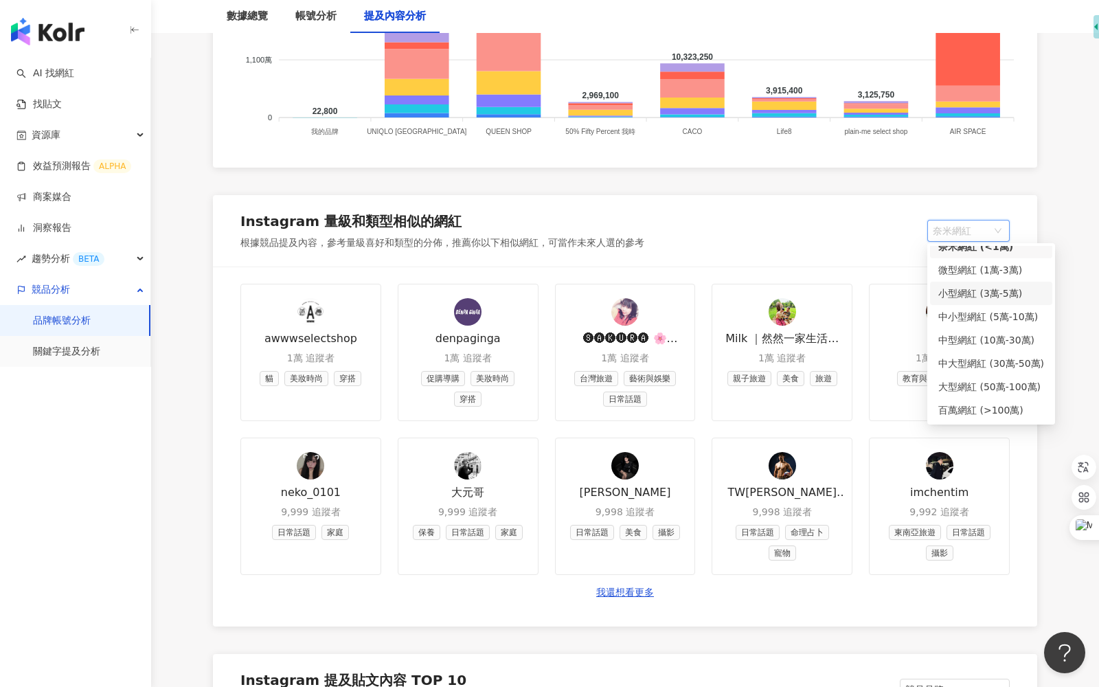
click at [890, 287] on link "D 1萬 追蹤者 教育與學習 美食" at bounding box center [939, 352] width 141 height 137
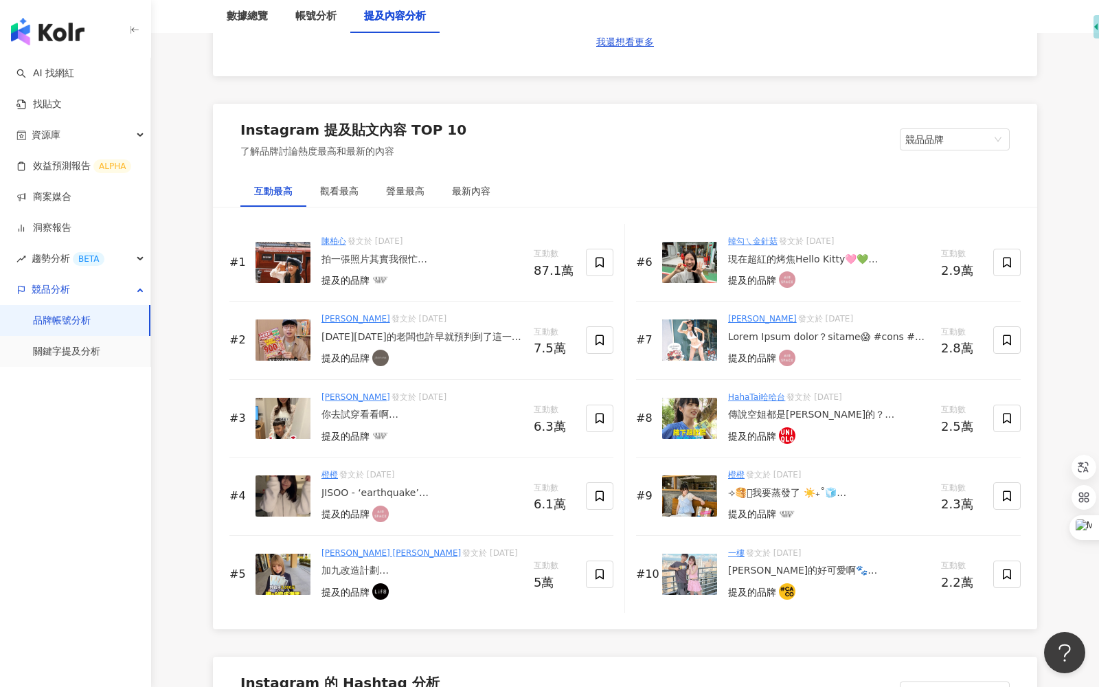
scroll to position [1985, 0]
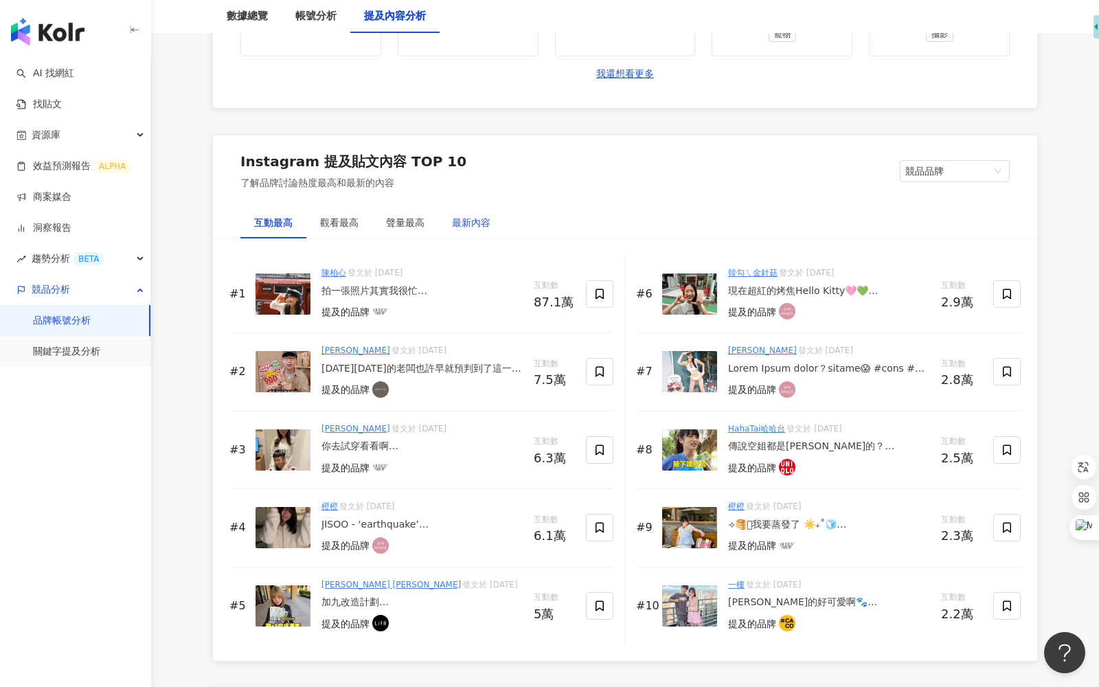
click at [485, 223] on div "最新內容" at bounding box center [471, 222] width 38 height 15
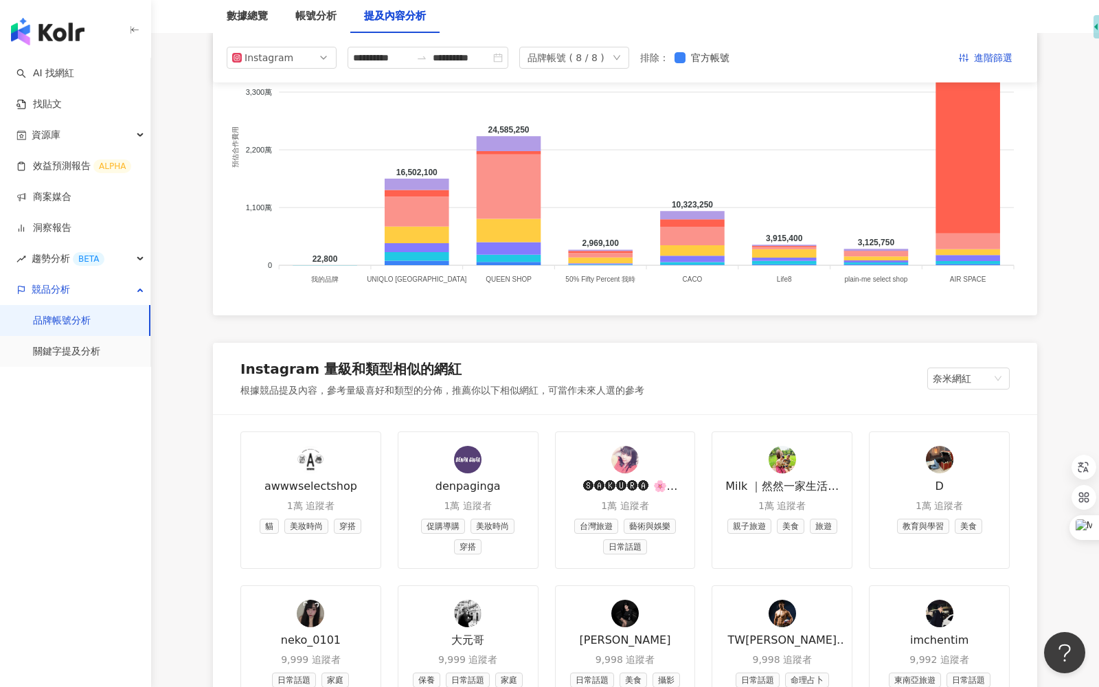
scroll to position [1316, 0]
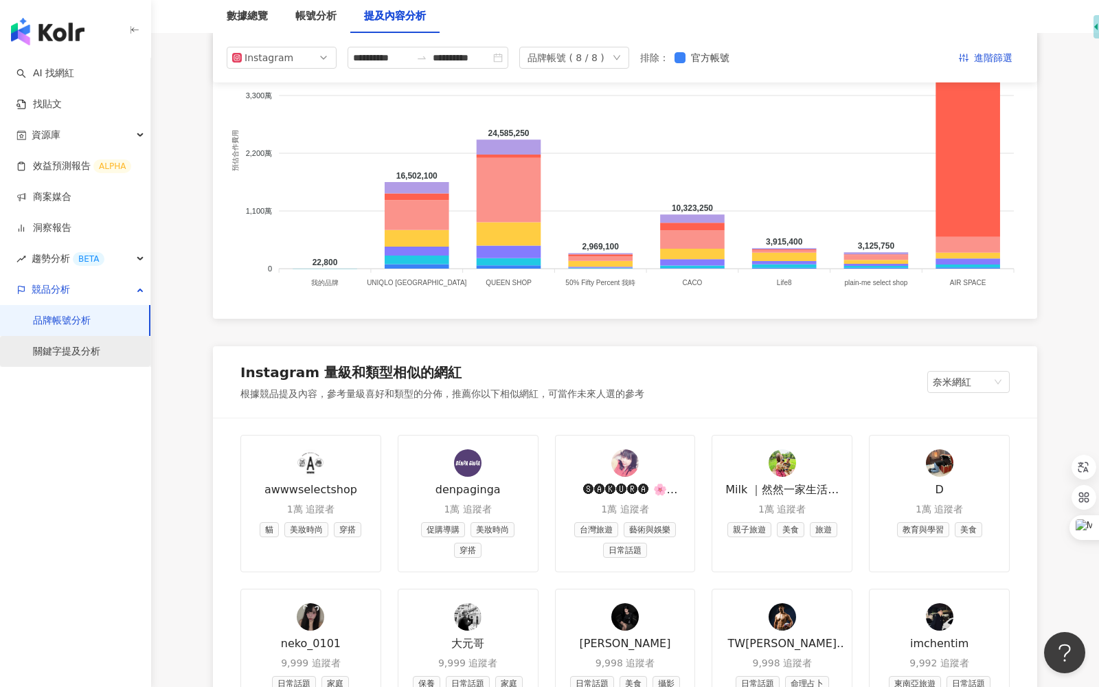
click at [86, 359] on link "關鍵字提及分析" at bounding box center [66, 352] width 67 height 14
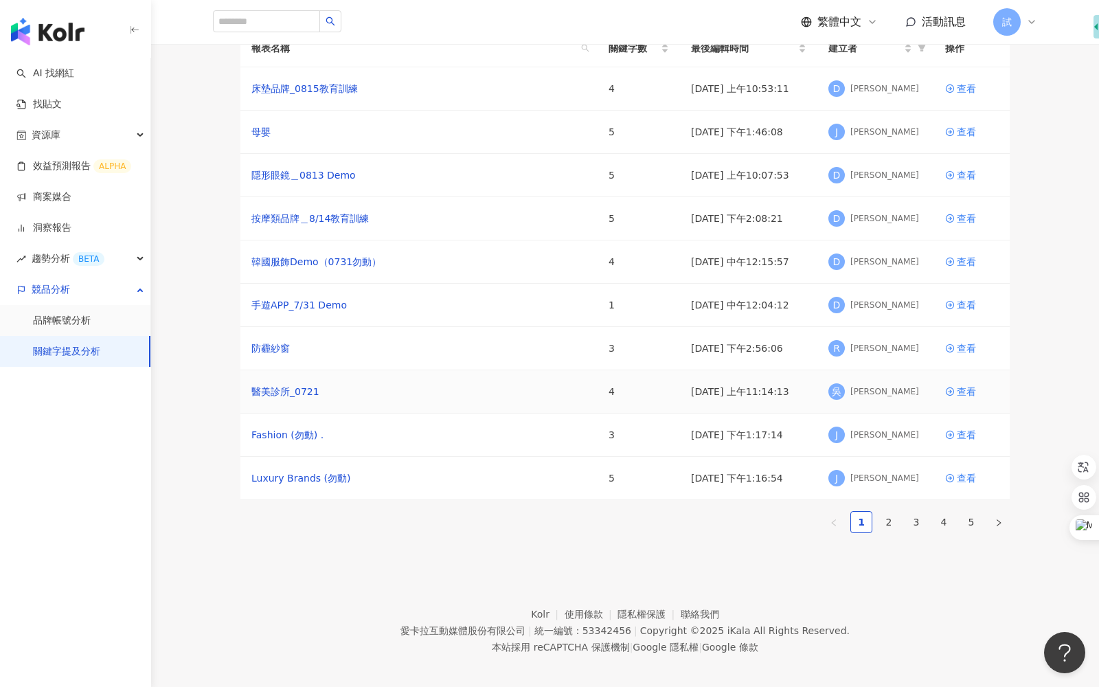
scroll to position [55, 0]
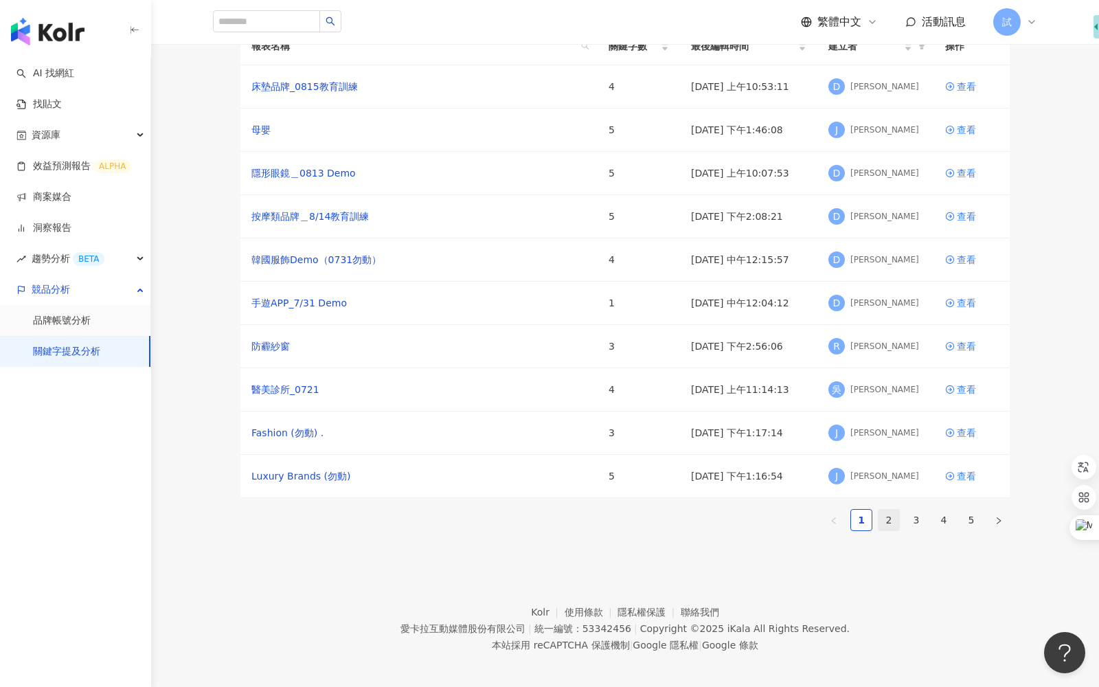
click at [897, 530] on link "2" at bounding box center [889, 520] width 21 height 21
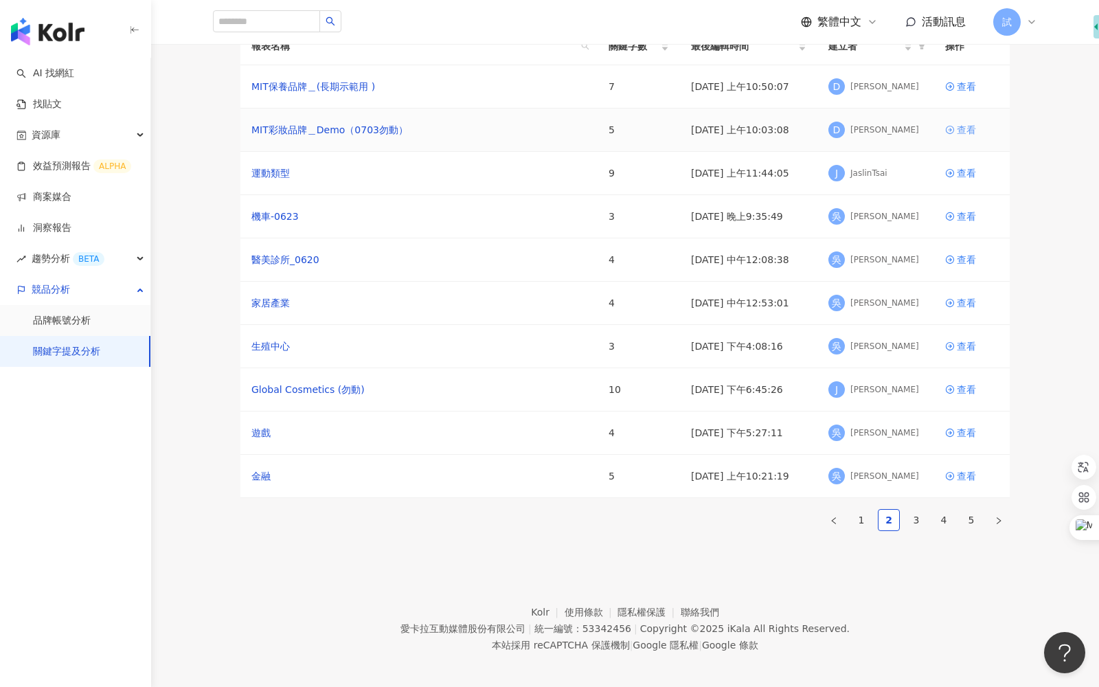
click at [954, 135] on icon at bounding box center [950, 130] width 10 height 10
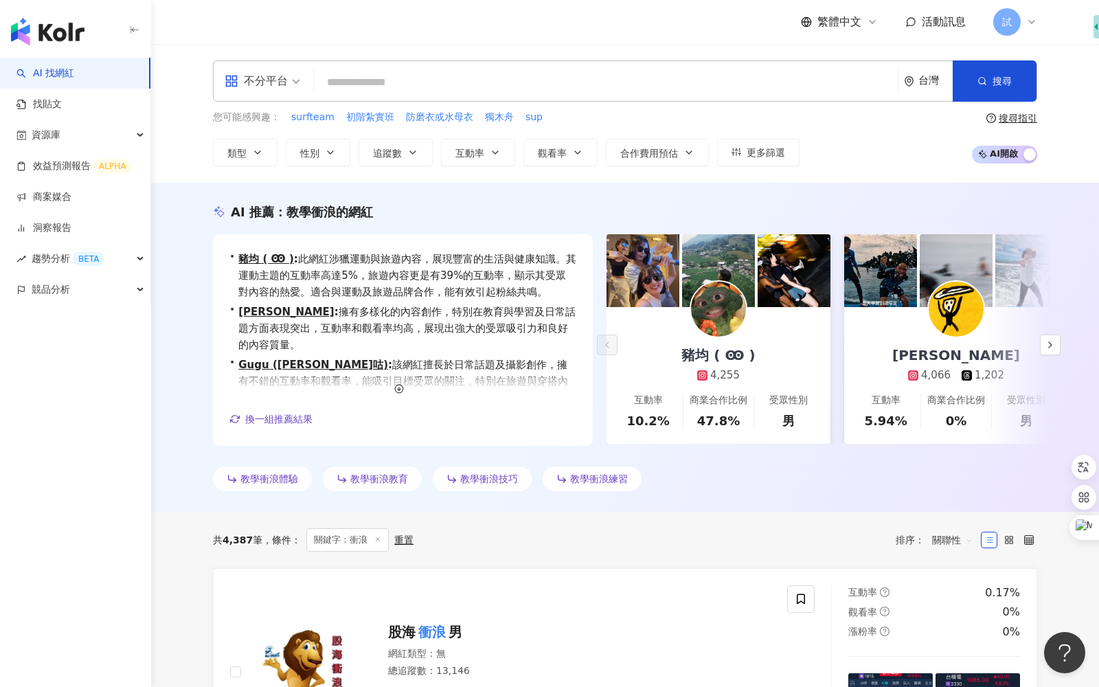
click at [1001, 31] on span "試" at bounding box center [1006, 21] width 27 height 27
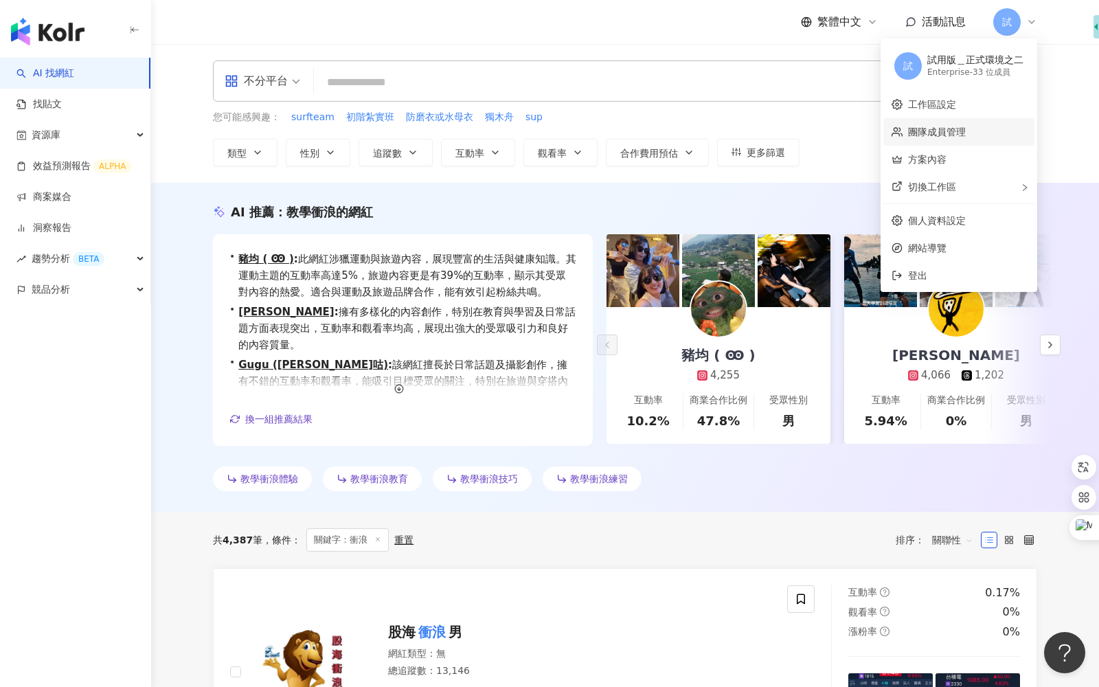
click at [962, 131] on link "團隊成員管理" at bounding box center [937, 131] width 58 height 11
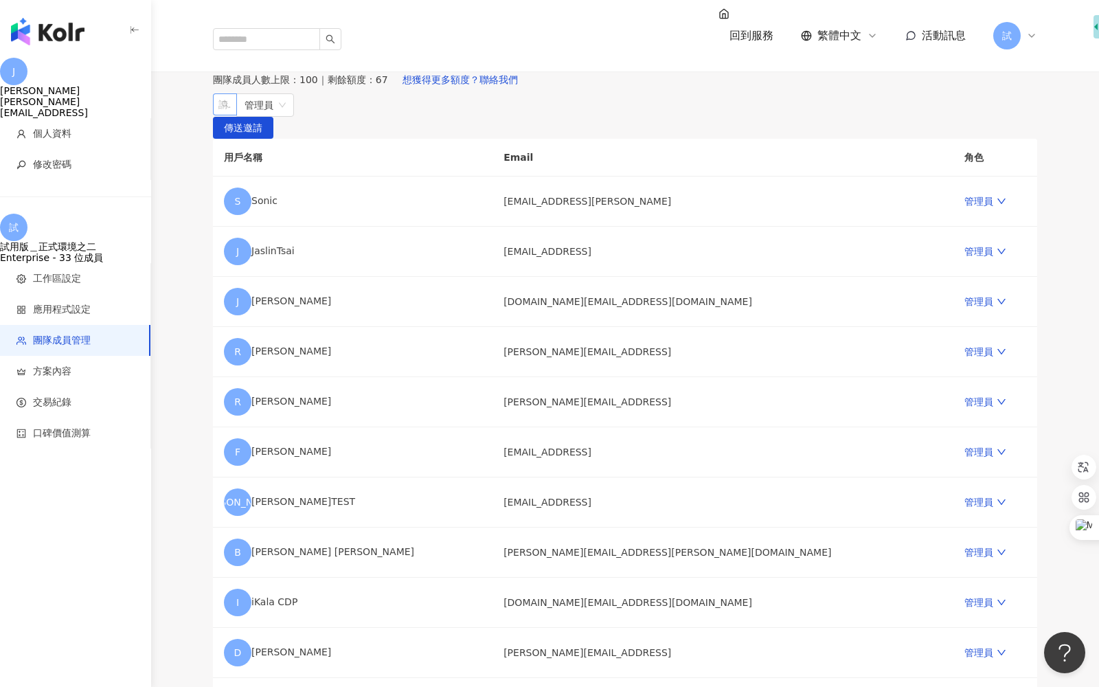
drag, startPoint x: 433, startPoint y: 247, endPoint x: 517, endPoint y: 249, distance: 83.8
click at [237, 115] on div "請輸入一個或多個電子郵件" at bounding box center [225, 104] width 24 height 22
click at [997, 206] on icon "down" at bounding box center [1002, 201] width 10 height 10
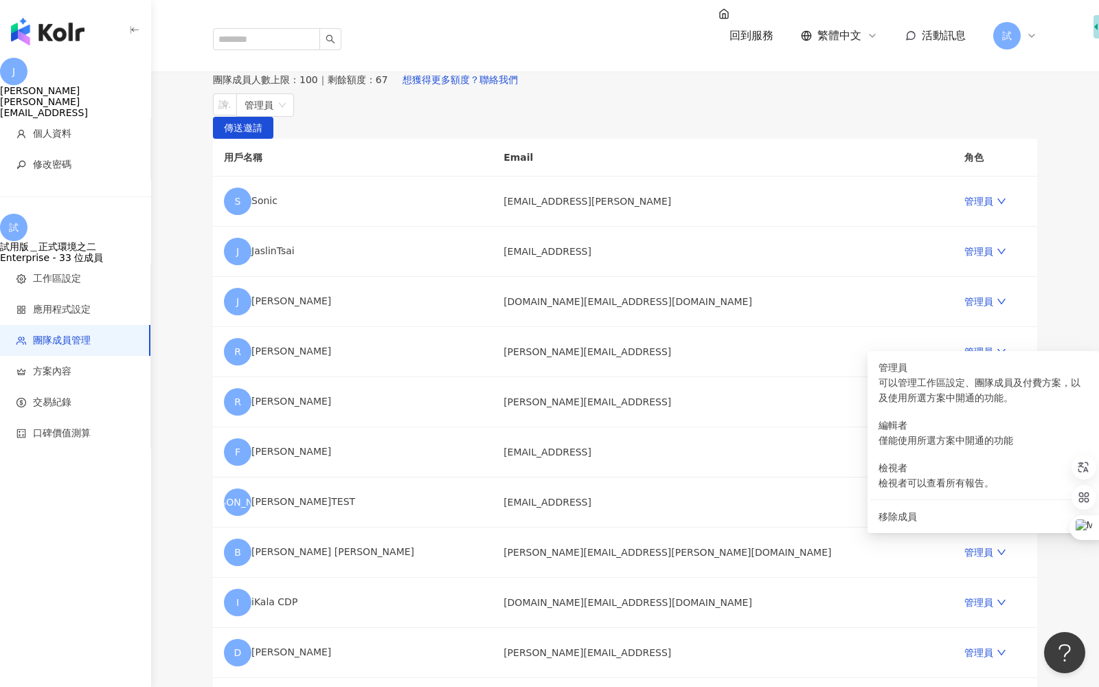
click at [717, 177] on th "Email" at bounding box center [723, 158] width 461 height 38
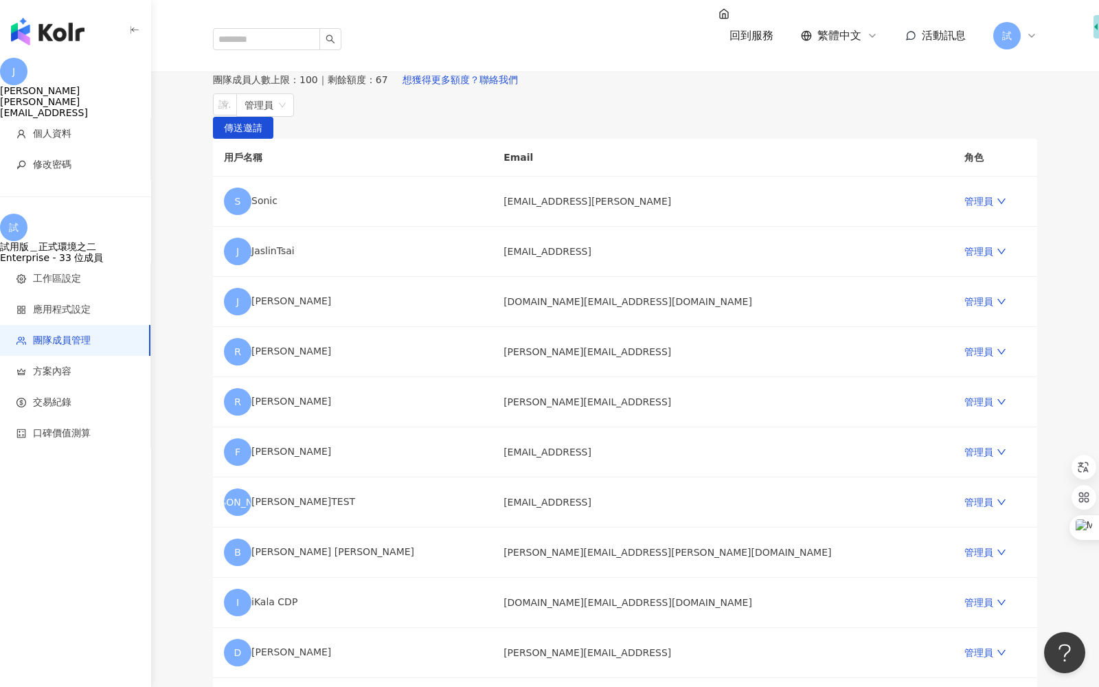
click at [1006, 28] on span "試" at bounding box center [1007, 35] width 10 height 15
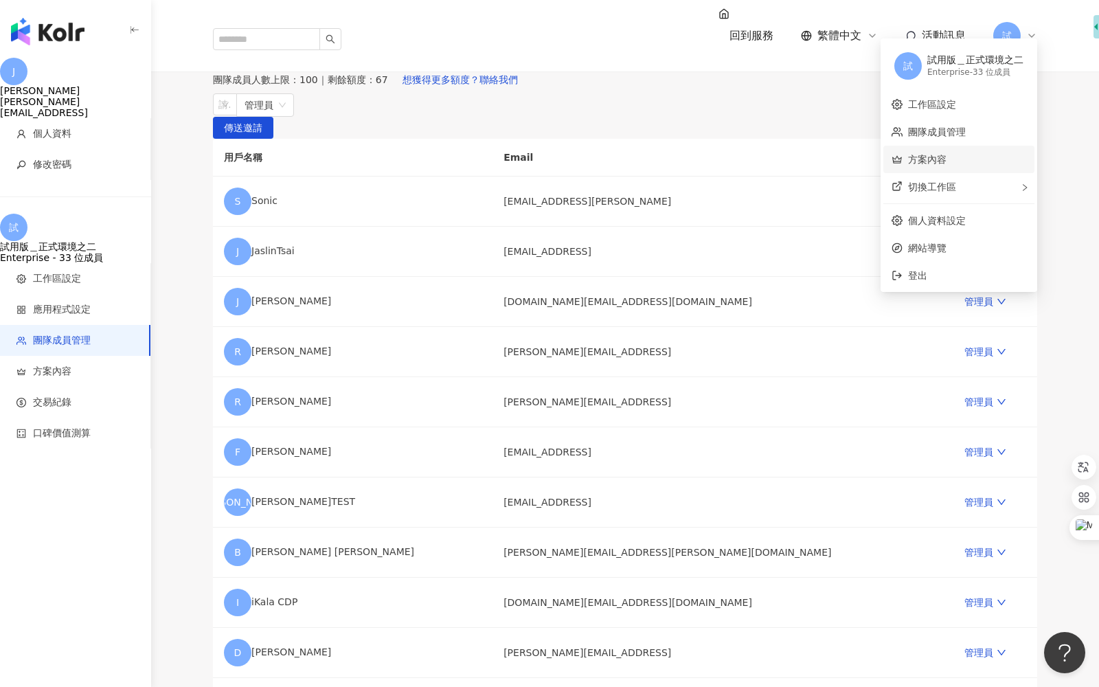
click at [945, 165] on link "方案內容" at bounding box center [927, 159] width 38 height 11
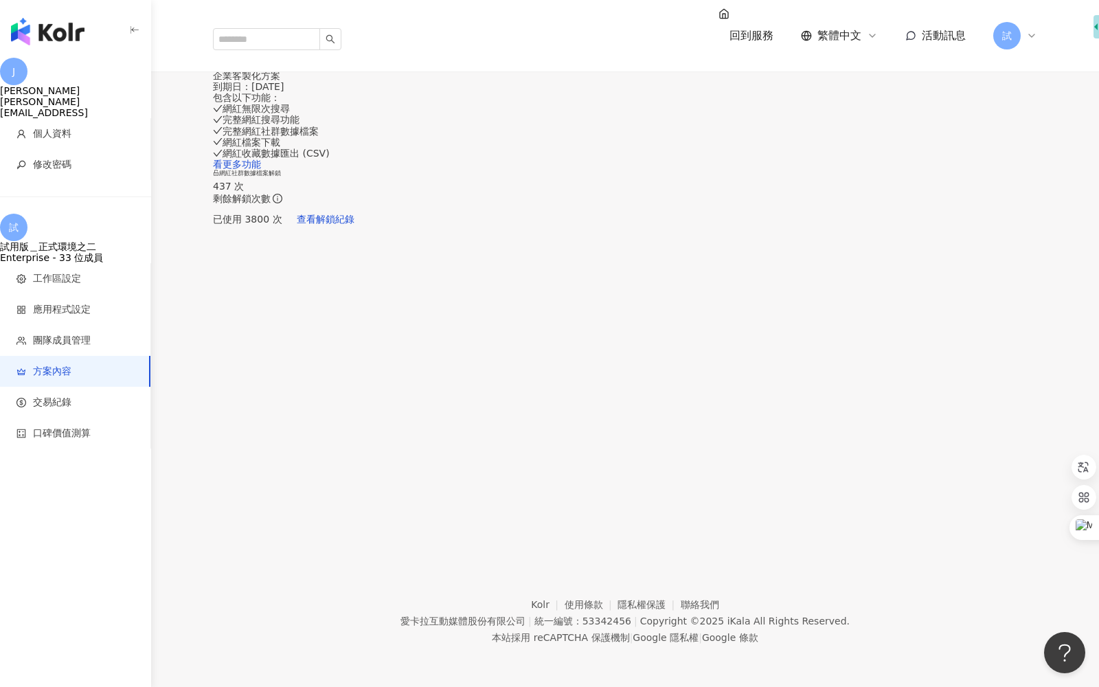
click at [1009, 28] on span "試" at bounding box center [1007, 35] width 10 height 15
click at [923, 164] on link "方案內容" at bounding box center [927, 159] width 38 height 11
click at [354, 225] on span "查看解鎖紀錄" at bounding box center [326, 219] width 58 height 11
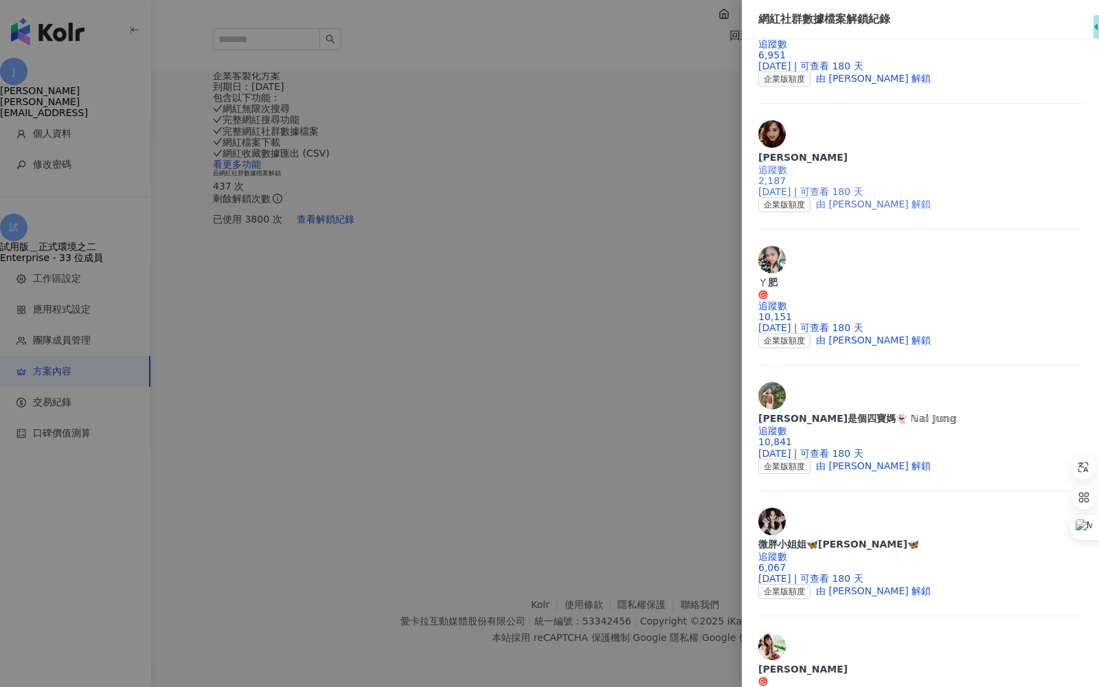
scroll to position [387, 0]
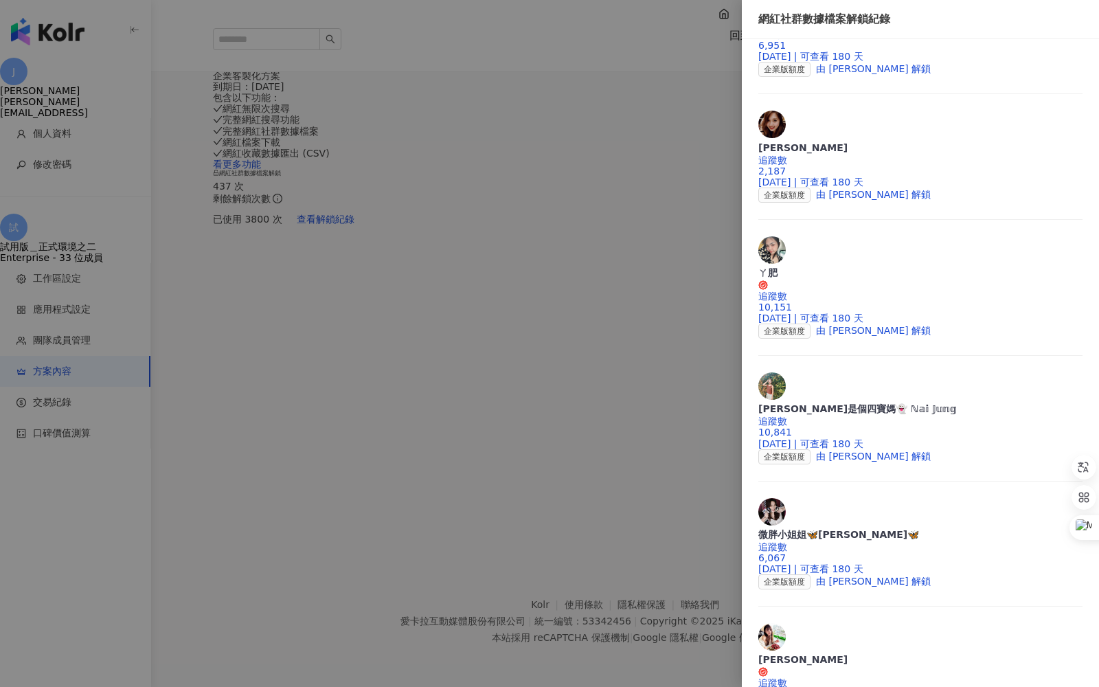
click at [671, 332] on div at bounding box center [549, 343] width 1099 height 687
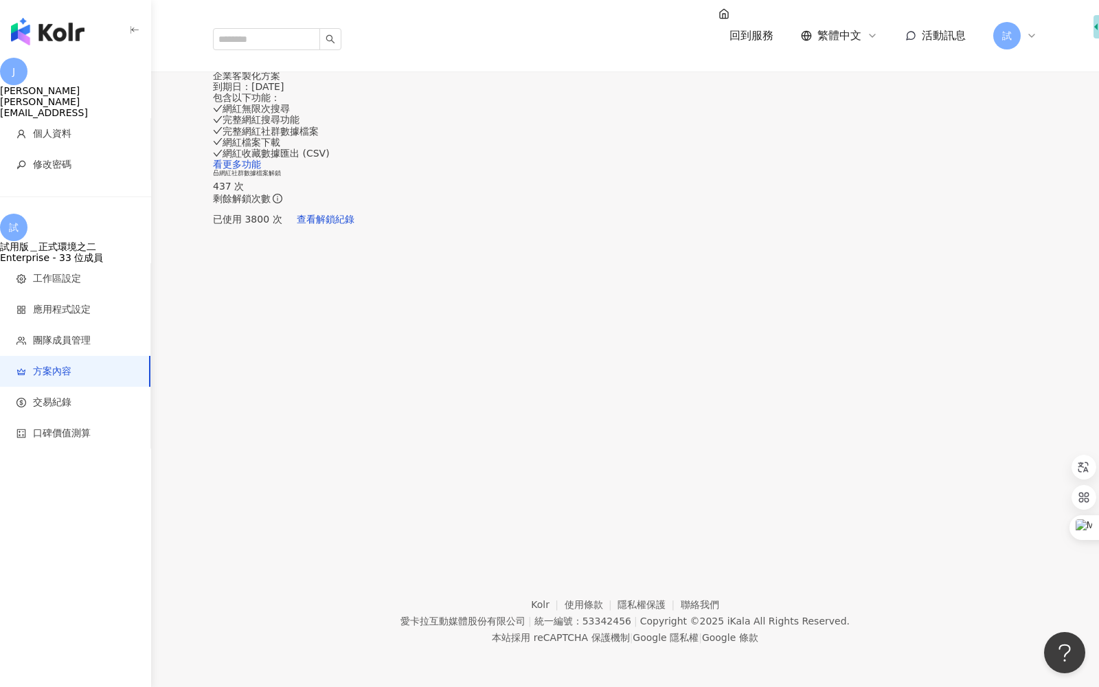
click at [60, 35] on img "button" at bounding box center [48, 31] width 74 height 27
